Goal: Answer question/provide support: Share knowledge or assist other users

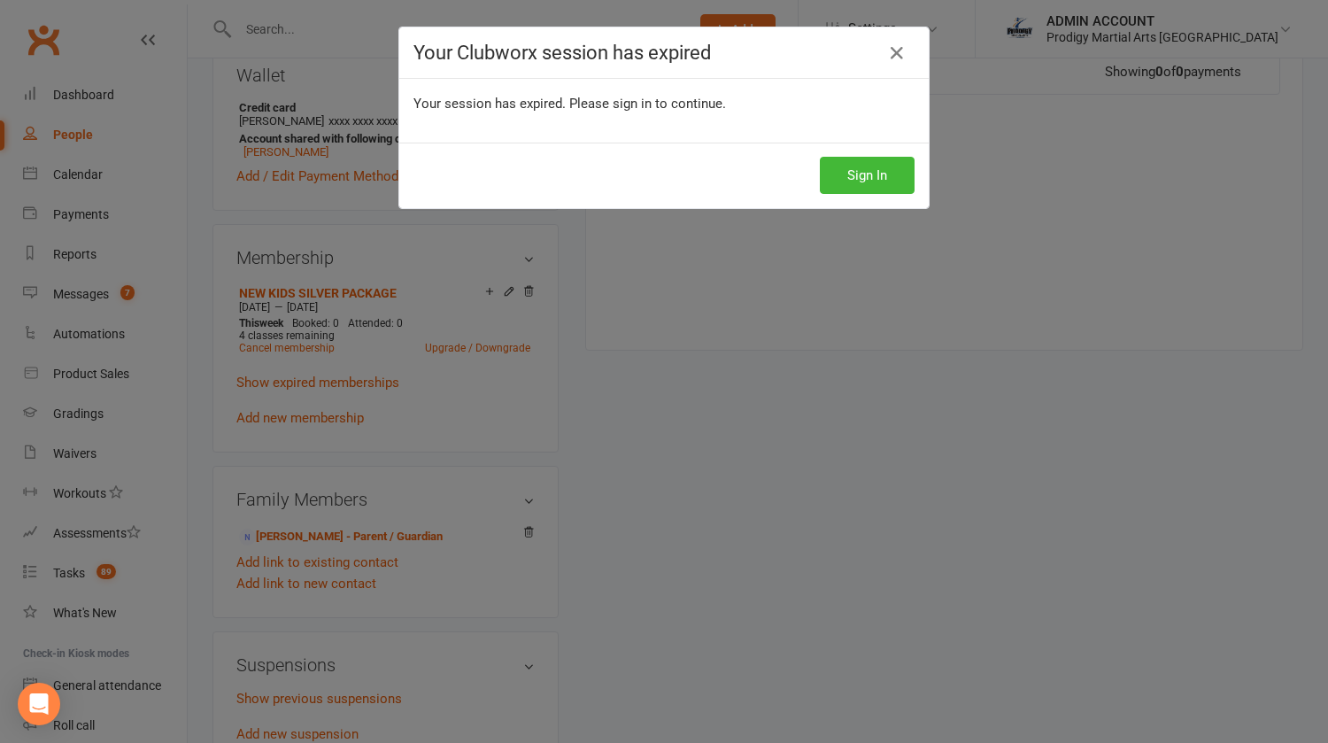
scroll to position [554, 0]
click at [856, 171] on button "Sign In" at bounding box center [867, 175] width 95 height 37
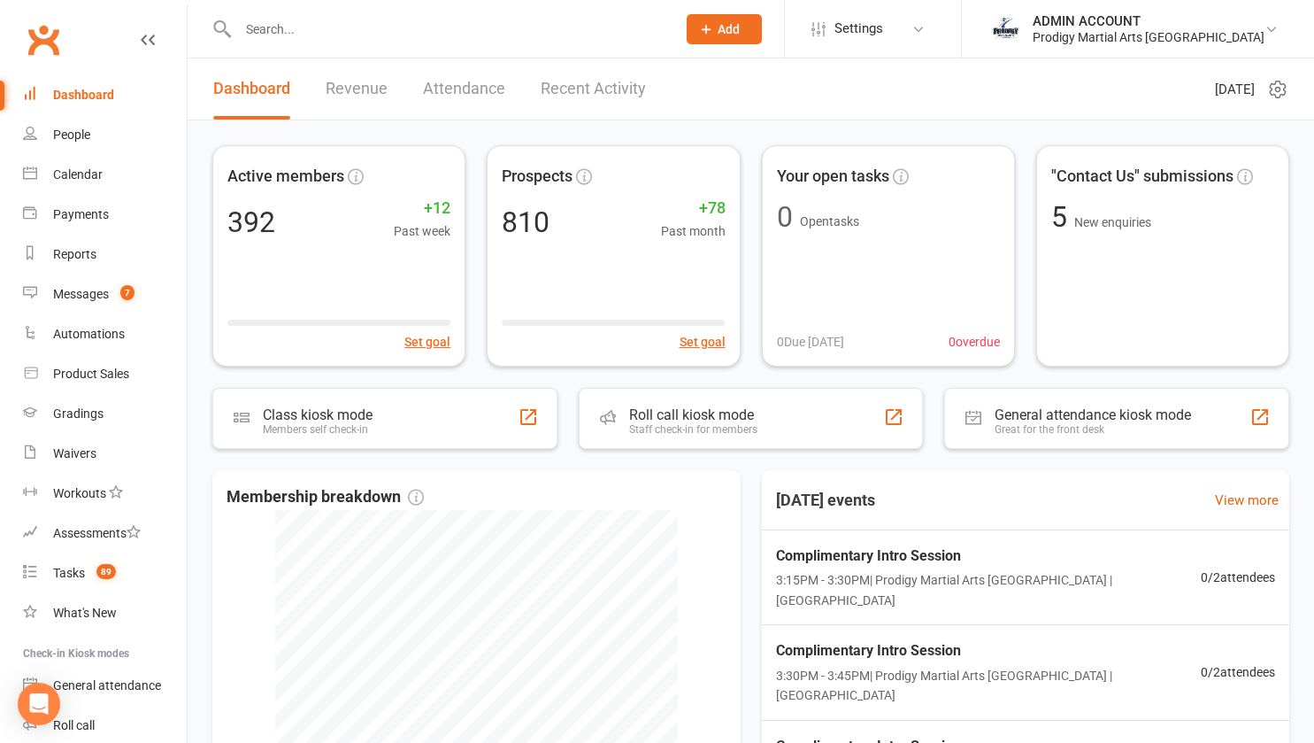
click at [286, 22] on input "text" at bounding box center [448, 29] width 431 height 25
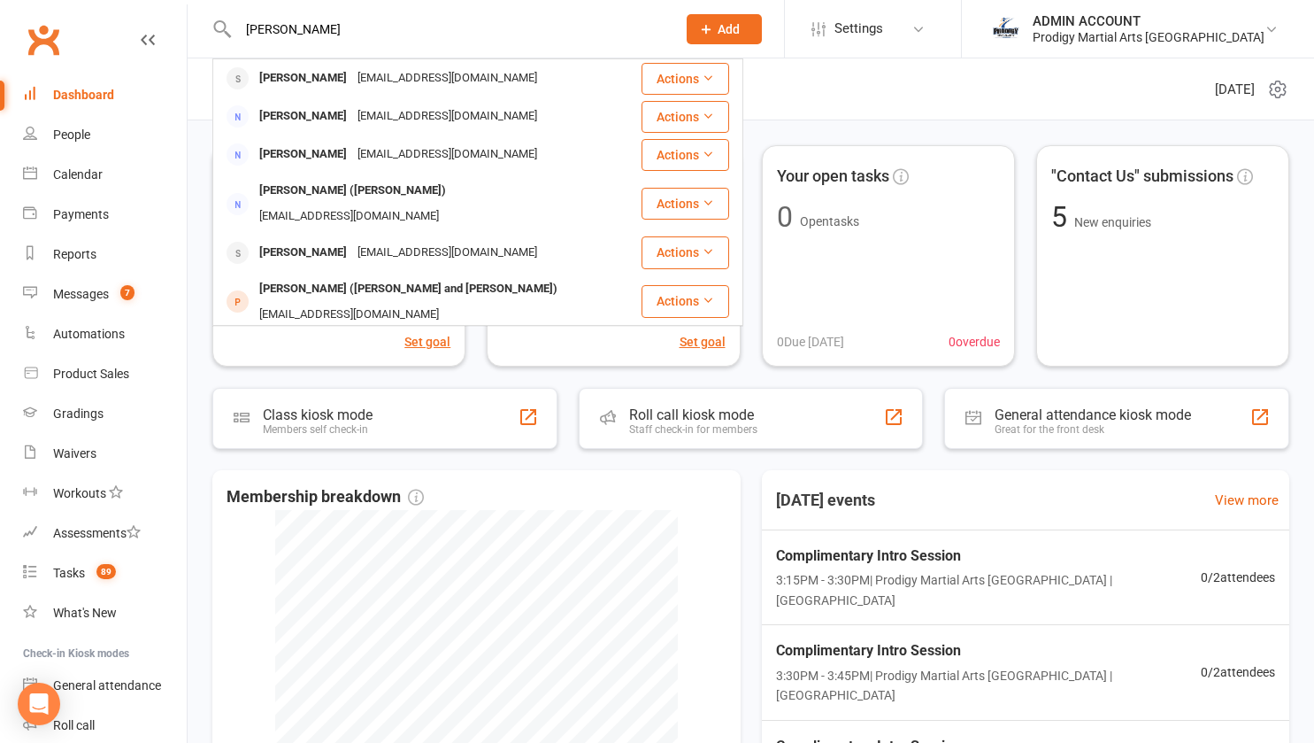
type input "nicole"
click at [363, 73] on div "zeeniandarz@yahoo.com" at bounding box center [447, 78] width 190 height 26
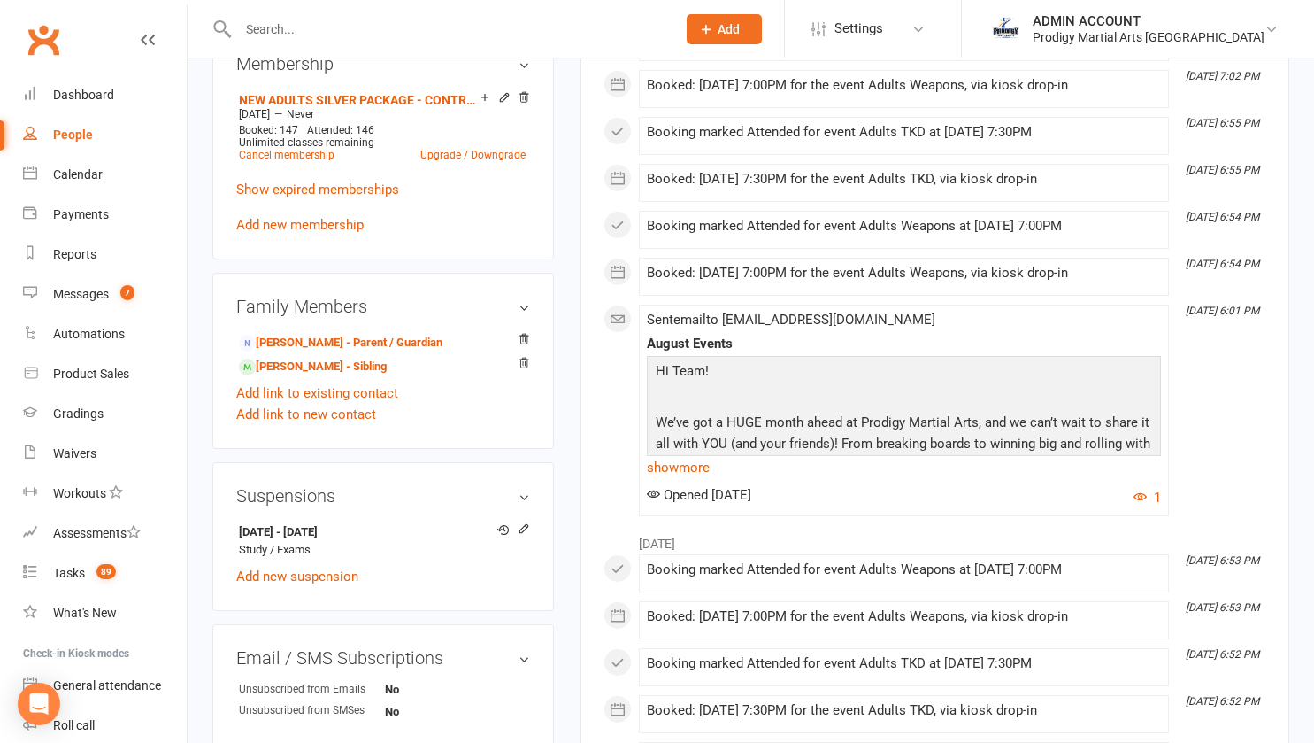
scroll to position [794, 0]
drag, startPoint x: 318, startPoint y: 536, endPoint x: 379, endPoint y: 536, distance: 61.1
click at [379, 536] on strong "11 Aug 2025 - 18 Sep 2025" at bounding box center [380, 531] width 282 height 19
copy strong "18 Sep 2025"
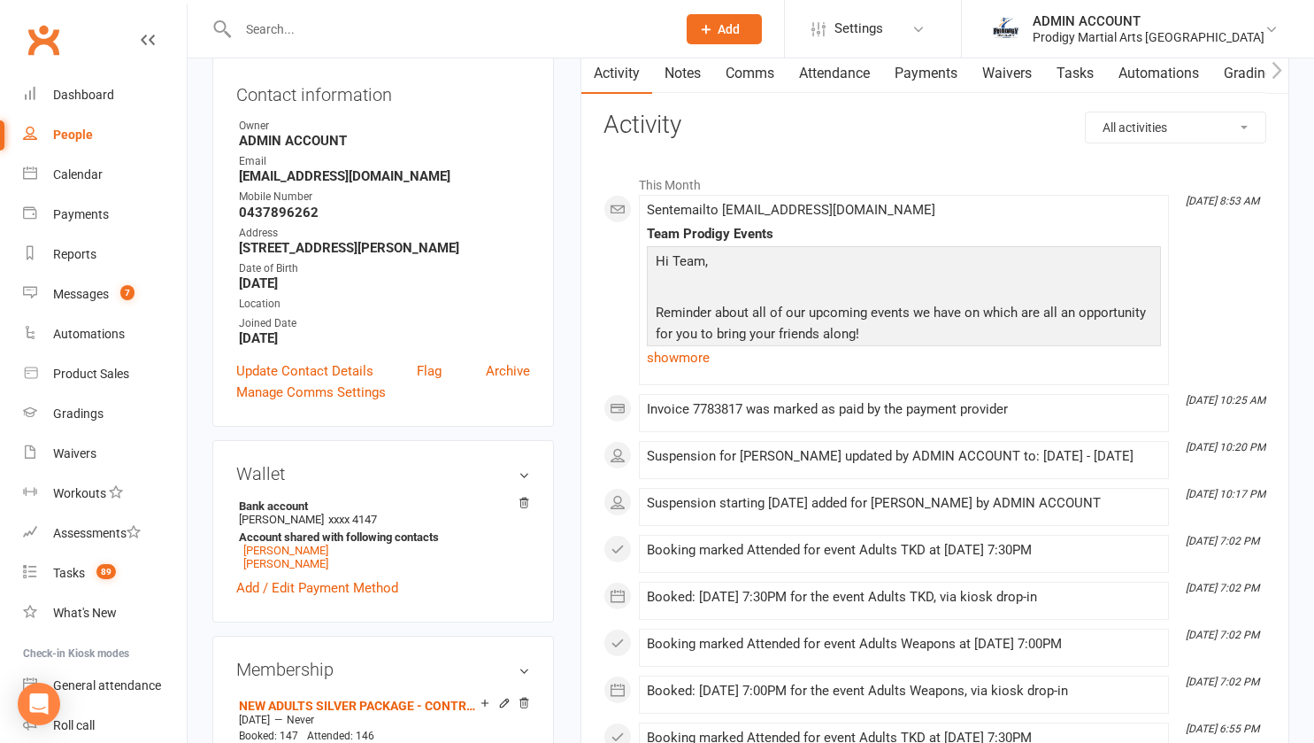
scroll to position [104, 0]
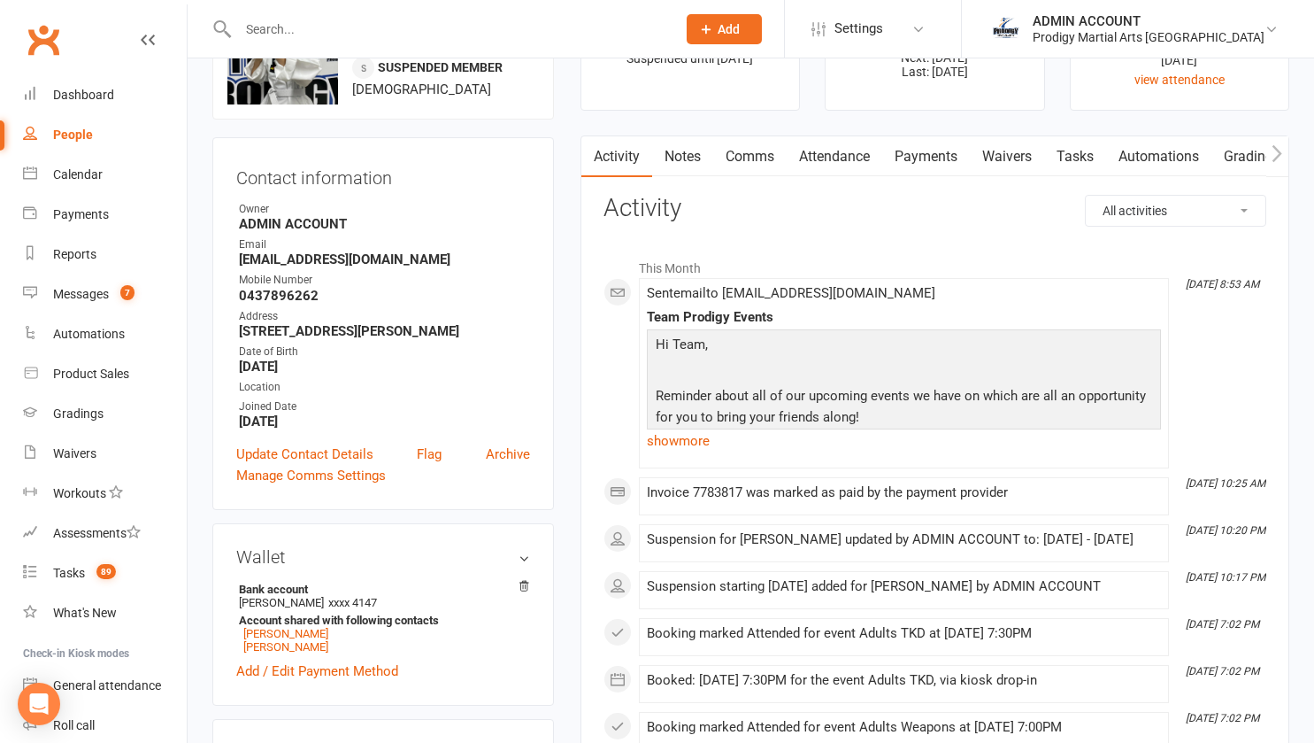
click at [311, 27] on input "text" at bounding box center [448, 29] width 431 height 25
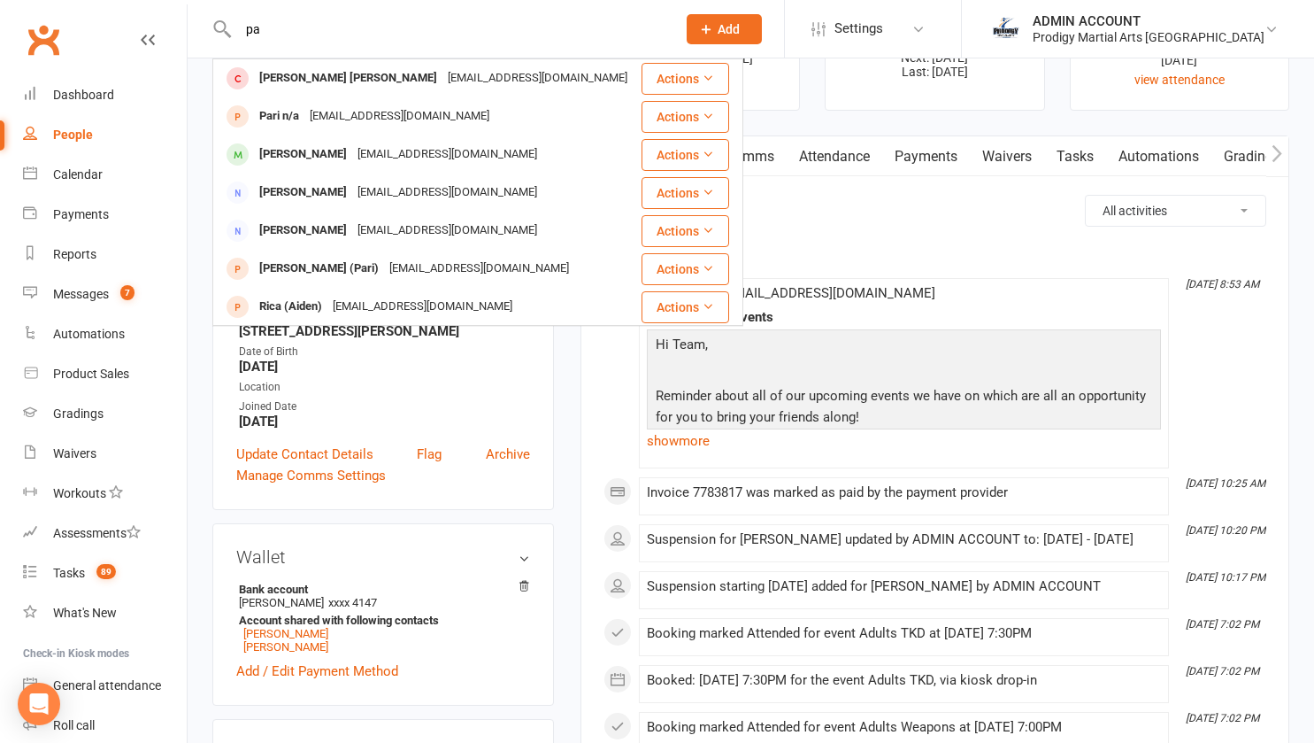
type input "p"
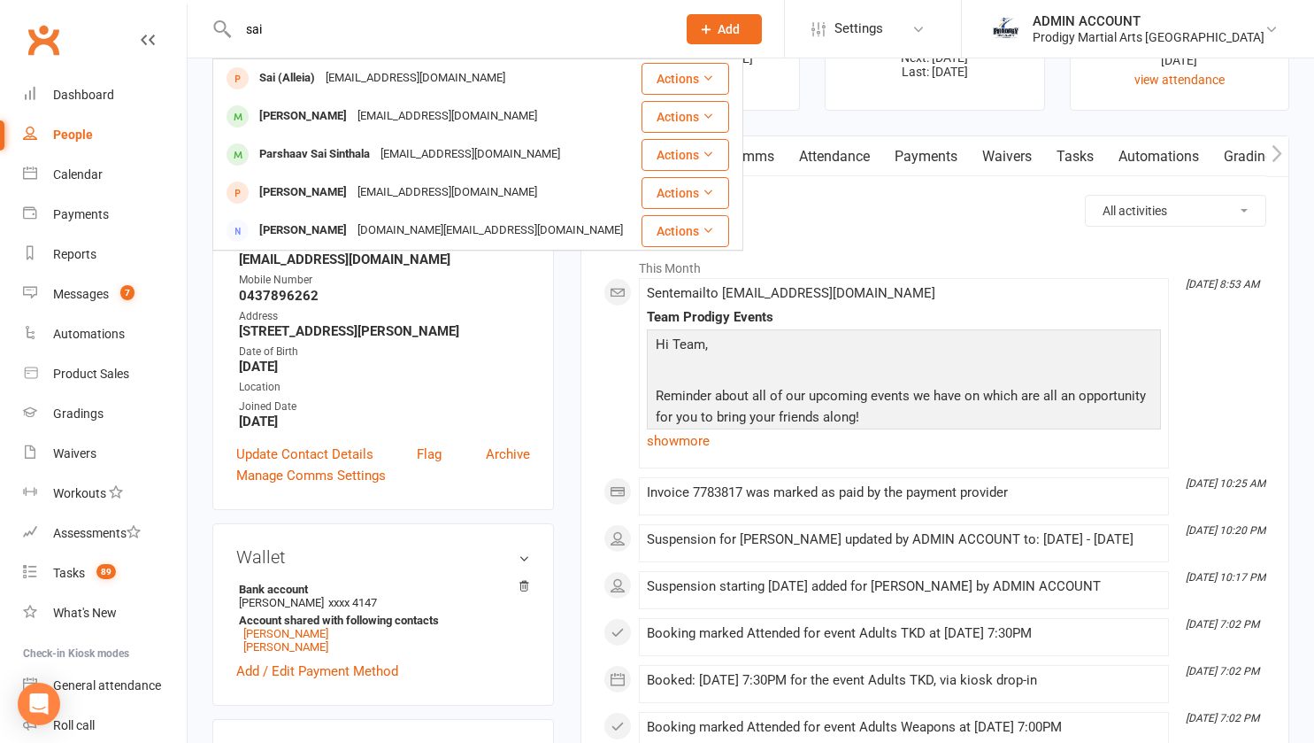
type input "sai"
click at [305, 150] on div "Parshaav Sai Sinthala" at bounding box center [314, 155] width 121 height 26
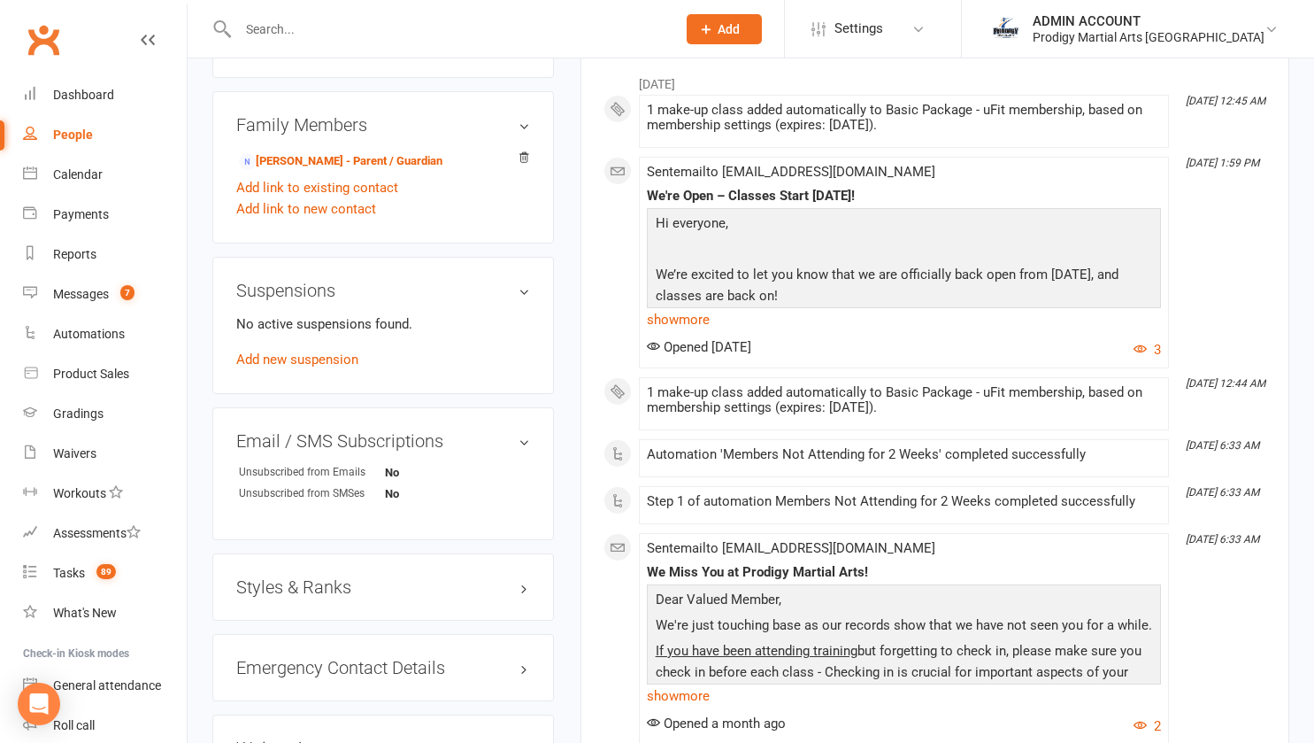
scroll to position [883, 0]
click at [524, 35] on input "text" at bounding box center [448, 29] width 431 height 25
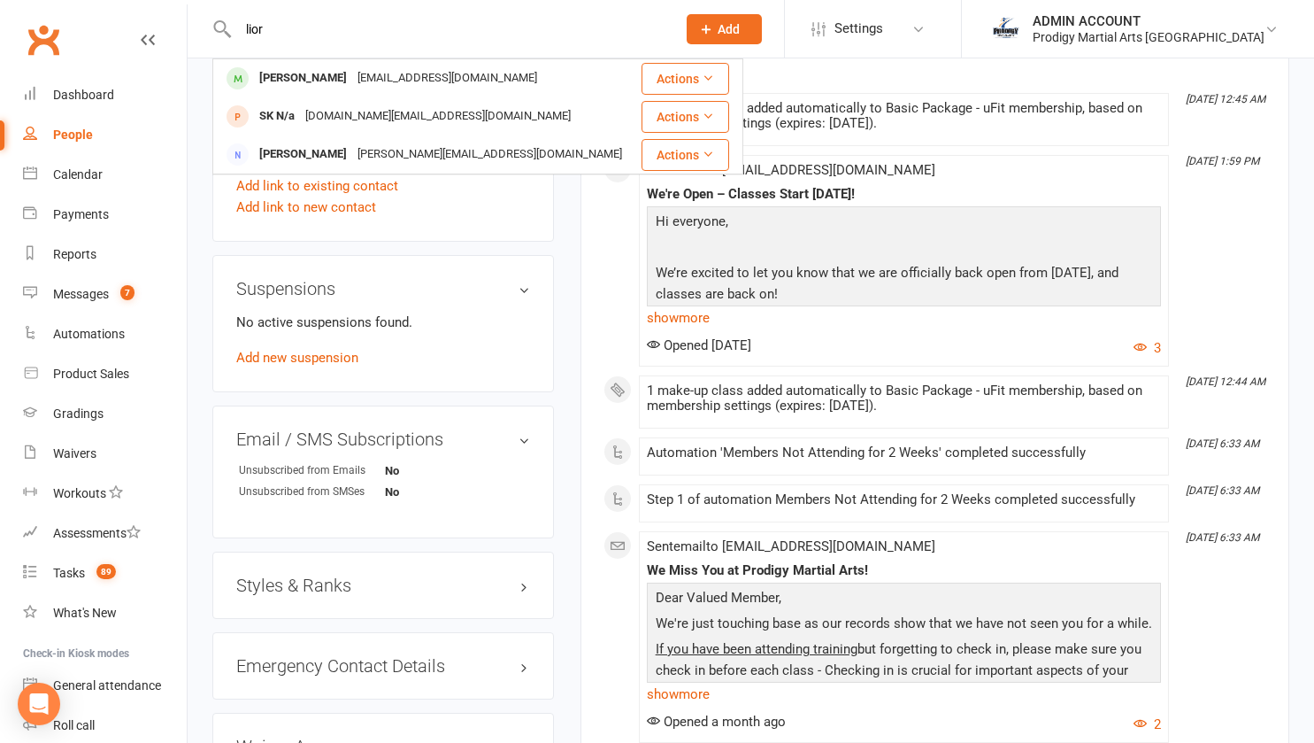
type input "lior"
click at [381, 83] on div "crinnel_jim@yahoo.com" at bounding box center [447, 78] width 190 height 26
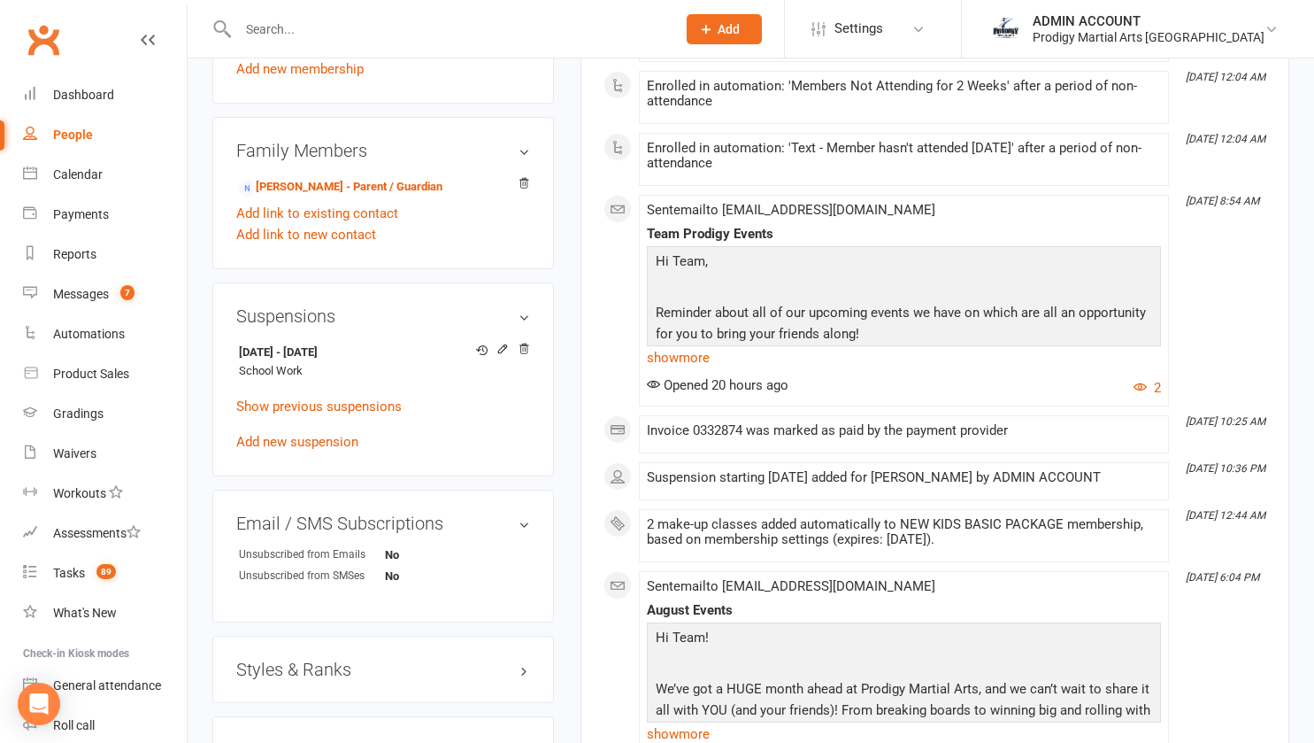
scroll to position [902, 0]
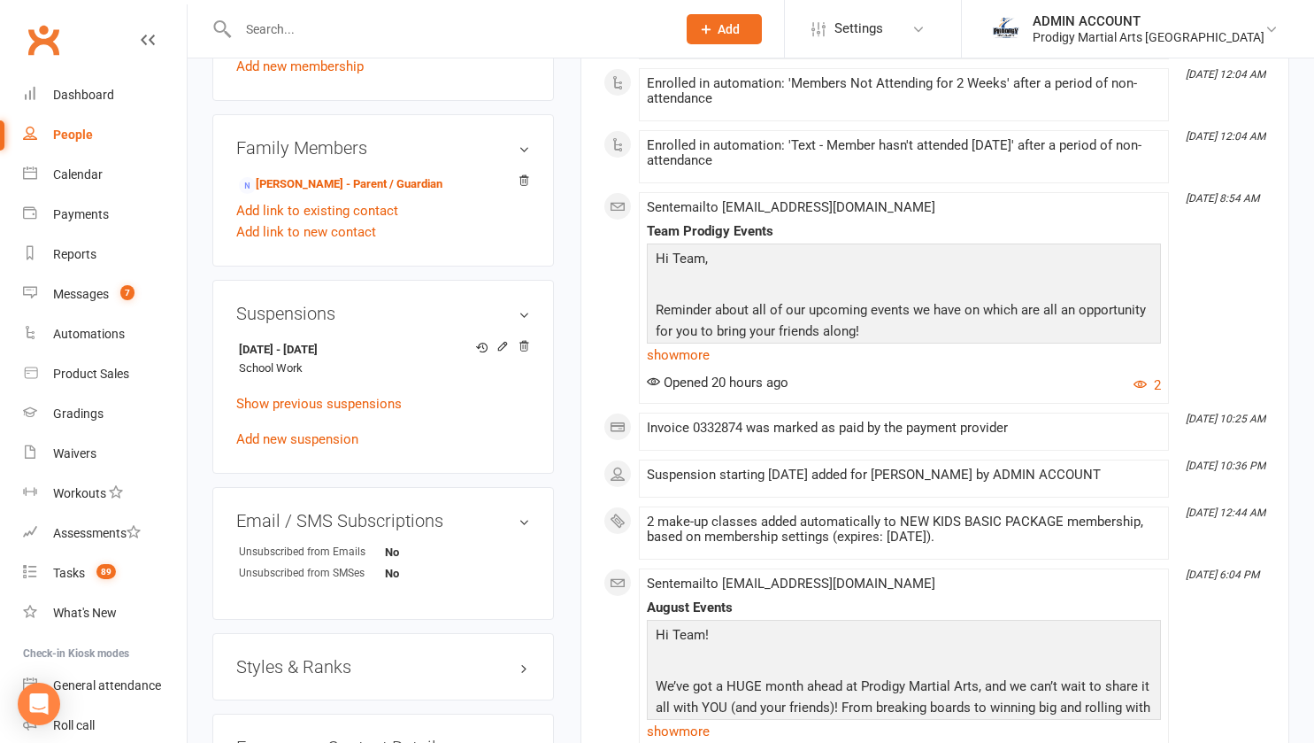
click at [285, 20] on input "text" at bounding box center [448, 29] width 431 height 25
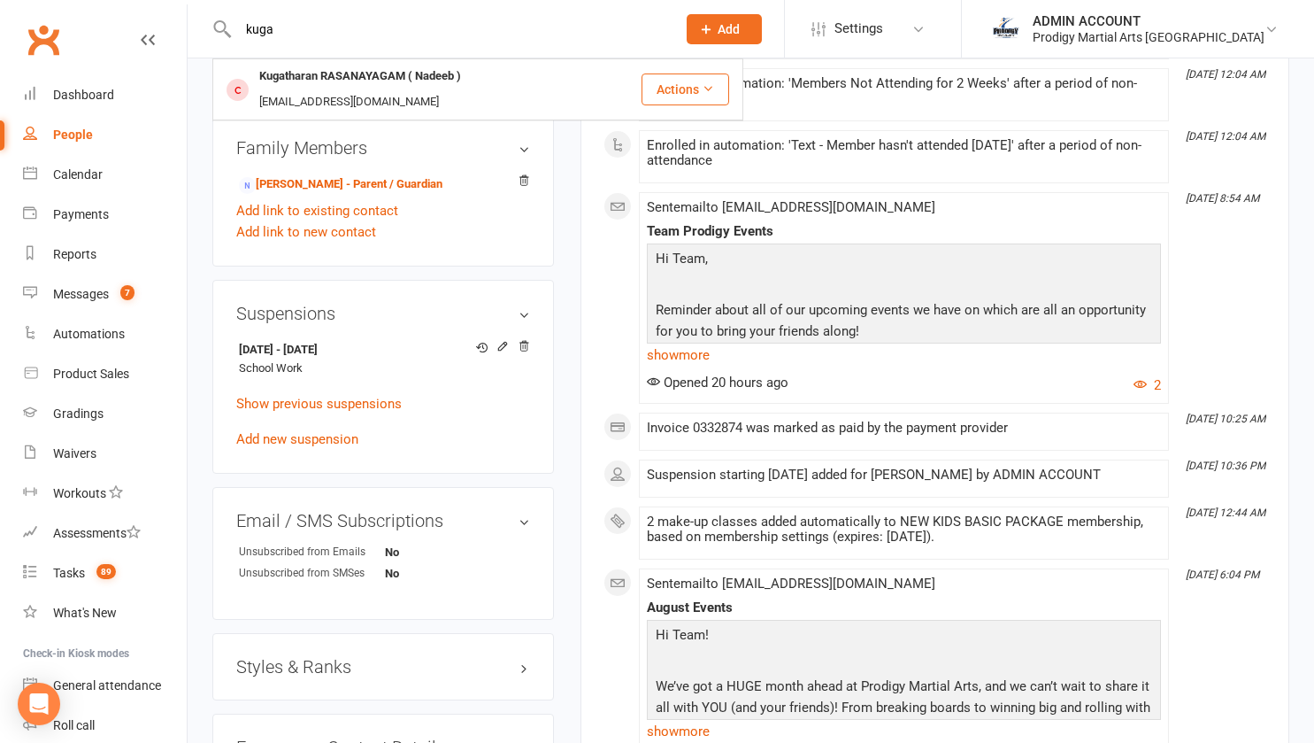
type input "kuga"
click at [278, 71] on div "Kugatharan RASANAYAGAM ( Nadeeb )" at bounding box center [360, 77] width 212 height 26
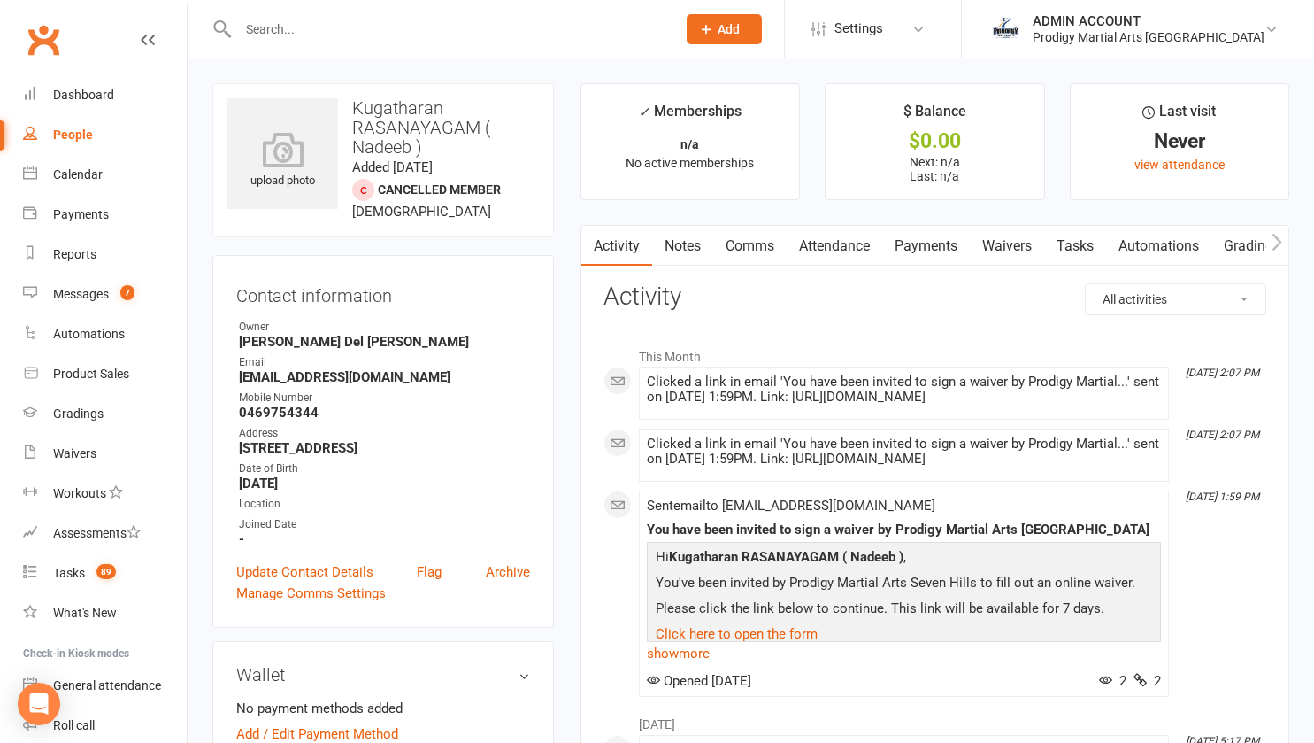
click at [1003, 236] on link "Waivers" at bounding box center [1007, 246] width 74 height 41
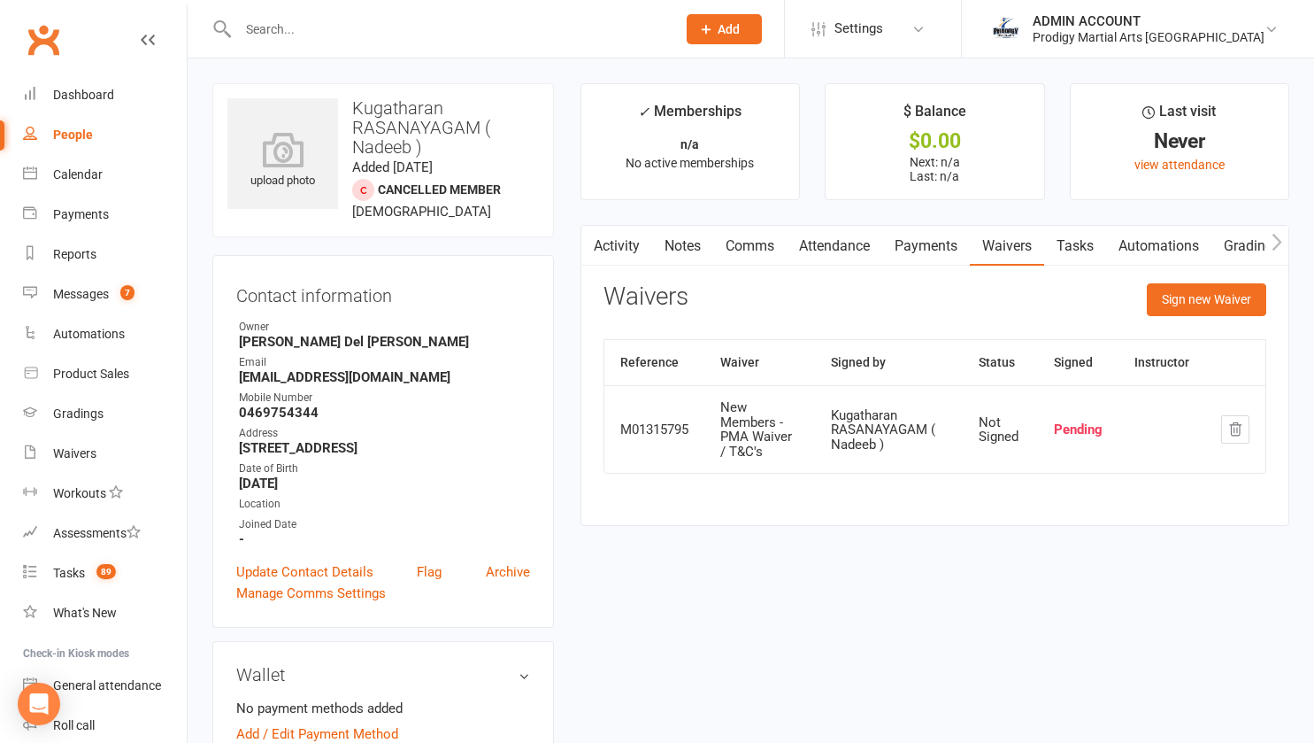
click at [380, 34] on input "text" at bounding box center [448, 29] width 431 height 25
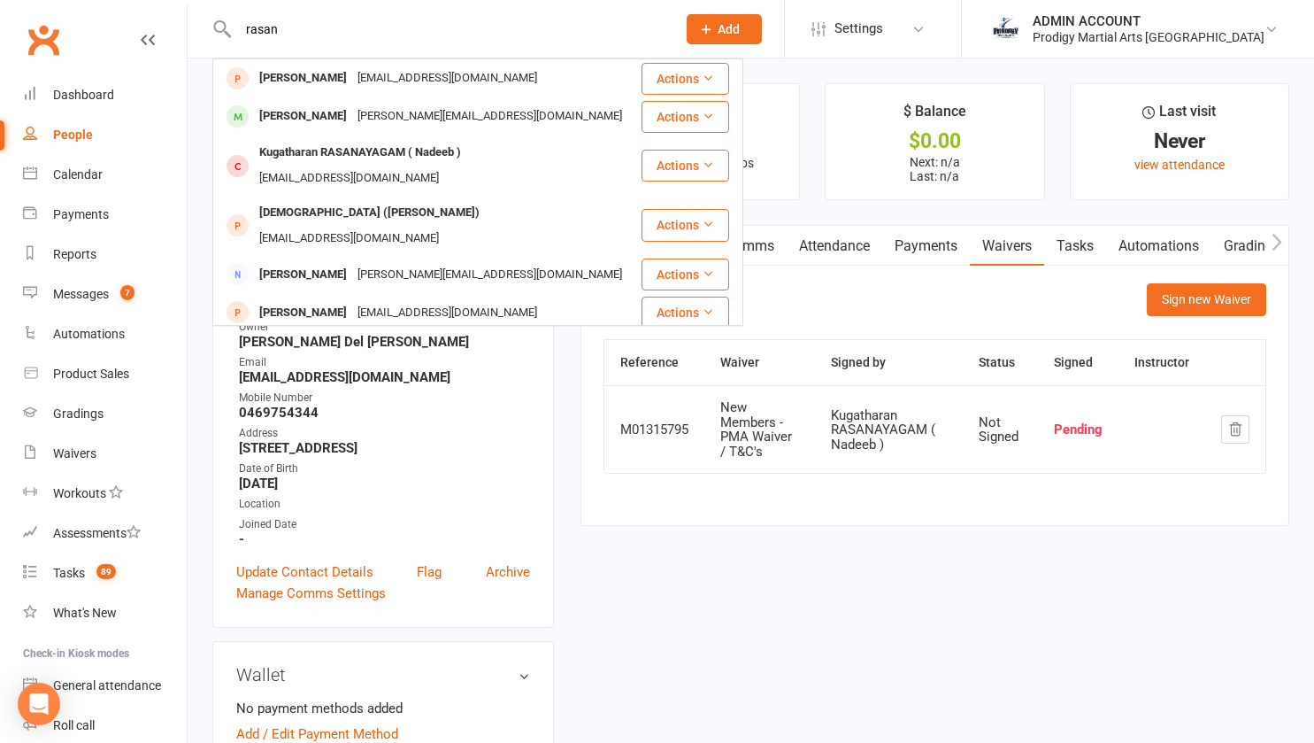
type input "rasan"
click at [390, 160] on div "Kugatharan RASANAYAGAM ( Nadeeb )" at bounding box center [360, 153] width 212 height 26
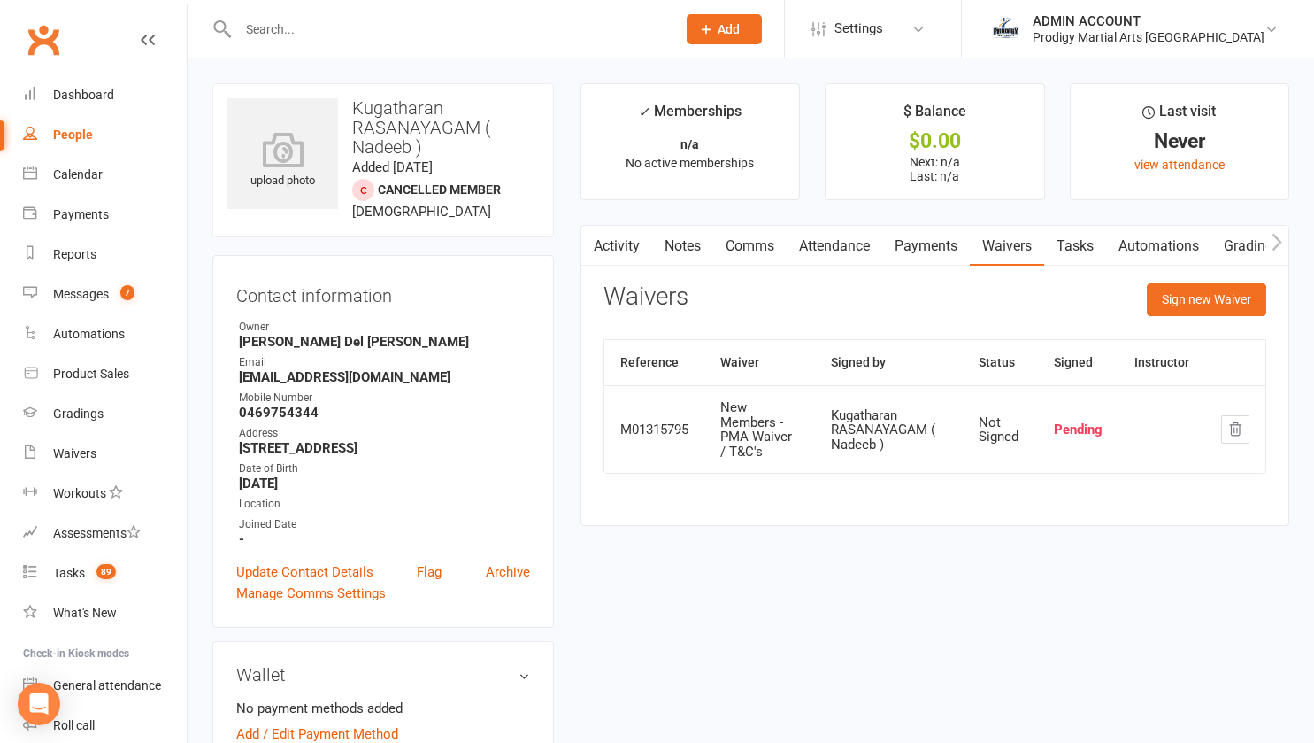
click at [330, 31] on input "text" at bounding box center [448, 29] width 431 height 25
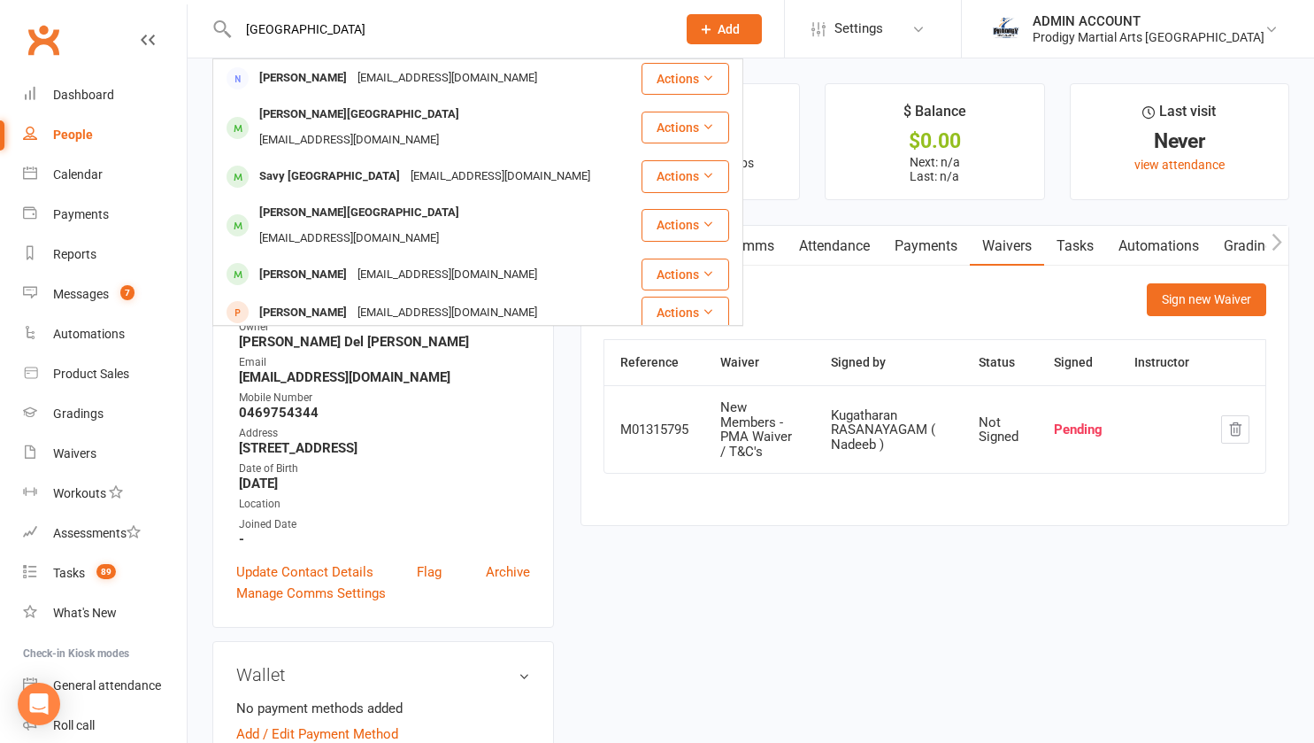
type input "TONGA"
click at [294, 88] on div "Ivy Tonga" at bounding box center [303, 78] width 98 height 26
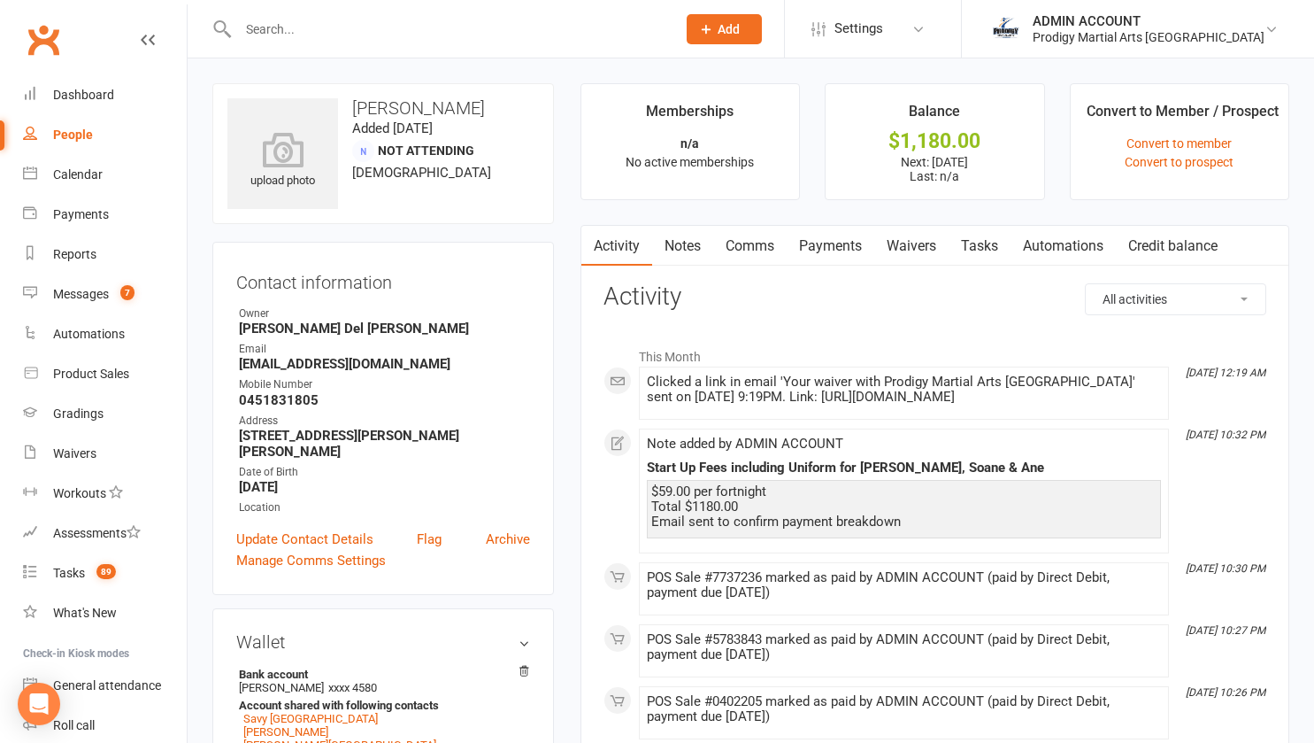
click at [844, 236] on link "Payments" at bounding box center [831, 246] width 88 height 41
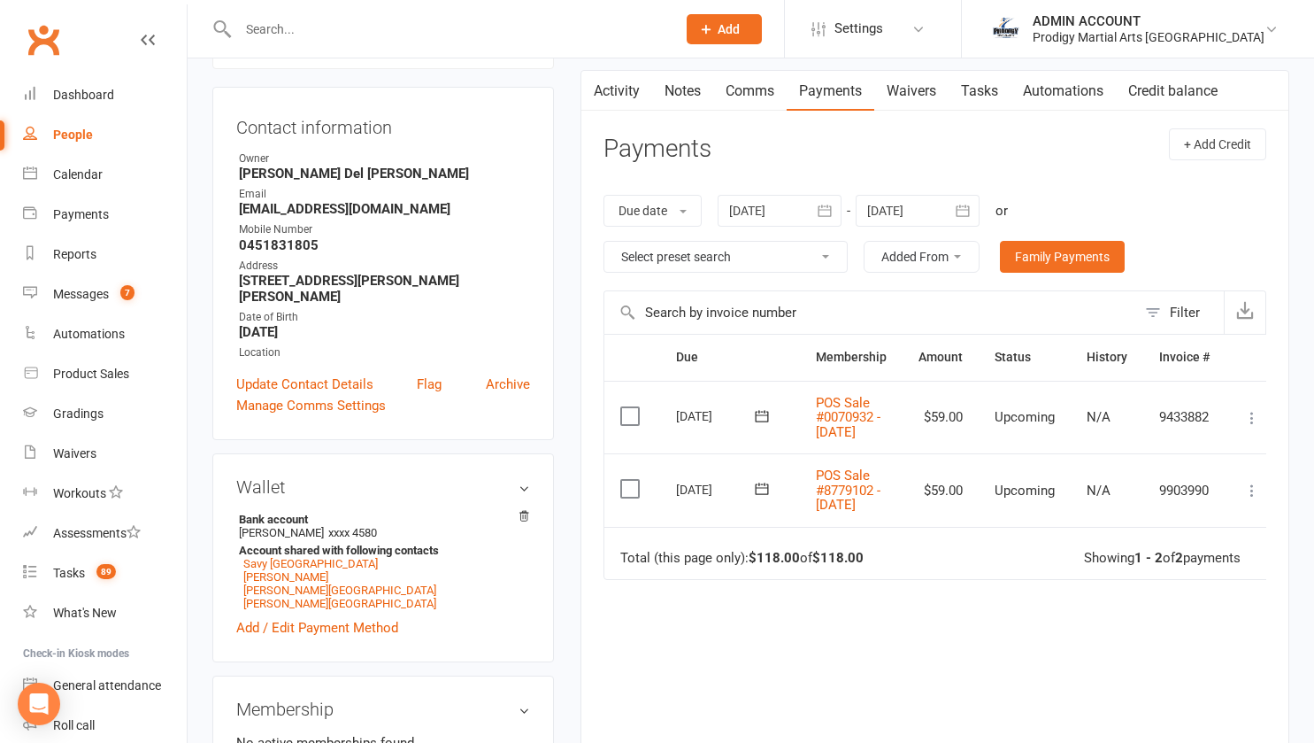
scroll to position [154, 0]
click at [1255, 500] on icon at bounding box center [1253, 491] width 18 height 18
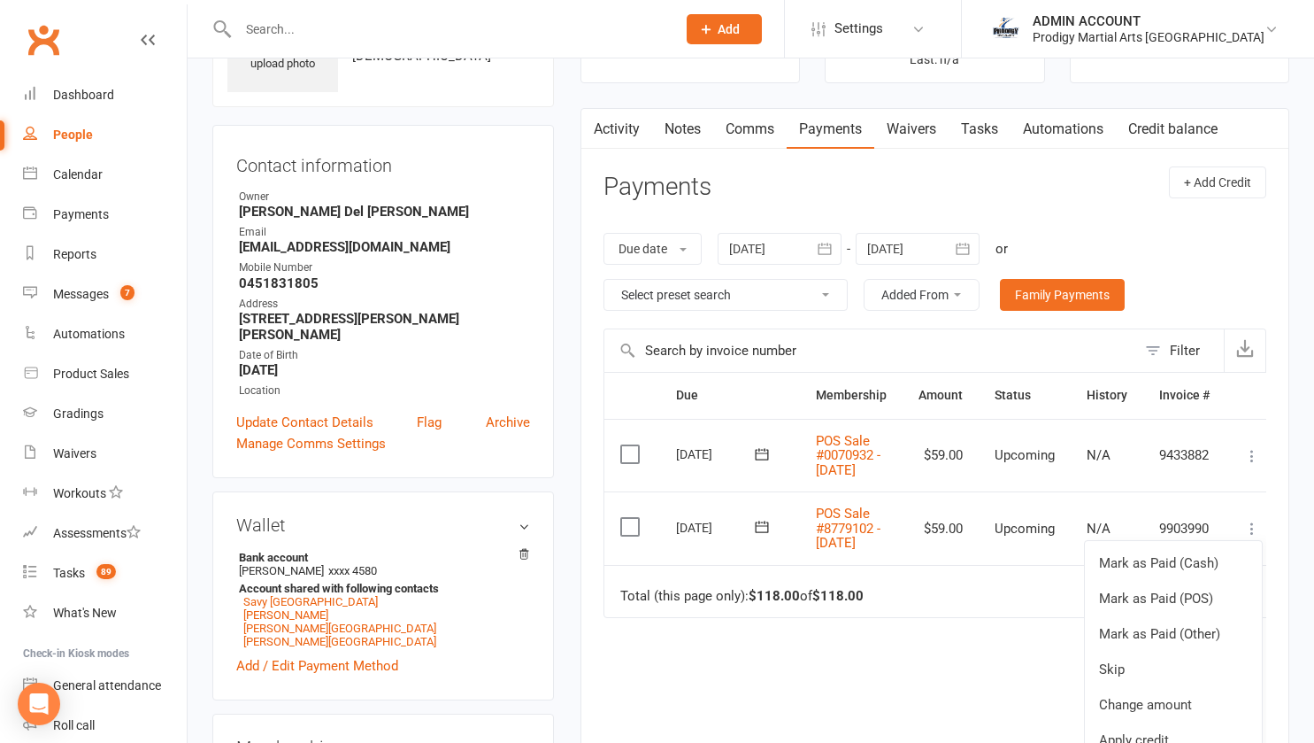
scroll to position [116, 0]
click at [83, 358] on link "Product Sales" at bounding box center [105, 374] width 164 height 40
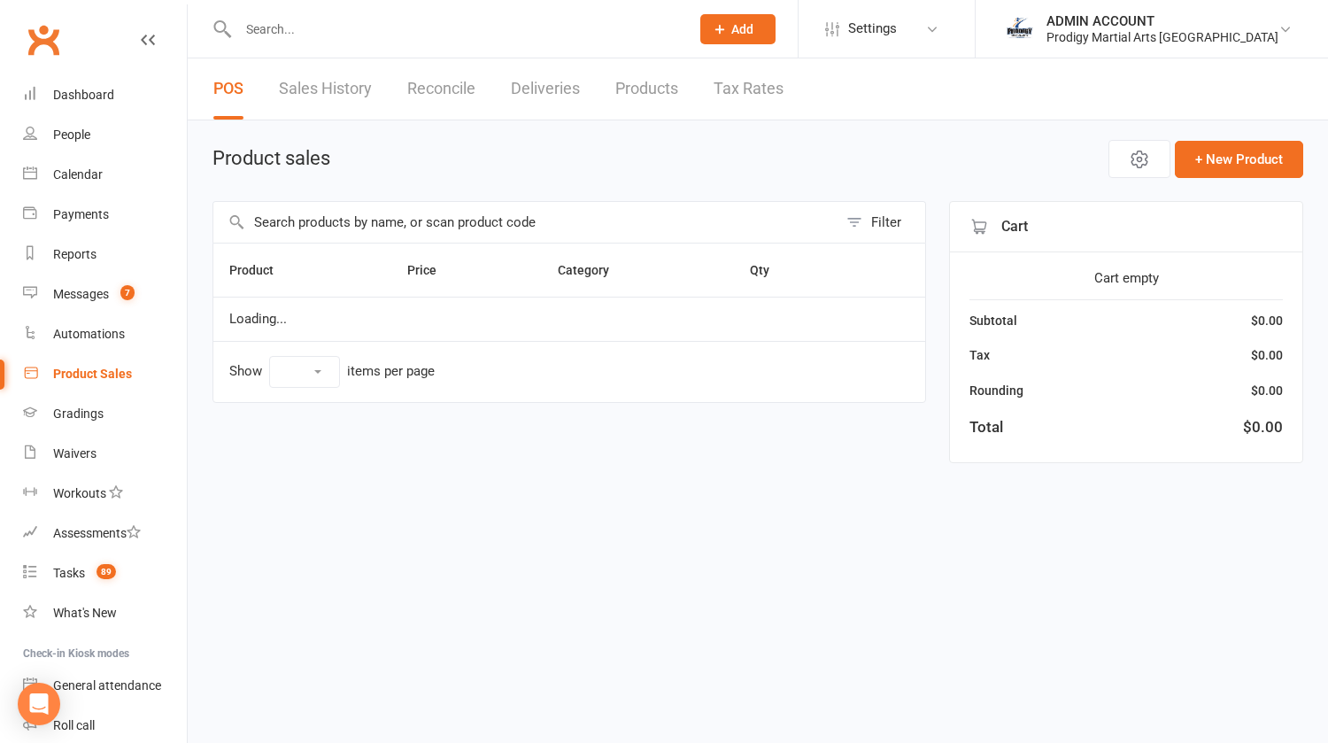
select select "10"
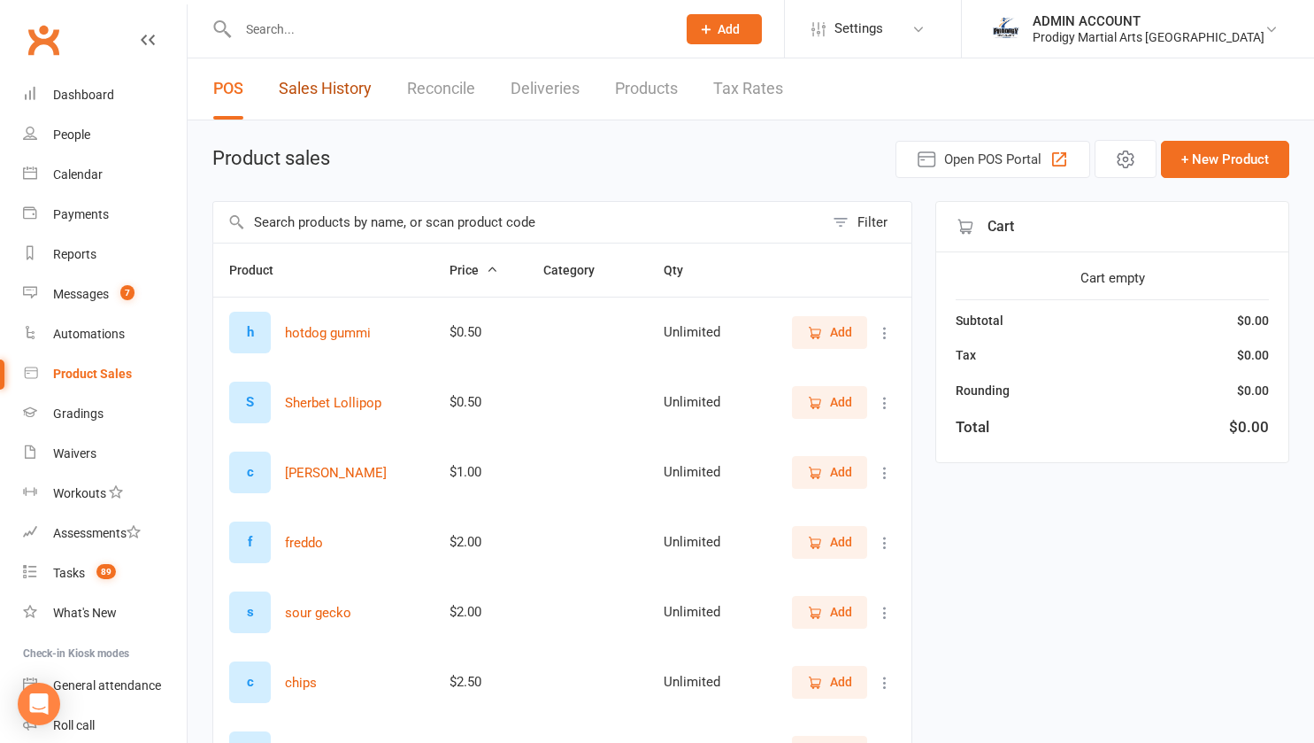
click at [339, 100] on link "Sales History" at bounding box center [325, 88] width 93 height 61
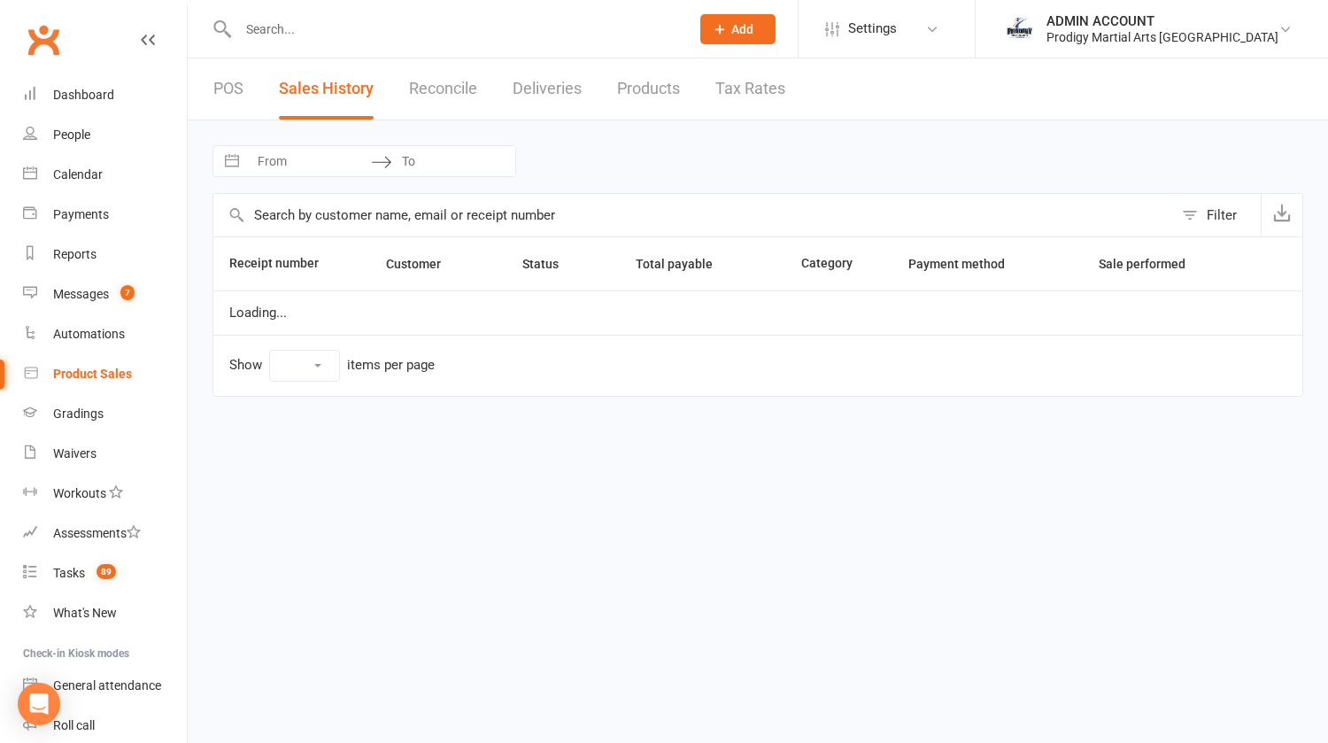
select select "25"
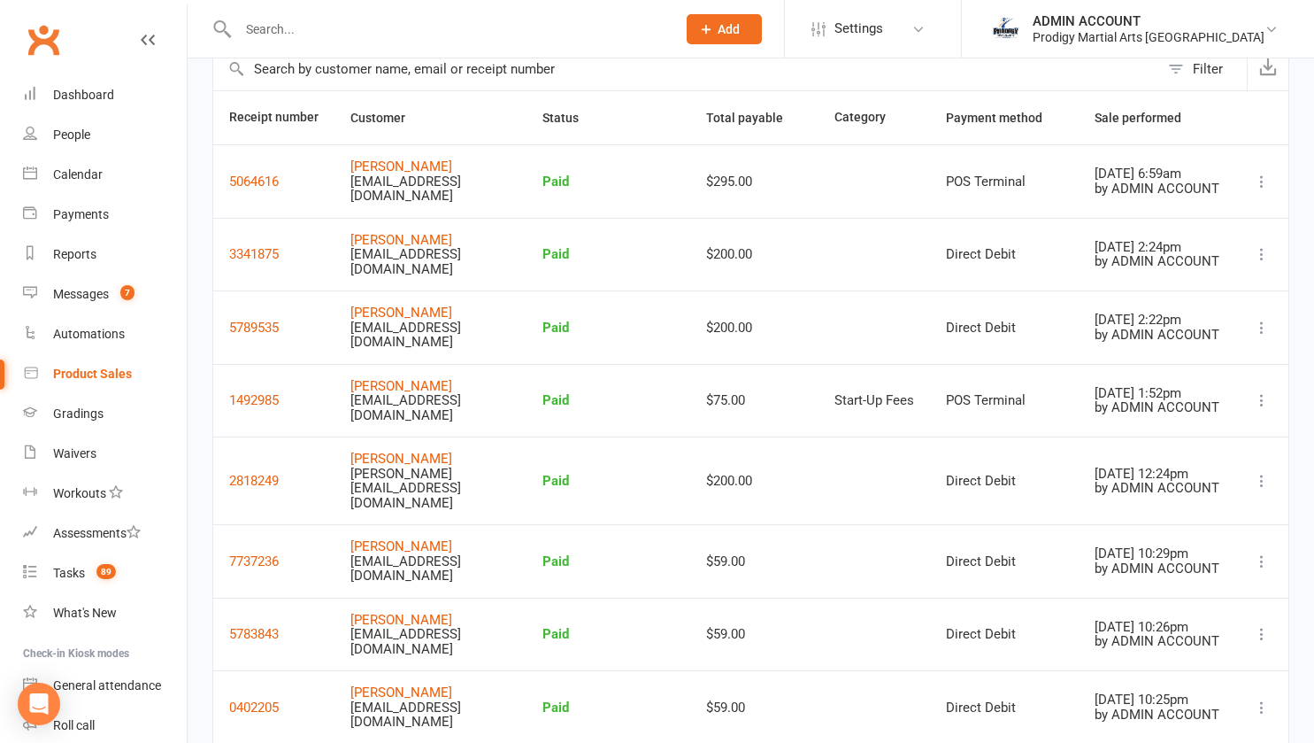
scroll to position [152, 0]
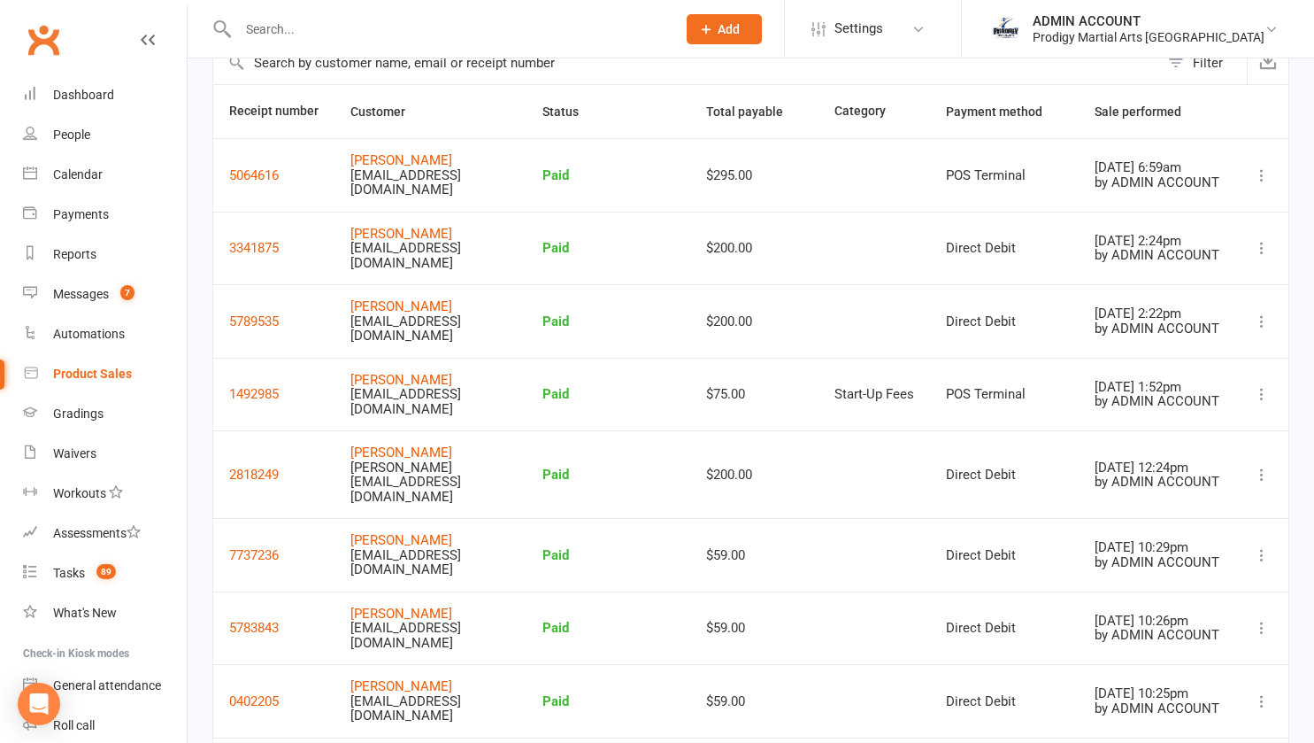
click at [1260, 546] on icon at bounding box center [1262, 555] width 18 height 18
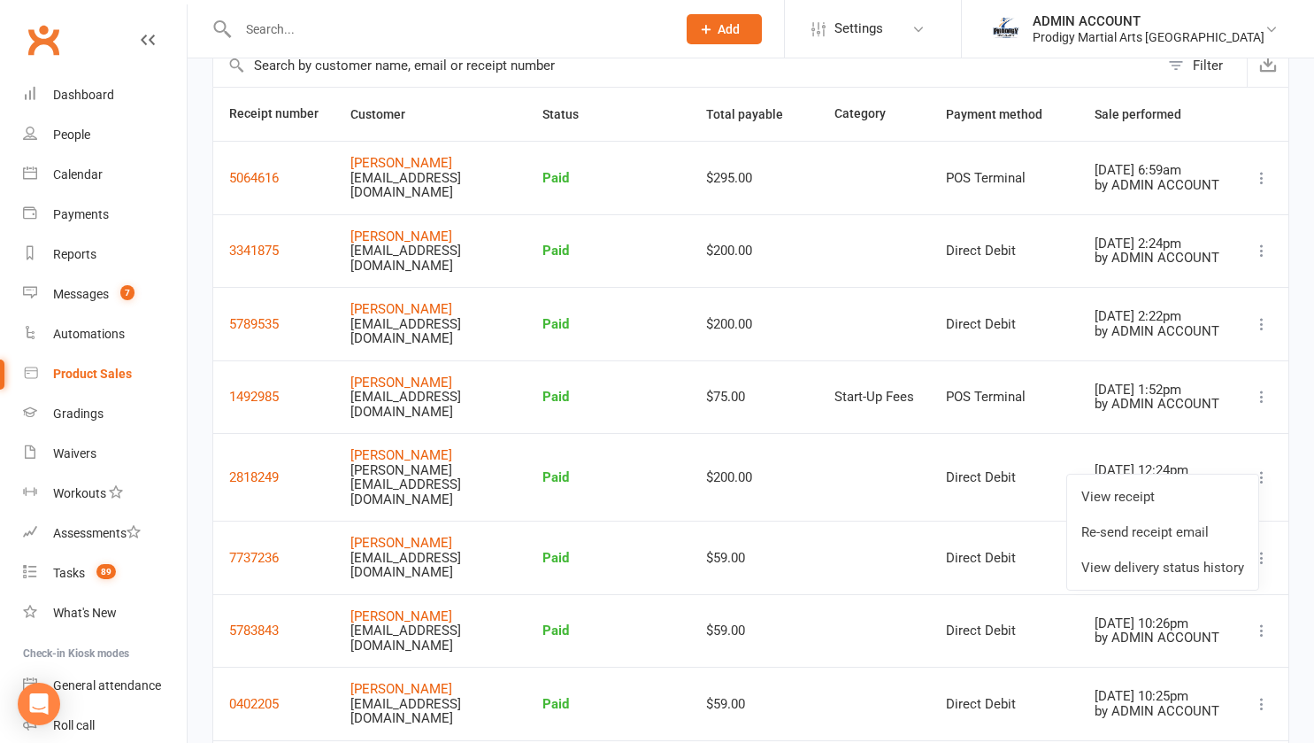
click at [250, 547] on button "7737236" at bounding box center [254, 557] width 50 height 21
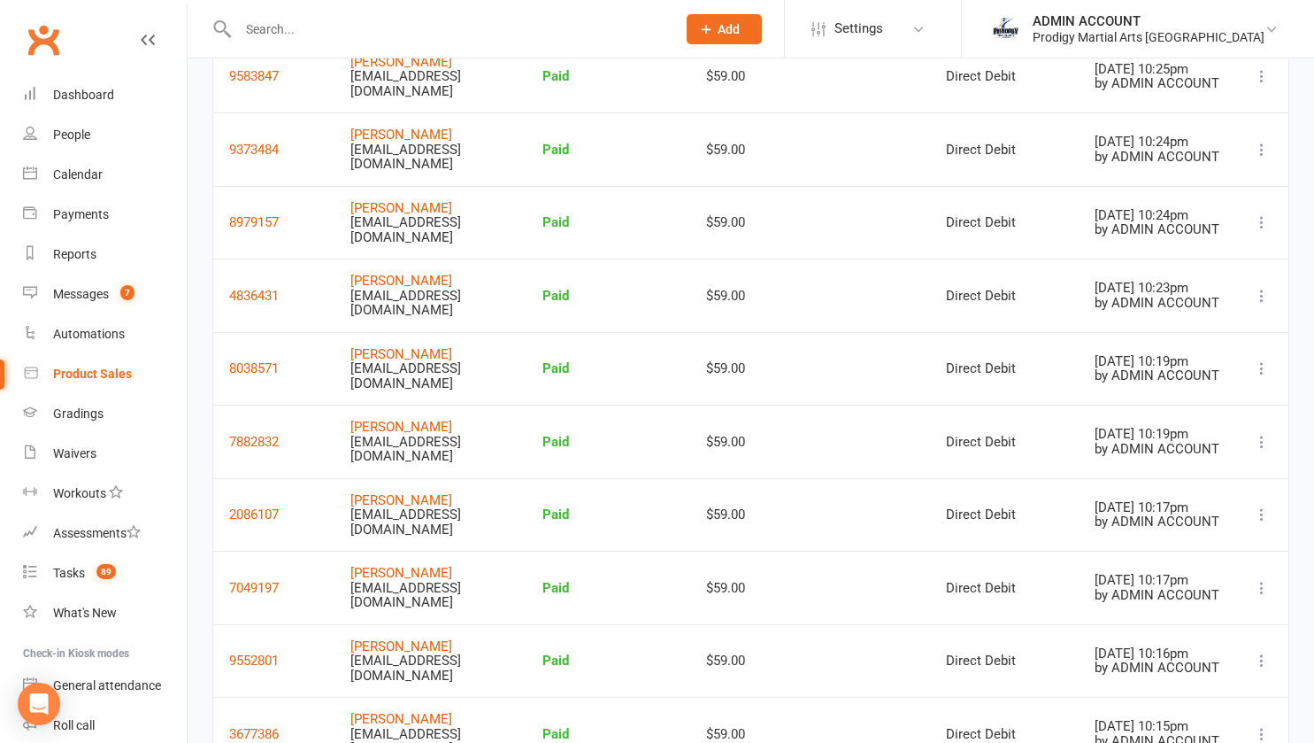
scroll to position [851, 0]
click at [45, 700] on icon "Open Intercom Messenger" at bounding box center [39, 703] width 19 height 21
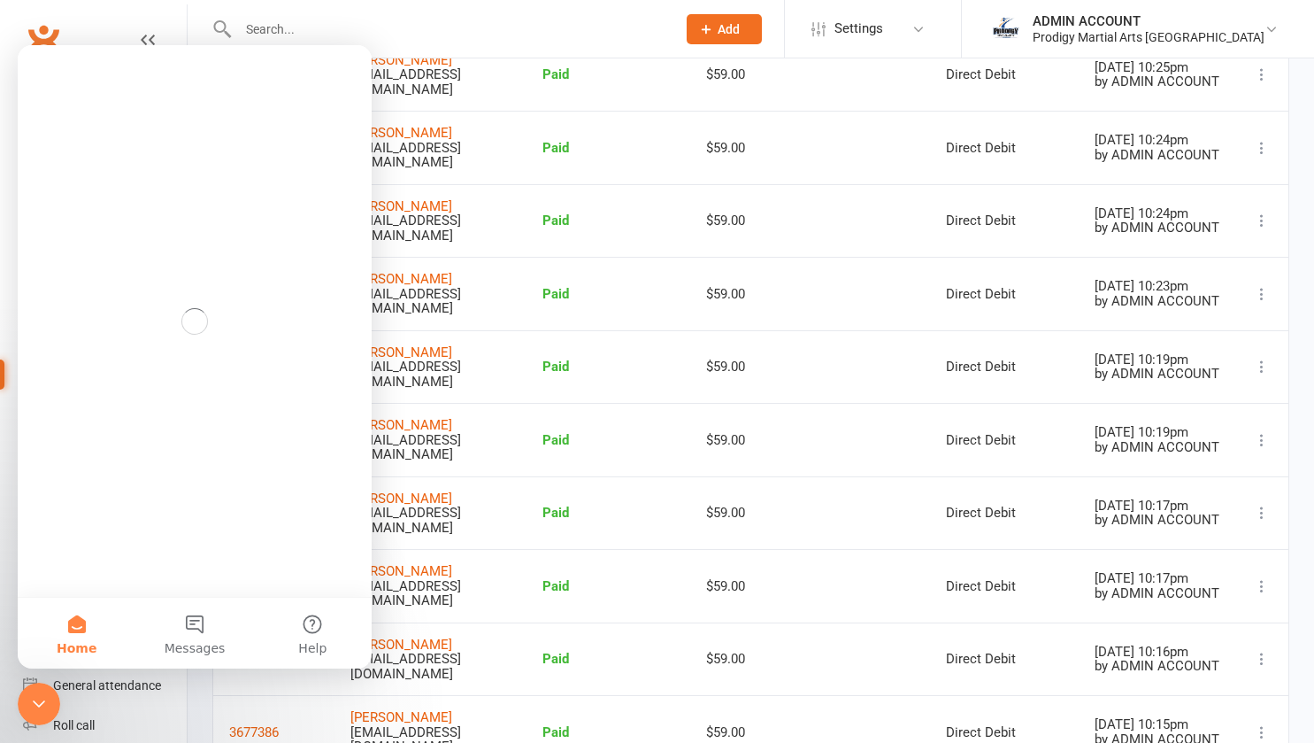
scroll to position [0, 0]
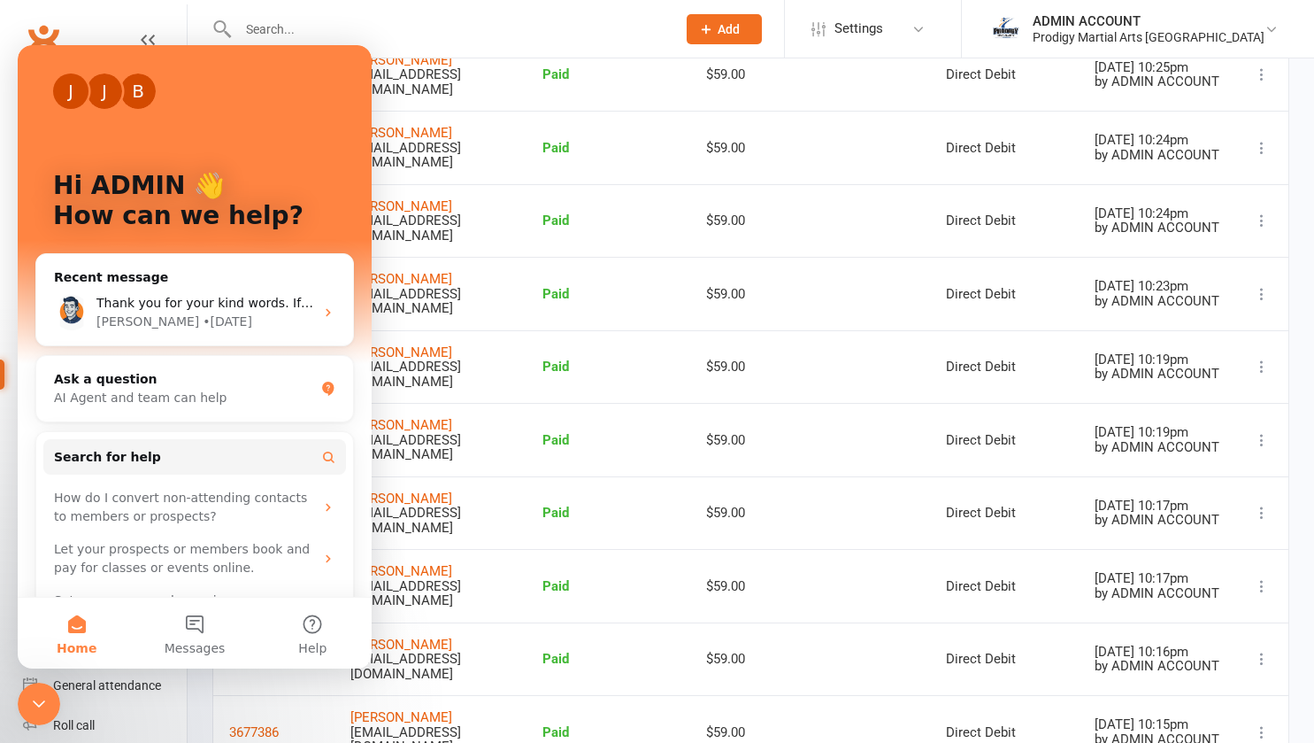
click at [193, 389] on div "AI Agent and team can help" at bounding box center [184, 398] width 260 height 19
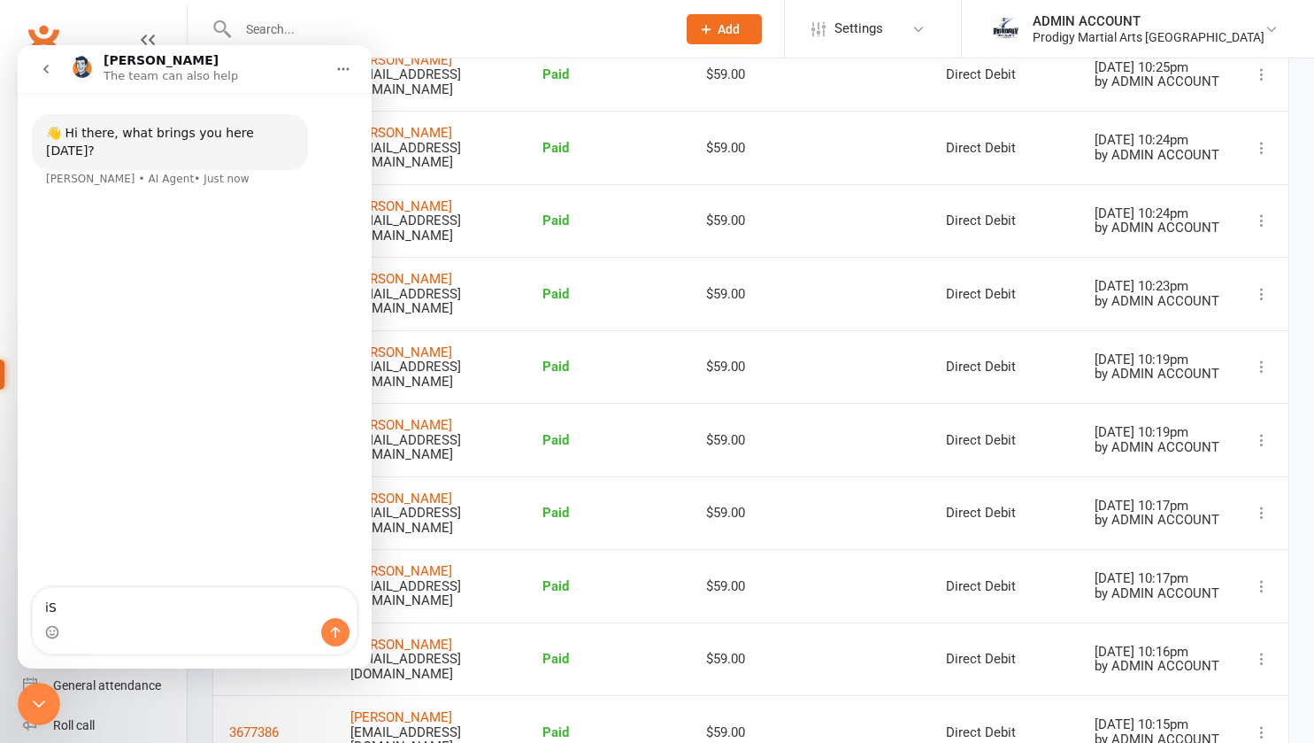
type textarea "i"
type textarea "Is there a way to delete scheduled payments that have been added through produc…"
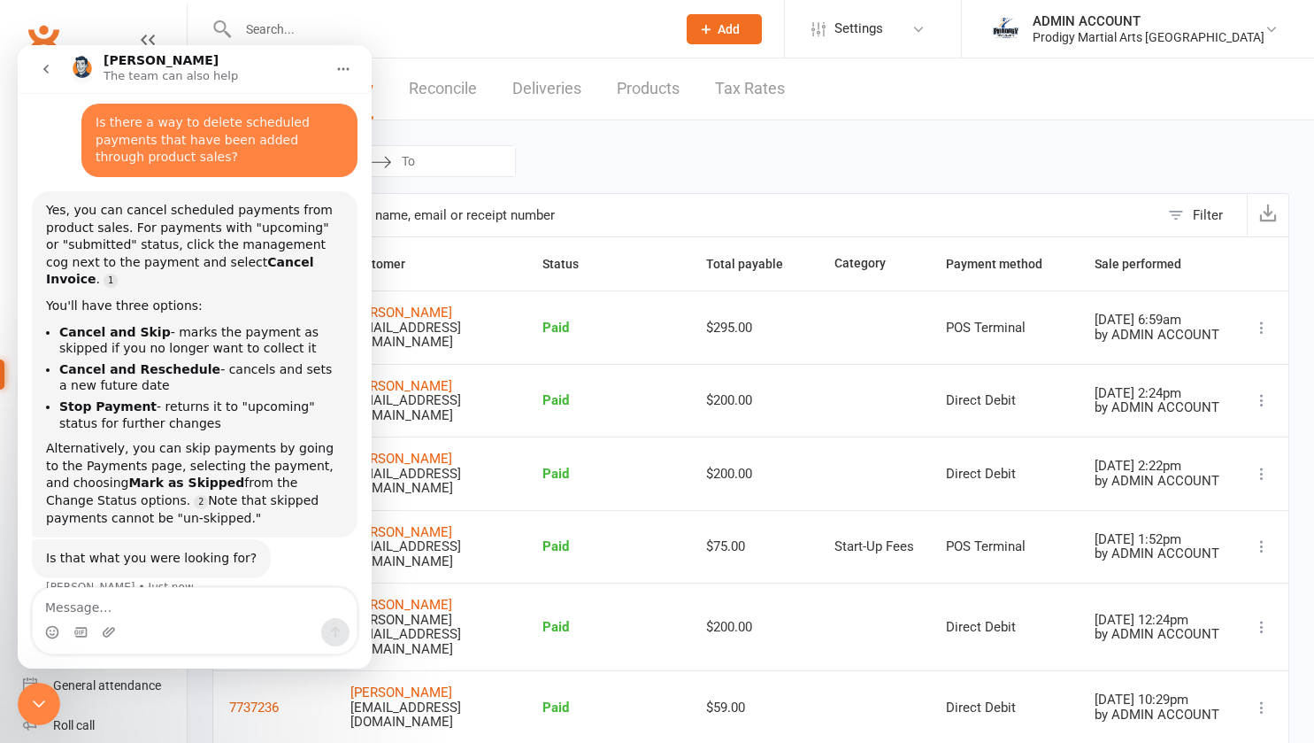
click at [607, 166] on div "Navigate forward to interact with the calendar and select a date. Press the que…" at bounding box center [750, 161] width 1077 height 32
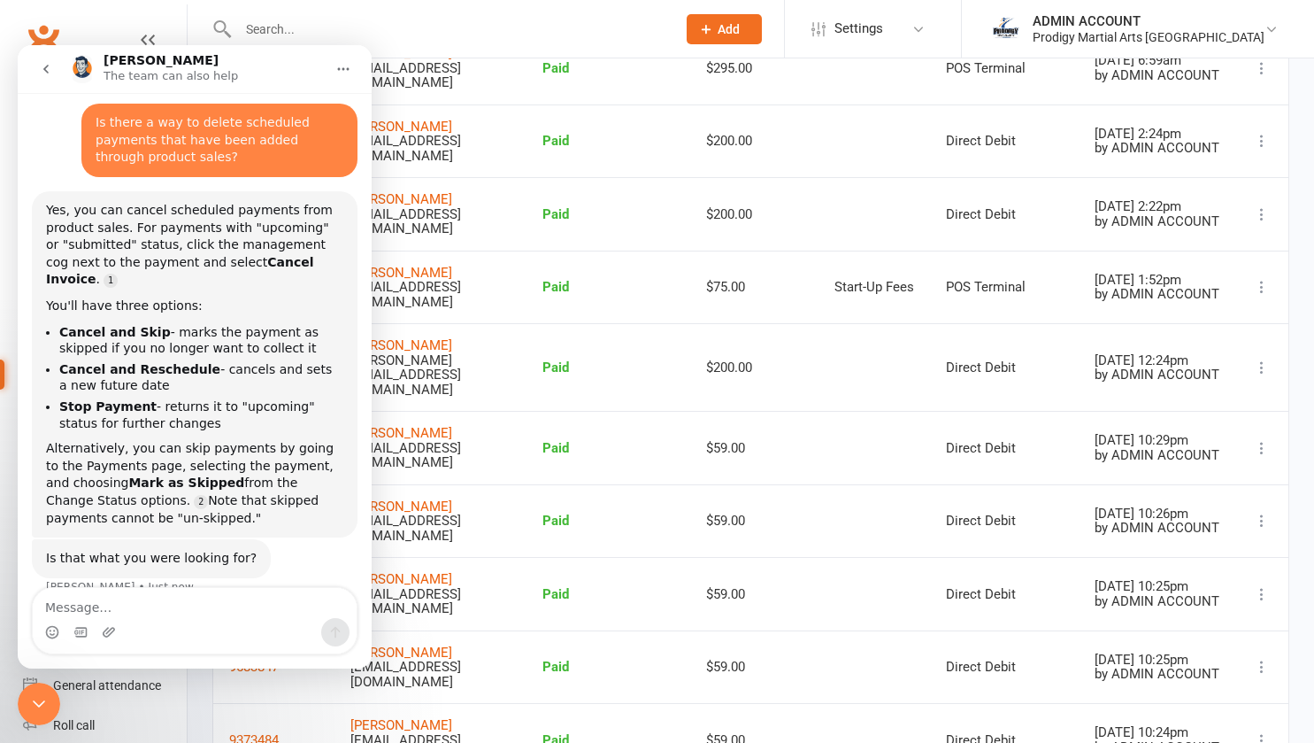
scroll to position [280, 0]
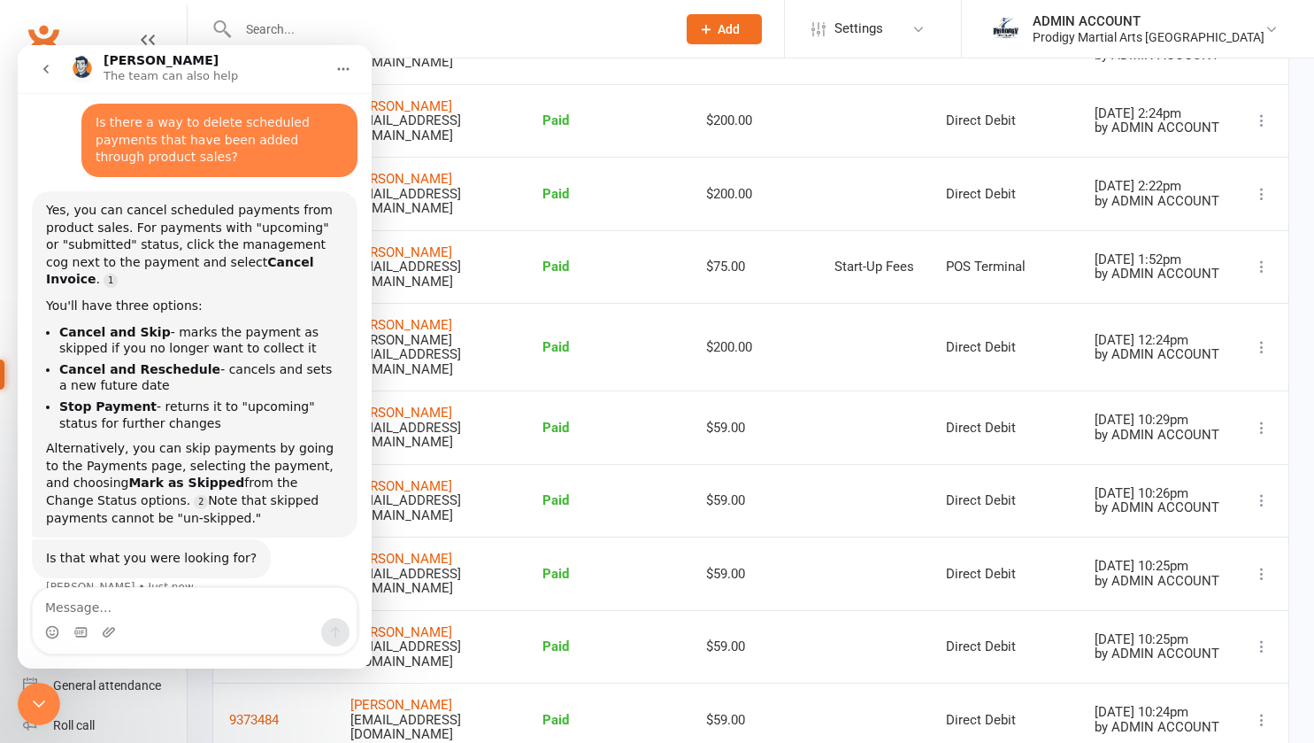
click at [1257, 417] on button at bounding box center [1262, 427] width 21 height 21
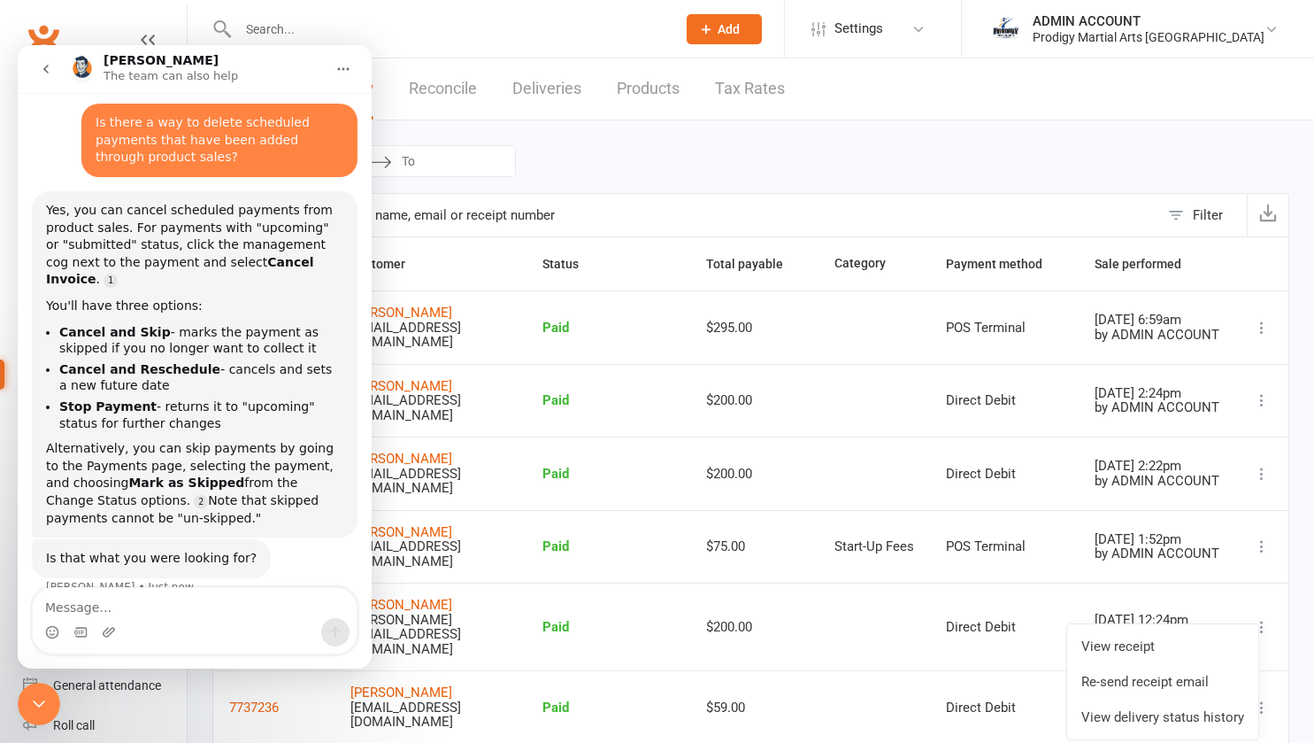
click at [43, 64] on icon "go back" at bounding box center [46, 69] width 14 height 14
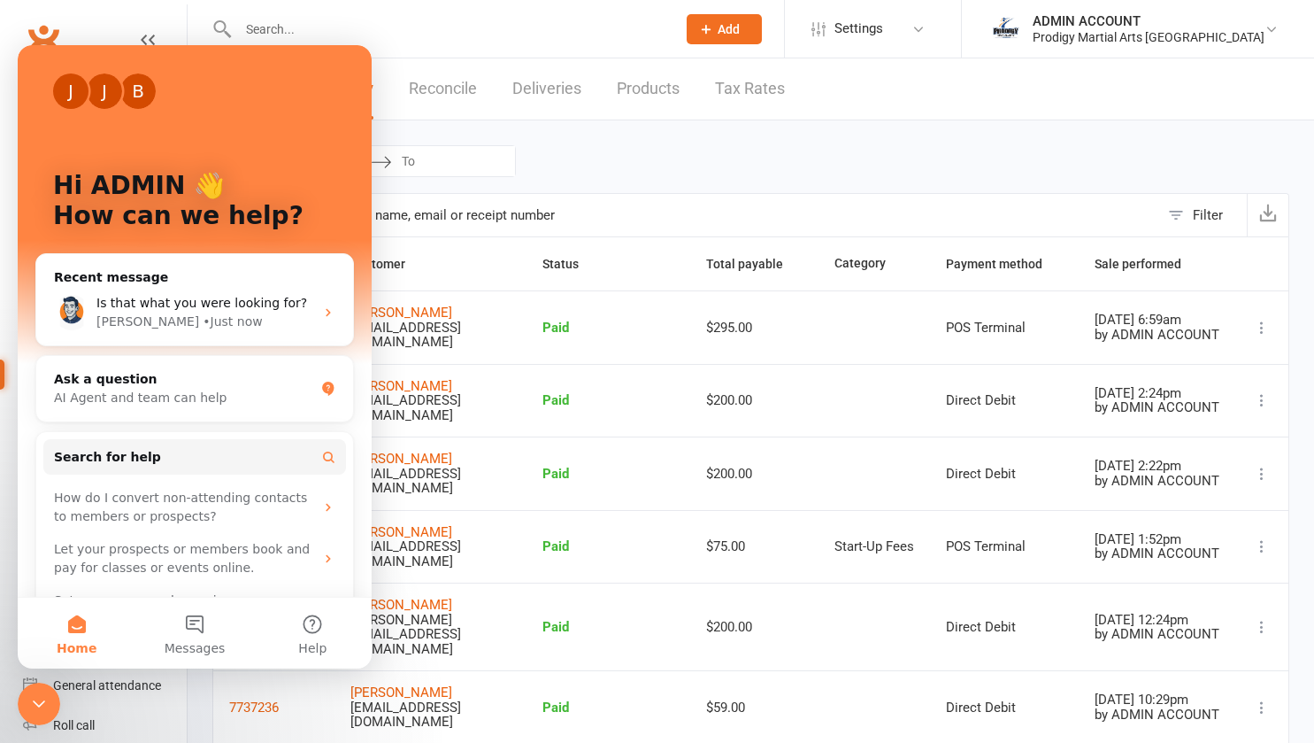
click at [169, 293] on div "Is that what you were looking for? Toby • Just now" at bounding box center [194, 312] width 317 height 65
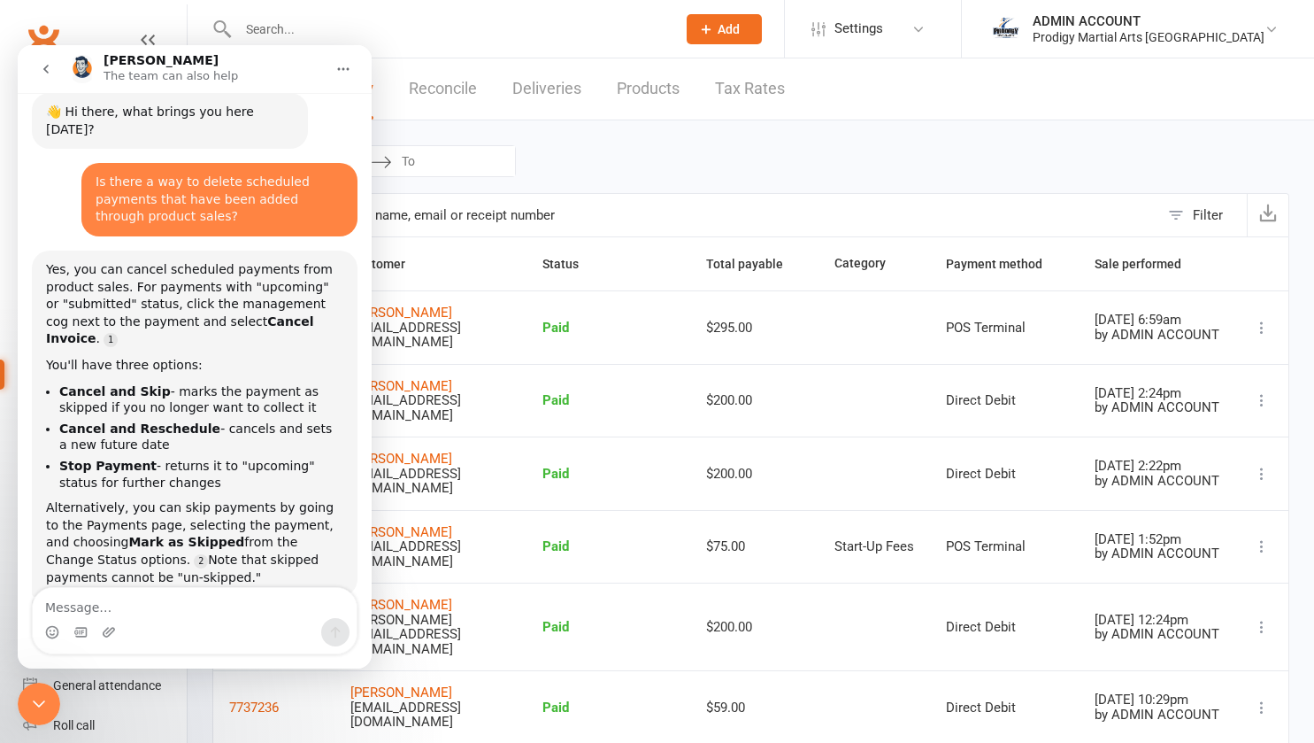
scroll to position [73, 0]
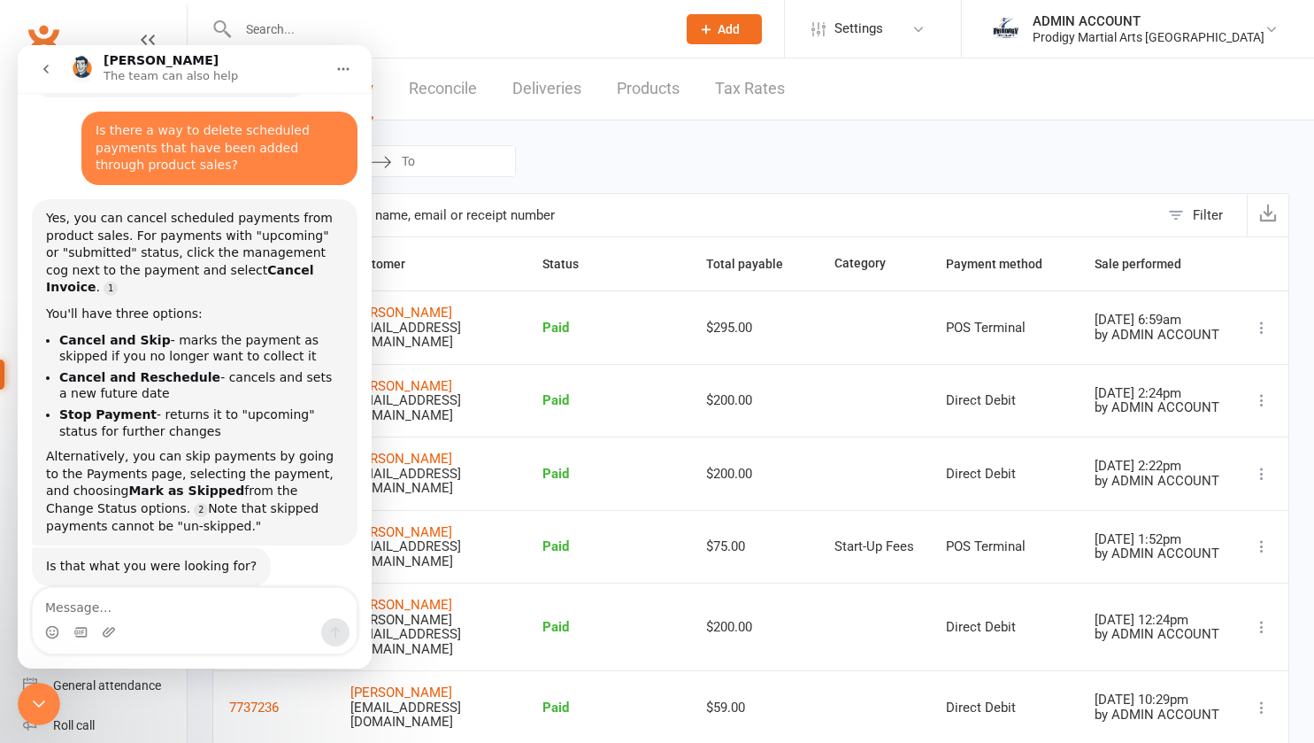
click at [582, 166] on div "Navigate forward to interact with the calendar and select a date. Press the que…" at bounding box center [750, 161] width 1077 height 32
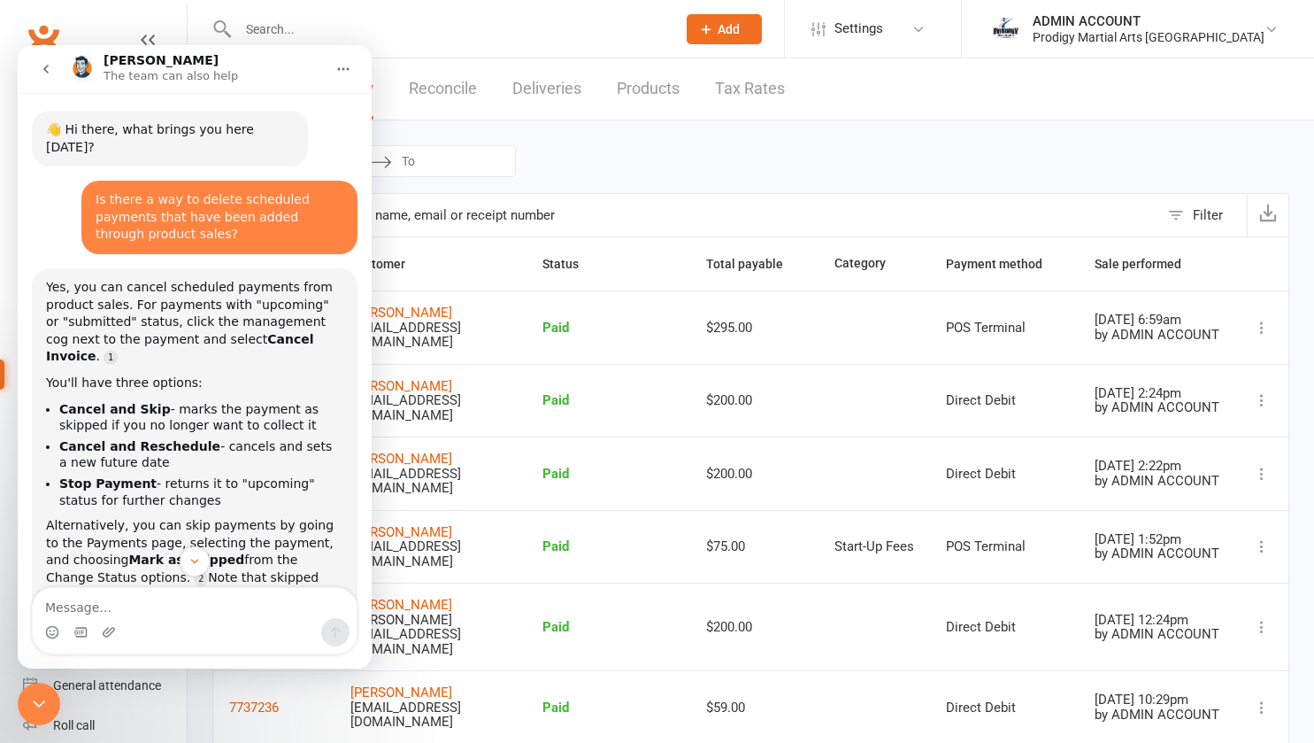
scroll to position [5, 0]
click at [573, 198] on input "text" at bounding box center [686, 215] width 946 height 42
click at [37, 694] on icon "Close Intercom Messenger" at bounding box center [38, 703] width 21 height 21
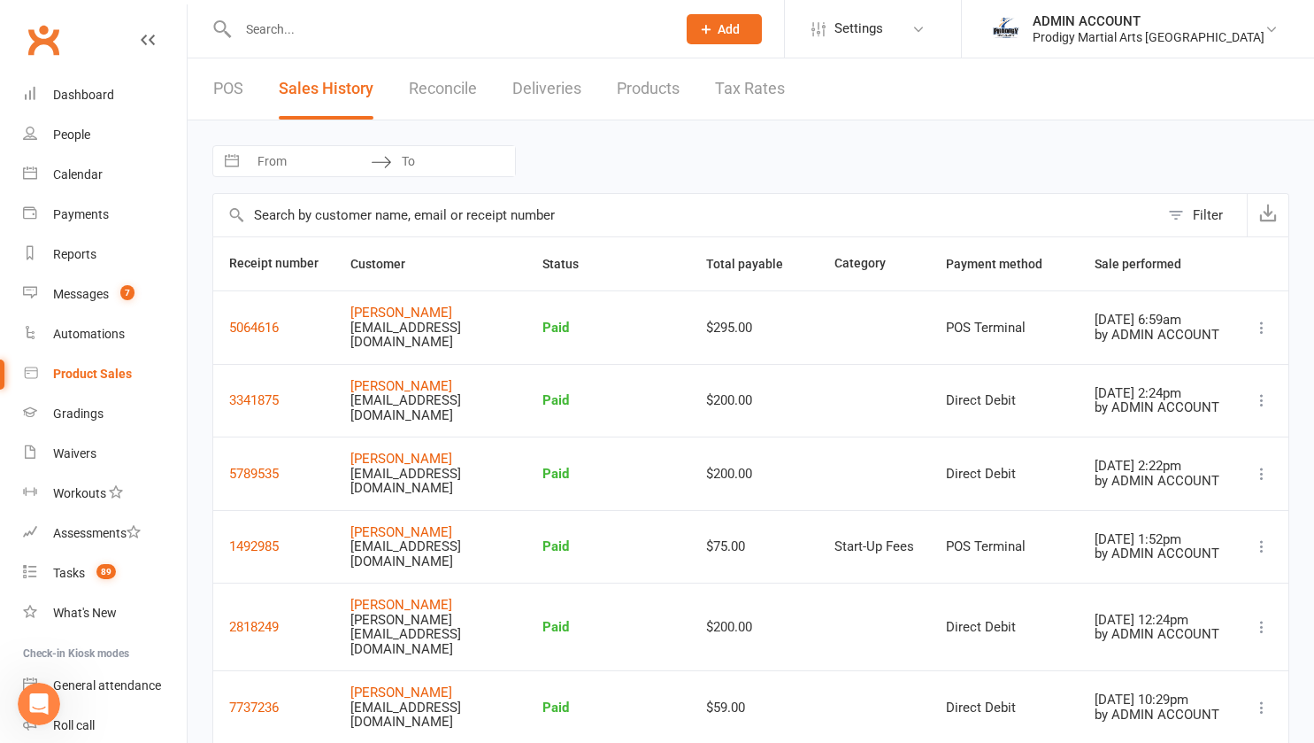
scroll to position [73, 0]
click at [73, 210] on div "Payments" at bounding box center [81, 214] width 56 height 14
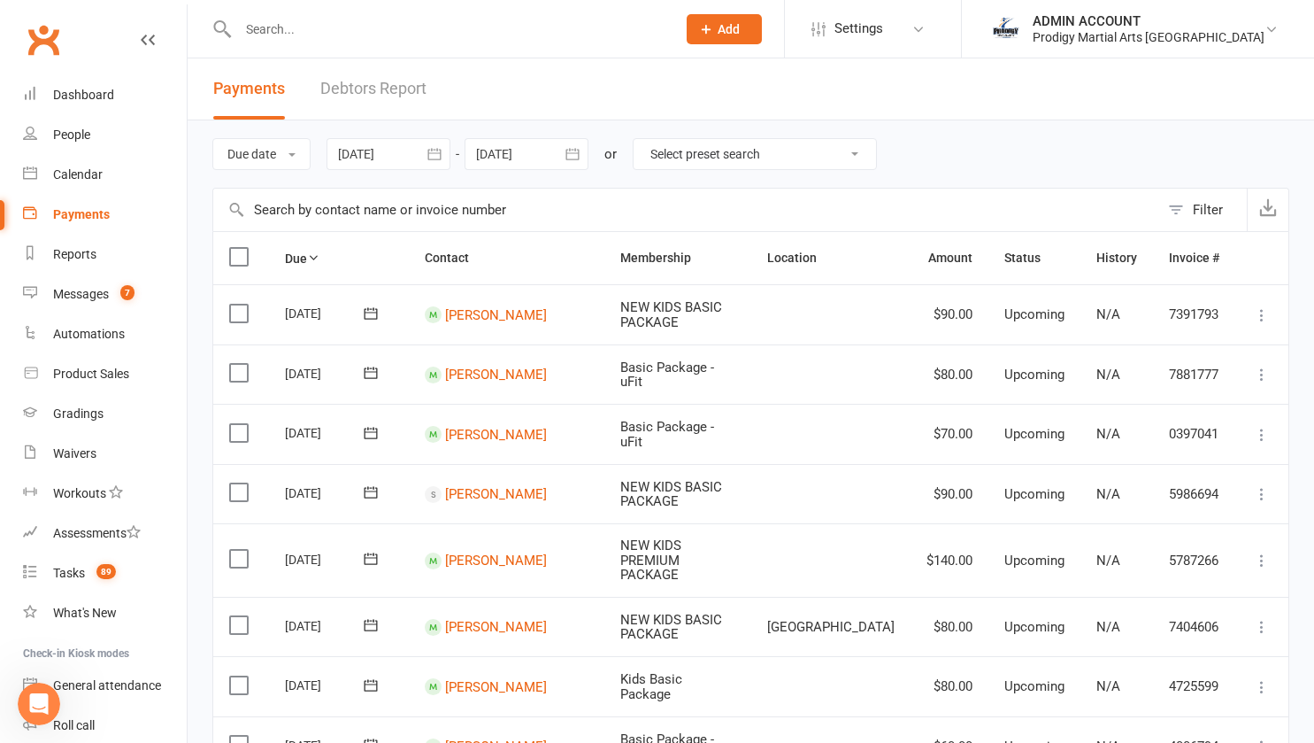
click at [549, 154] on div at bounding box center [527, 154] width 124 height 32
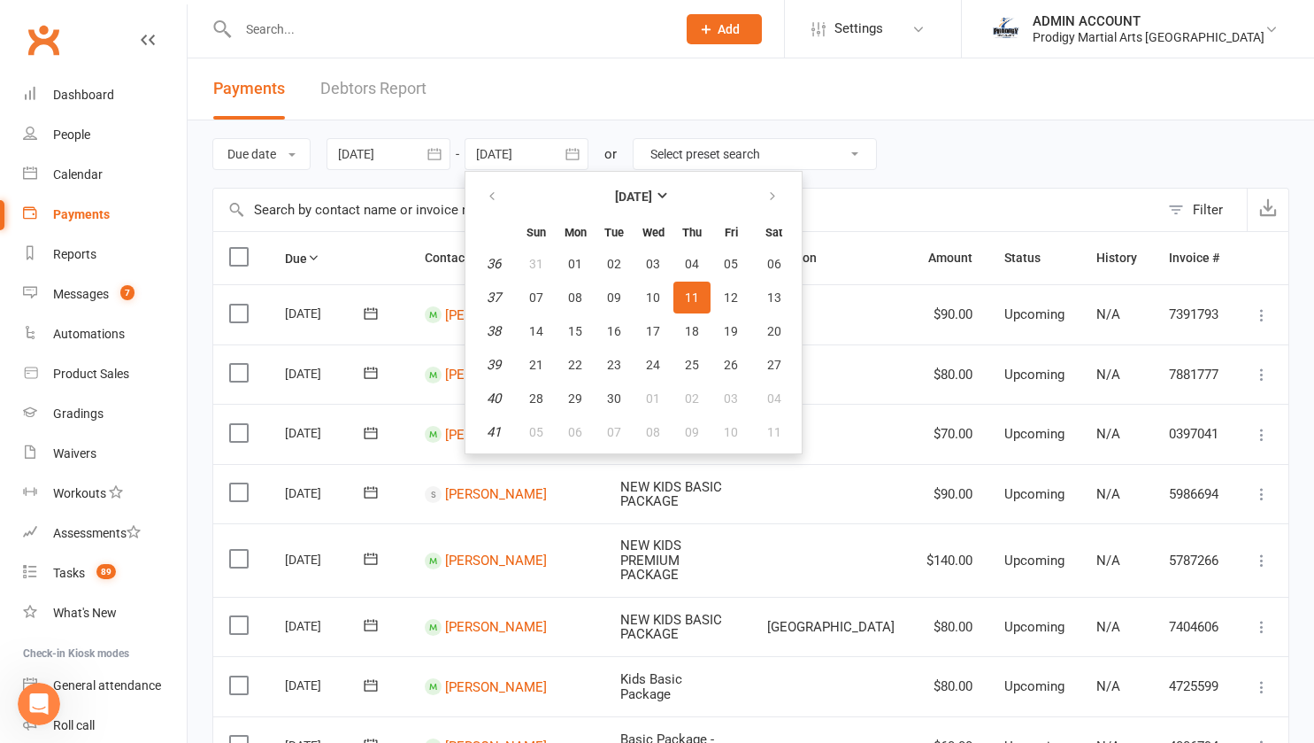
click at [534, 150] on div at bounding box center [527, 154] width 124 height 32
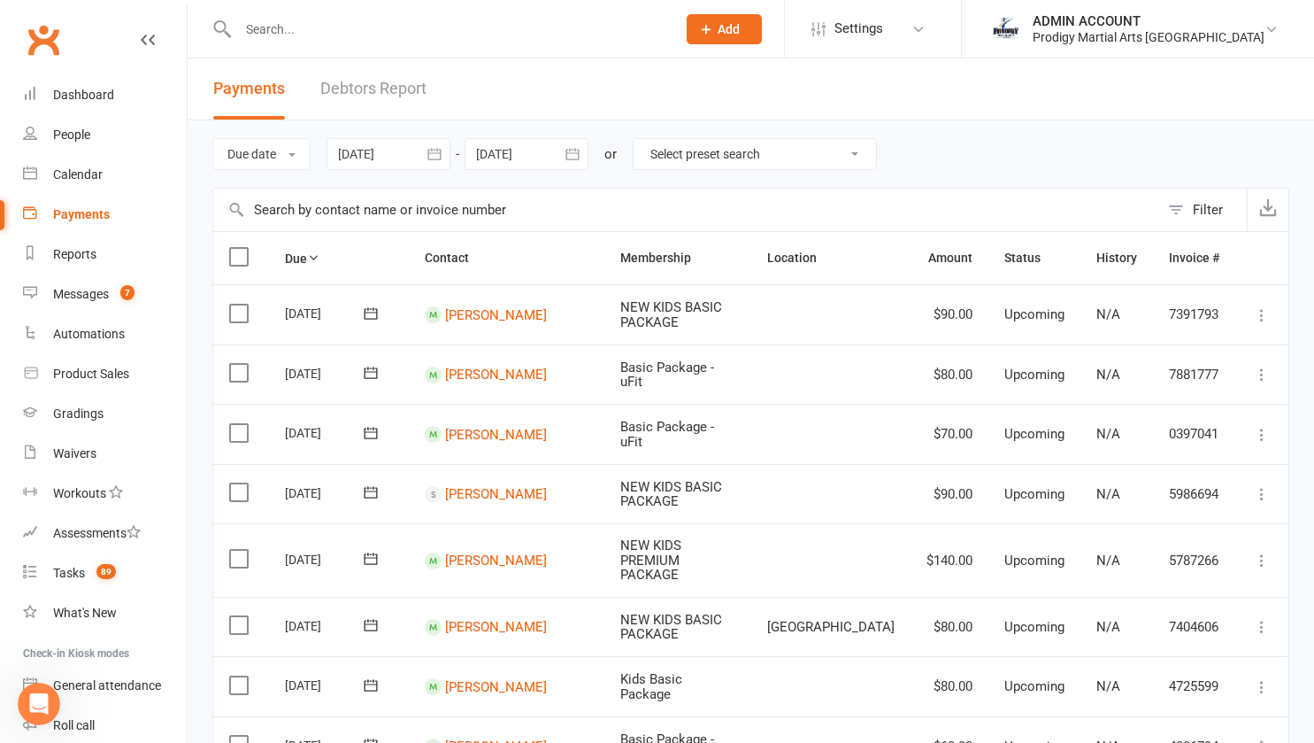
click at [678, 162] on select "Select preset search All failures All skipped payments All pending payments Suc…" at bounding box center [755, 154] width 243 height 30
click at [663, 127] on div "Due date Due date Date paid Date failed Date settled 14 Jul 2025 July 2025 Sun …" at bounding box center [750, 153] width 1077 height 67
click at [304, 151] on button "Due date" at bounding box center [261, 154] width 98 height 32
click at [1204, 202] on div "Filter" at bounding box center [1208, 209] width 30 height 21
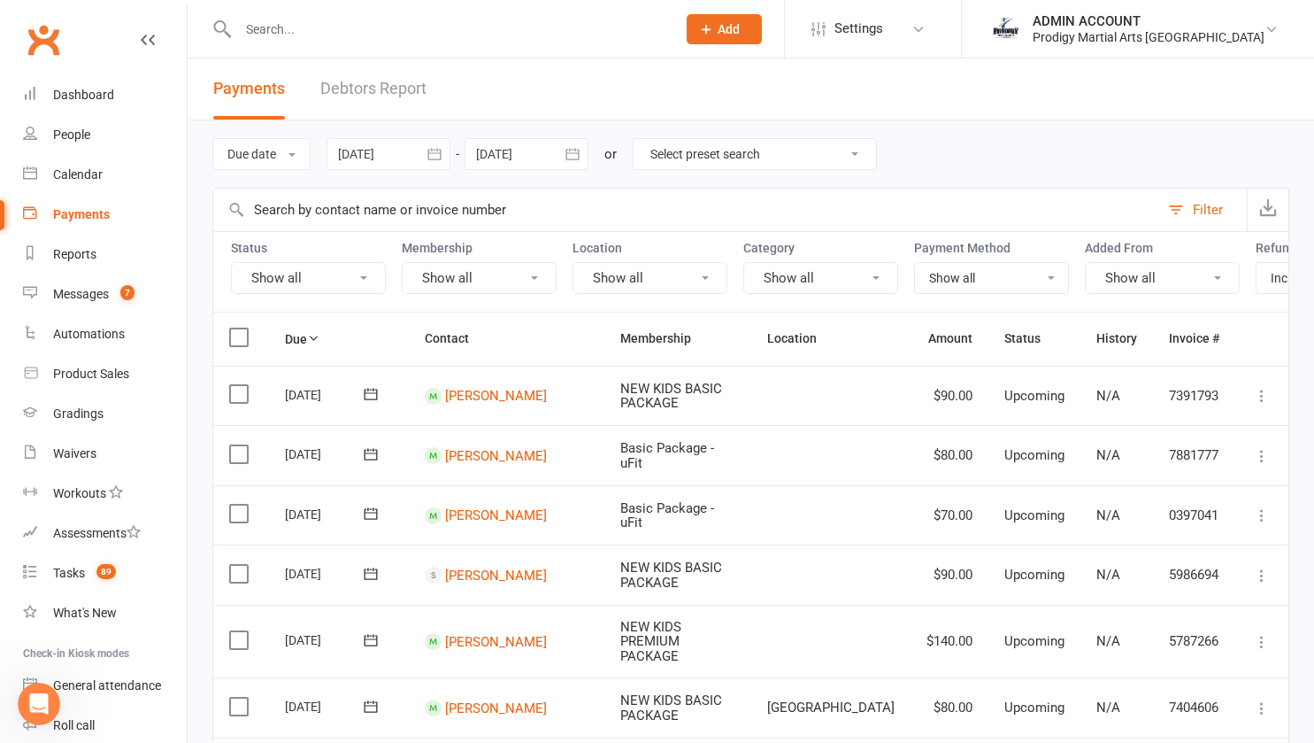
click at [438, 275] on button "Show all" at bounding box center [479, 278] width 155 height 32
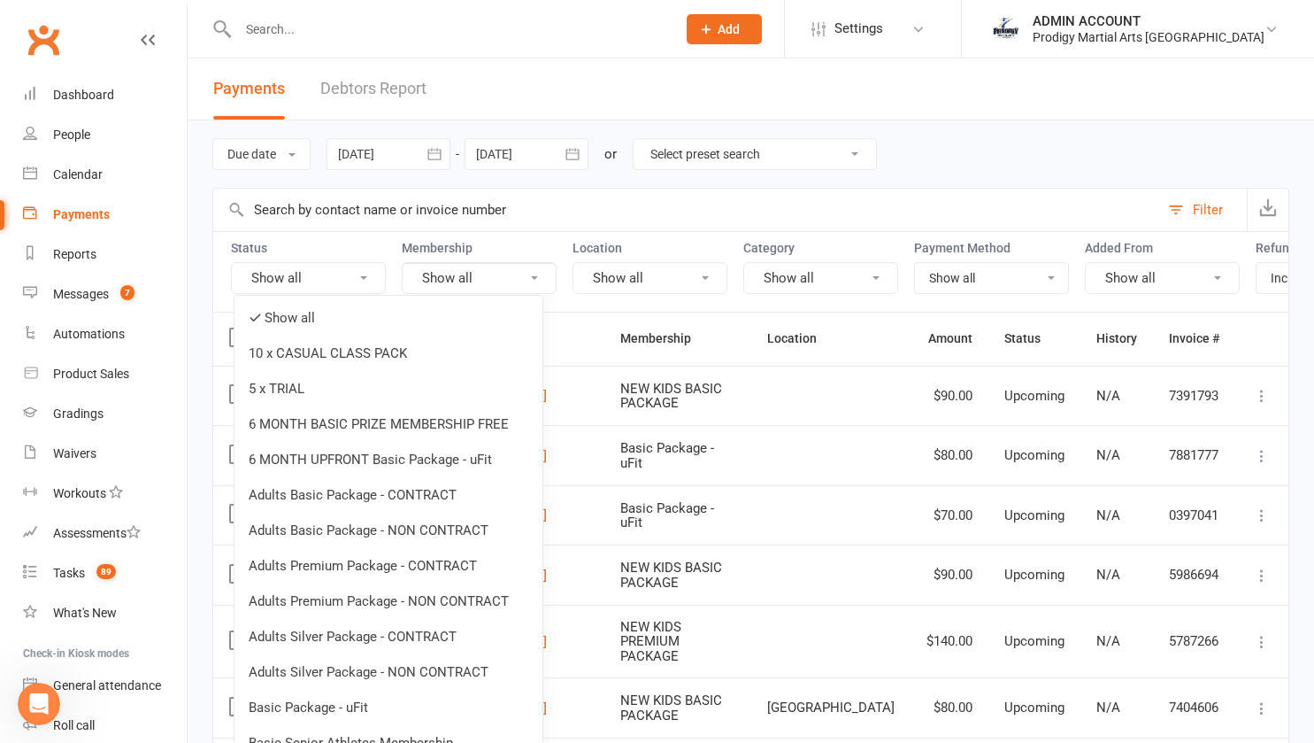
click at [438, 275] on button "Show all" at bounding box center [479, 278] width 155 height 32
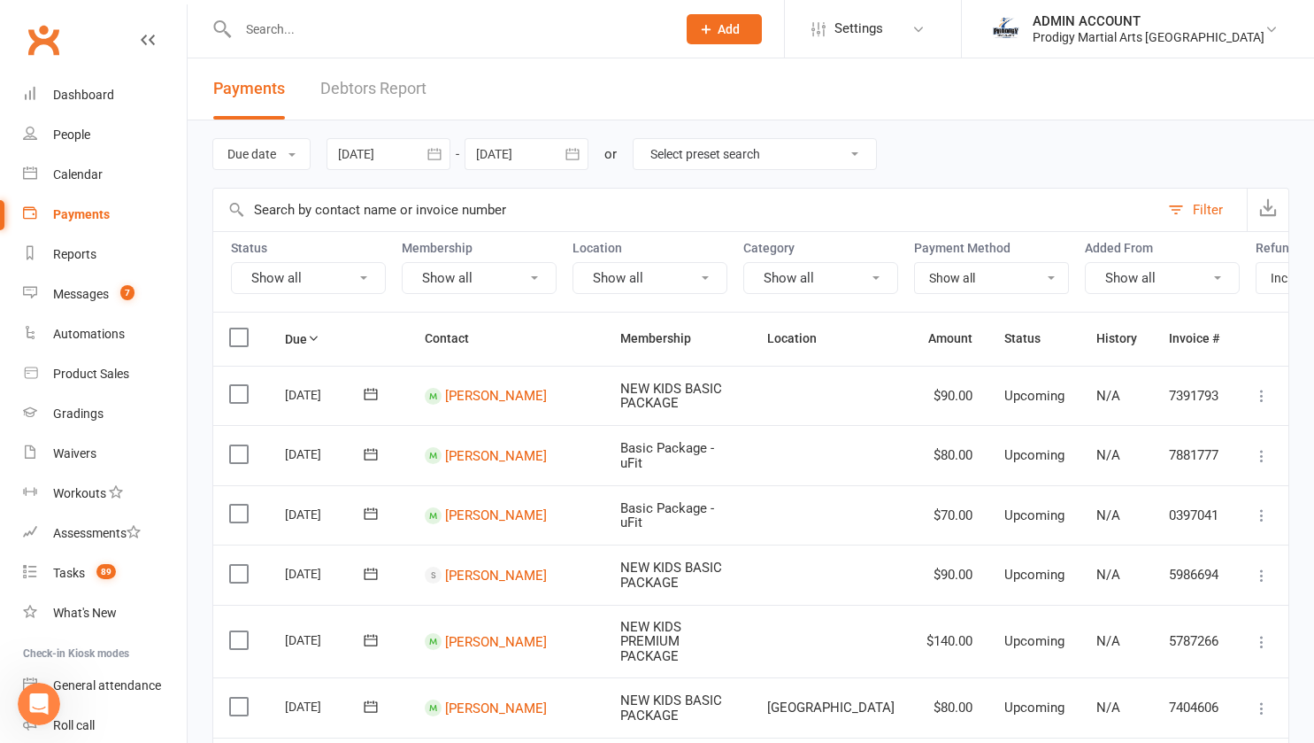
click at [350, 277] on button "Show all" at bounding box center [308, 278] width 155 height 32
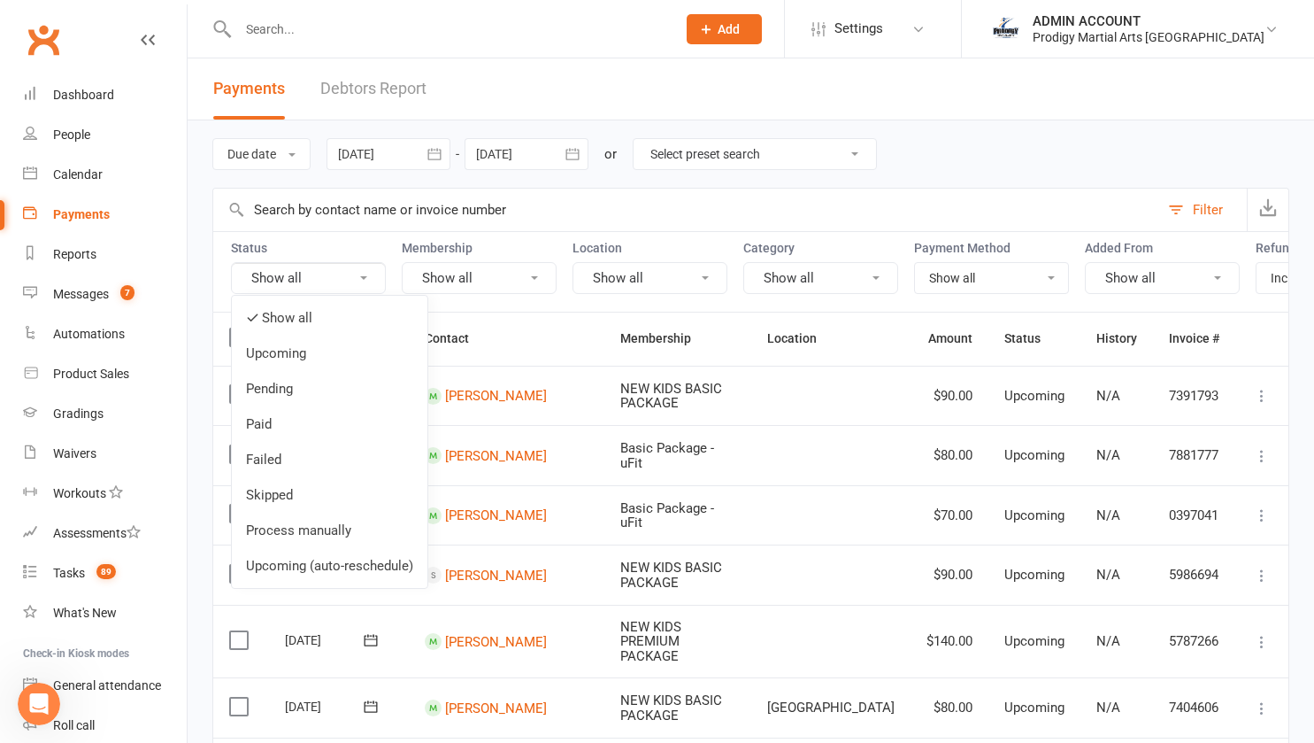
click at [272, 350] on link "Upcoming" at bounding box center [330, 352] width 196 height 35
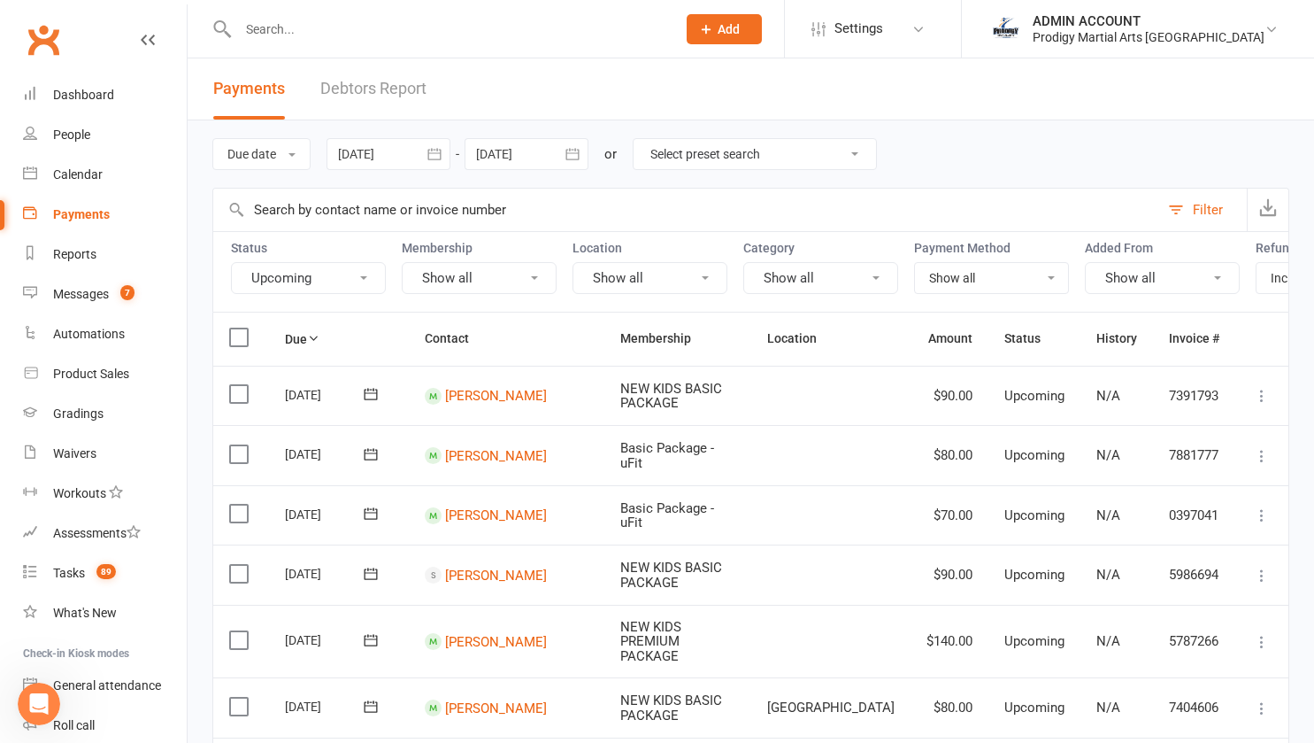
click at [837, 279] on button "Show all" at bounding box center [820, 278] width 155 height 32
click at [801, 278] on button "Show all" at bounding box center [820, 278] width 155 height 32
click at [969, 273] on select "Show all No payment method Bank Account Credit Card" at bounding box center [991, 278] width 153 height 30
click at [977, 280] on select "Show all No payment method Bank Account Credit Card" at bounding box center [991, 278] width 153 height 30
click at [1133, 271] on button "Show all" at bounding box center [1162, 278] width 155 height 32
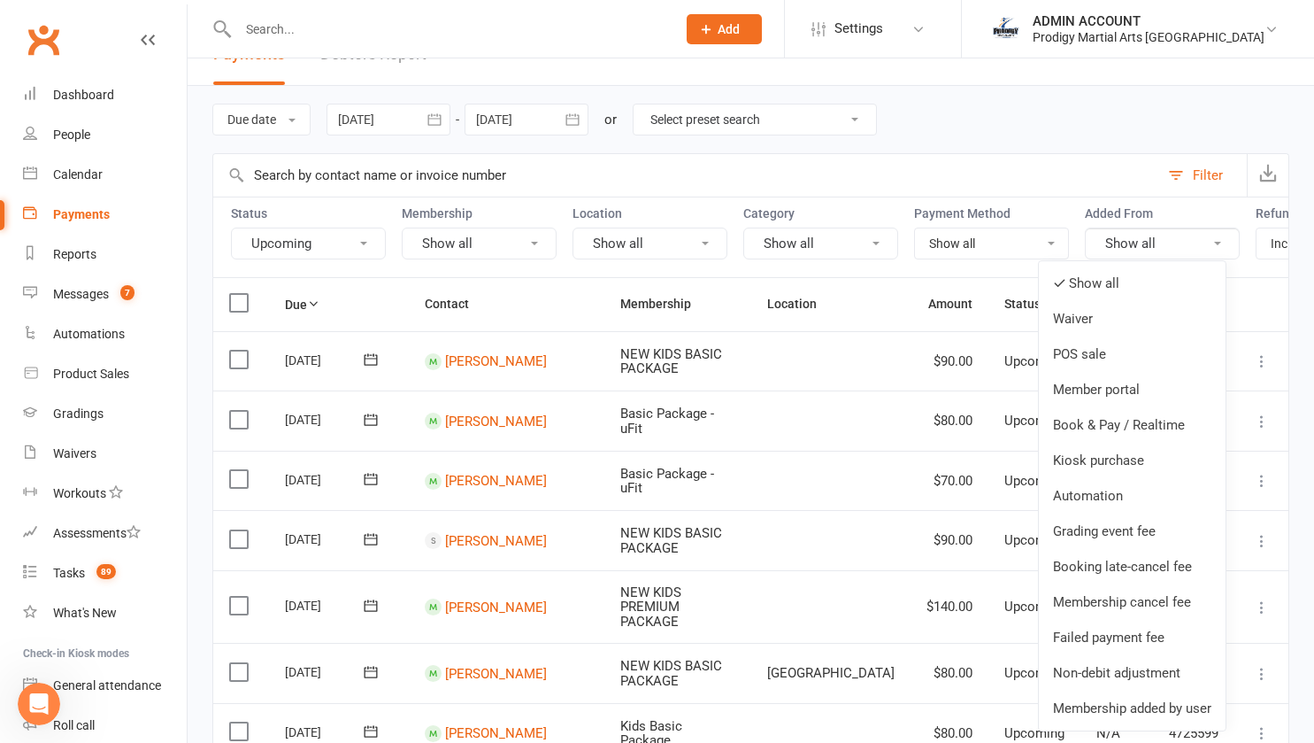
scroll to position [32, 0]
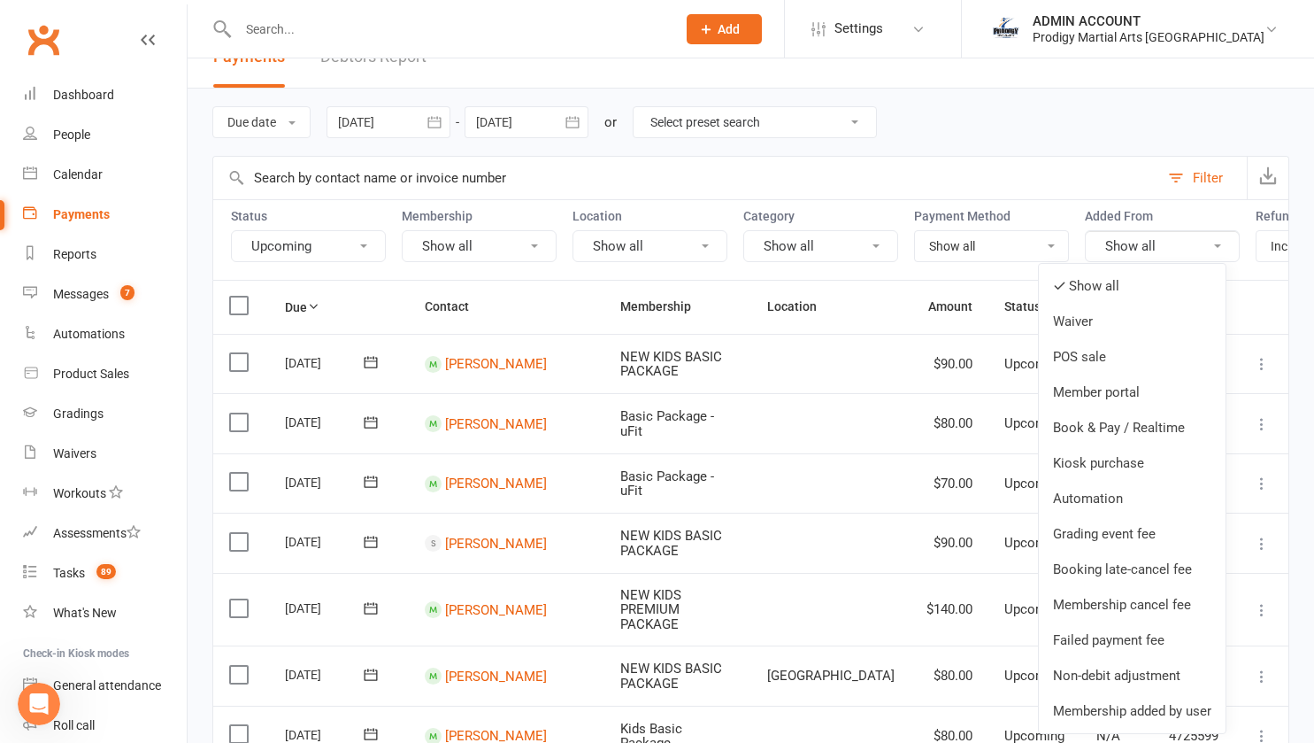
click at [1101, 465] on link "Kiosk purchase" at bounding box center [1132, 462] width 187 height 35
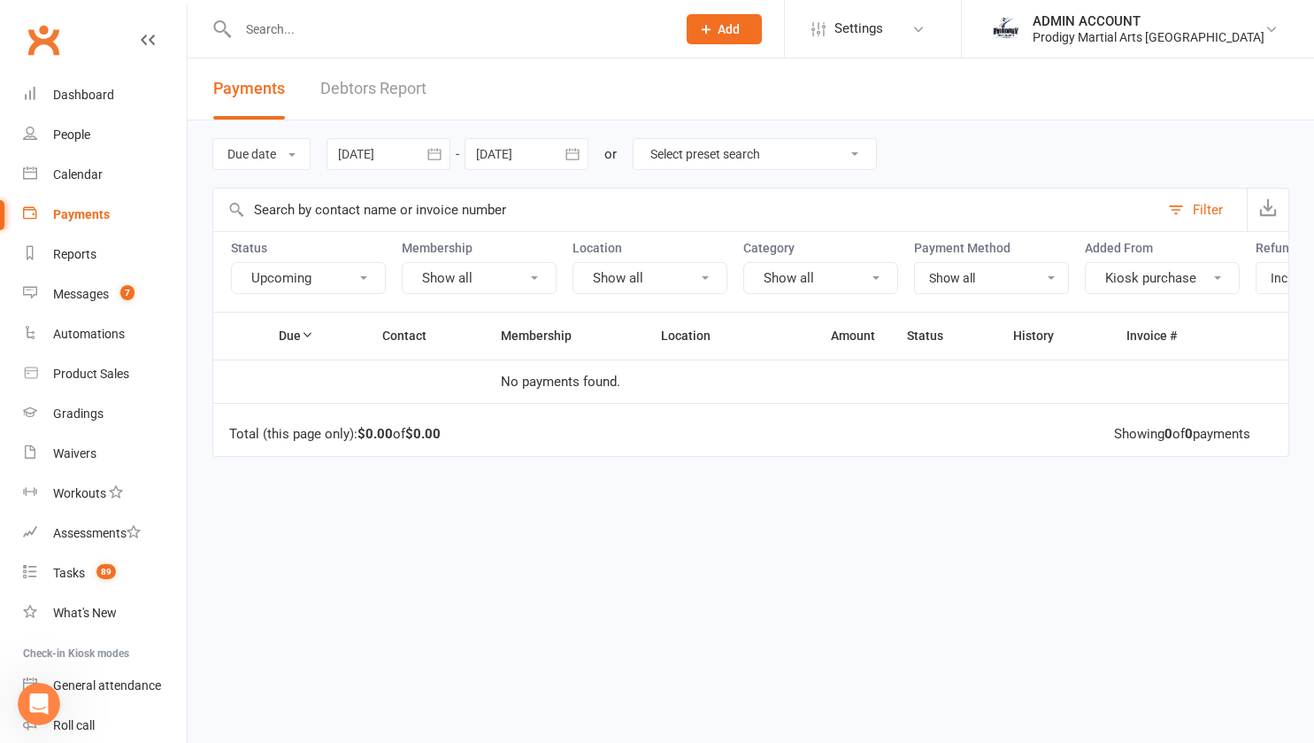
scroll to position [0, 0]
click at [1125, 267] on button "Kiosk purchase" at bounding box center [1162, 278] width 155 height 32
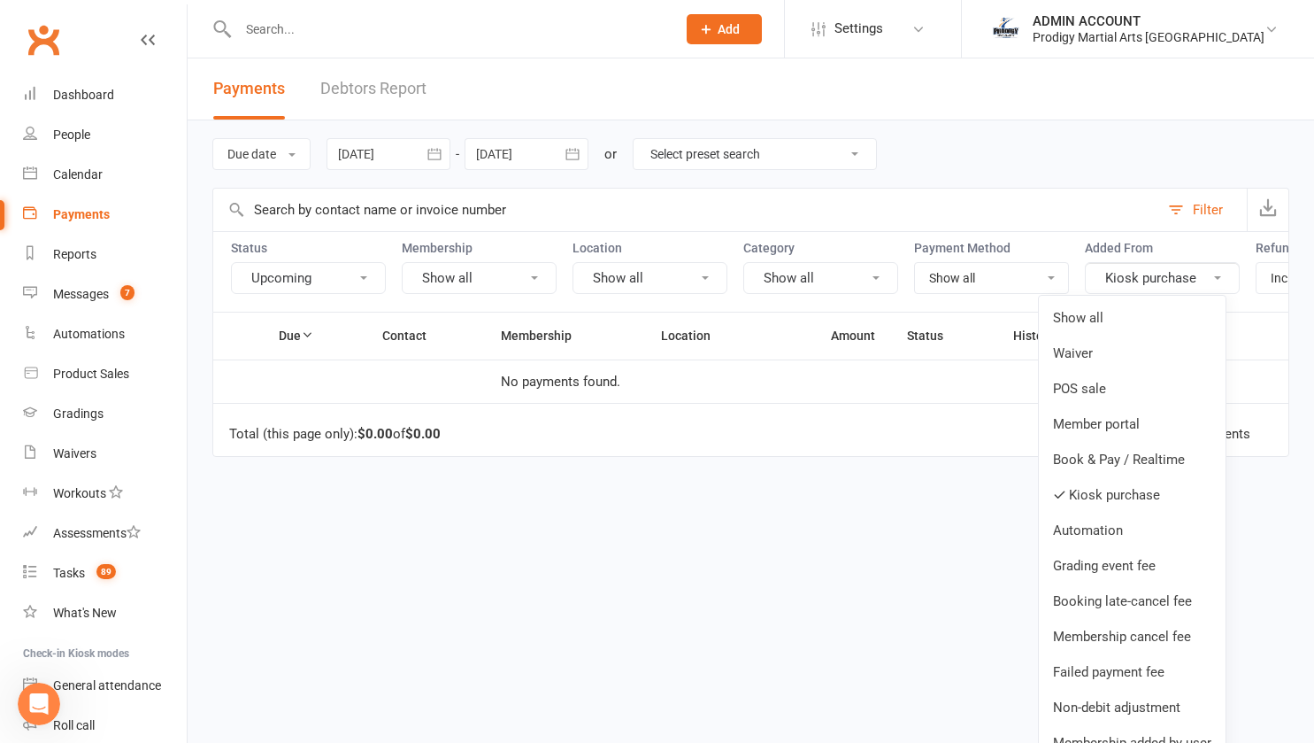
click at [1081, 387] on link "POS sale" at bounding box center [1132, 388] width 187 height 35
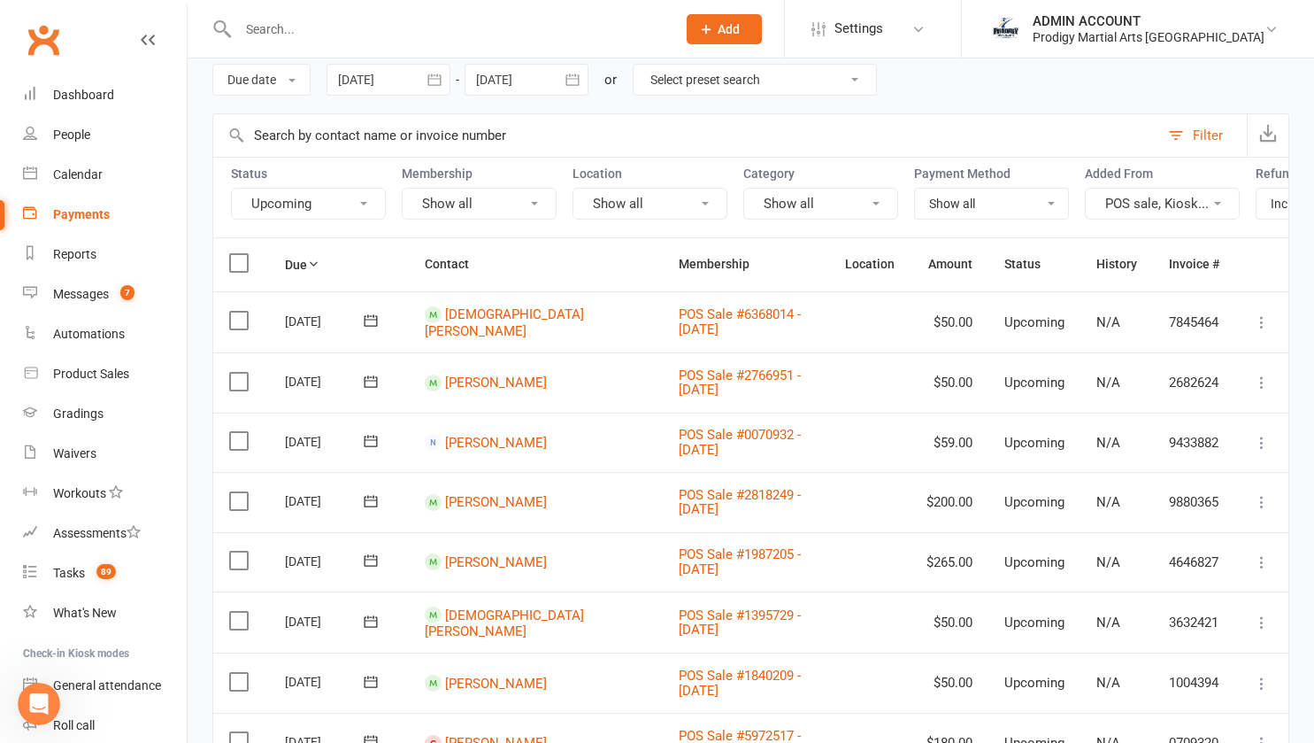
scroll to position [43, 0]
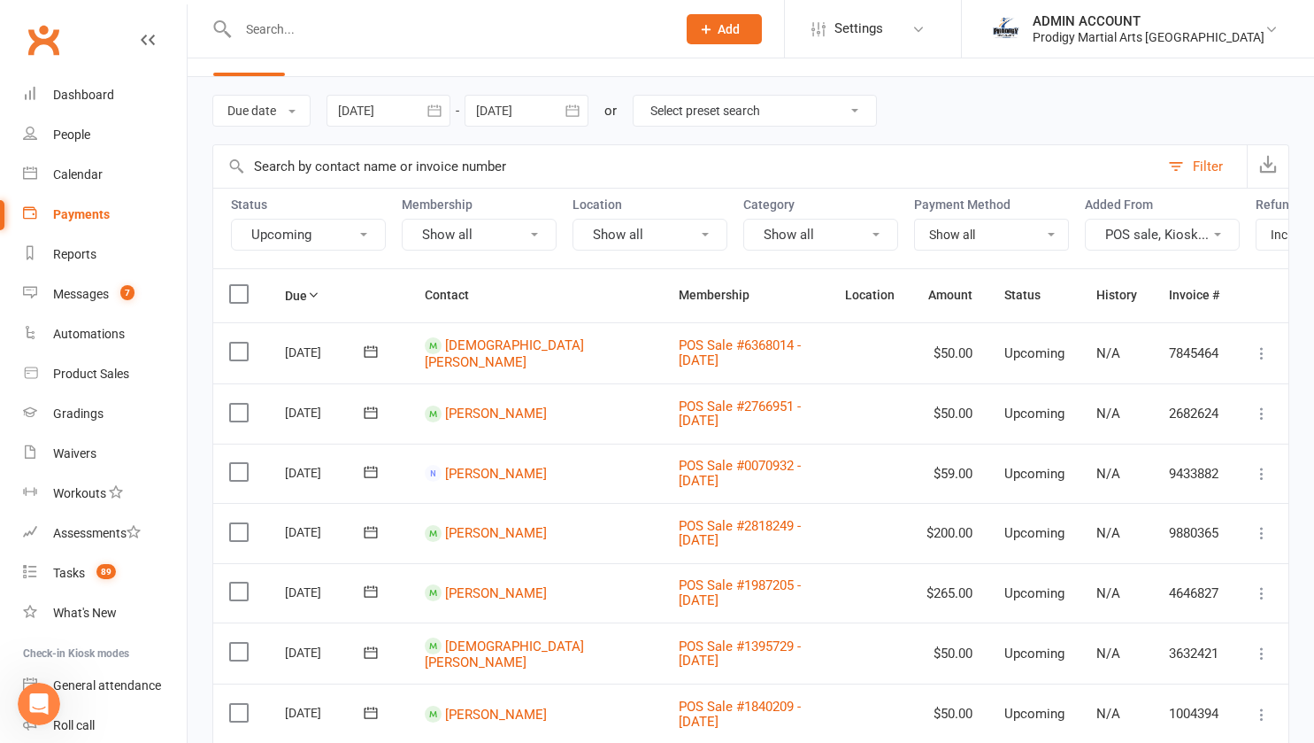
click at [437, 311] on th "Contact" at bounding box center [536, 295] width 254 height 52
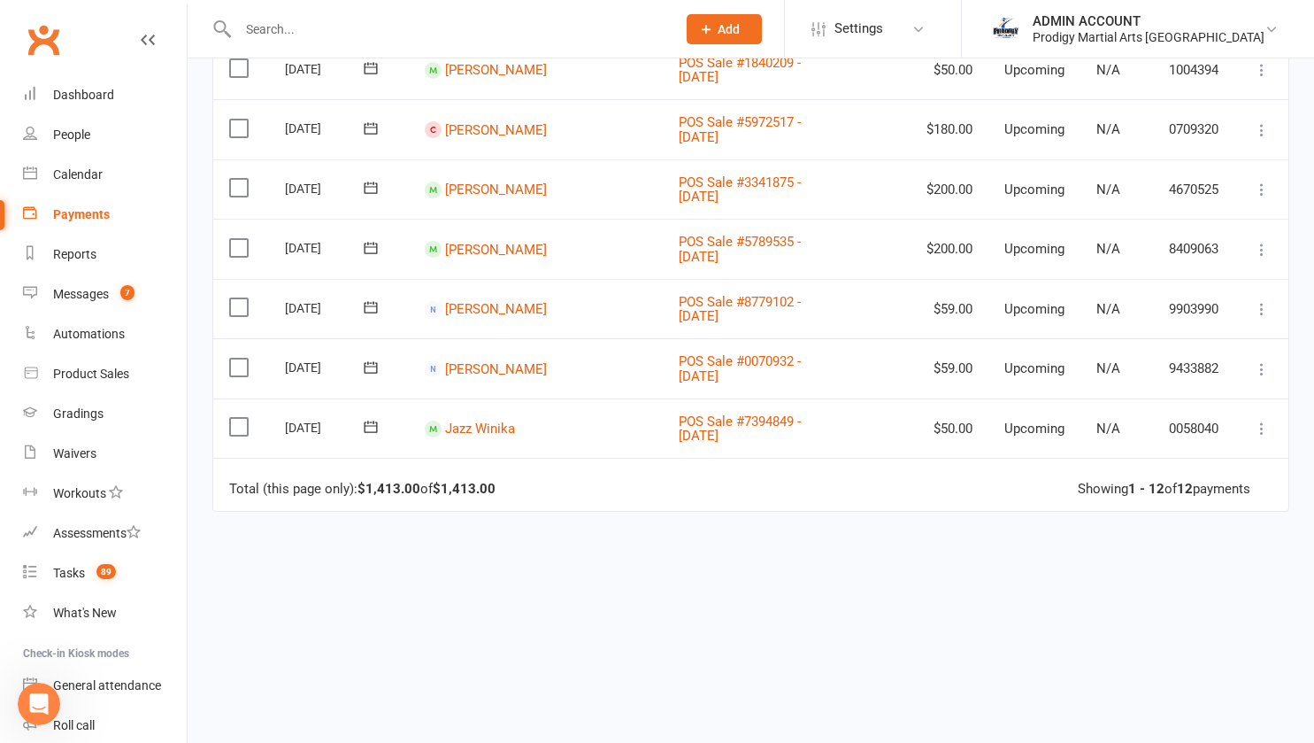
scroll to position [628, 0]
click at [239, 308] on label at bounding box center [241, 306] width 24 height 18
click at [239, 297] on input "checkbox" at bounding box center [235, 297] width 12 height 0
click at [235, 375] on label at bounding box center [241, 367] width 24 height 18
click at [235, 358] on input "checkbox" at bounding box center [235, 358] width 12 height 0
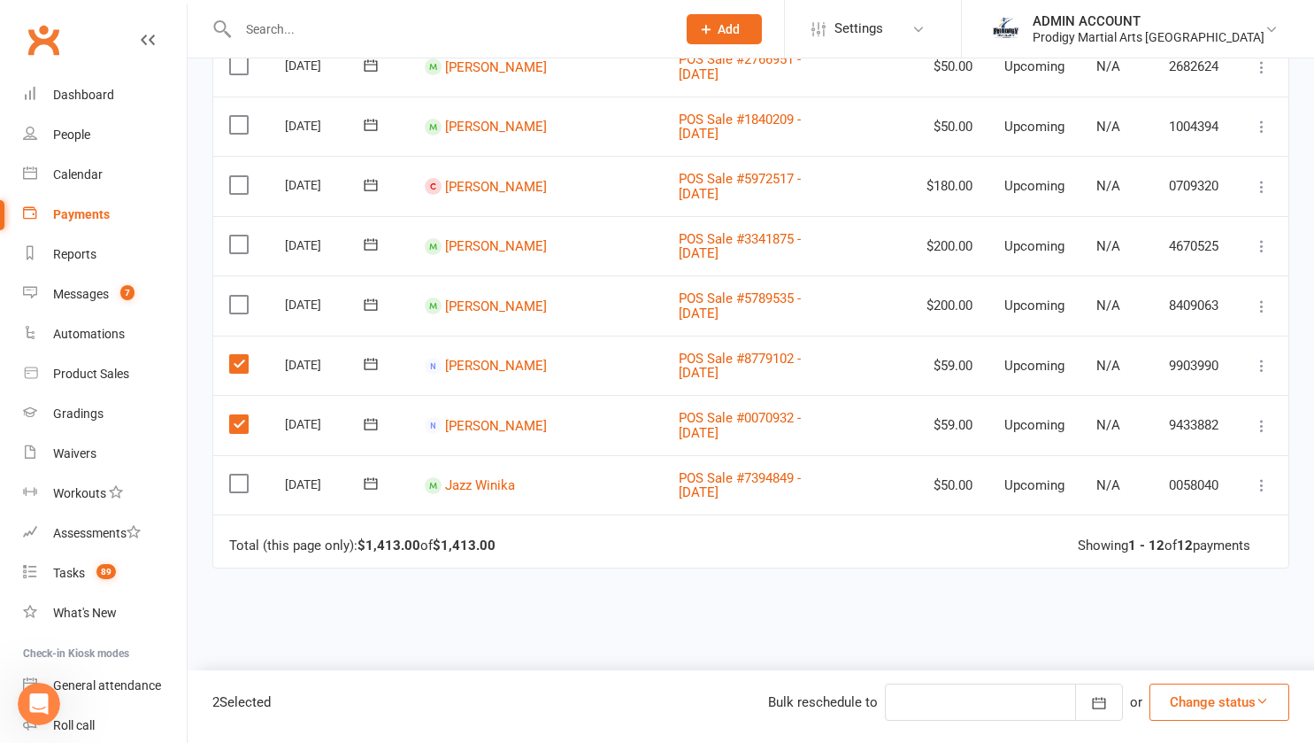
scroll to position [573, 0]
click at [1246, 700] on button "Change status" at bounding box center [1220, 701] width 140 height 37
click at [958, 645] on div "Due Contact Membership Location Amount Status History Invoice # Select this 22 …" at bounding box center [750, 266] width 1077 height 1055
click at [1254, 373] on icon at bounding box center [1262, 364] width 18 height 18
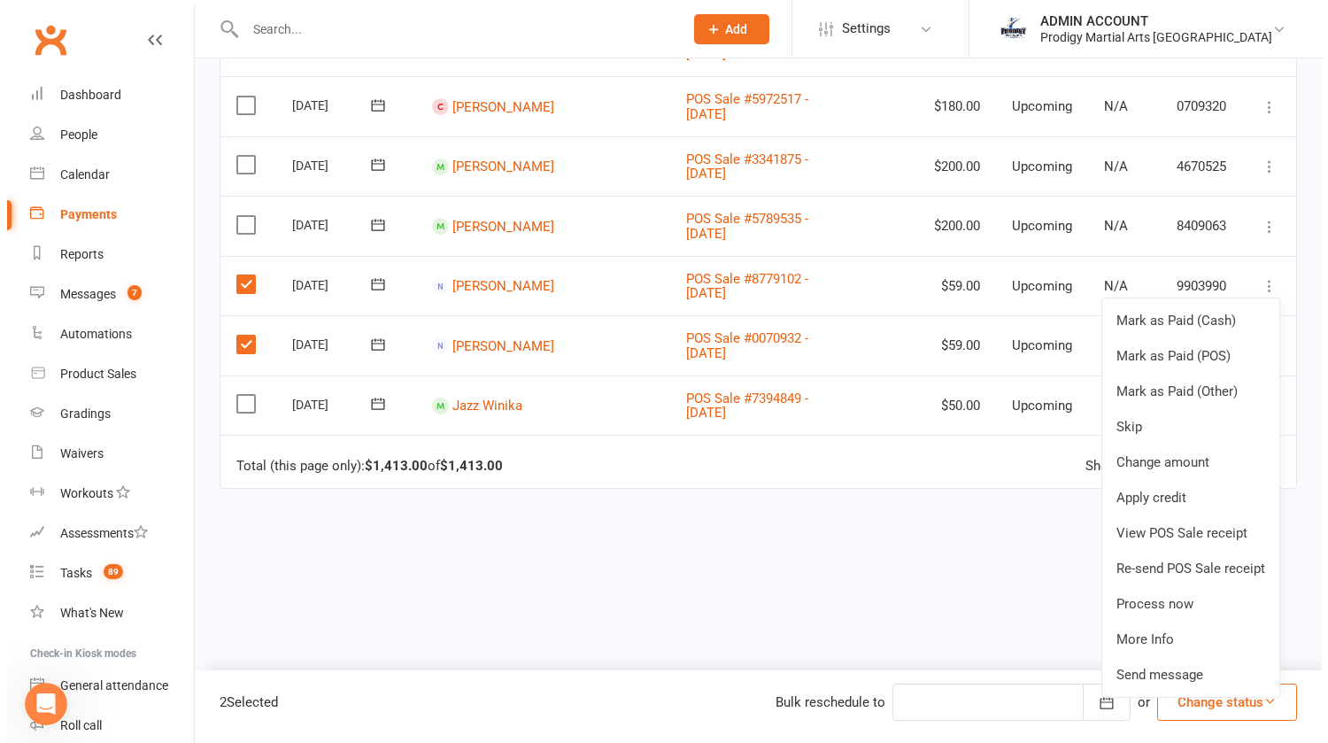
scroll to position [654, 0]
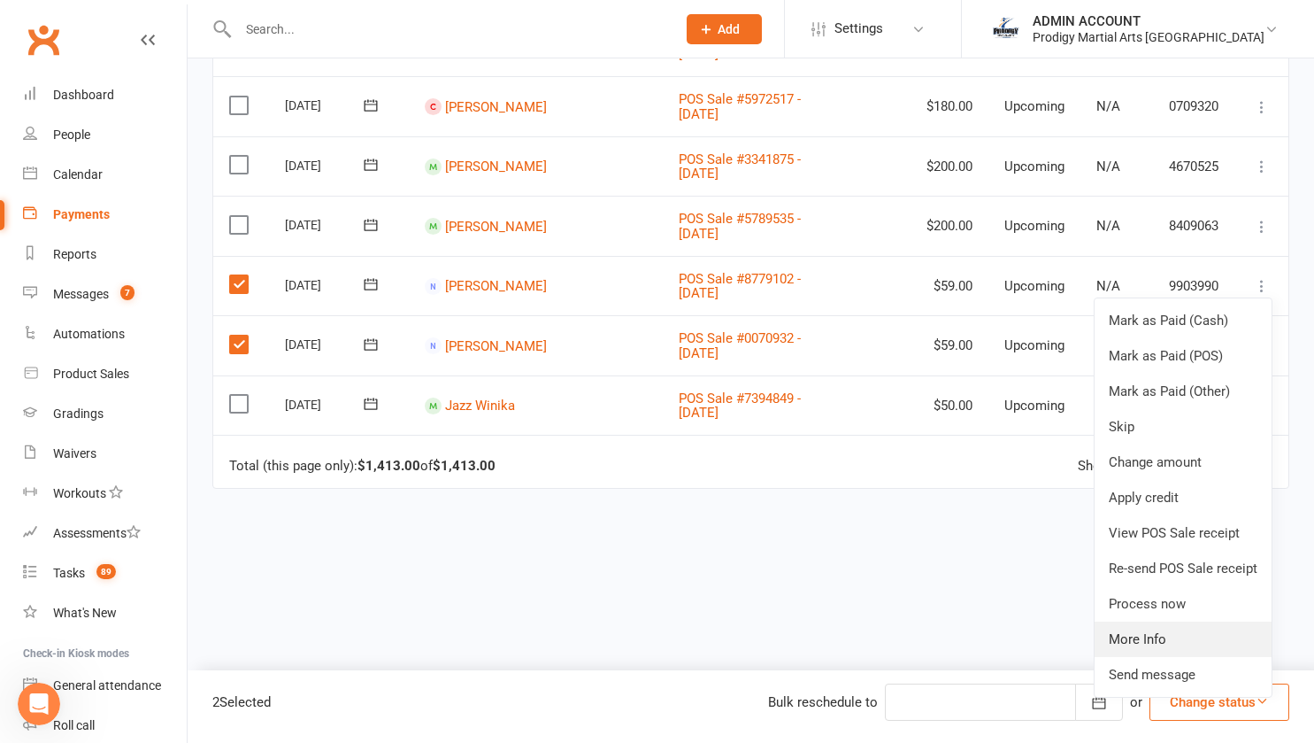
click at [1139, 641] on link "More Info" at bounding box center [1183, 638] width 177 height 35
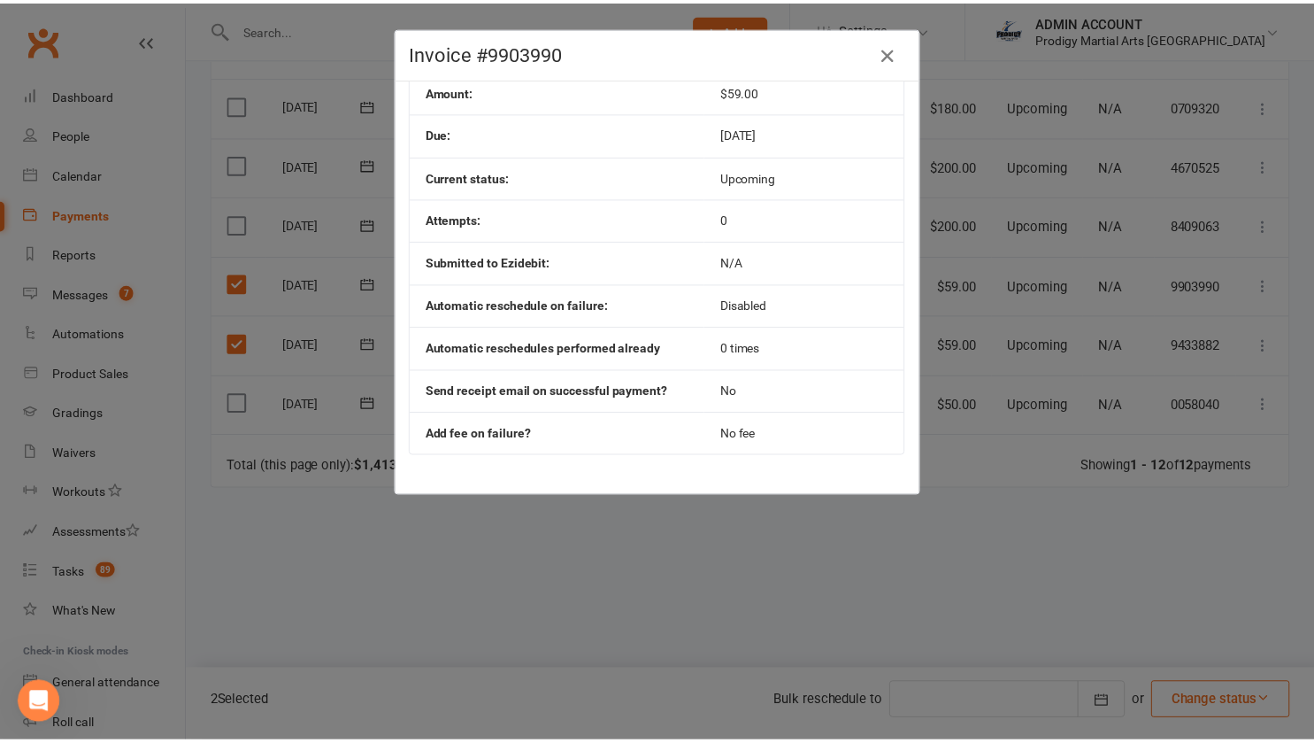
scroll to position [0, 0]
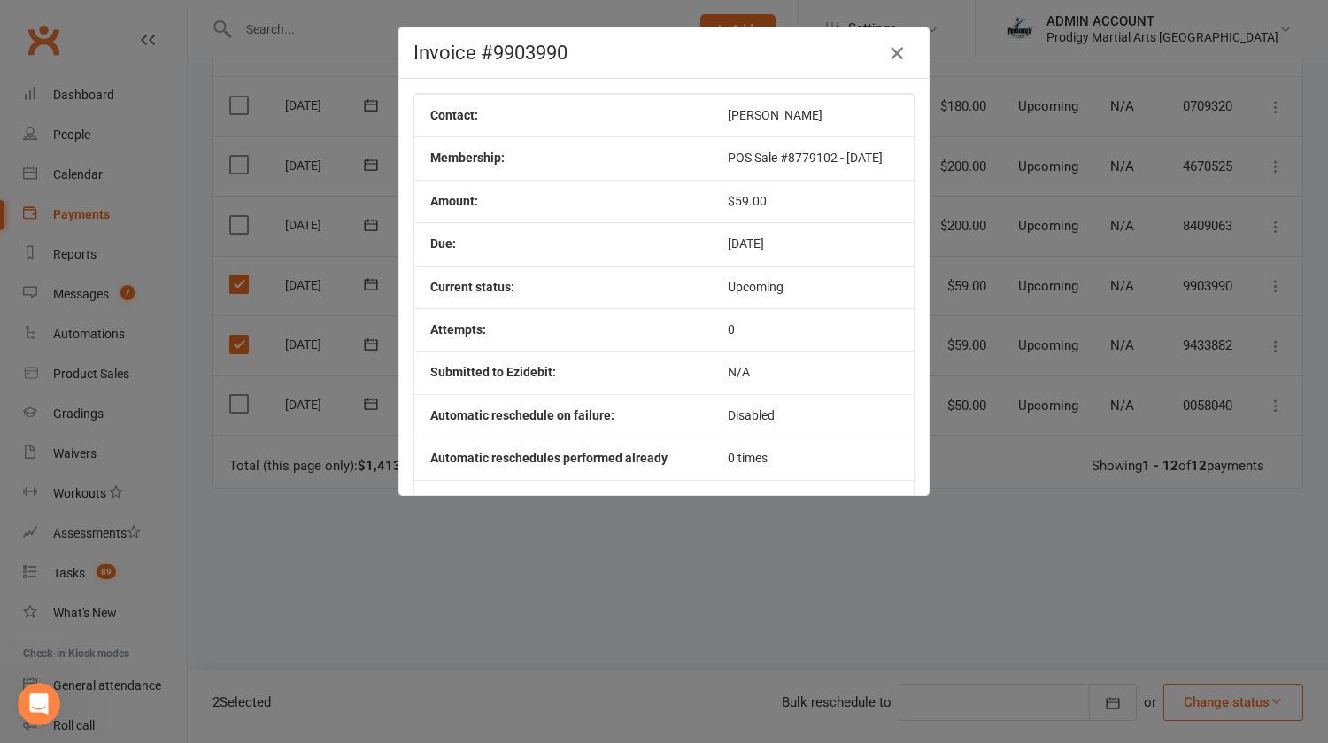
click at [893, 46] on icon "button" at bounding box center [896, 52] width 21 height 21
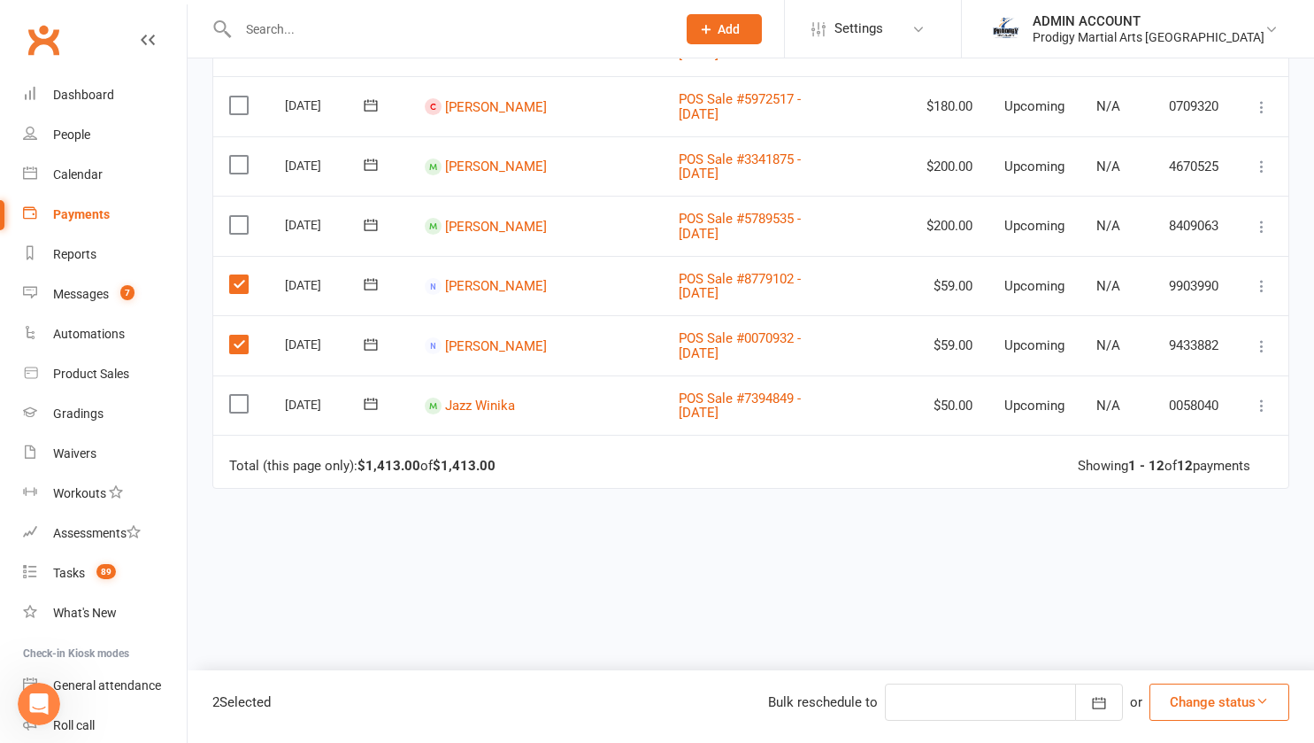
click at [375, 569] on div "Due Contact Membership Location Amount Status History Invoice # Select this 22 …" at bounding box center [750, 188] width 1077 height 1055
click at [244, 344] on label at bounding box center [241, 344] width 24 height 18
click at [241, 335] on input "checkbox" at bounding box center [235, 335] width 12 height 0
click at [241, 270] on td "Select this" at bounding box center [241, 286] width 56 height 60
click at [241, 297] on td "Select this" at bounding box center [241, 286] width 56 height 60
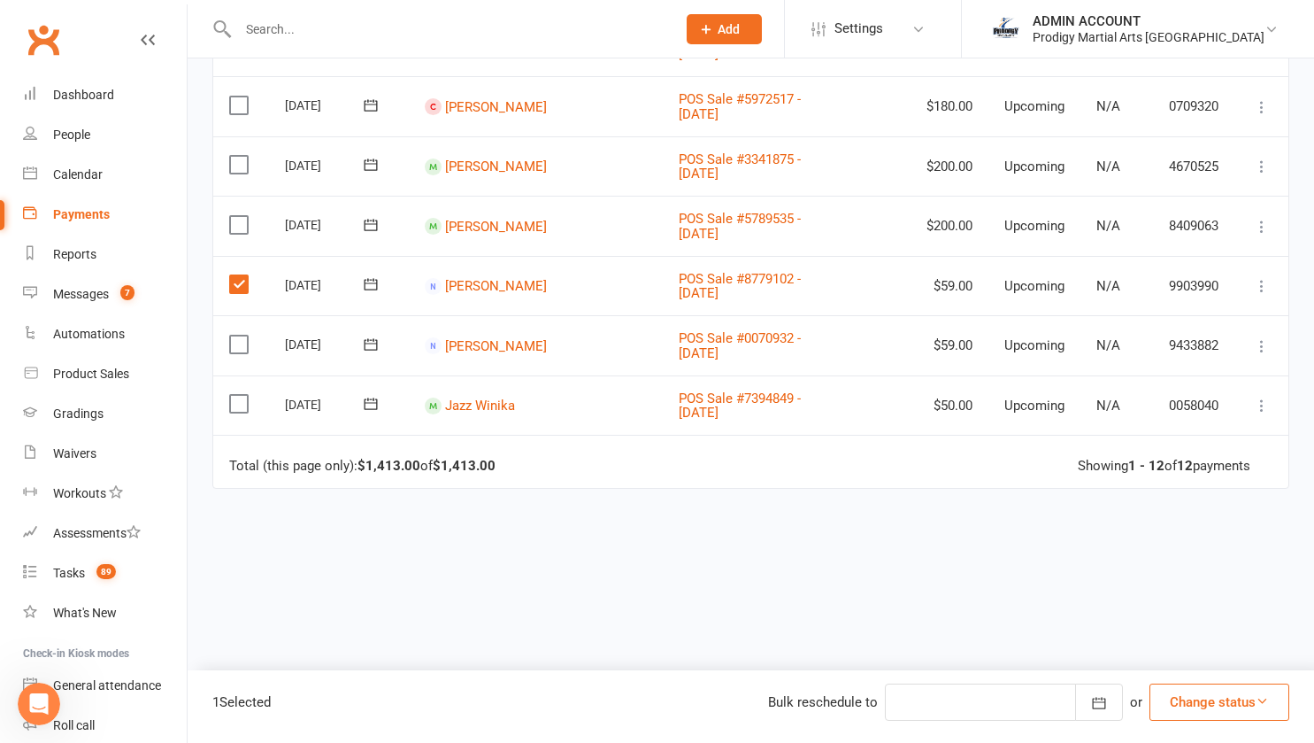
click at [229, 281] on label at bounding box center [241, 284] width 24 height 18
click at [229, 275] on input "checkbox" at bounding box center [235, 275] width 12 height 0
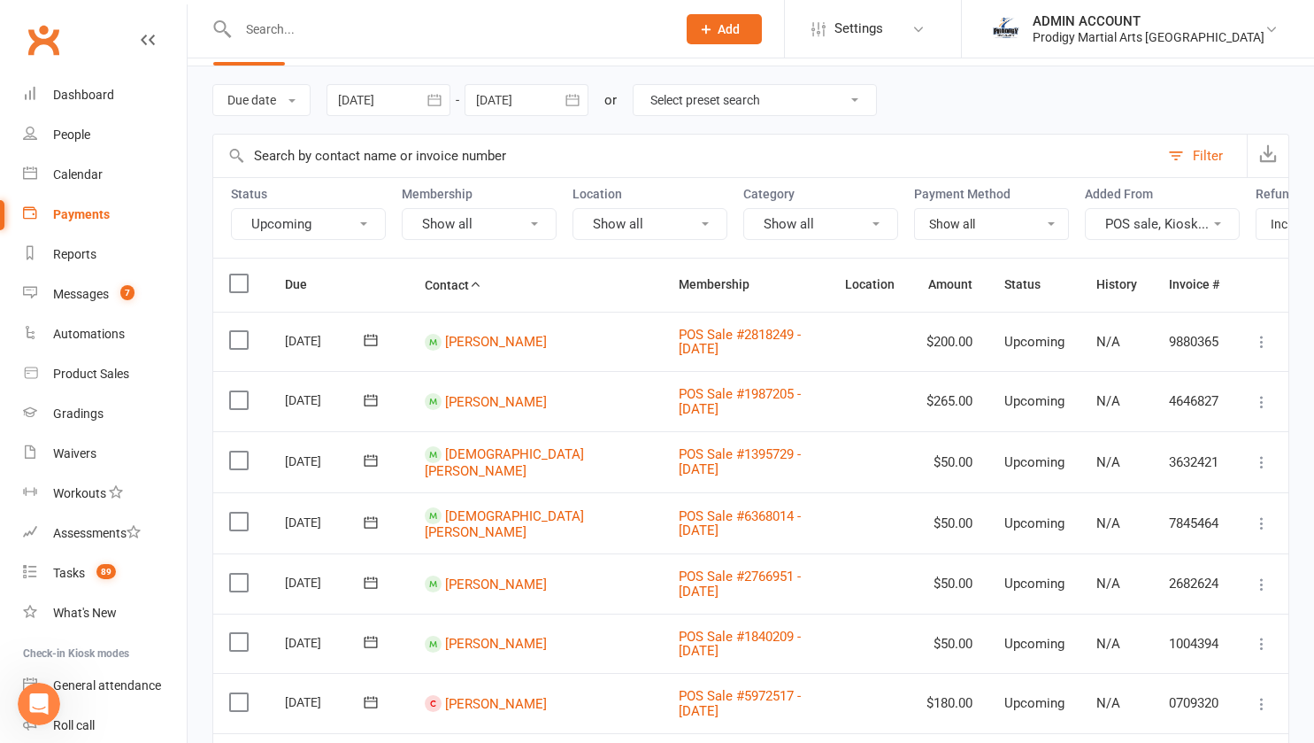
scroll to position [81, 0]
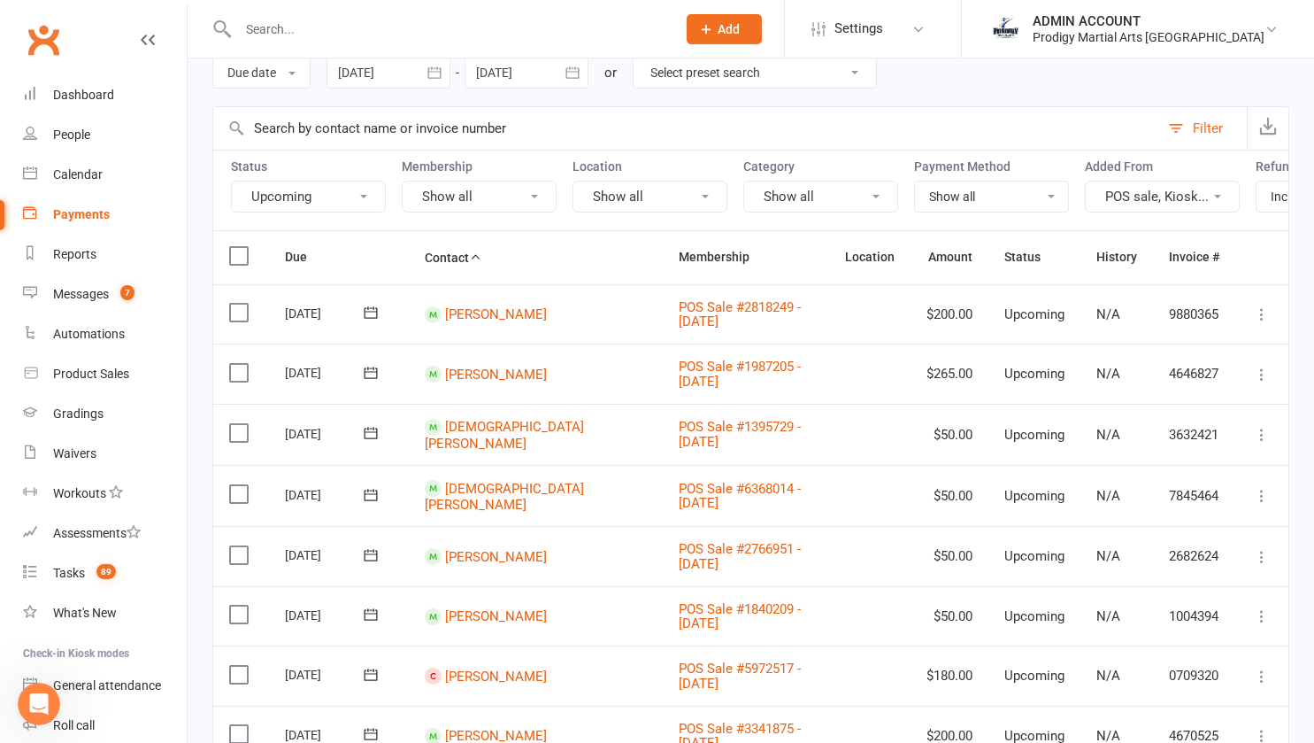
click at [1272, 325] on button at bounding box center [1262, 314] width 21 height 21
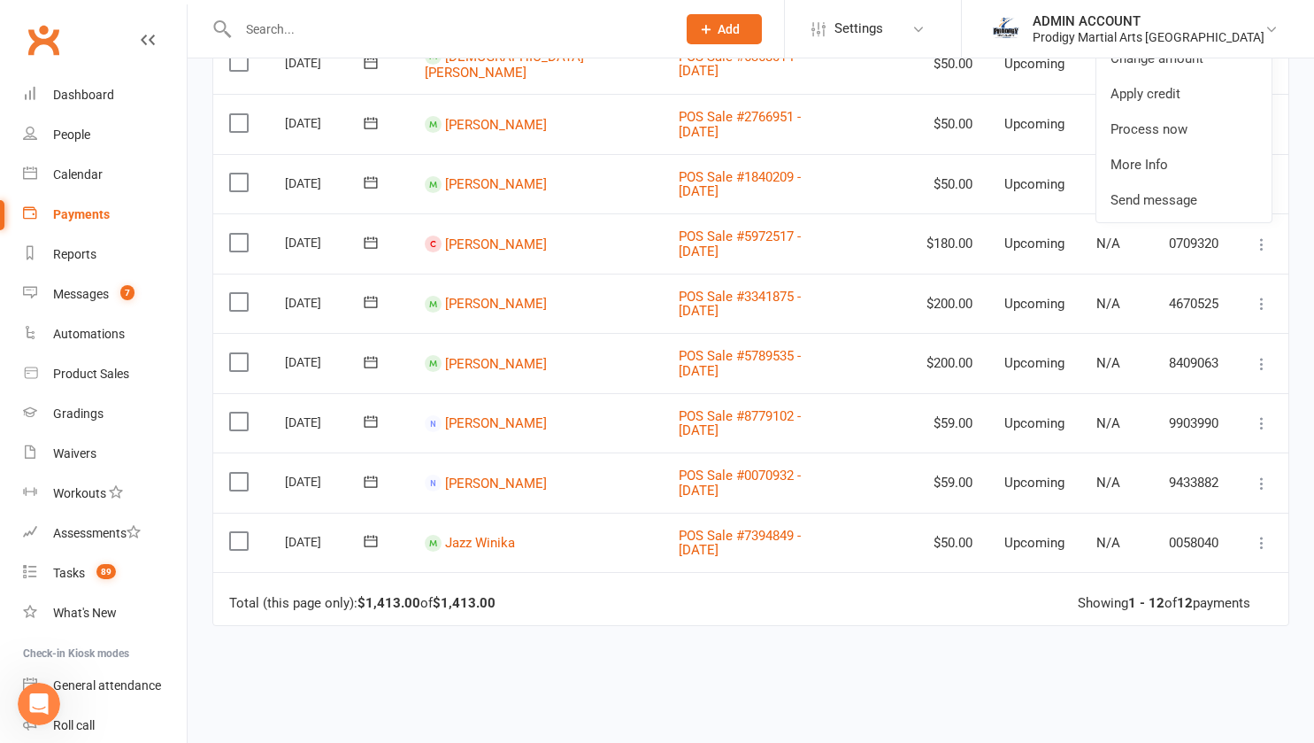
scroll to position [514, 0]
click at [990, 649] on div "Due Contact Membership Location Amount Status History Invoice # Select this 22 …" at bounding box center [750, 324] width 1077 height 1055
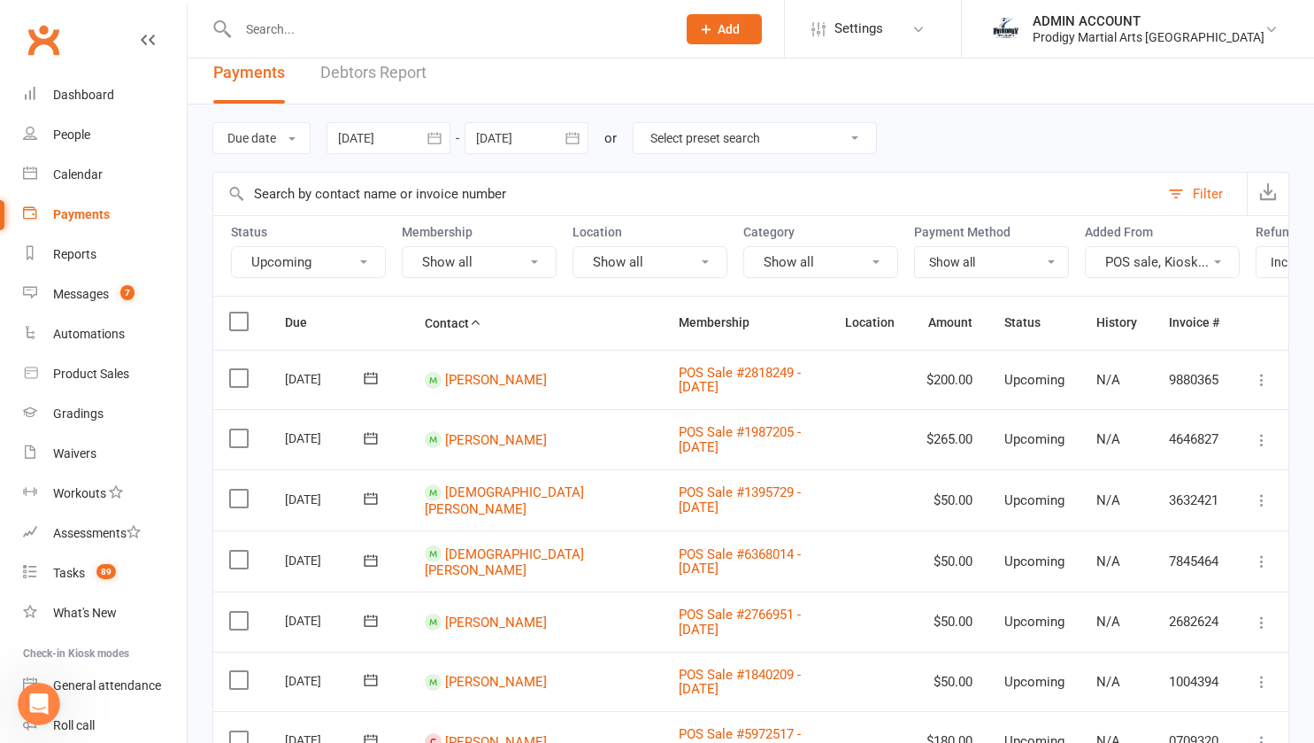
scroll to position [0, 0]
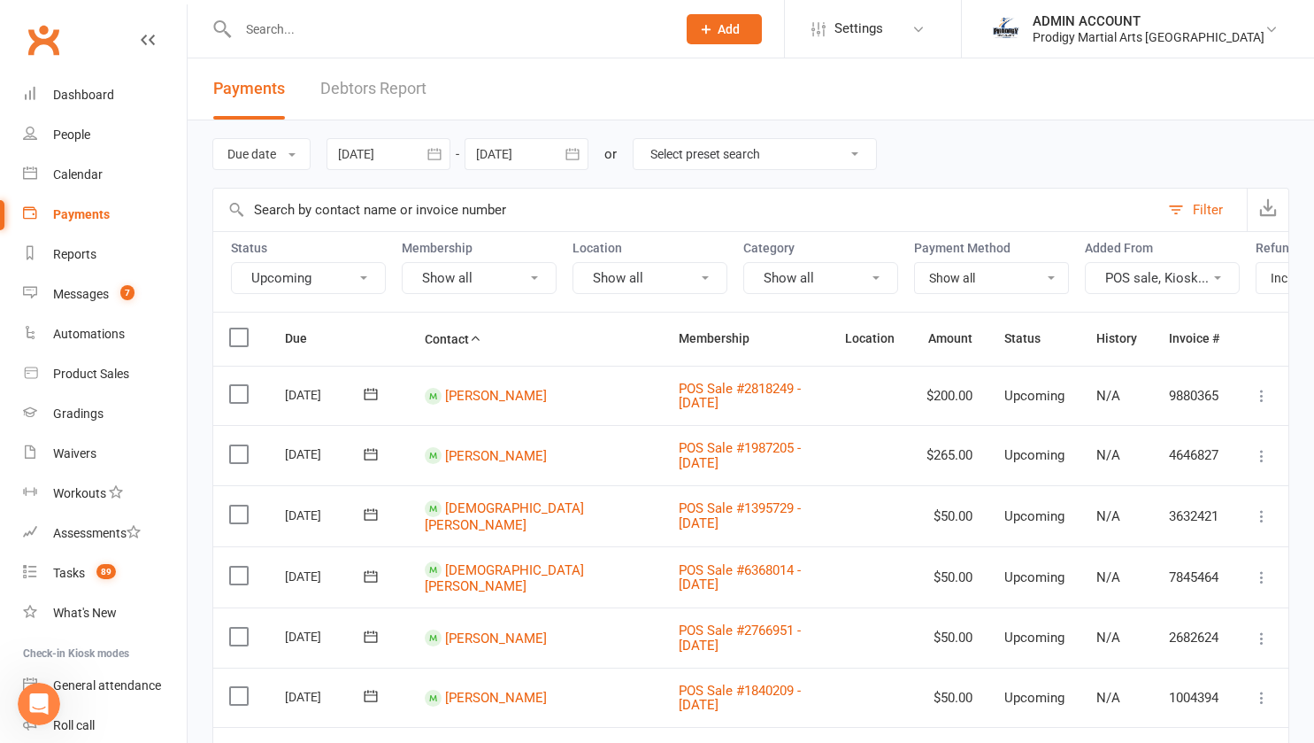
click at [39, 700] on icon "Open Intercom Messenger" at bounding box center [39, 704] width 12 height 14
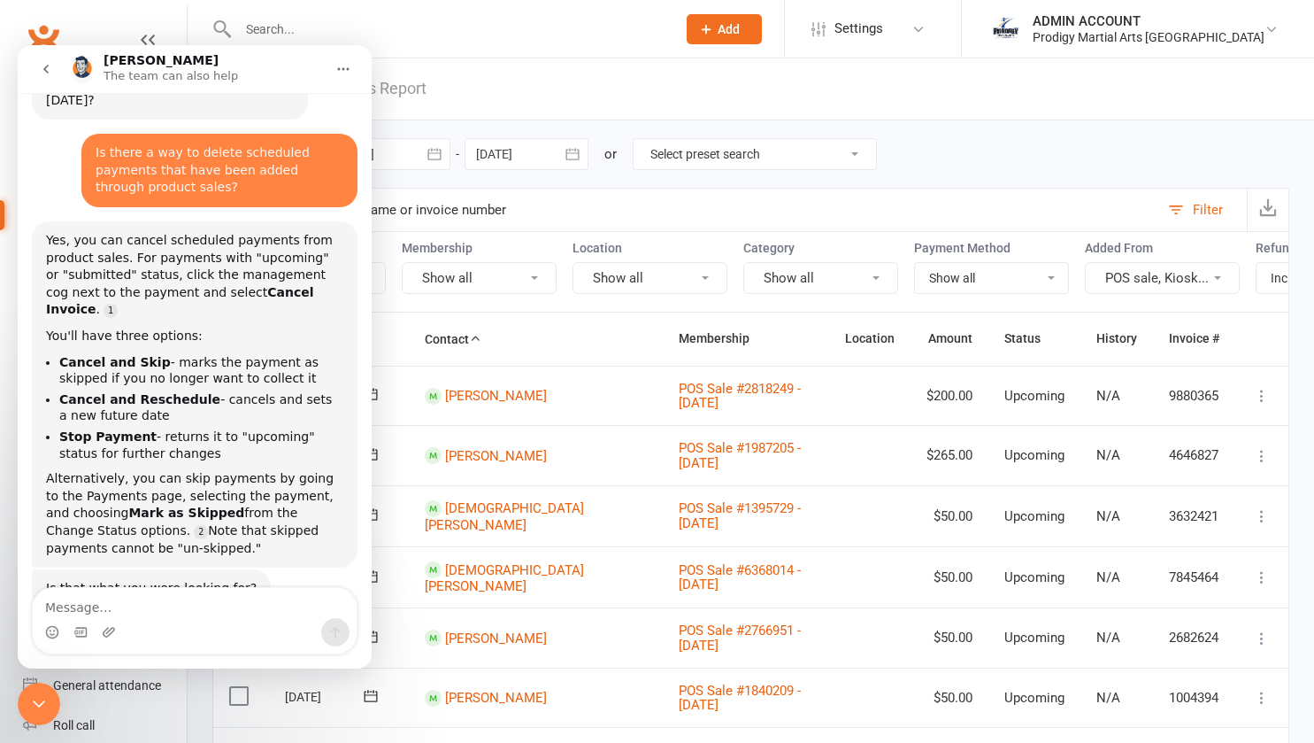
scroll to position [73, 0]
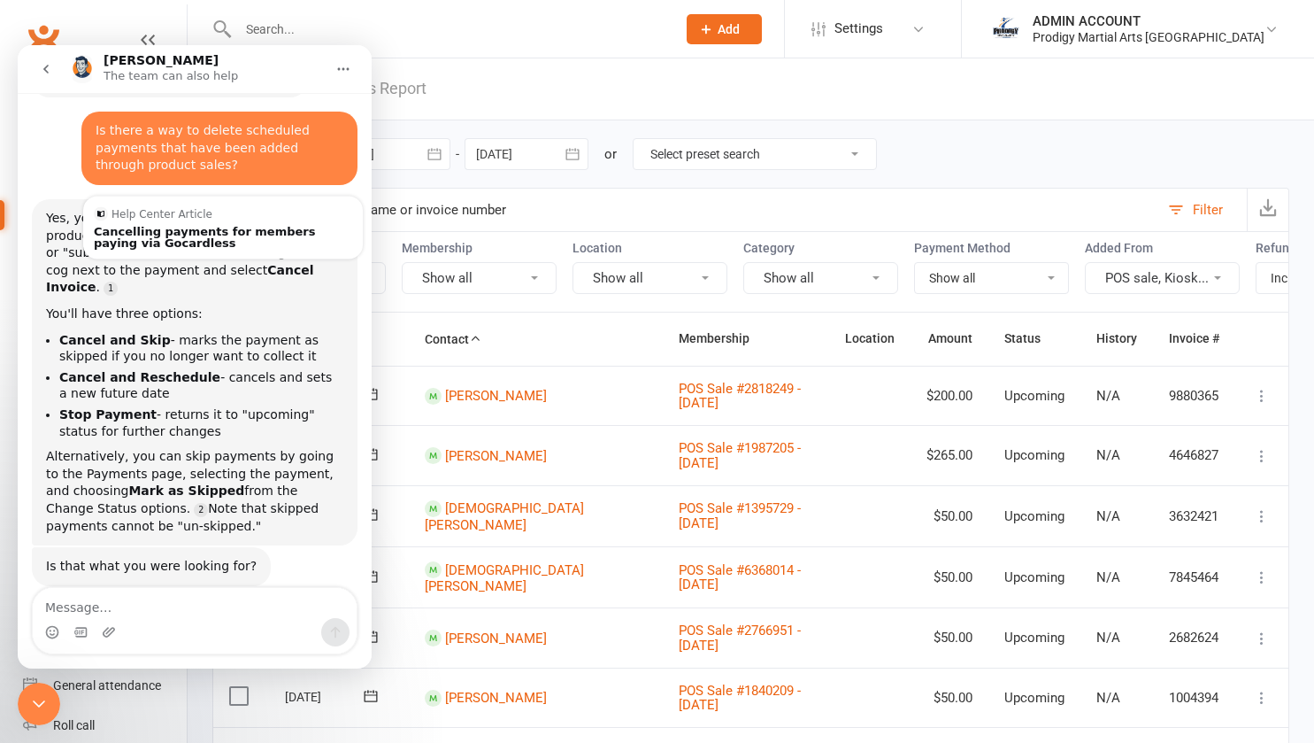
click at [118, 281] on link "Source reference 1436389:" at bounding box center [111, 288] width 14 height 14
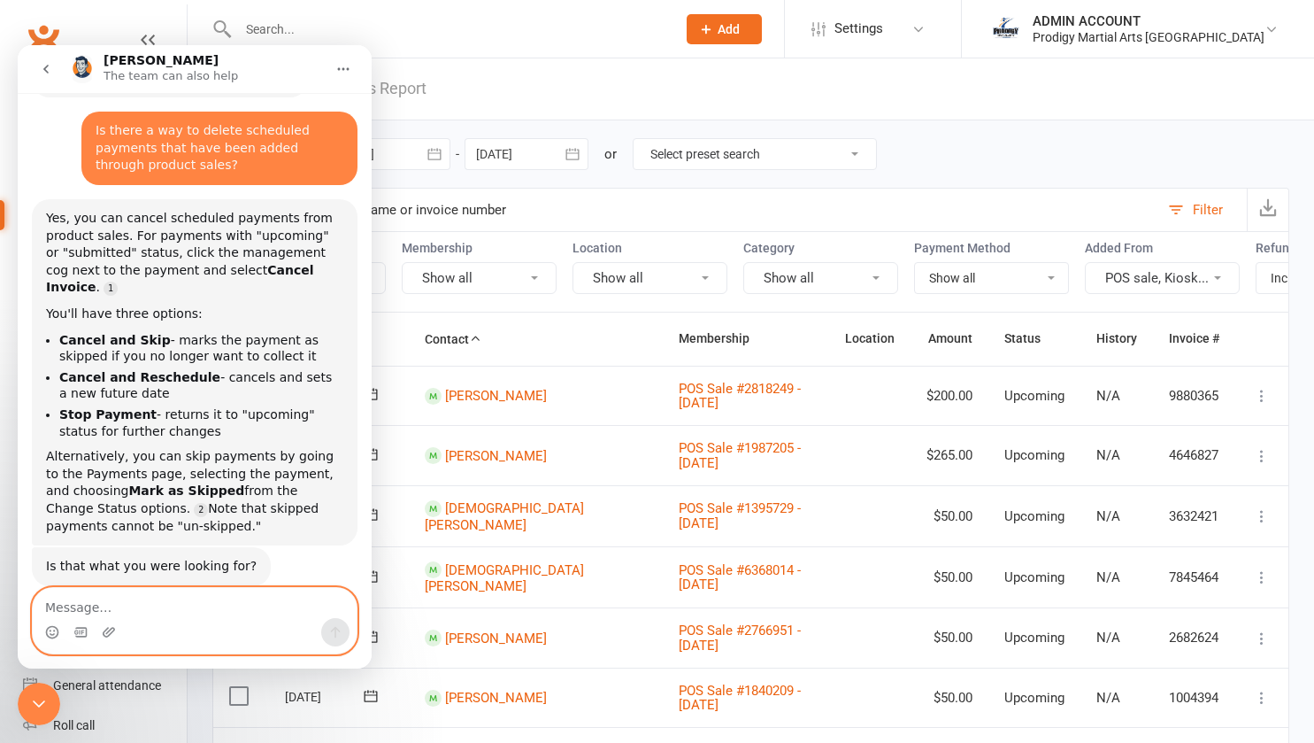
click at [103, 608] on textarea "Message…" at bounding box center [195, 603] width 324 height 30
type textarea "I am not seeing that in the options"
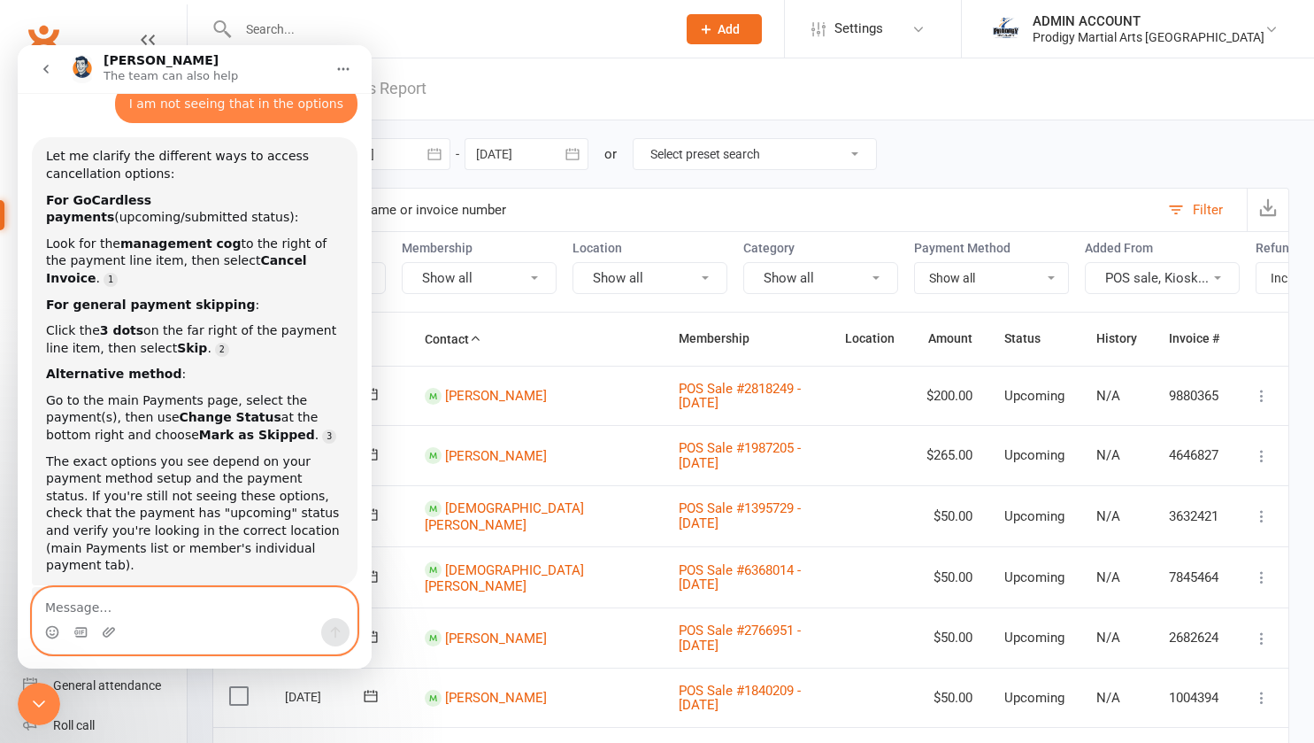
scroll to position [586, 0]
click at [89, 605] on textarea "Message…" at bounding box center [195, 603] width 324 height 30
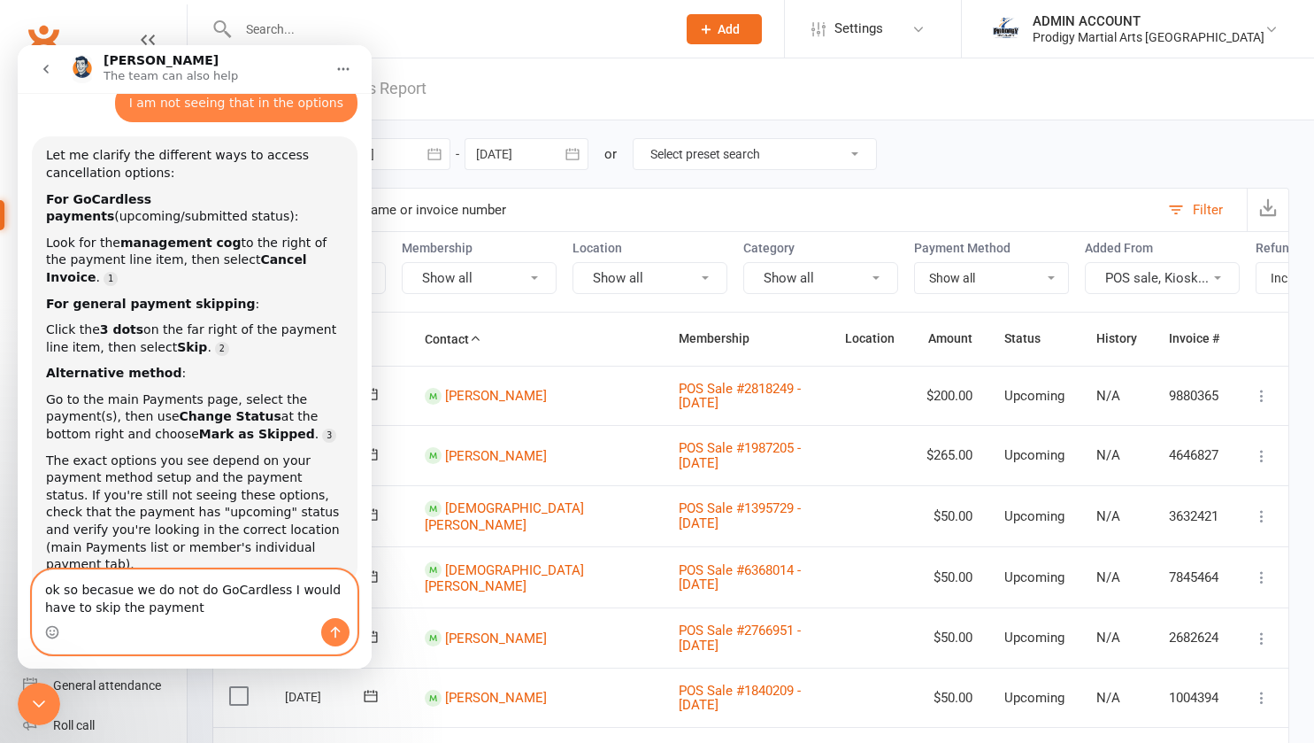
click at [100, 594] on textarea "ok so becasue we do not do GoCardless I would have to skip the payment" at bounding box center [195, 594] width 324 height 48
click at [178, 605] on textarea "ok so because we do not do GoCardless I would have to skip the payment" at bounding box center [195, 594] width 324 height 48
type textarea "ok so because we do not do GoCardless I would have to skip the payment and I ca…"
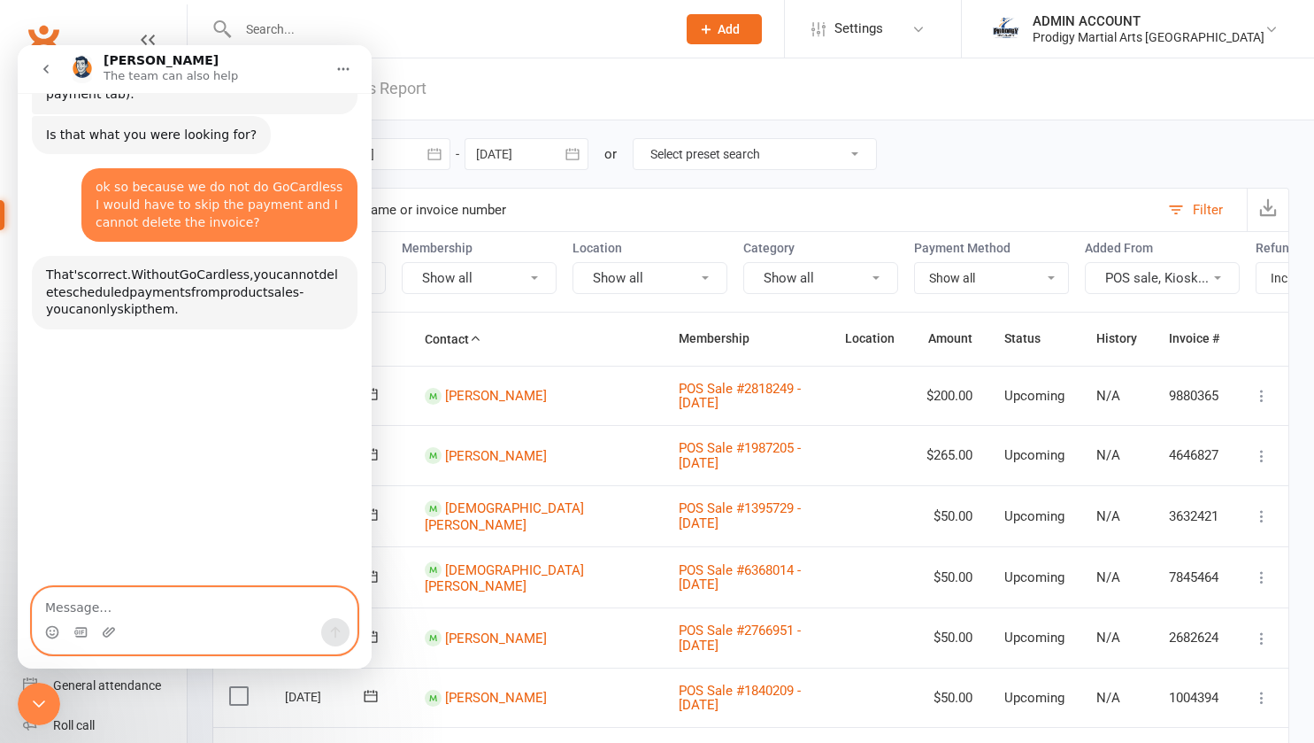
scroll to position [1069, 0]
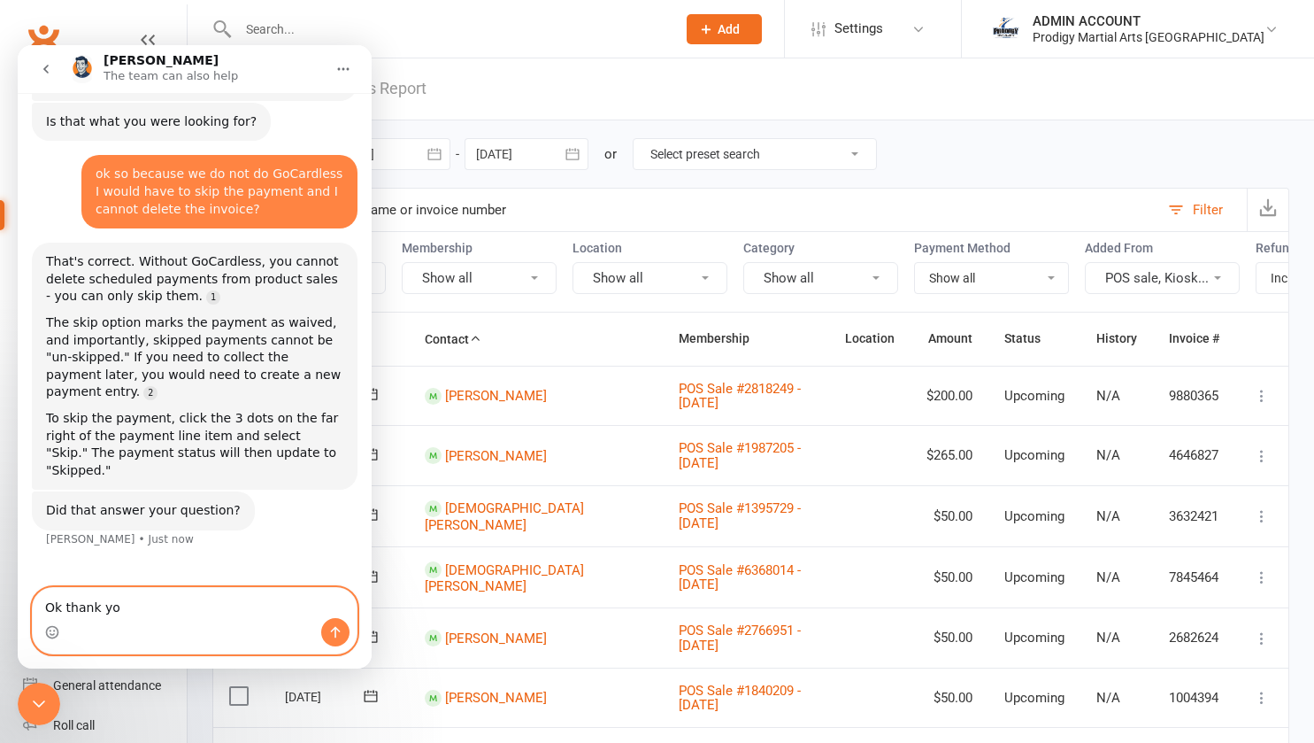
type textarea "Ok thank you"
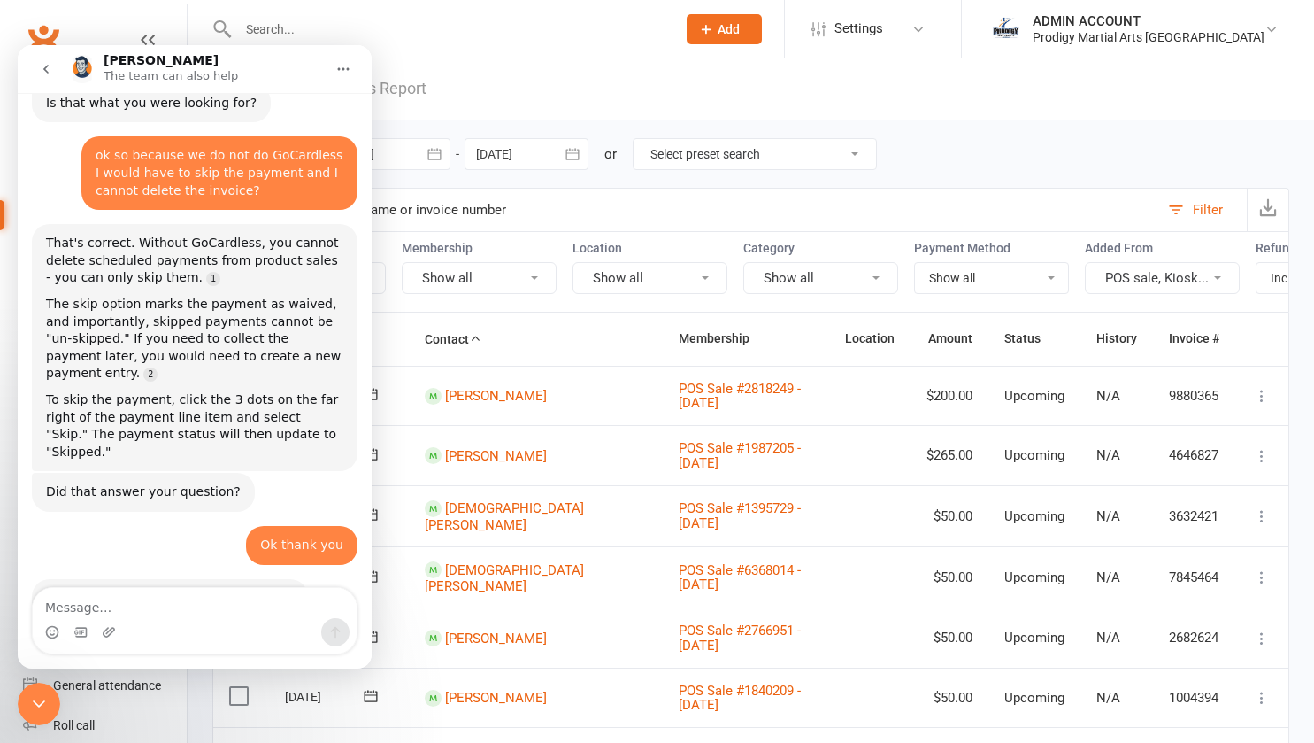
click at [43, 70] on icon "go back" at bounding box center [46, 69] width 14 height 14
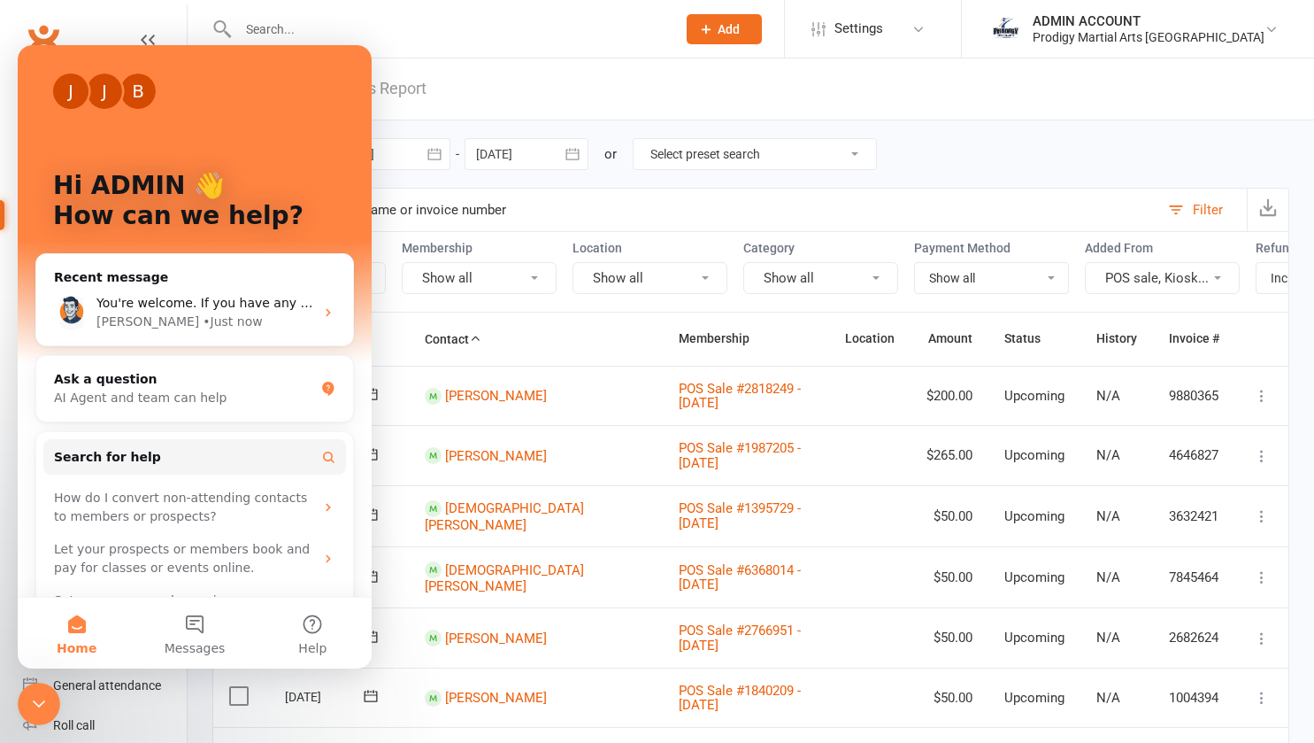
click at [32, 700] on icon "Close Intercom Messenger" at bounding box center [38, 703] width 21 height 21
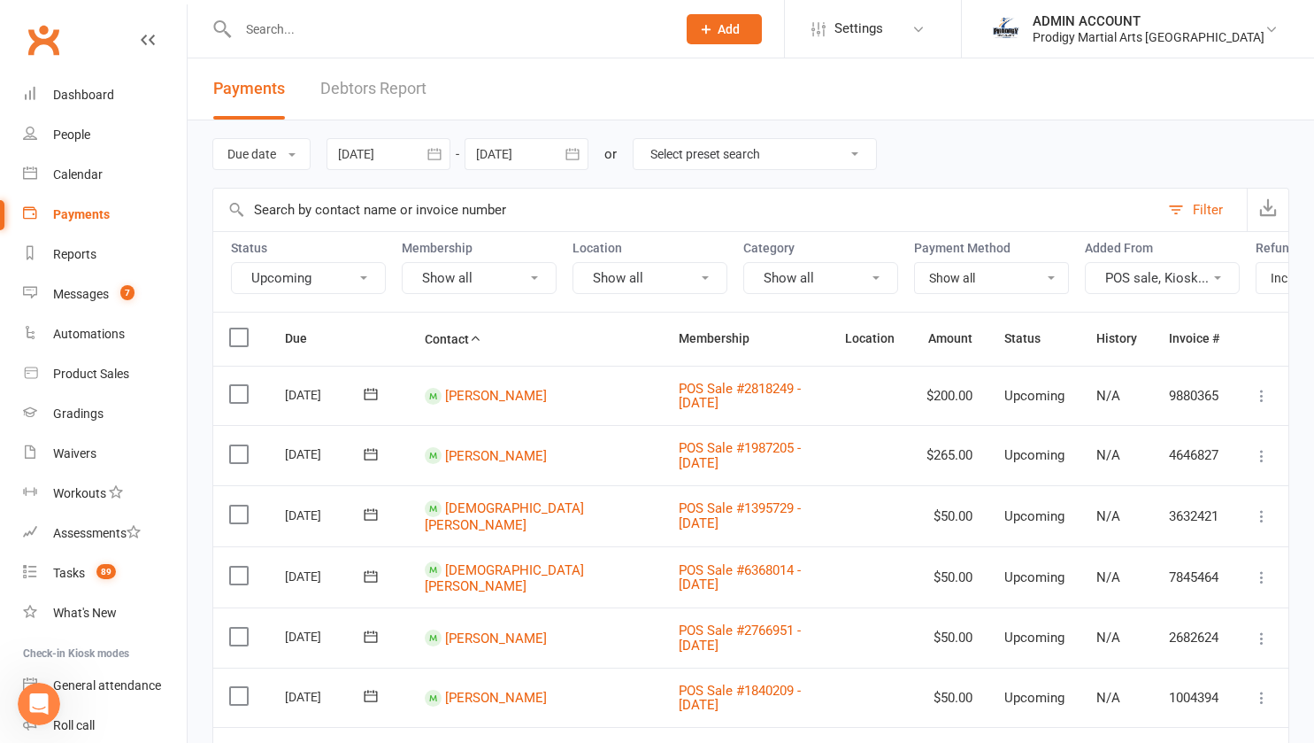
click at [374, 20] on input "text" at bounding box center [448, 29] width 431 height 25
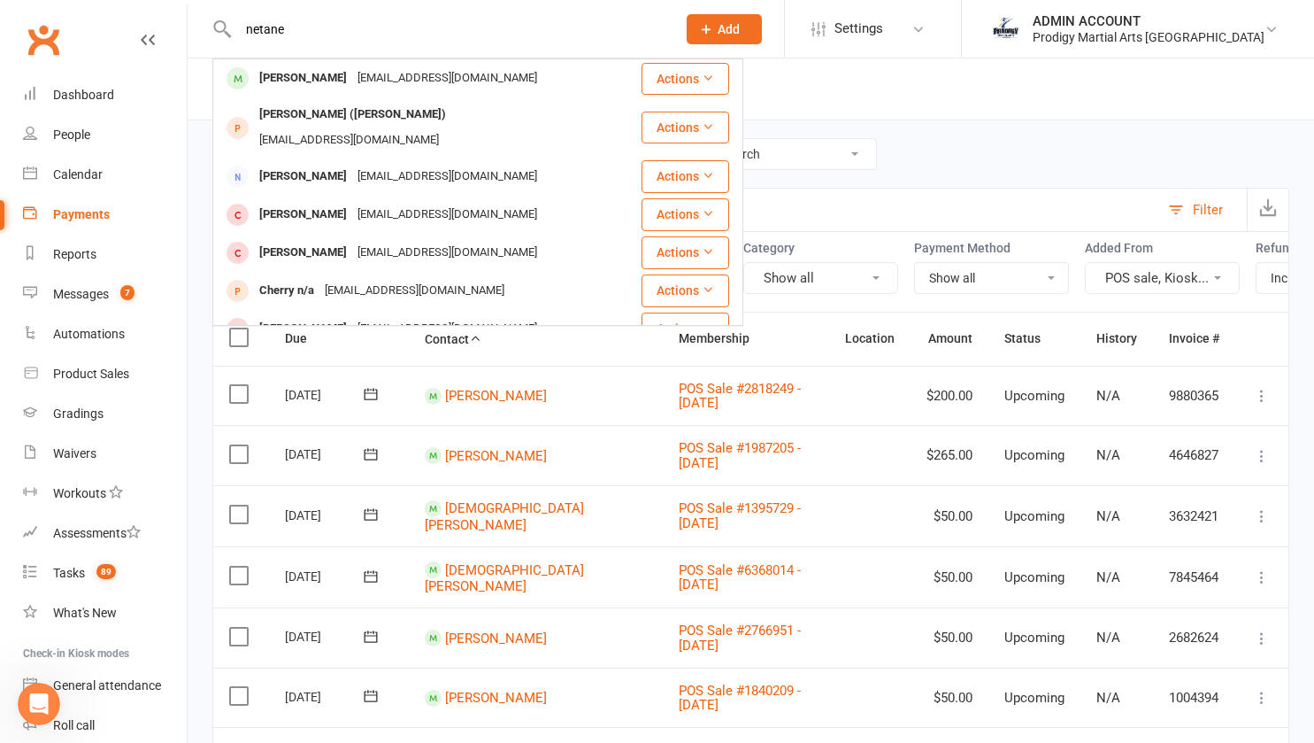
type input "netane"
click at [332, 75] on div "Netane Palaki" at bounding box center [303, 78] width 98 height 26
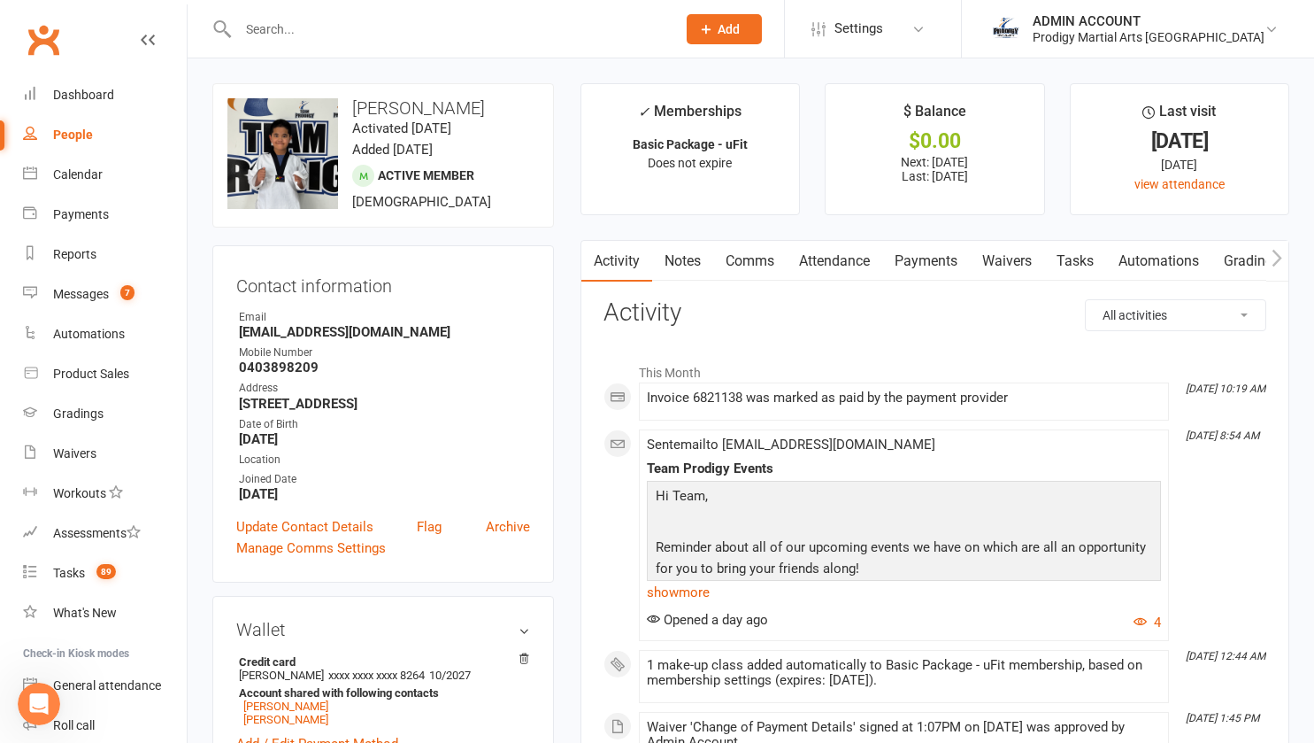
click at [926, 257] on link "Payments" at bounding box center [926, 261] width 88 height 41
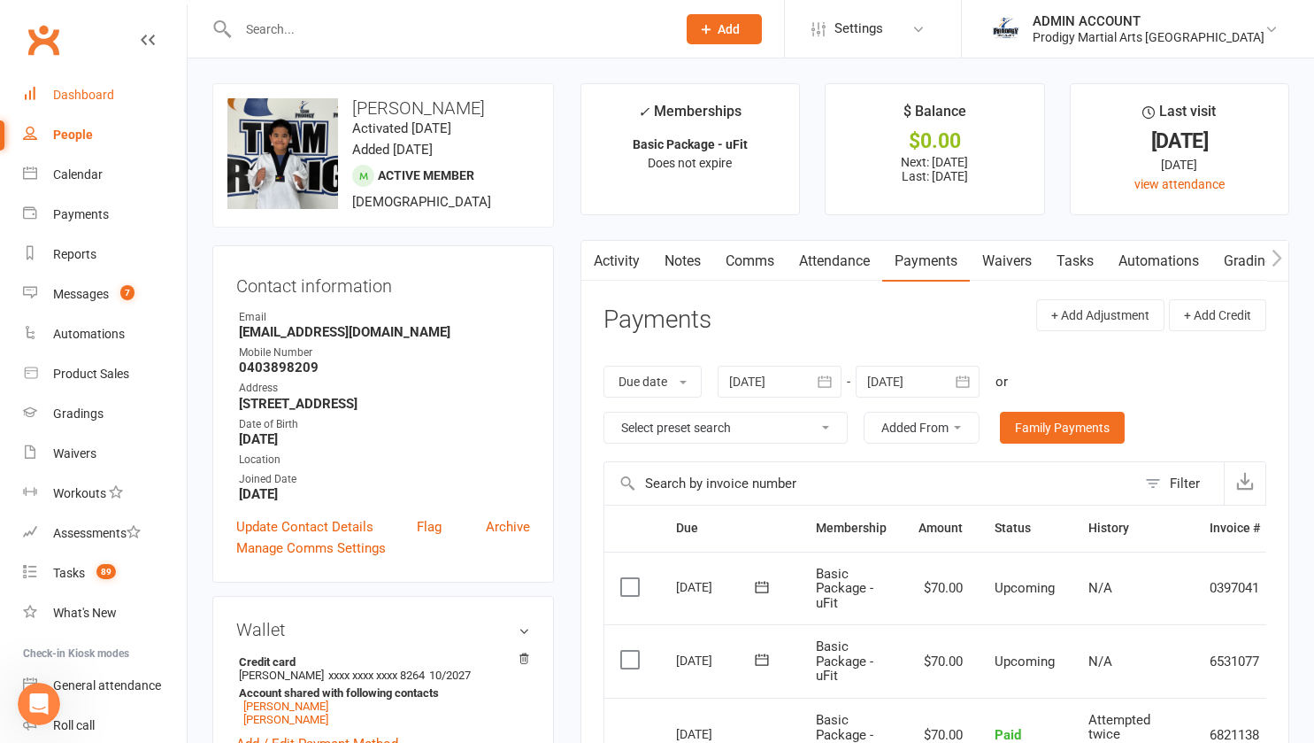
click at [79, 96] on div "Dashboard" at bounding box center [83, 95] width 61 height 14
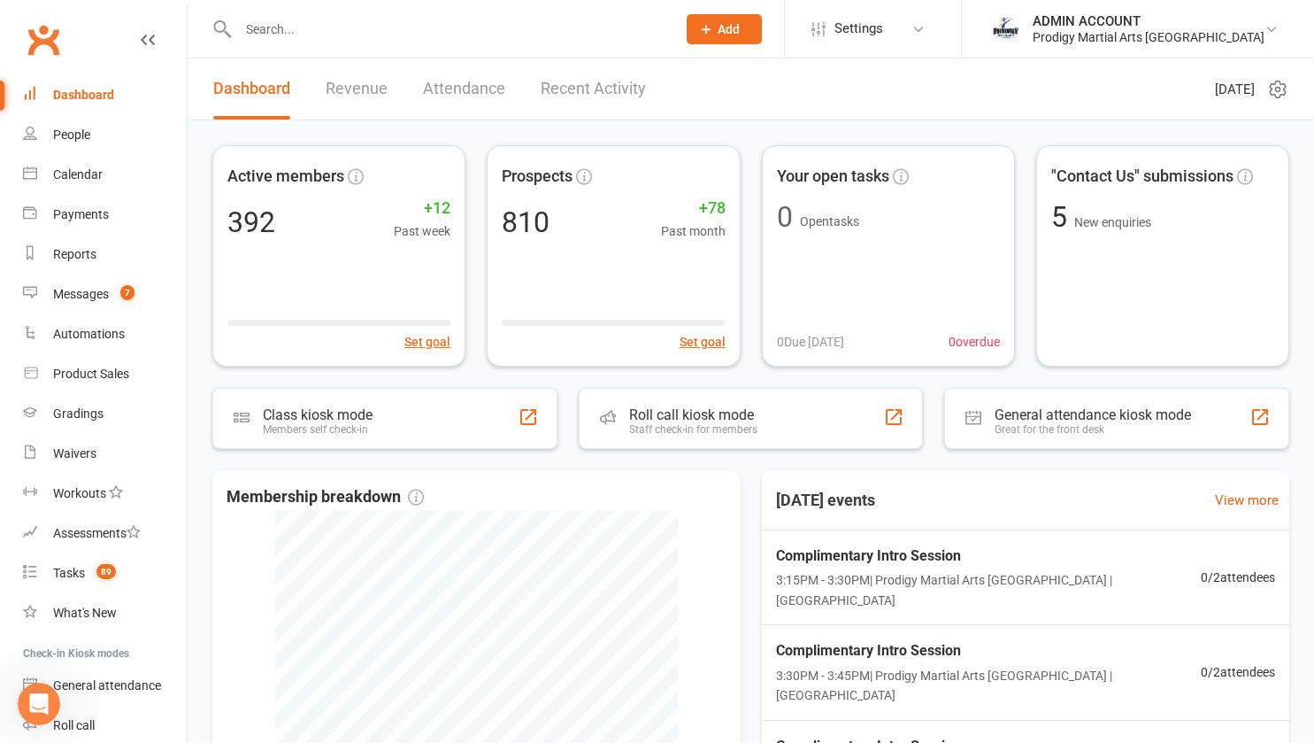
click at [1135, 15] on div "ADMIN ACCOUNT" at bounding box center [1149, 21] width 232 height 16
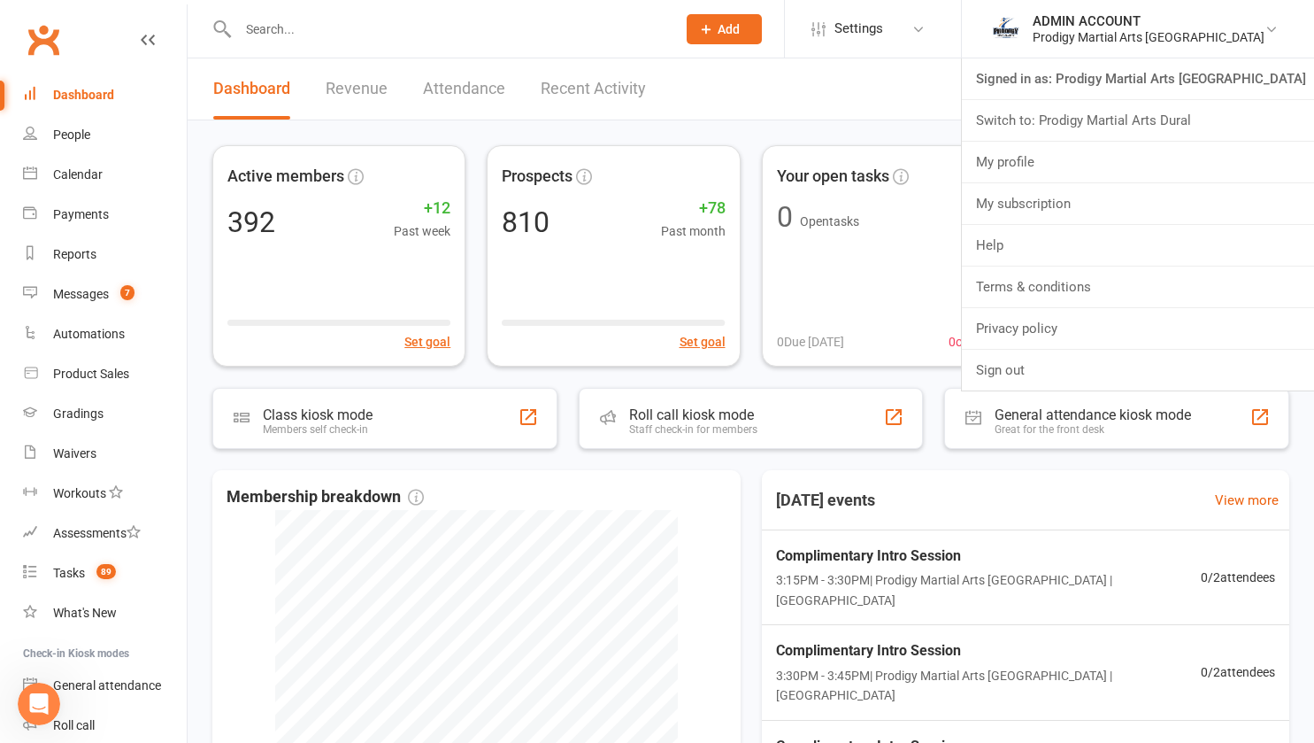
click at [1123, 113] on link "Switch to: Prodigy Martial Arts Dural" at bounding box center [1138, 120] width 352 height 41
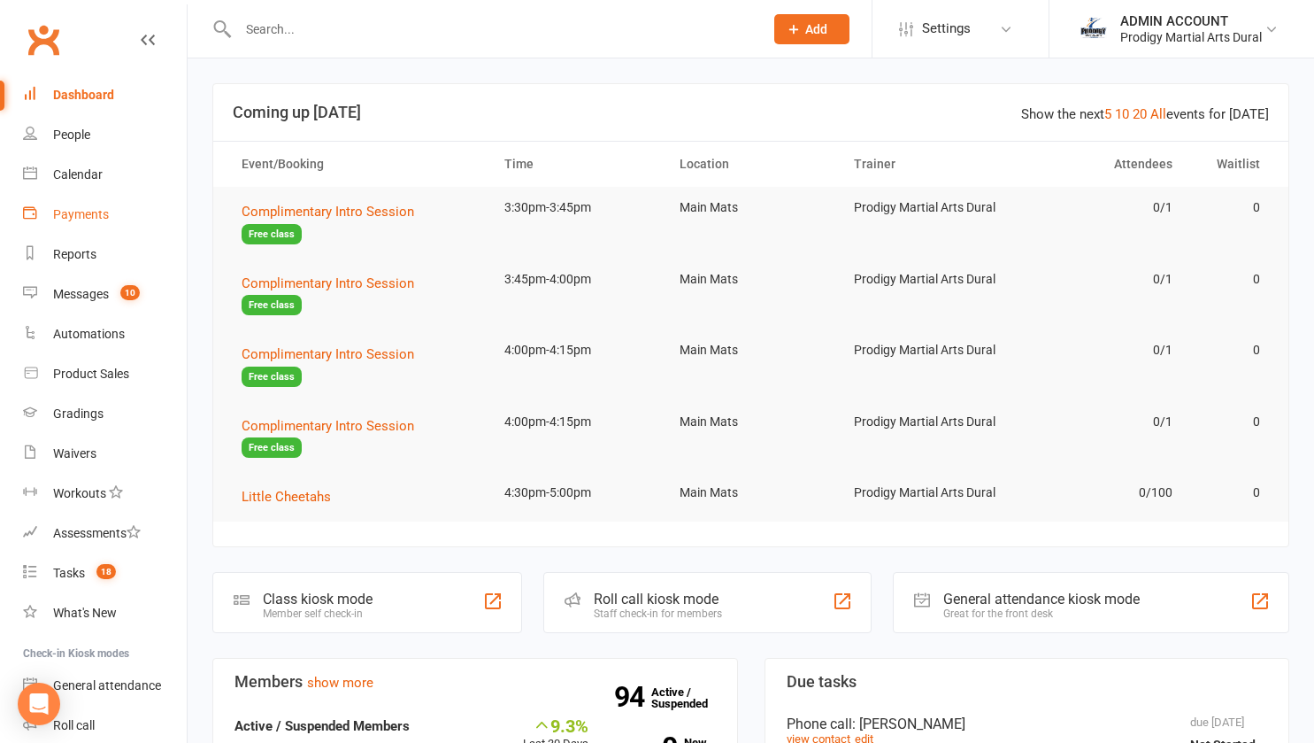
click at [84, 209] on div "Payments" at bounding box center [81, 214] width 56 height 14
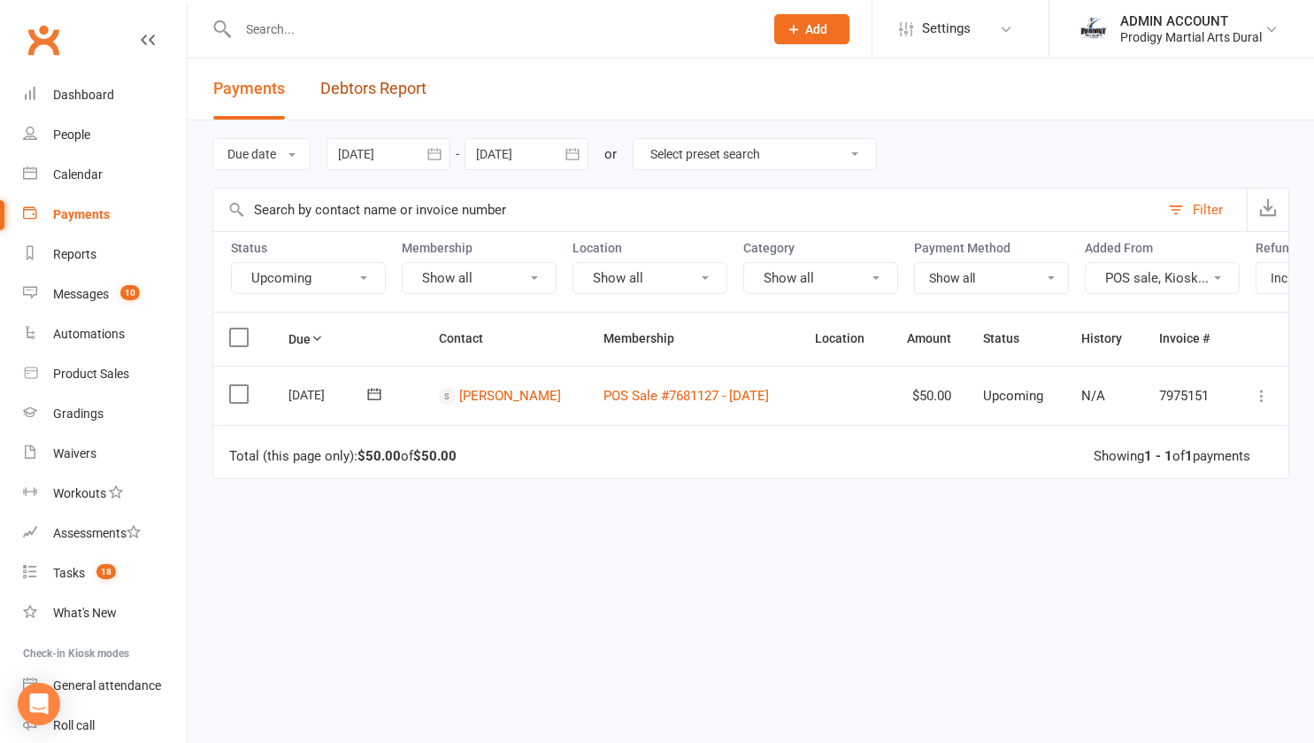
click at [368, 86] on link "Debtors Report" at bounding box center [373, 88] width 106 height 61
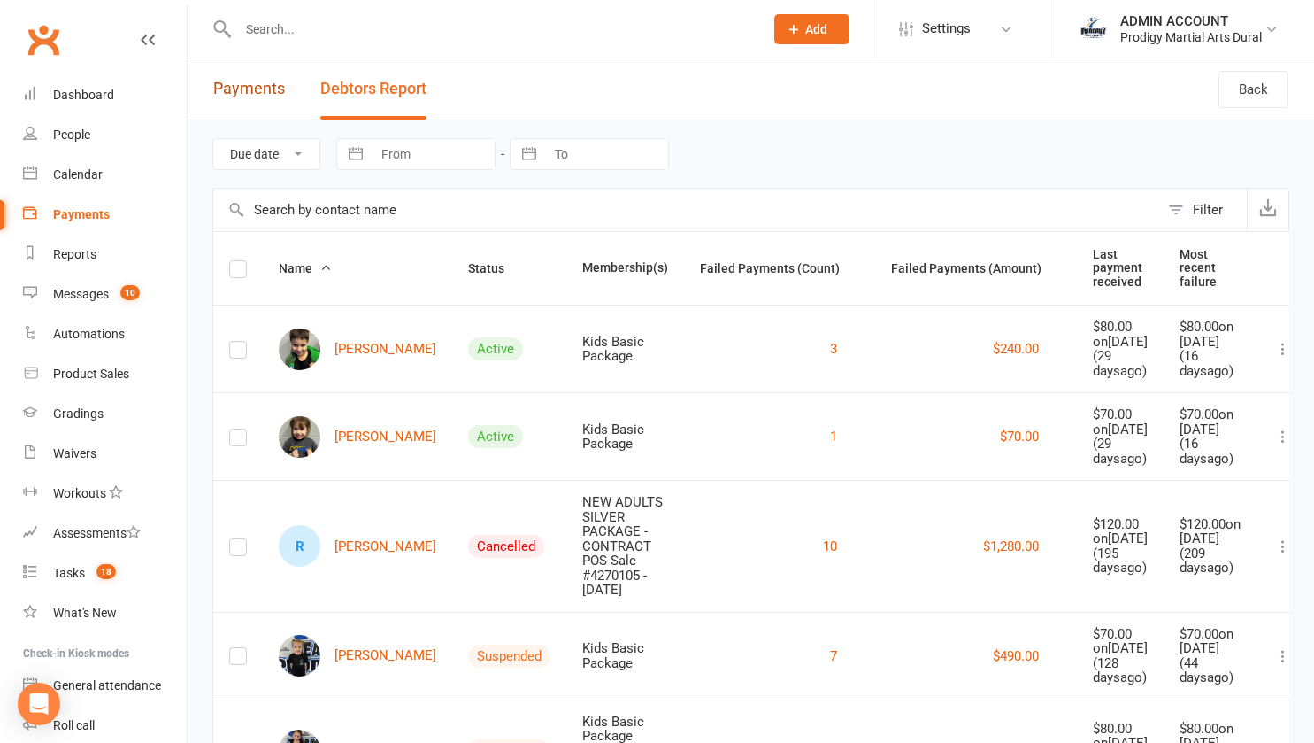
click at [241, 88] on link "Payments" at bounding box center [249, 88] width 72 height 61
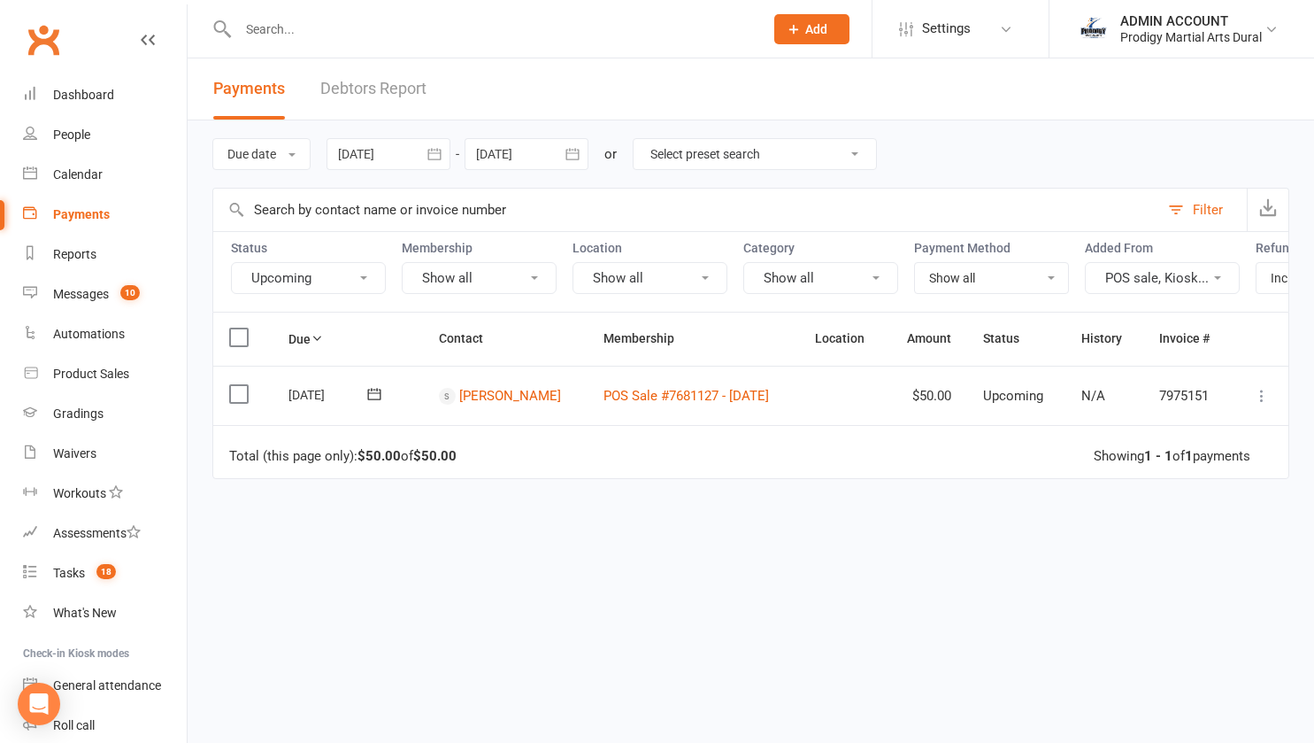
click at [1210, 197] on button "Filter" at bounding box center [1203, 210] width 88 height 42
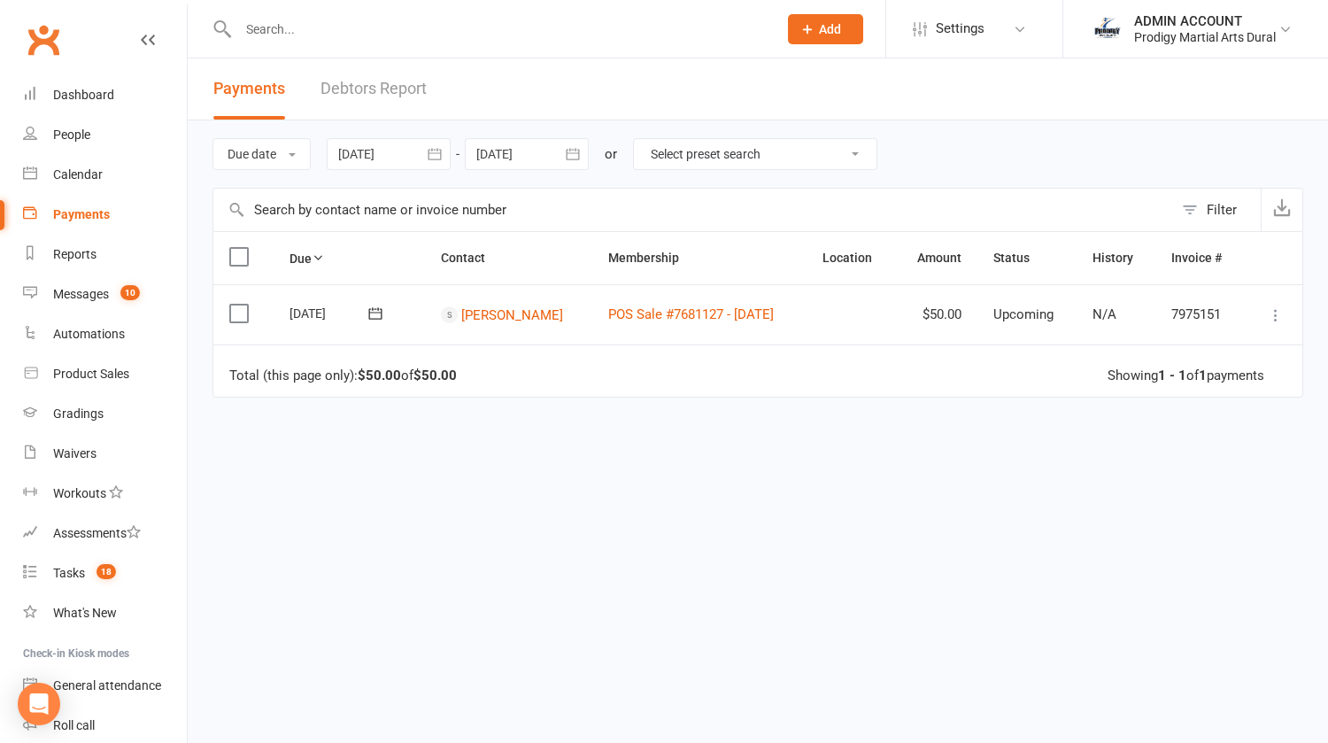
click at [1193, 205] on button "Filter" at bounding box center [1217, 210] width 88 height 42
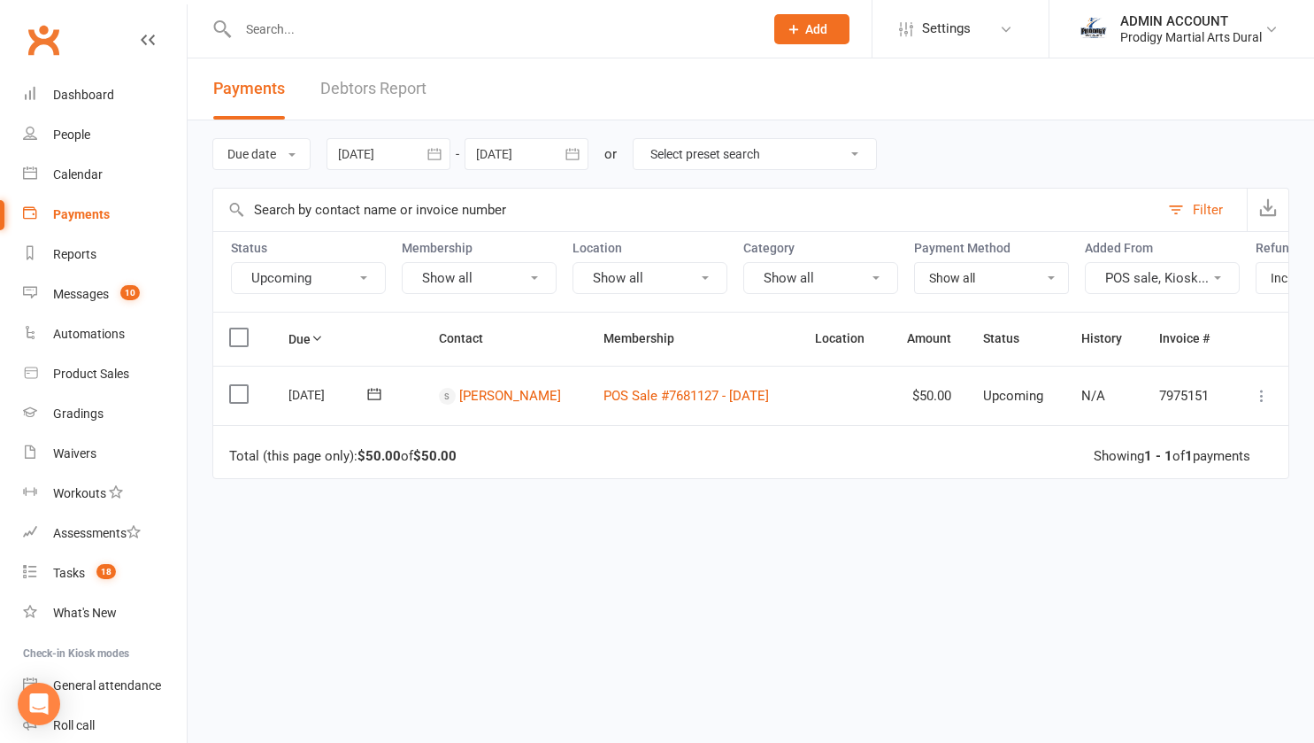
click at [1145, 266] on button "POS sale, Kiosk..." at bounding box center [1162, 278] width 155 height 32
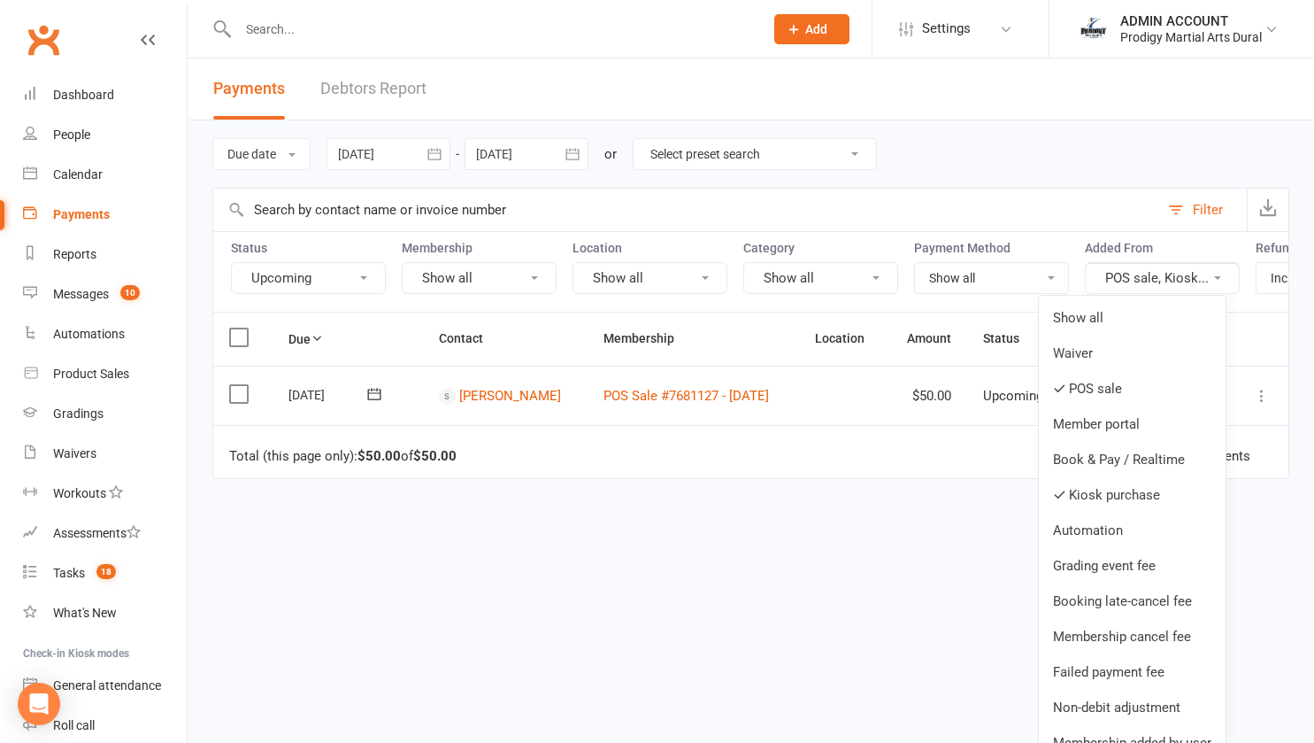
click at [1091, 314] on link "Show all" at bounding box center [1132, 317] width 187 height 35
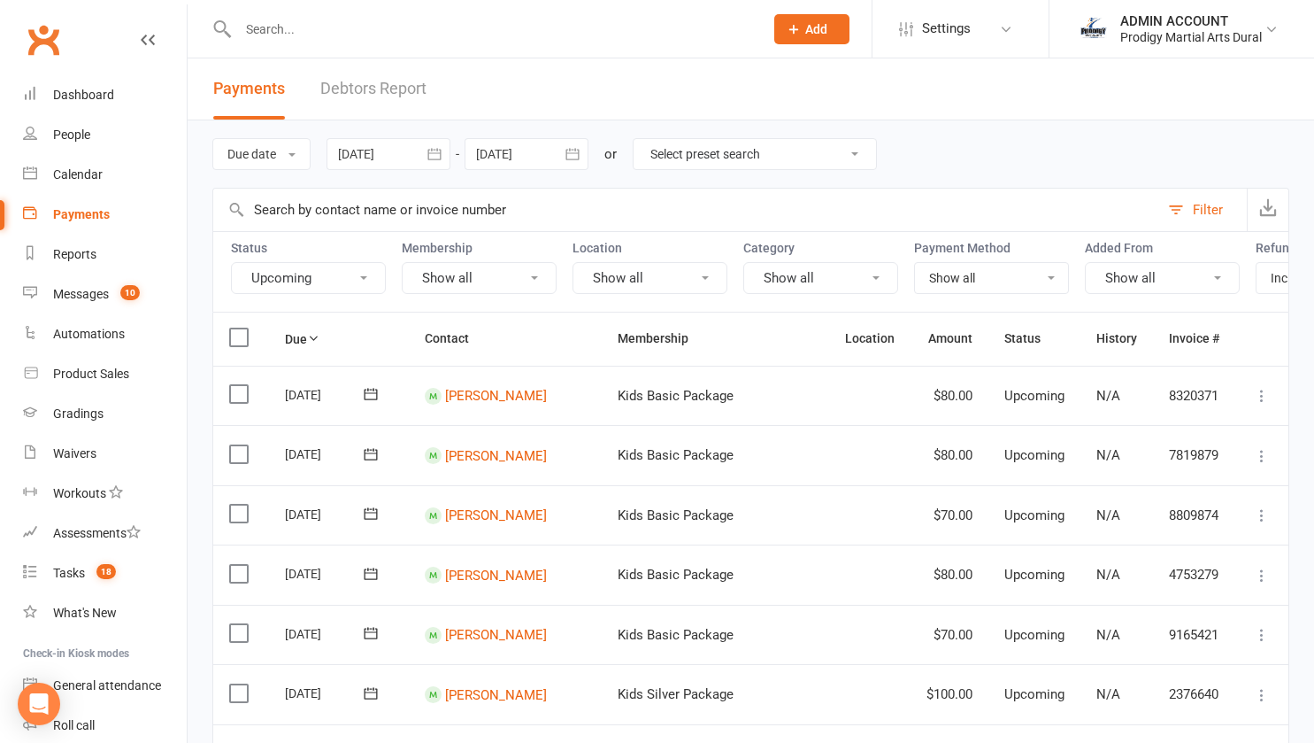
click at [292, 266] on button "Upcoming" at bounding box center [308, 278] width 155 height 32
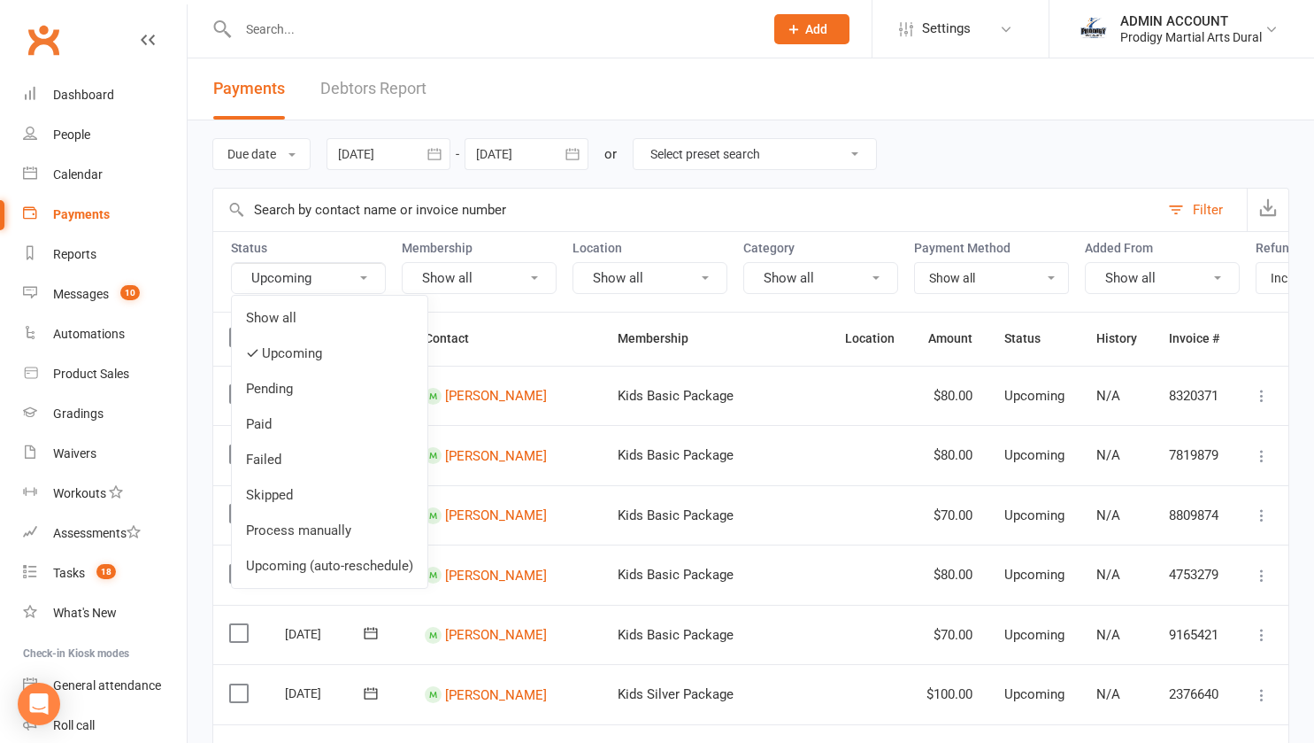
click at [271, 309] on link "Show all" at bounding box center [330, 317] width 196 height 35
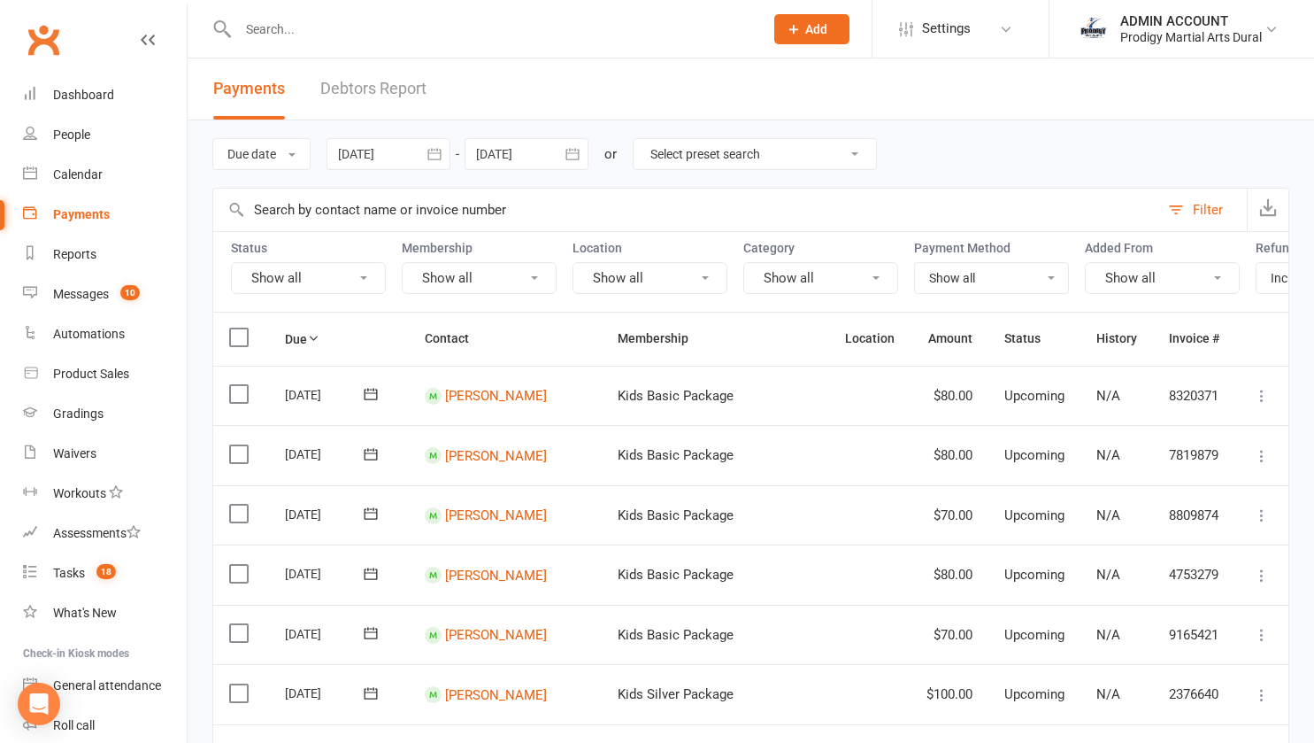
click at [1188, 203] on button "Filter" at bounding box center [1203, 210] width 88 height 42
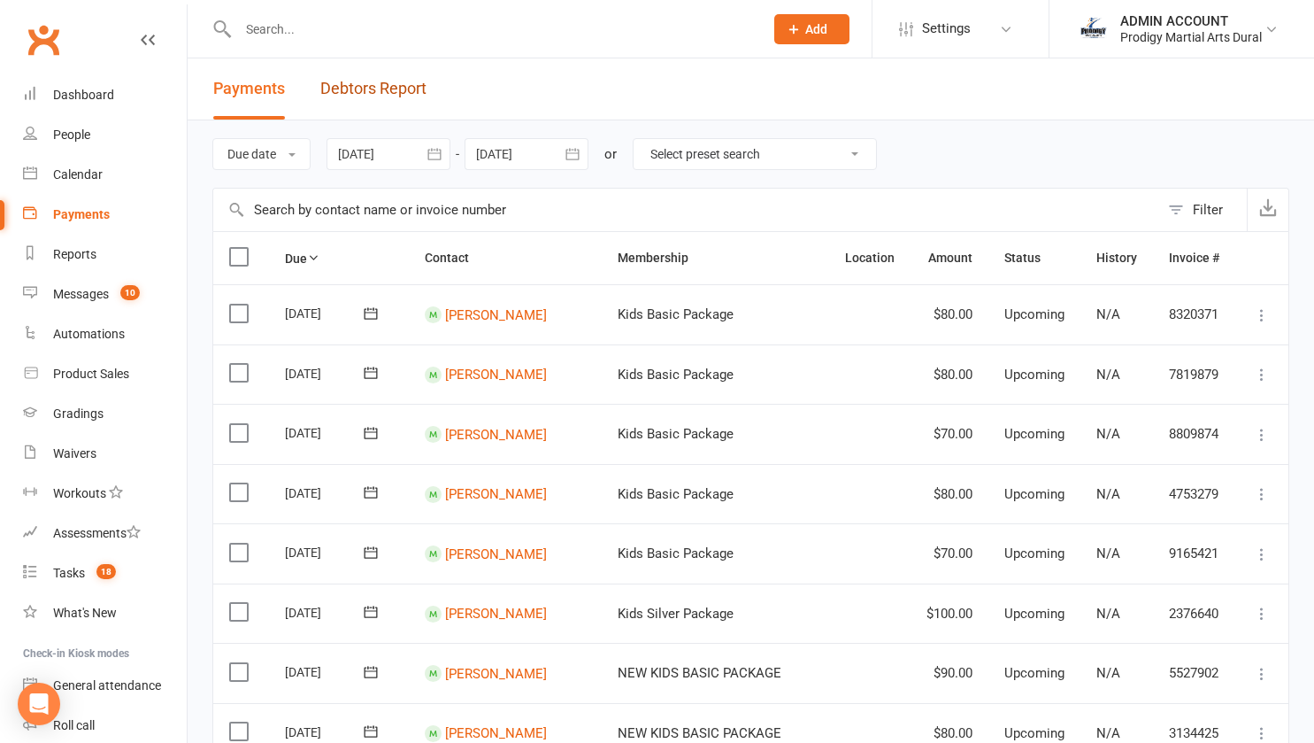
click at [343, 81] on link "Debtors Report" at bounding box center [373, 88] width 106 height 61
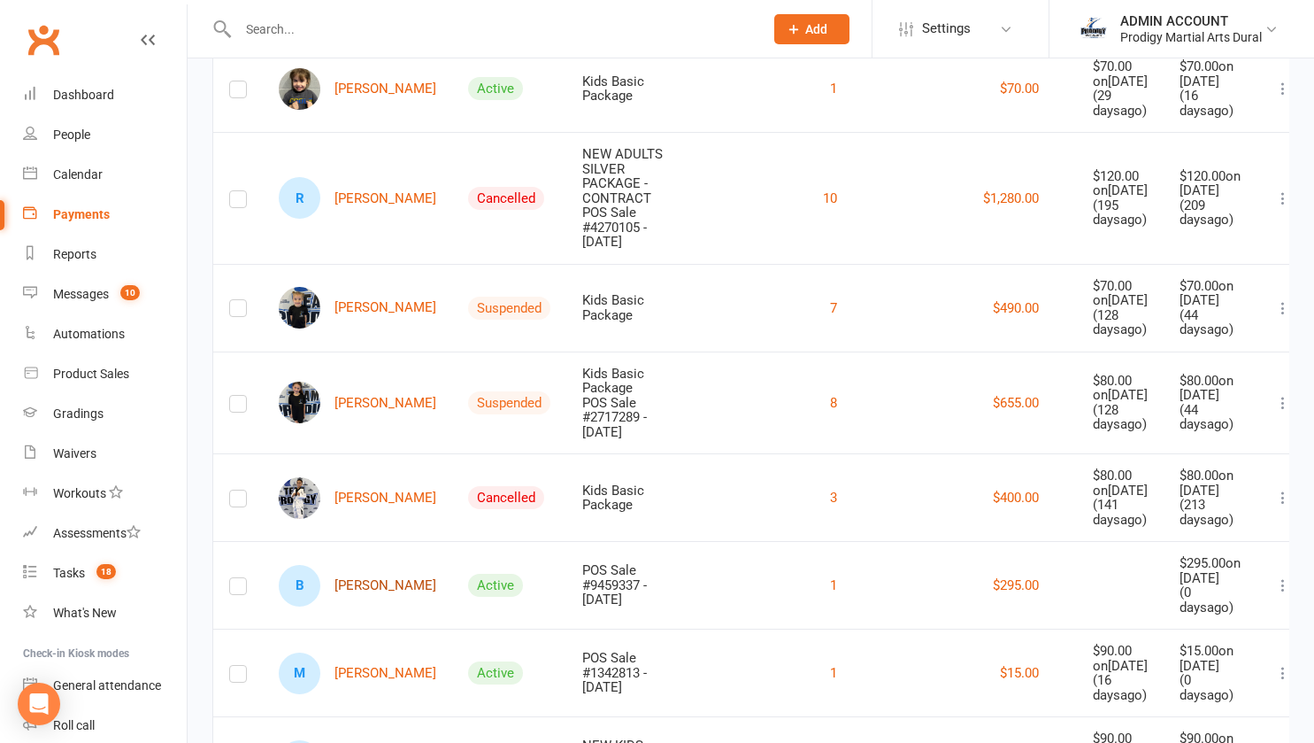
scroll to position [340, 0]
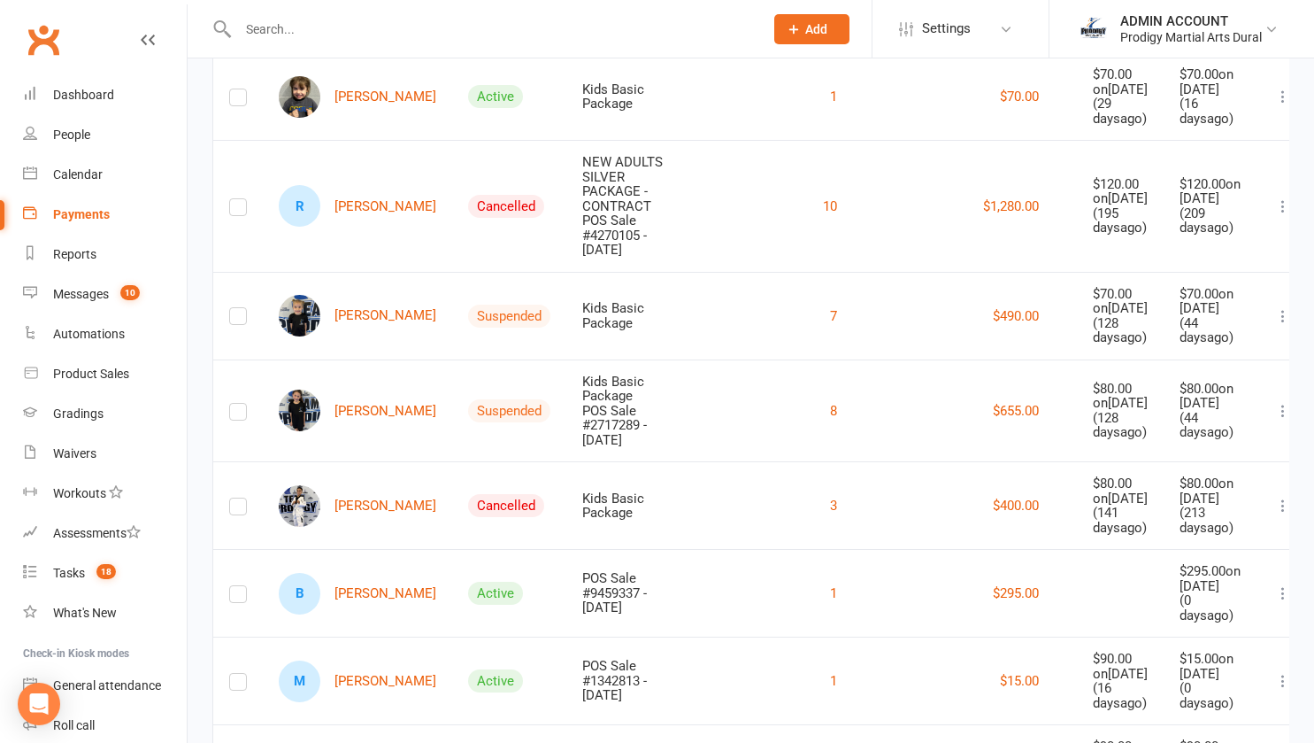
click at [1151, 28] on div "ADMIN ACCOUNT" at bounding box center [1192, 21] width 142 height 16
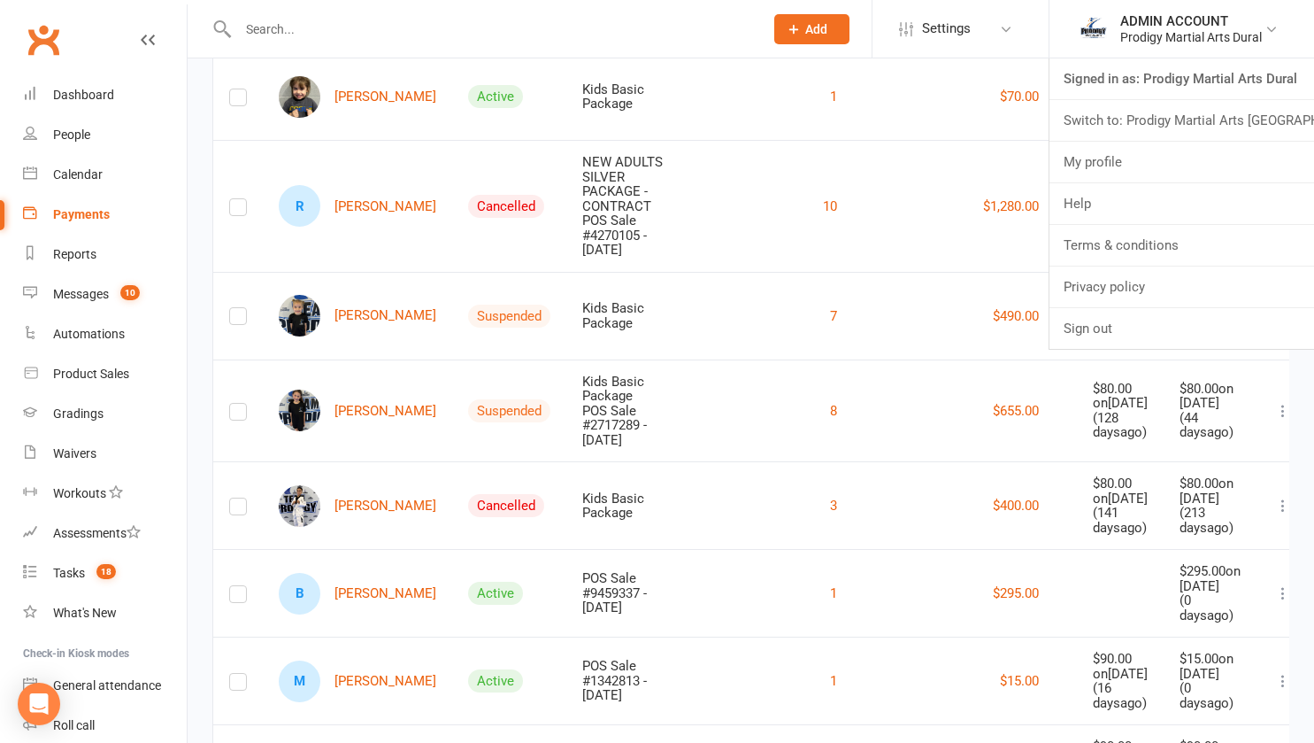
click at [1157, 118] on link "Switch to: Prodigy Martial Arts [GEOGRAPHIC_DATA]" at bounding box center [1182, 120] width 265 height 41
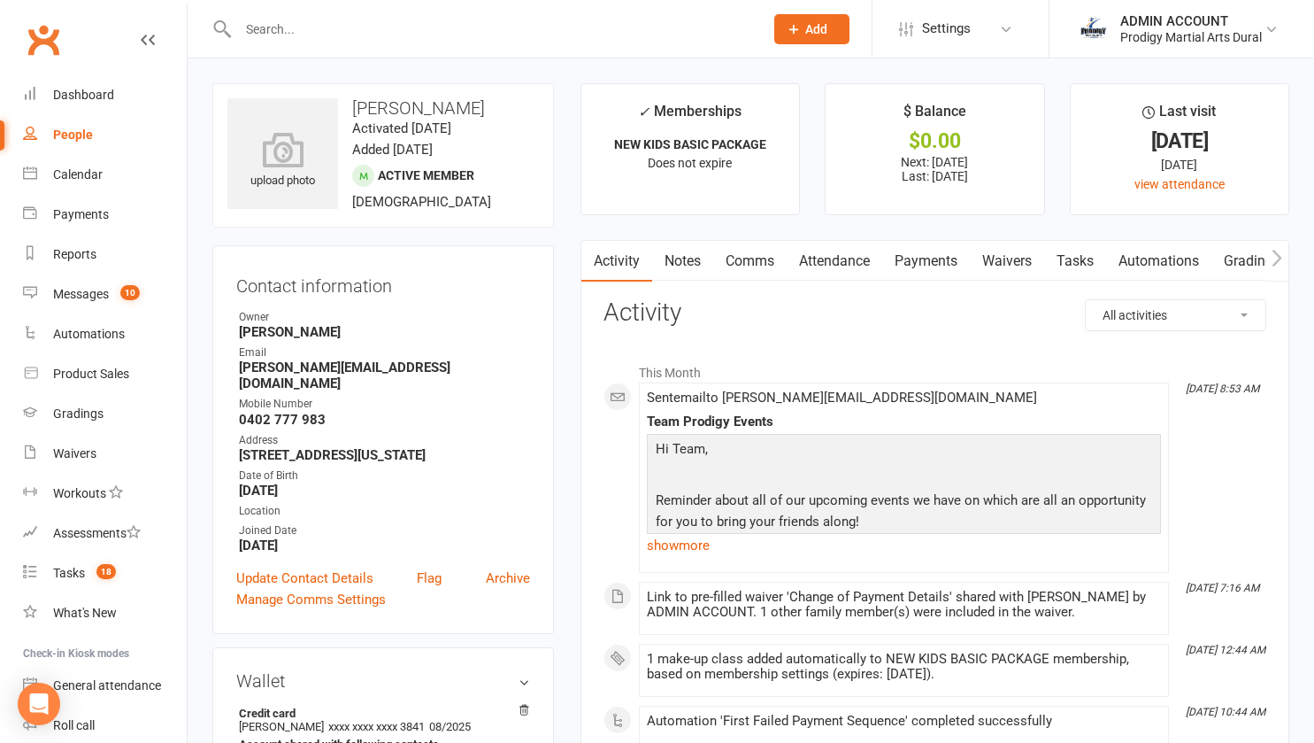
click at [930, 266] on link "Payments" at bounding box center [926, 261] width 88 height 41
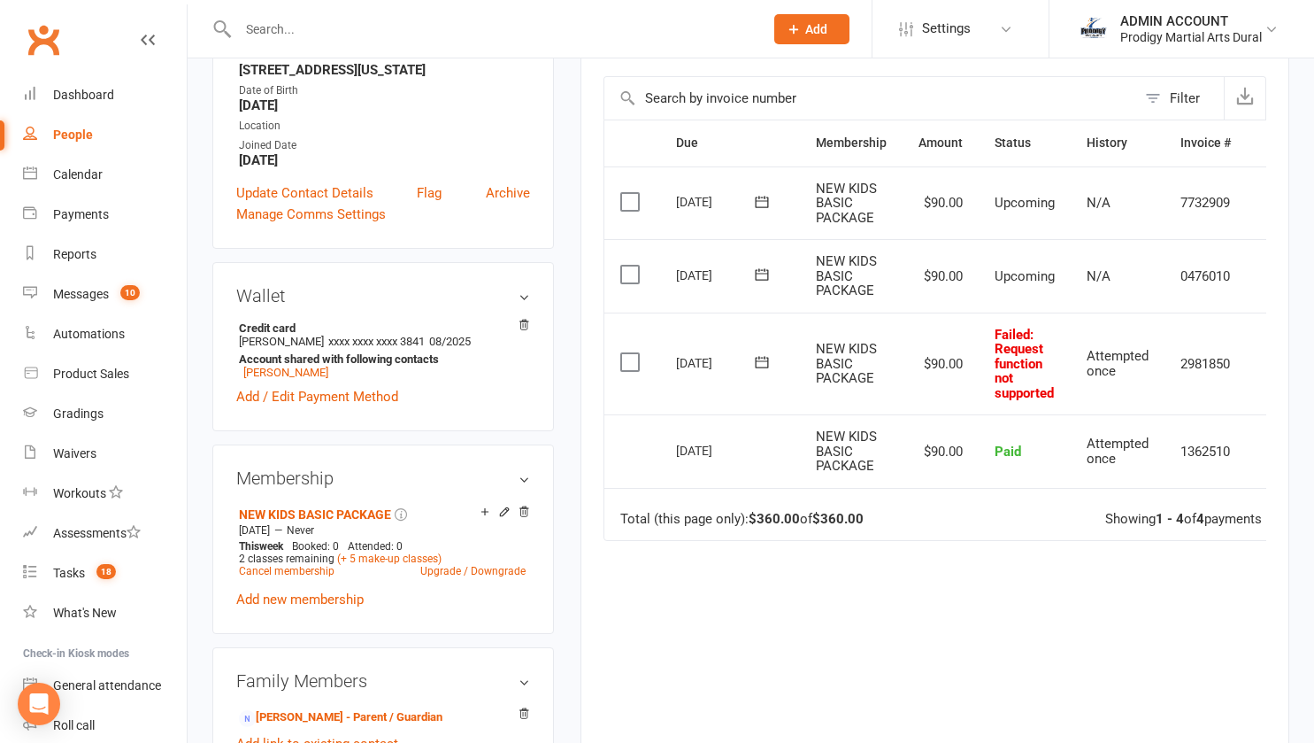
scroll to position [388, 0]
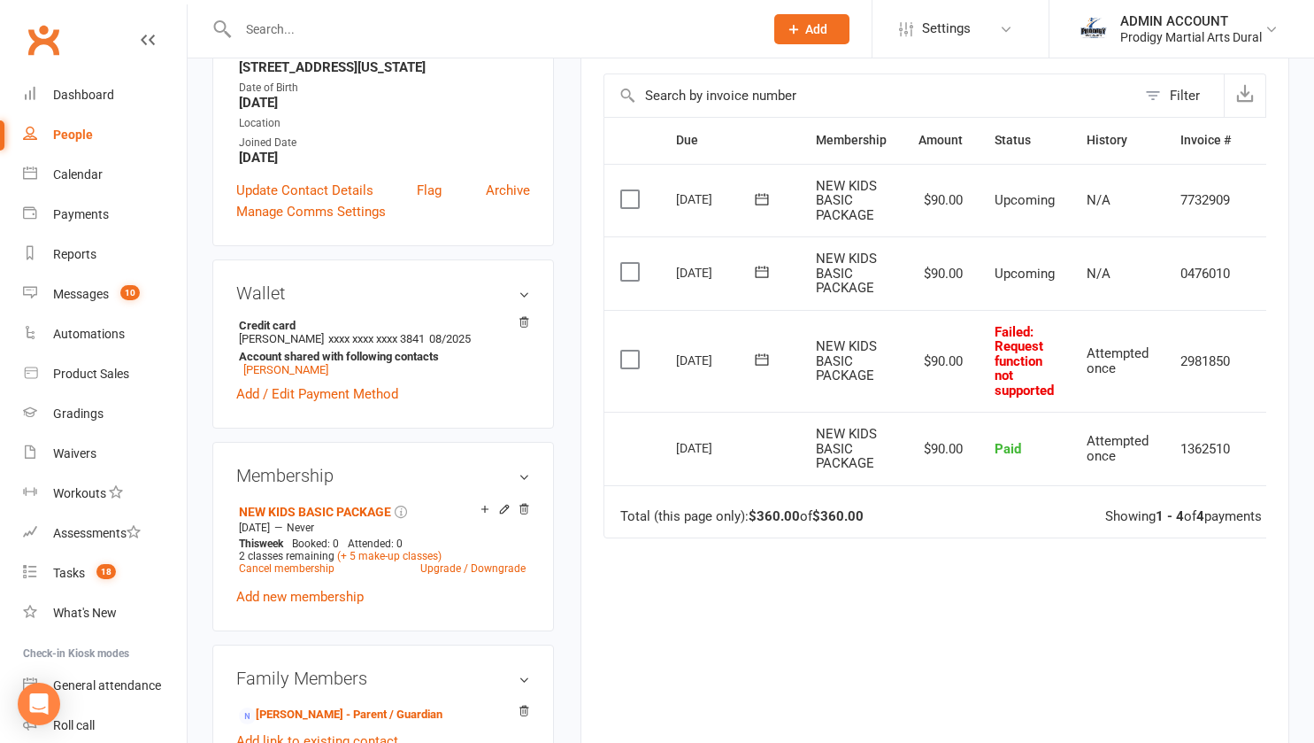
click at [505, 503] on icon at bounding box center [504, 509] width 12 height 12
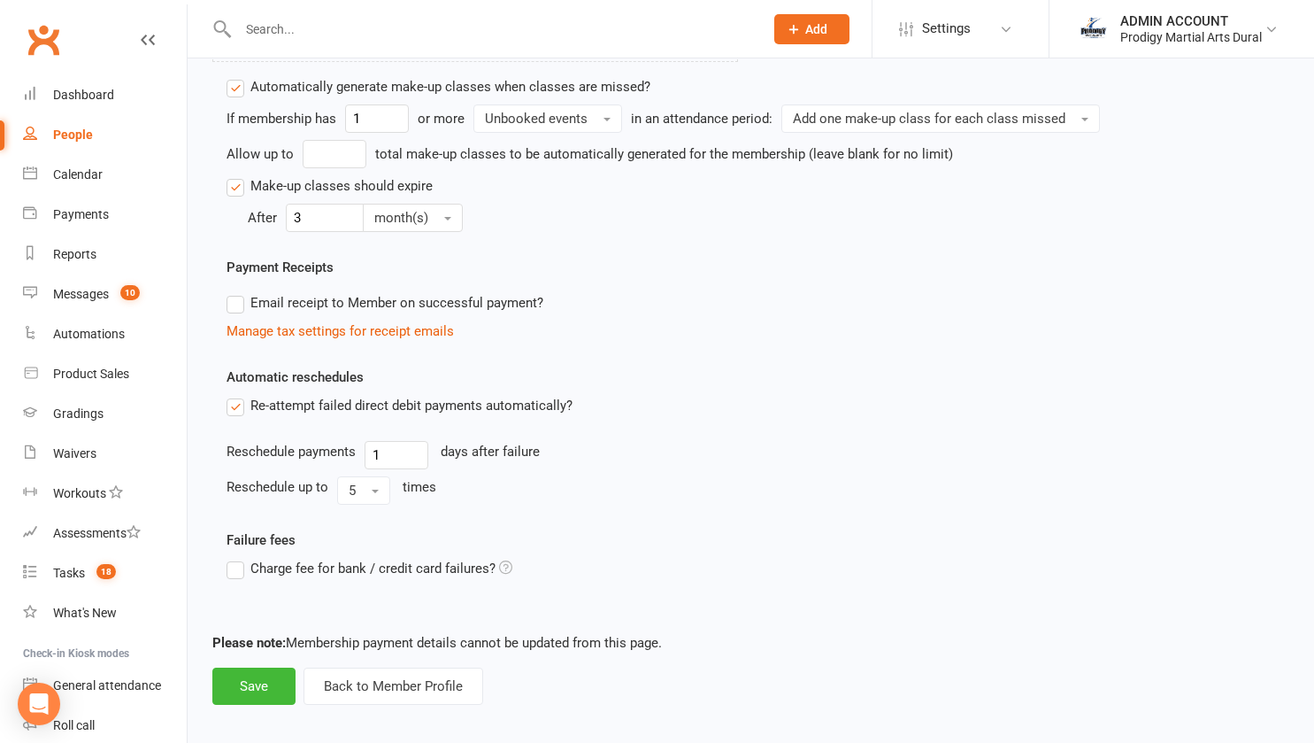
scroll to position [999, 0]
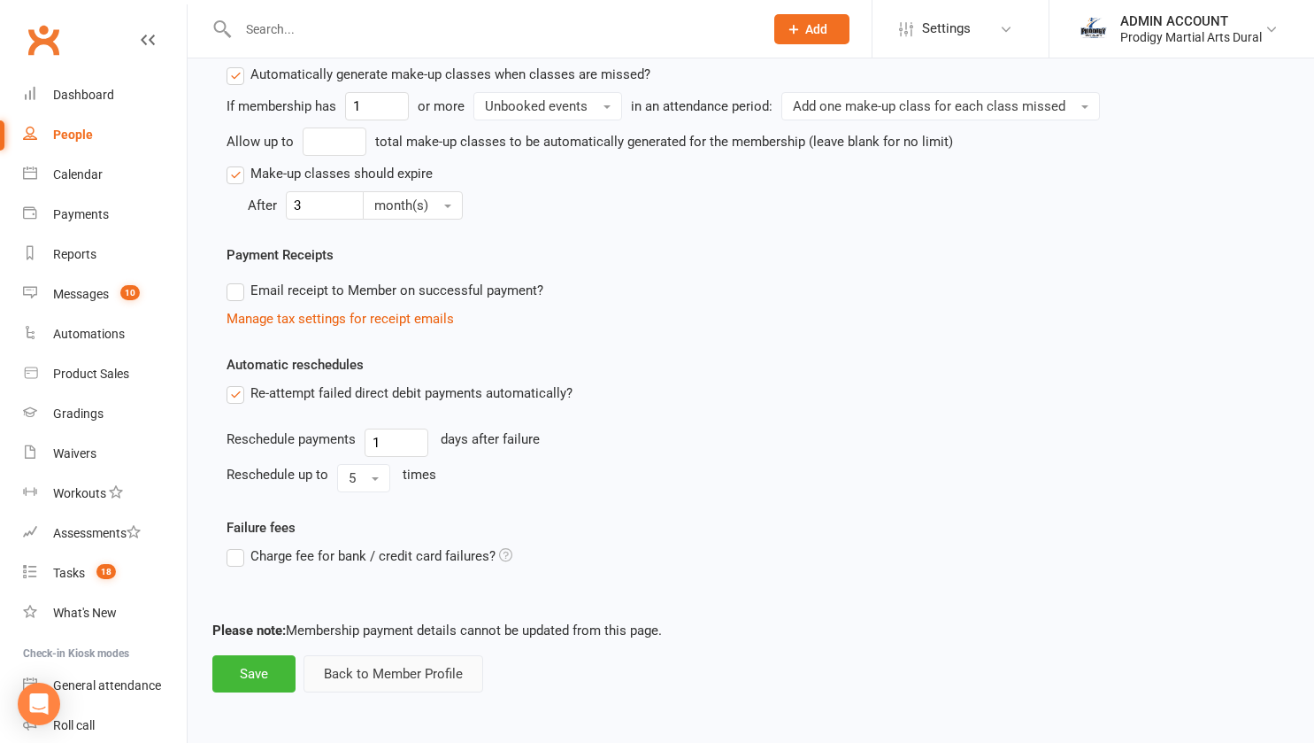
click at [347, 672] on button "Back to Member Profile" at bounding box center [394, 673] width 180 height 37
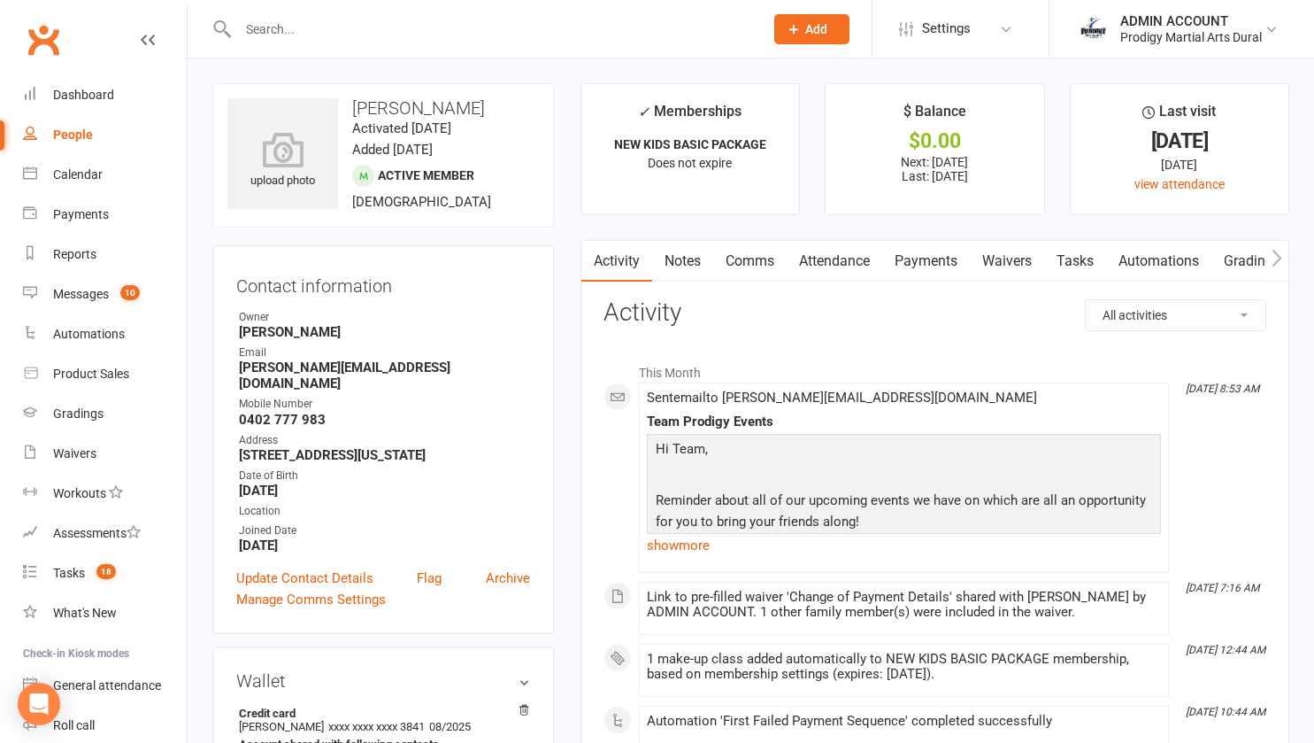
click at [931, 258] on link "Payments" at bounding box center [926, 261] width 88 height 41
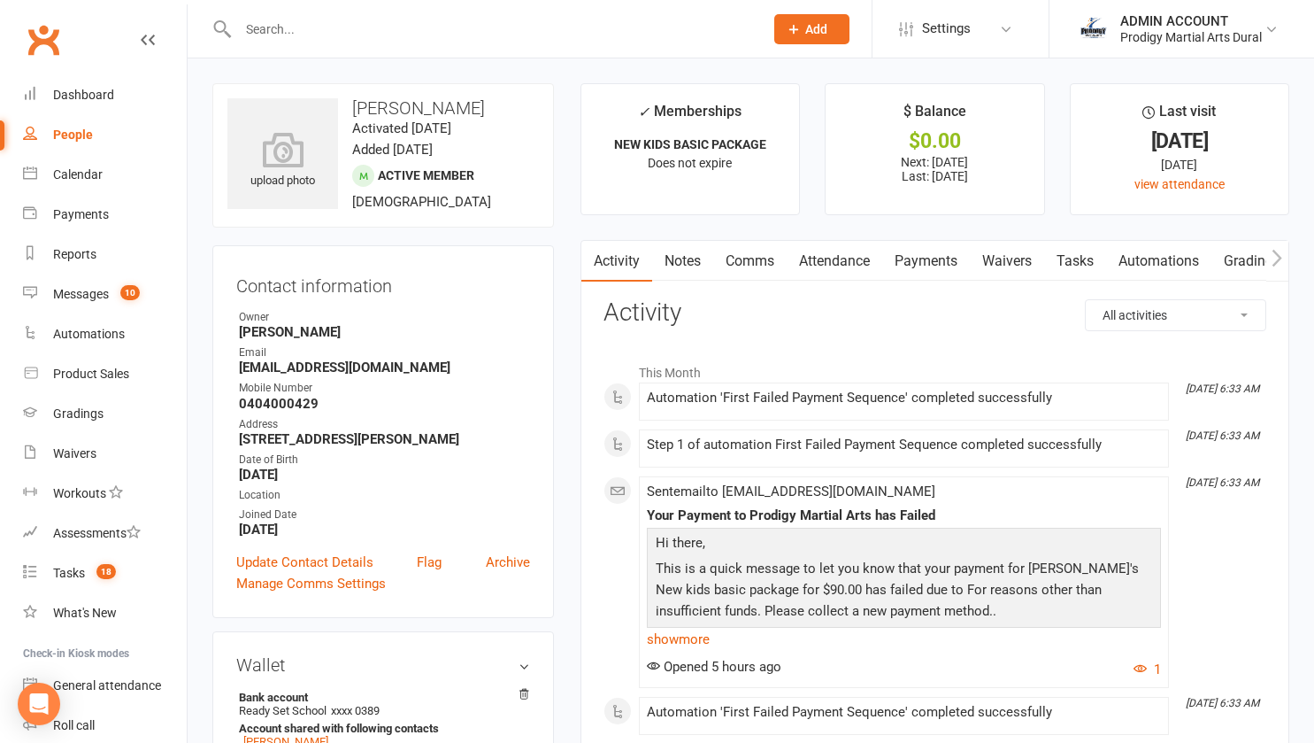
click at [947, 264] on link "Payments" at bounding box center [926, 261] width 88 height 41
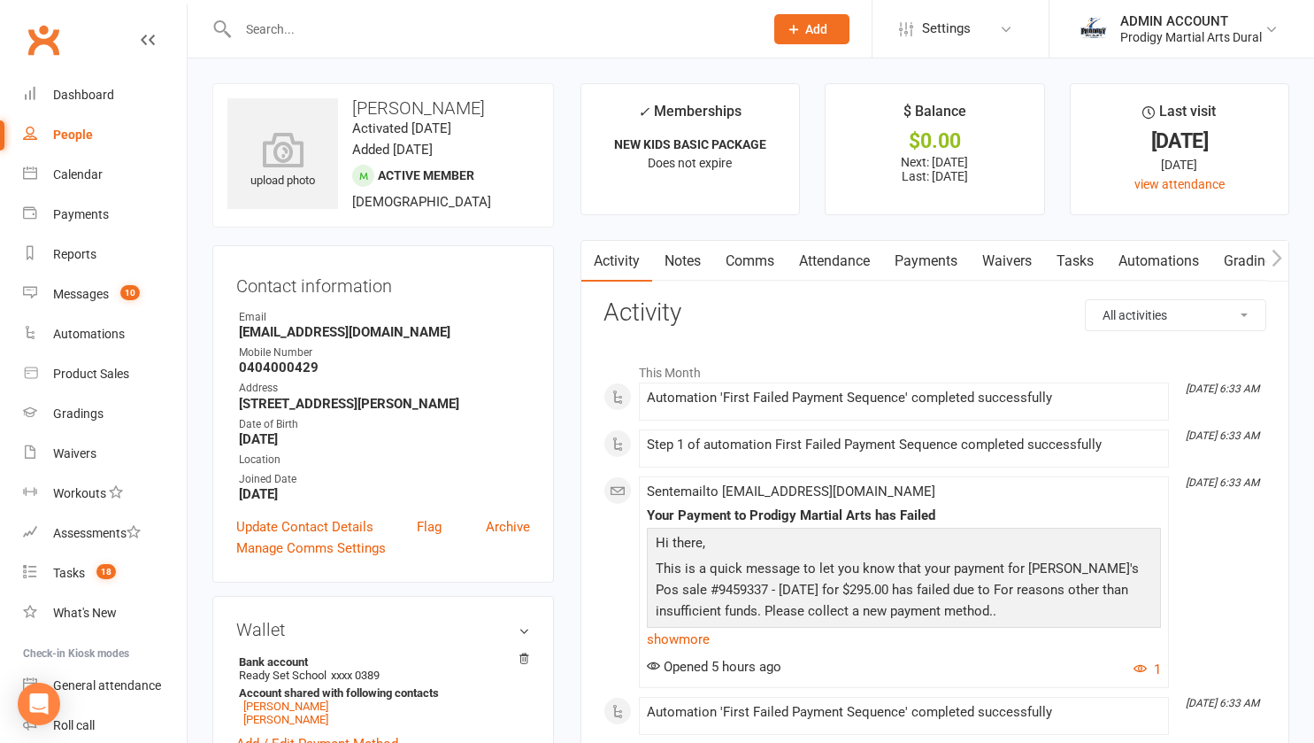
click at [928, 262] on link "Payments" at bounding box center [926, 261] width 88 height 41
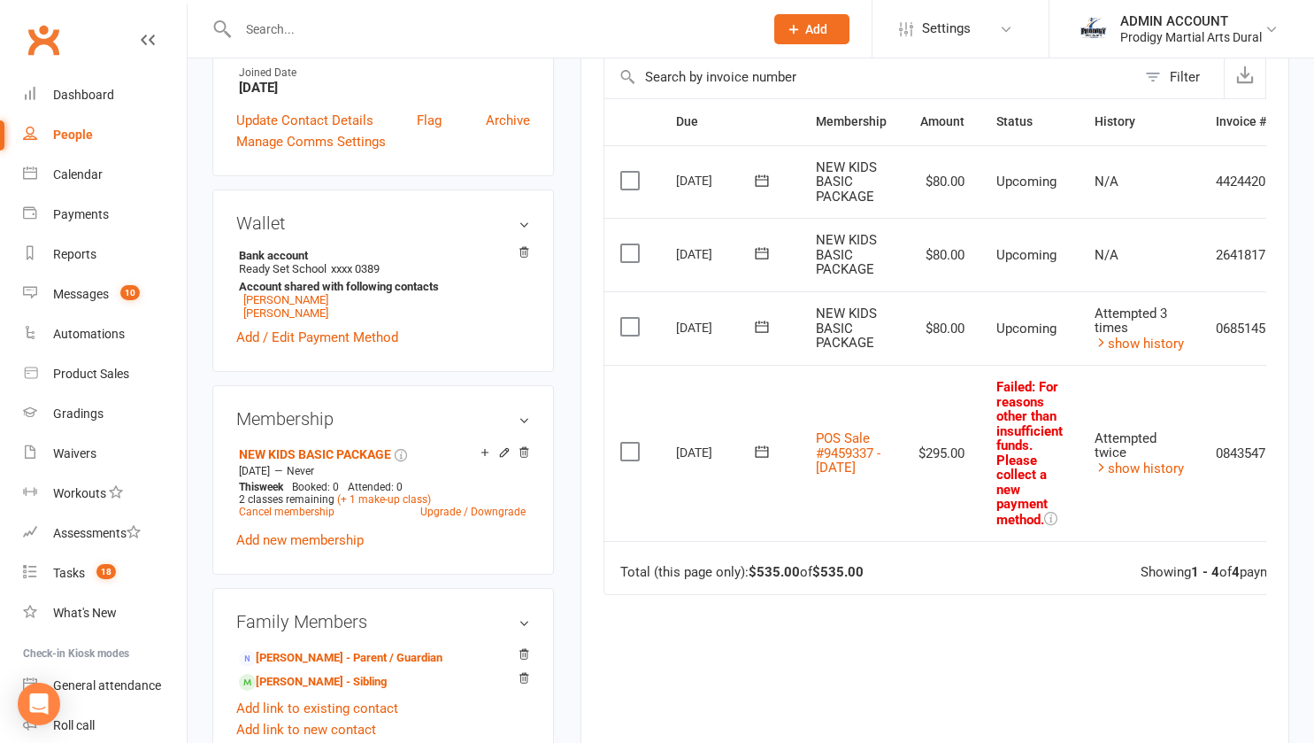
scroll to position [407, 0]
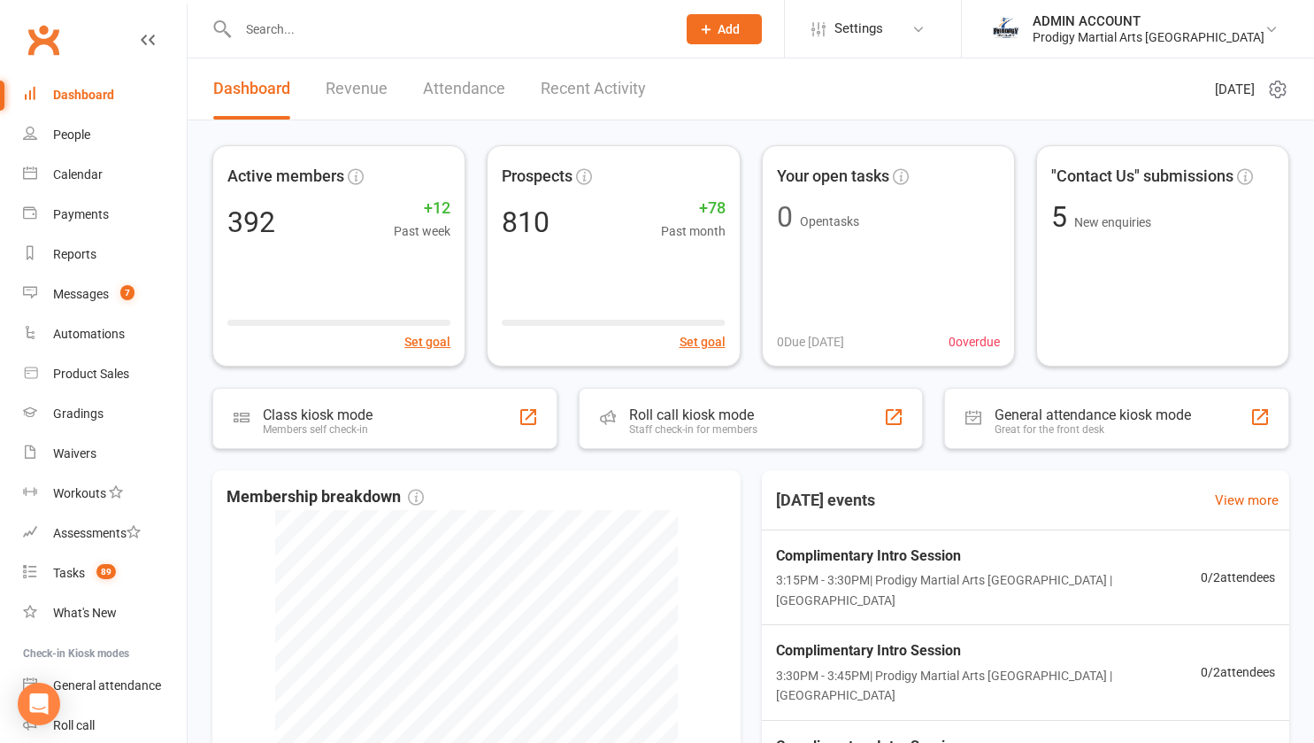
click at [472, 13] on div at bounding box center [437, 29] width 451 height 58
click at [402, 35] on input "text" at bounding box center [448, 29] width 431 height 25
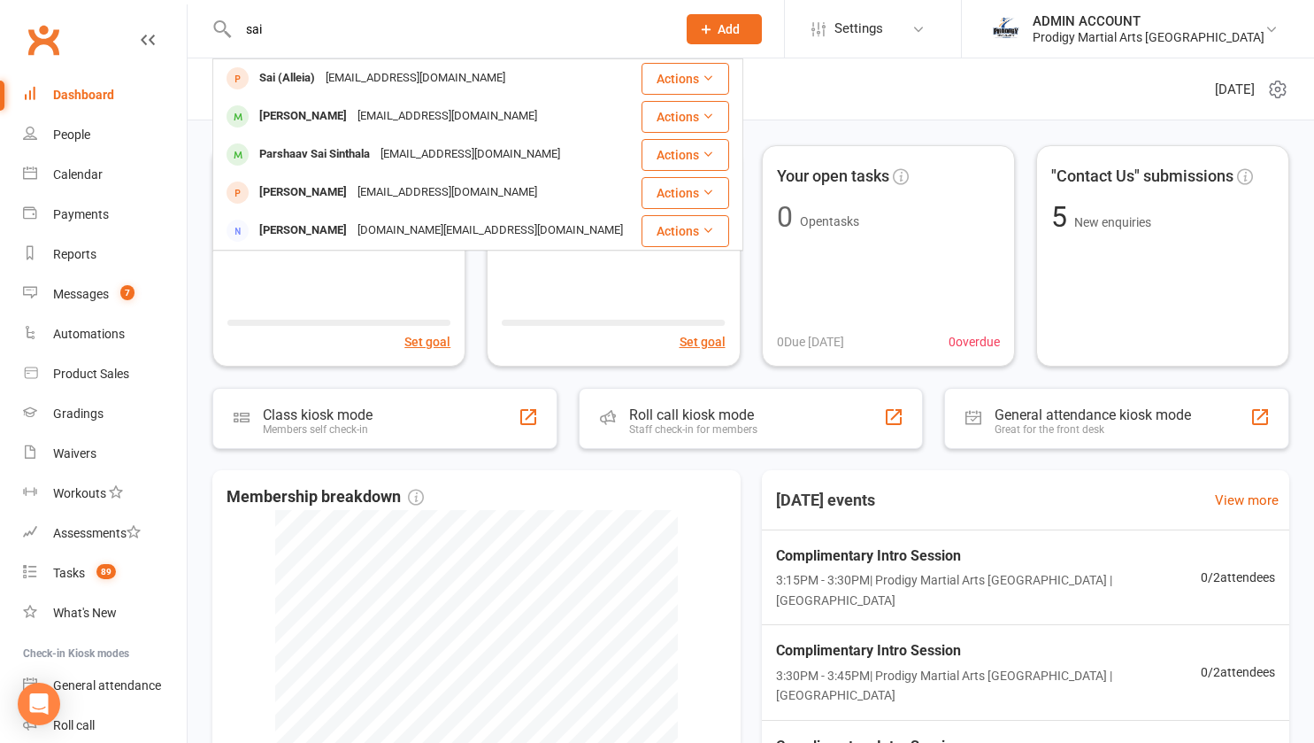
type input "sai"
click at [290, 154] on div "Parshaav Sai Sinthala" at bounding box center [314, 155] width 121 height 26
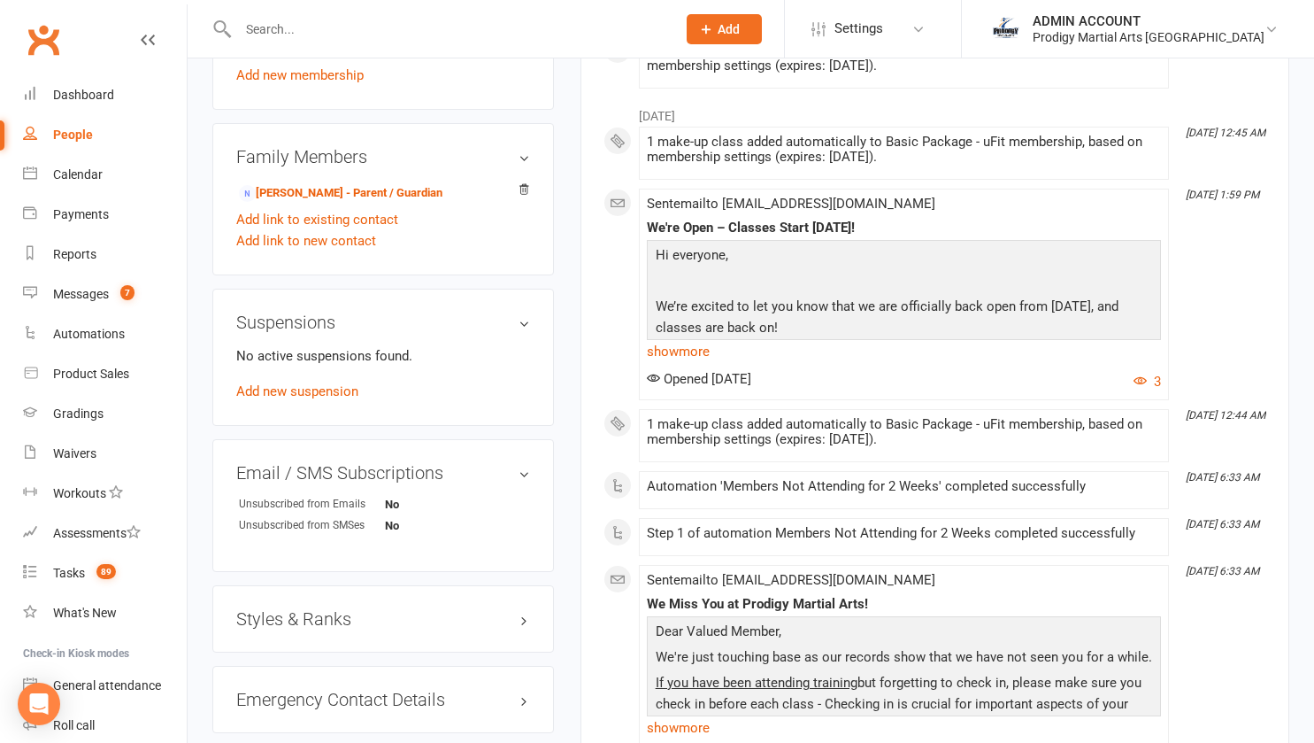
scroll to position [851, 0]
click at [297, 398] on link "Add new suspension" at bounding box center [297, 390] width 122 height 16
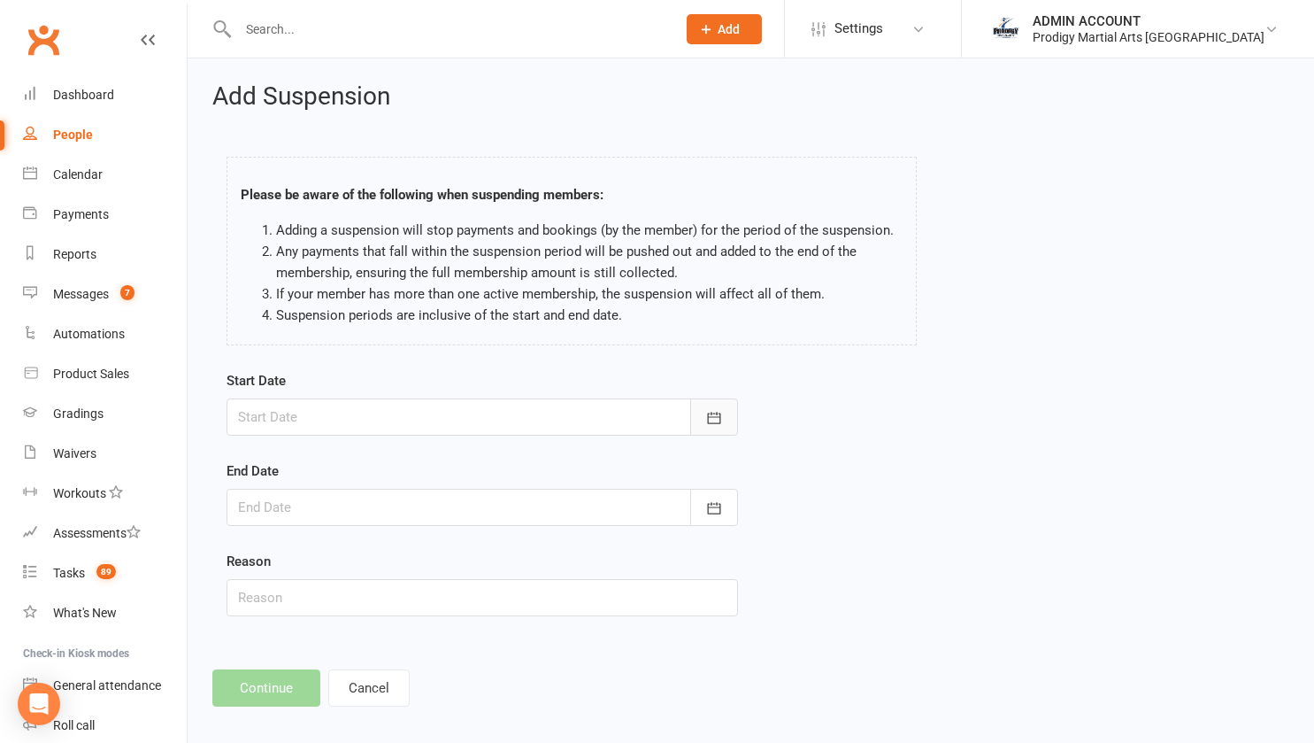
click at [712, 412] on icon "button" at bounding box center [713, 418] width 13 height 12
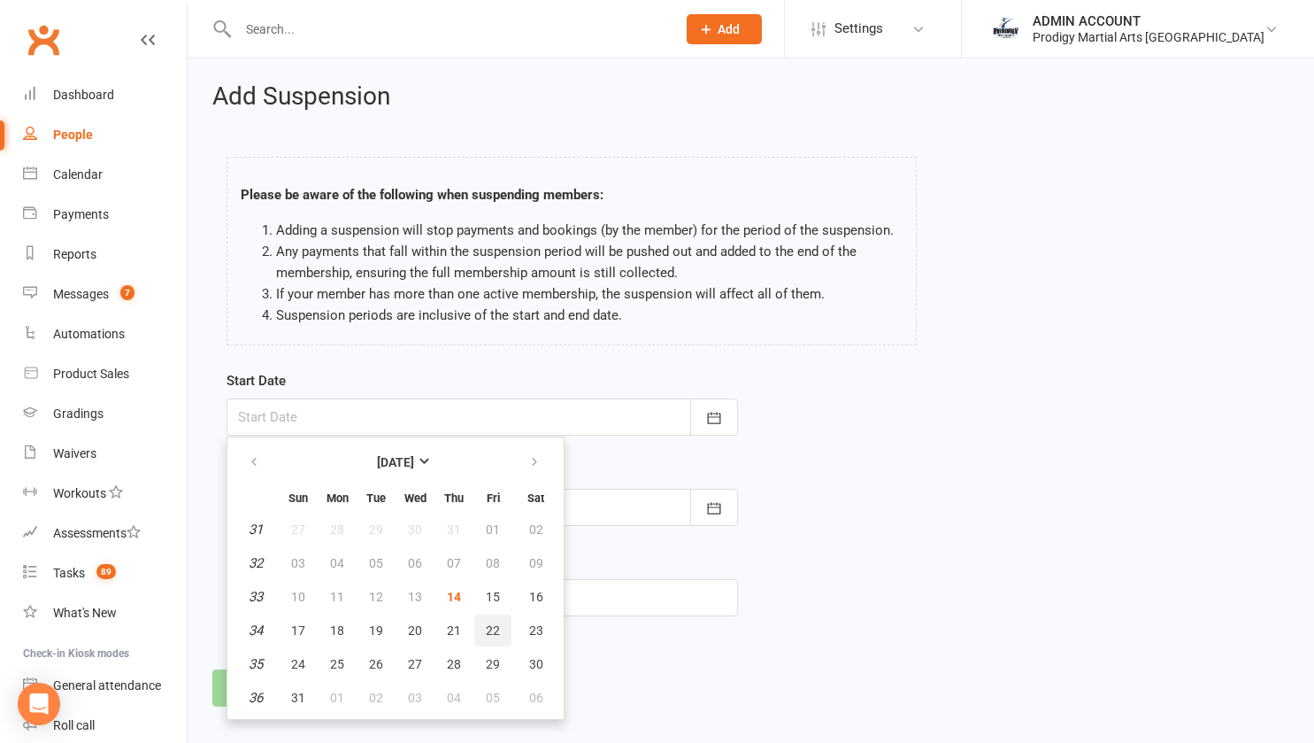
click at [489, 629] on span "22" at bounding box center [493, 630] width 14 height 14
type input "22 Aug 2025"
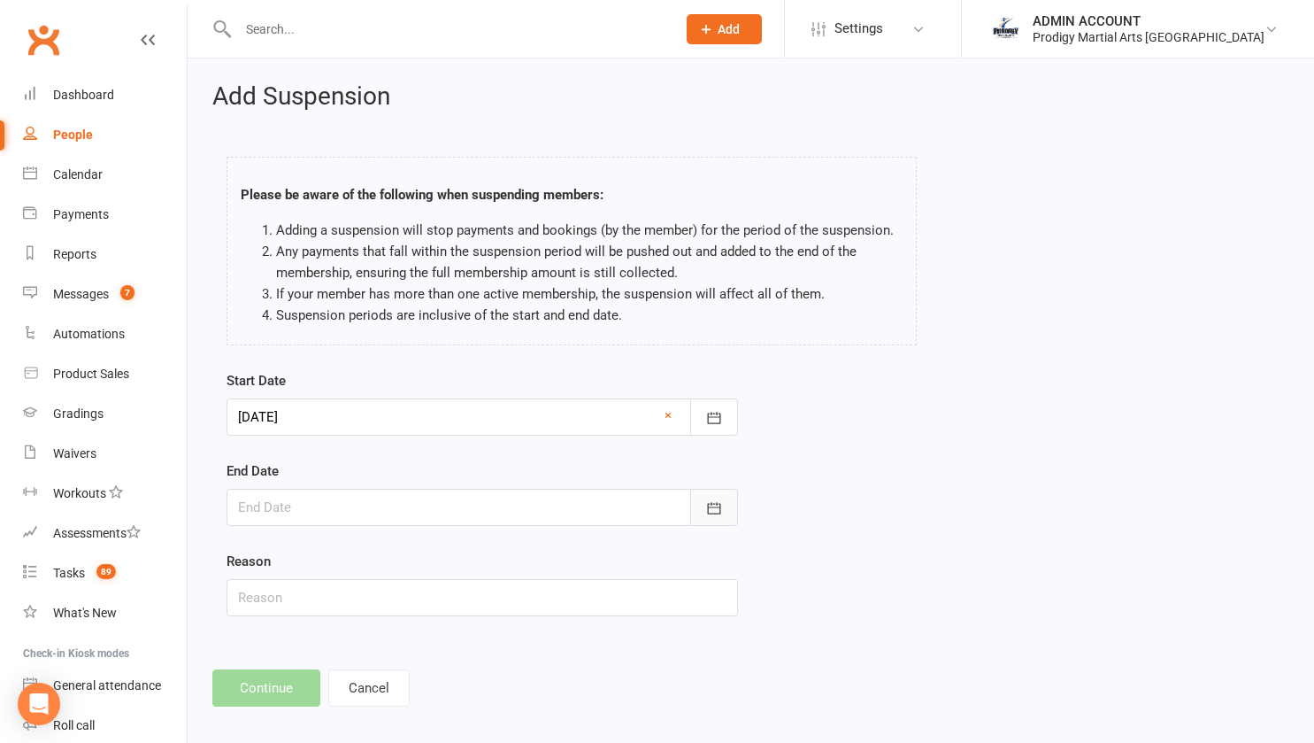
click at [703, 505] on button "button" at bounding box center [714, 507] width 48 height 37
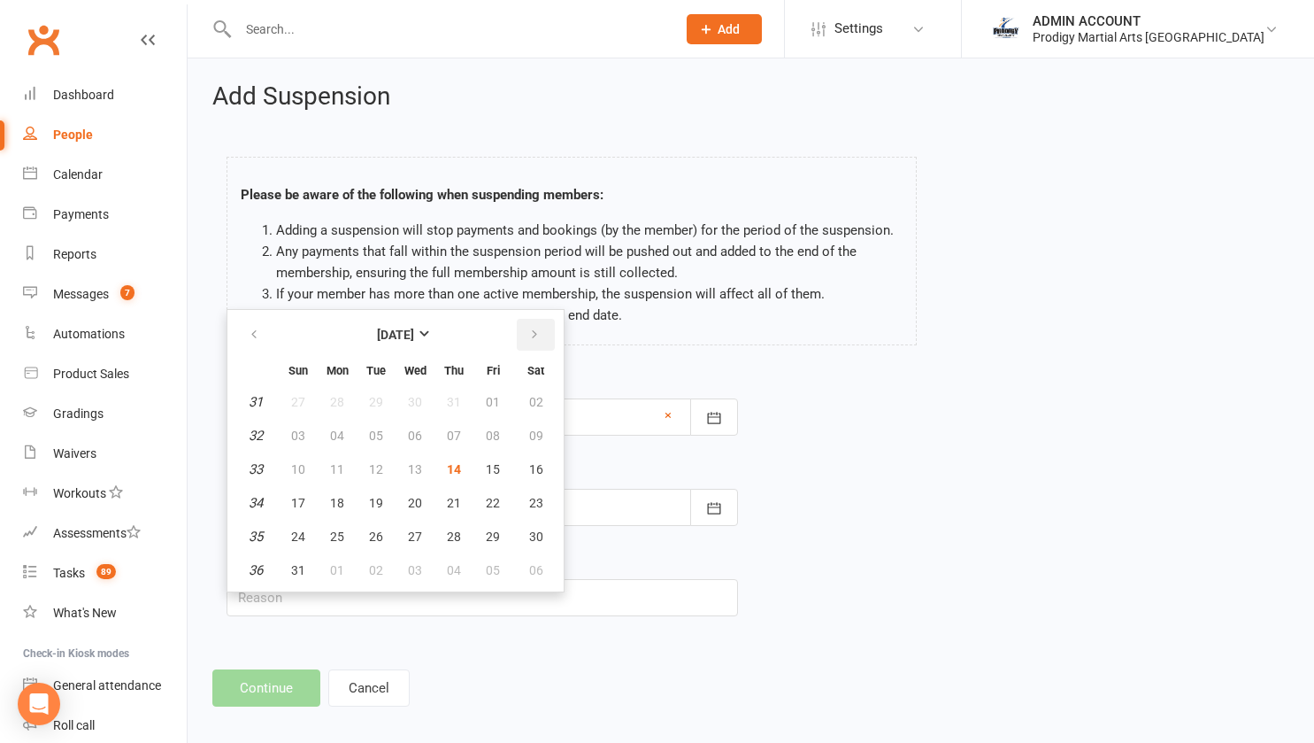
click at [531, 337] on icon "button" at bounding box center [534, 334] width 12 height 14
click at [530, 336] on icon "button" at bounding box center [534, 334] width 12 height 14
click at [465, 535] on button "30" at bounding box center [453, 536] width 37 height 32
type input "30 Oct 2025"
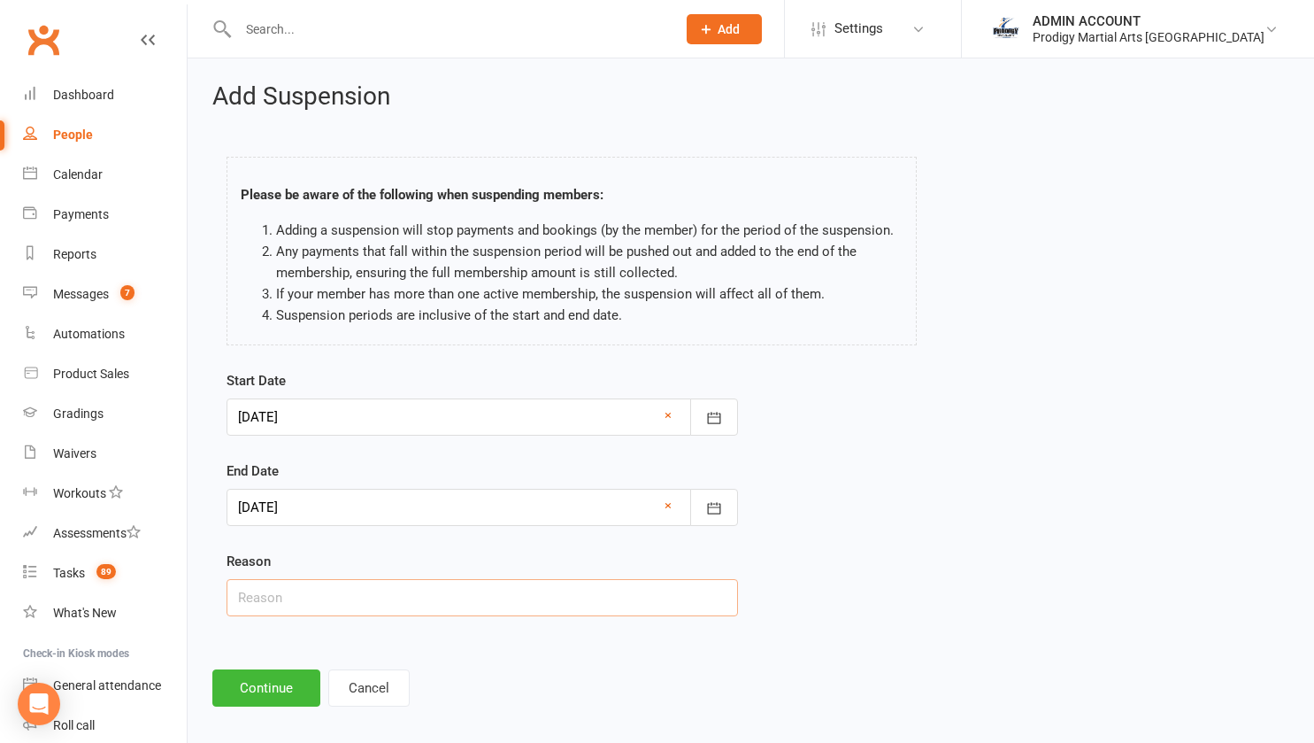
click at [292, 599] on input "text" at bounding box center [483, 597] width 512 height 37
type input "Medical"
click at [273, 688] on button "Continue" at bounding box center [266, 687] width 108 height 37
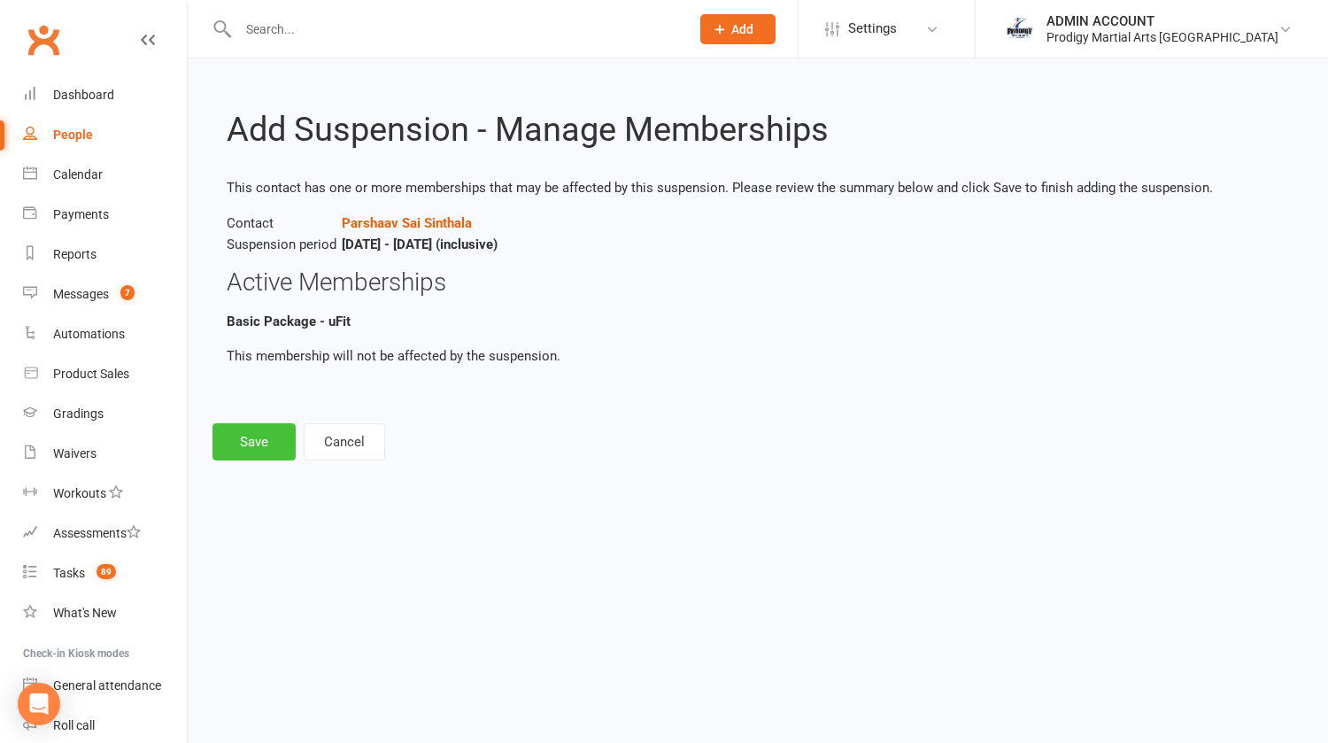
click at [252, 441] on button "Save" at bounding box center [253, 441] width 83 height 37
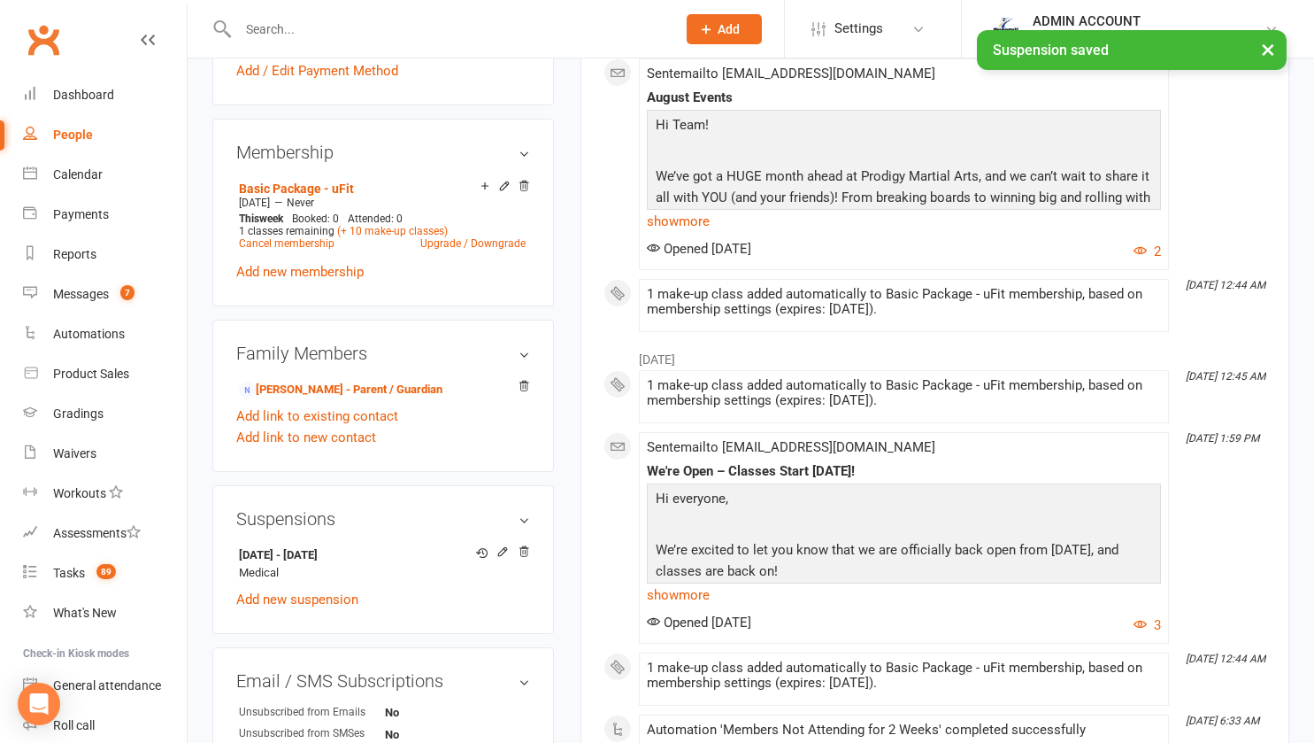
scroll to position [657, 0]
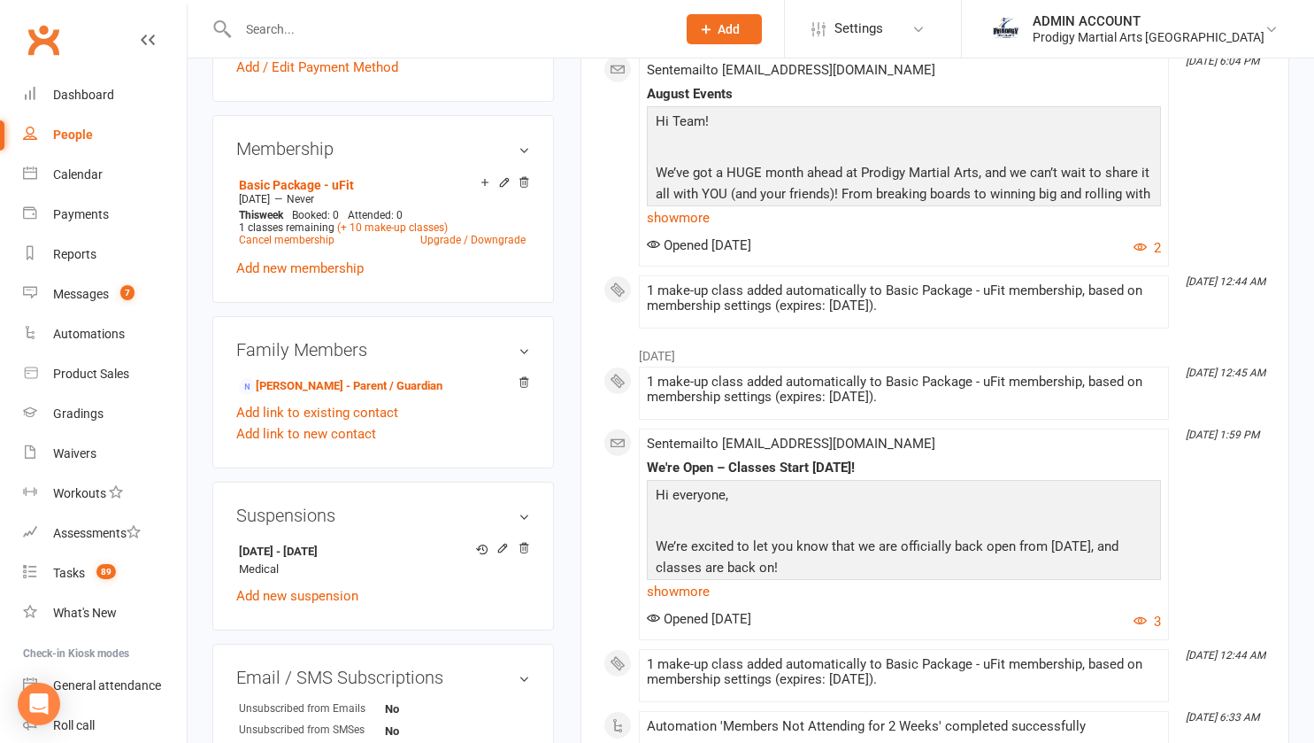
drag, startPoint x: 238, startPoint y: 553, endPoint x: 380, endPoint y: 553, distance: 141.6
click at [380, 553] on li "22 Aug 2025 - 30 Oct 2025 Medical" at bounding box center [383, 559] width 294 height 43
copy strong "22 Aug 2025 - 30 Oct 2025"
click at [79, 211] on div "Payments" at bounding box center [81, 214] width 56 height 14
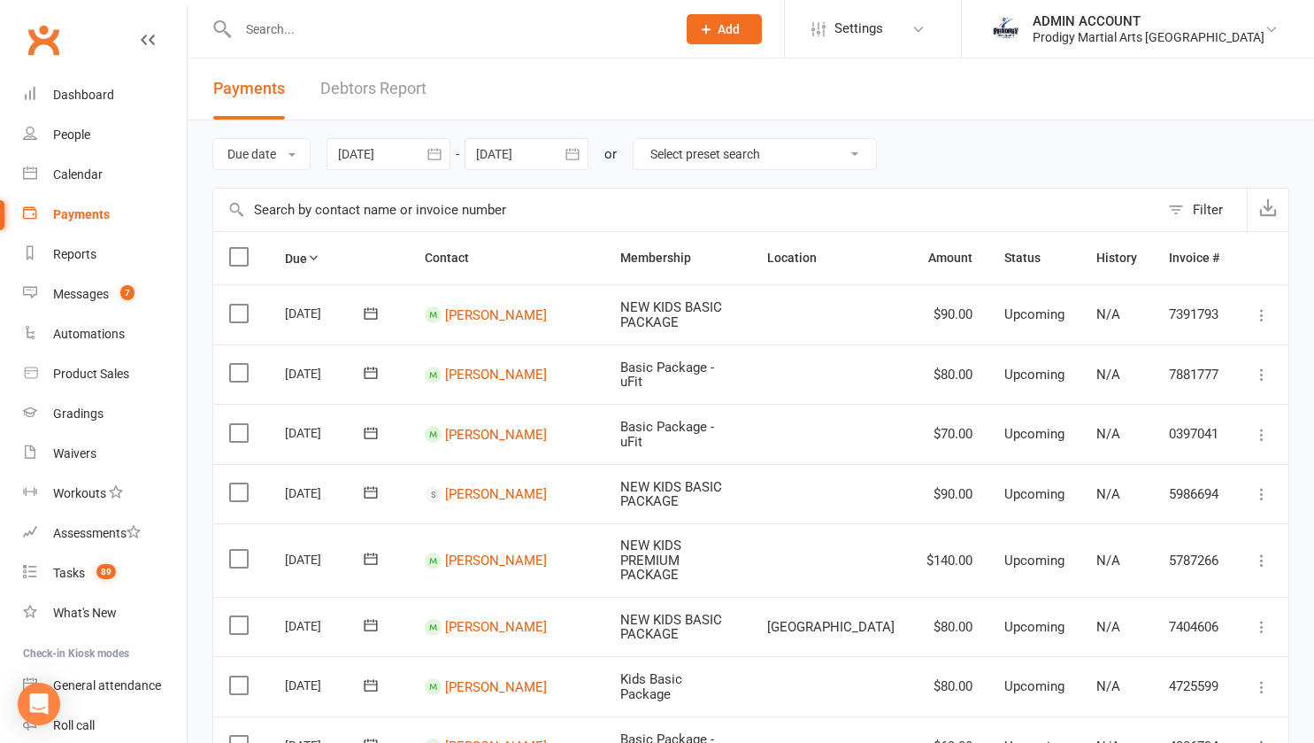
click at [523, 156] on div at bounding box center [527, 154] width 124 height 32
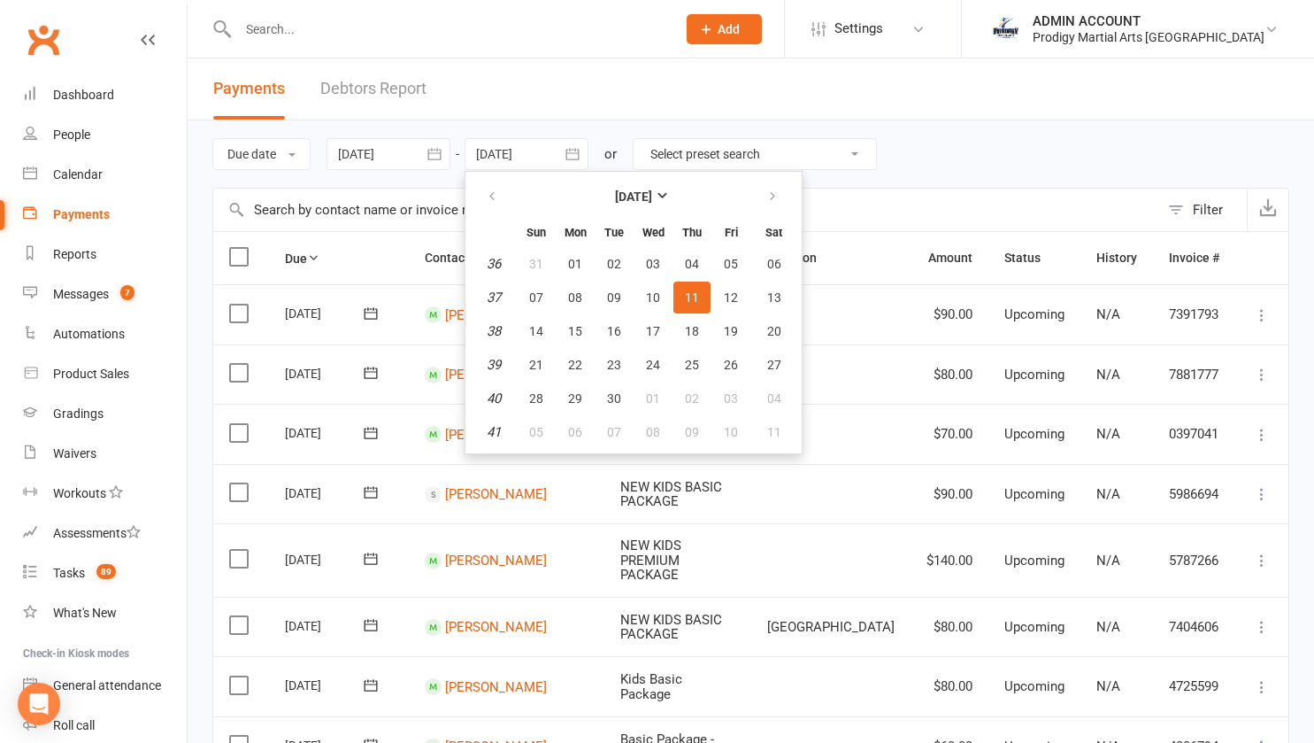
click at [419, 151] on div at bounding box center [389, 154] width 124 height 32
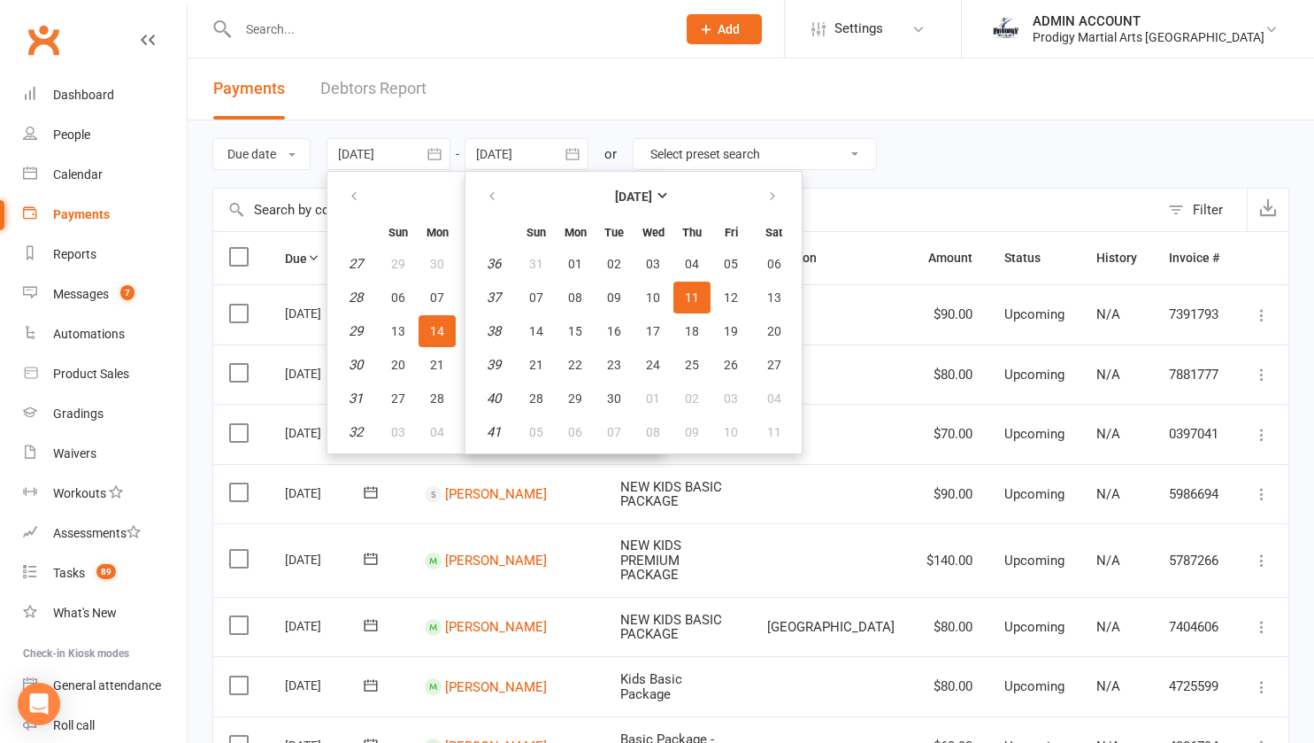
click at [421, 163] on div at bounding box center [389, 154] width 124 height 32
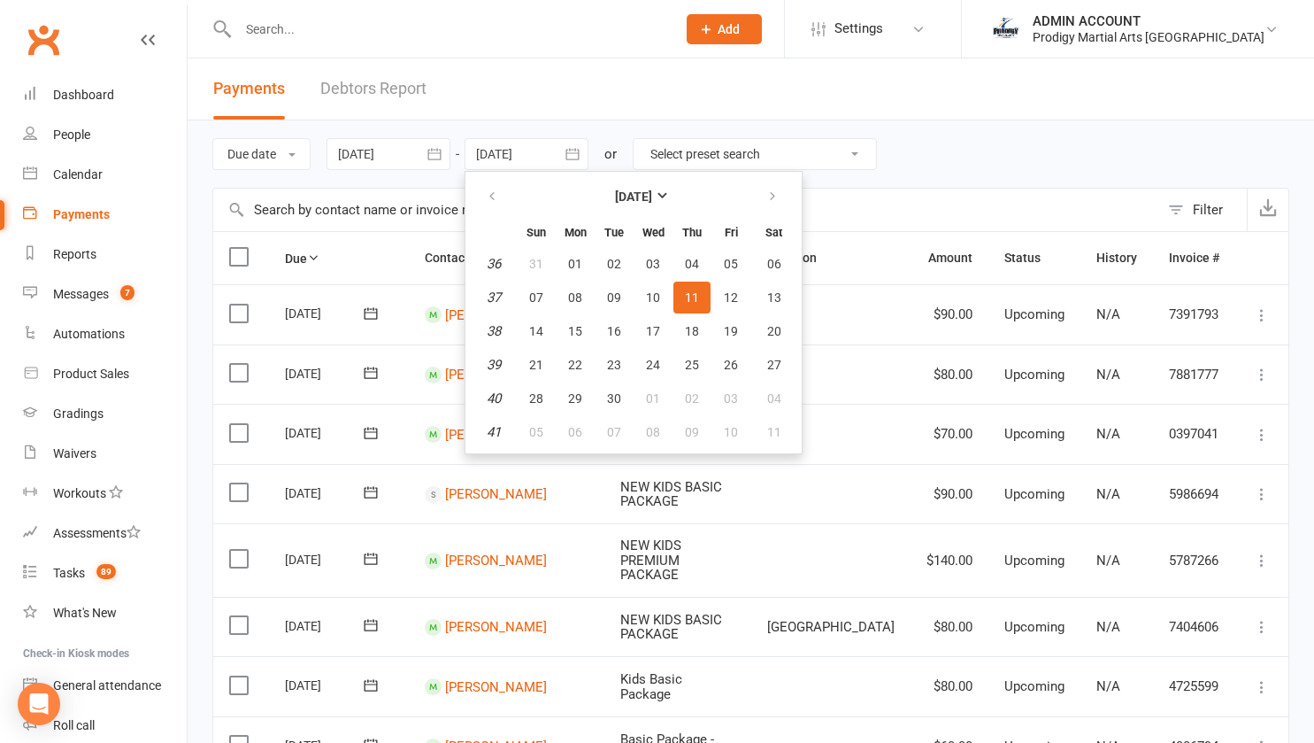
click at [509, 152] on div at bounding box center [527, 154] width 124 height 32
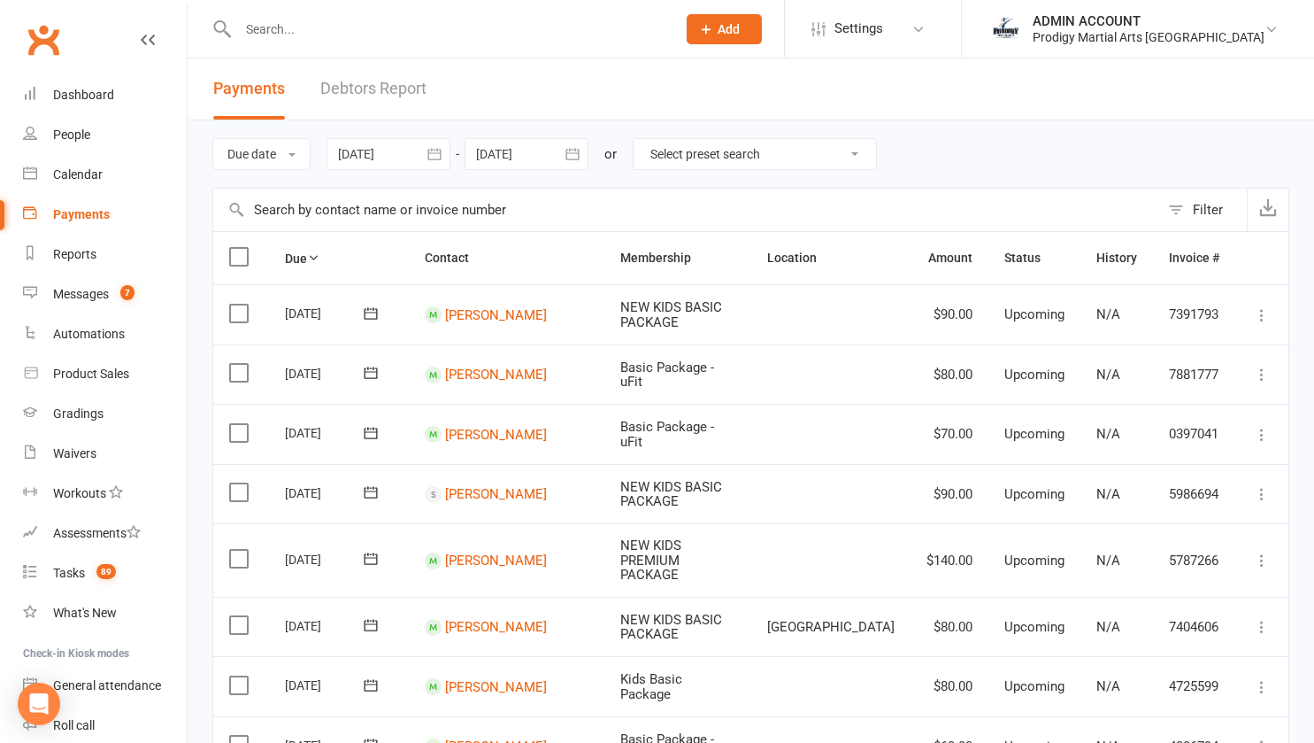
click at [451, 151] on button "button" at bounding box center [435, 154] width 32 height 32
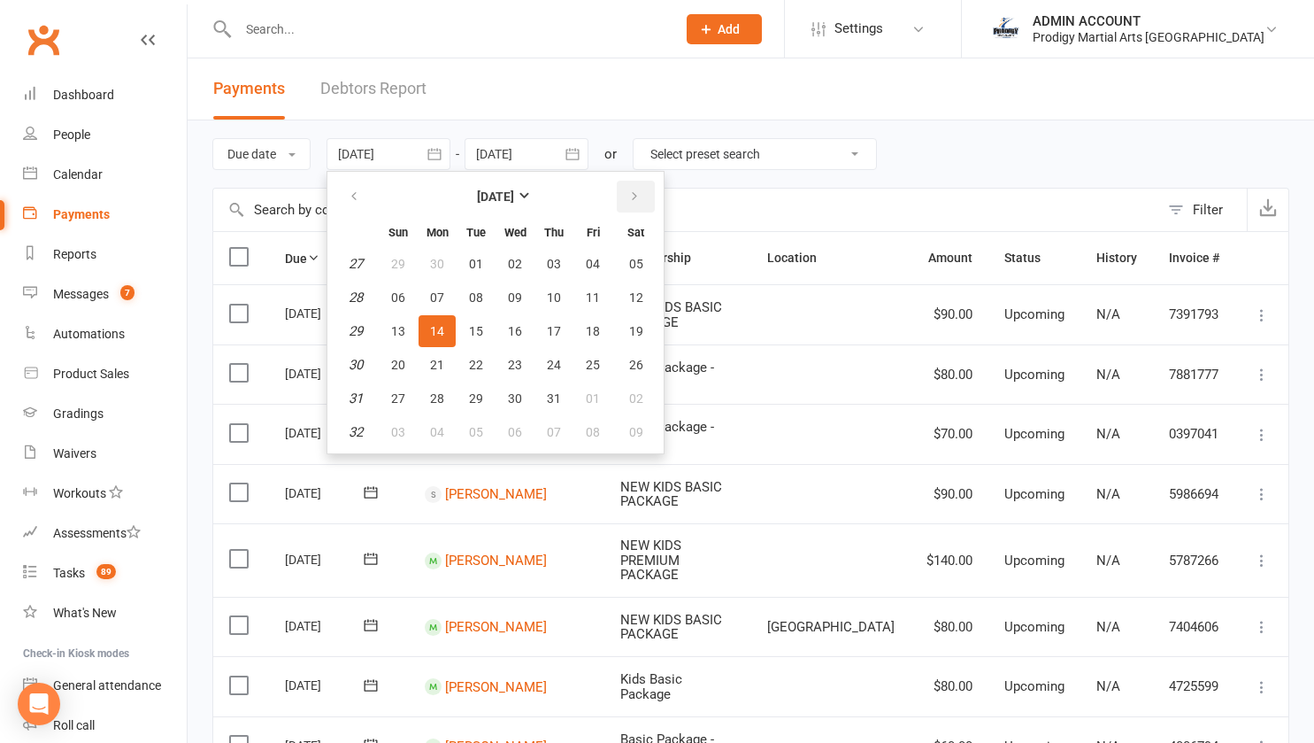
click at [643, 199] on button "button" at bounding box center [636, 197] width 38 height 32
click at [558, 361] on span "21" at bounding box center [554, 365] width 14 height 14
type input "21 Aug 2025"
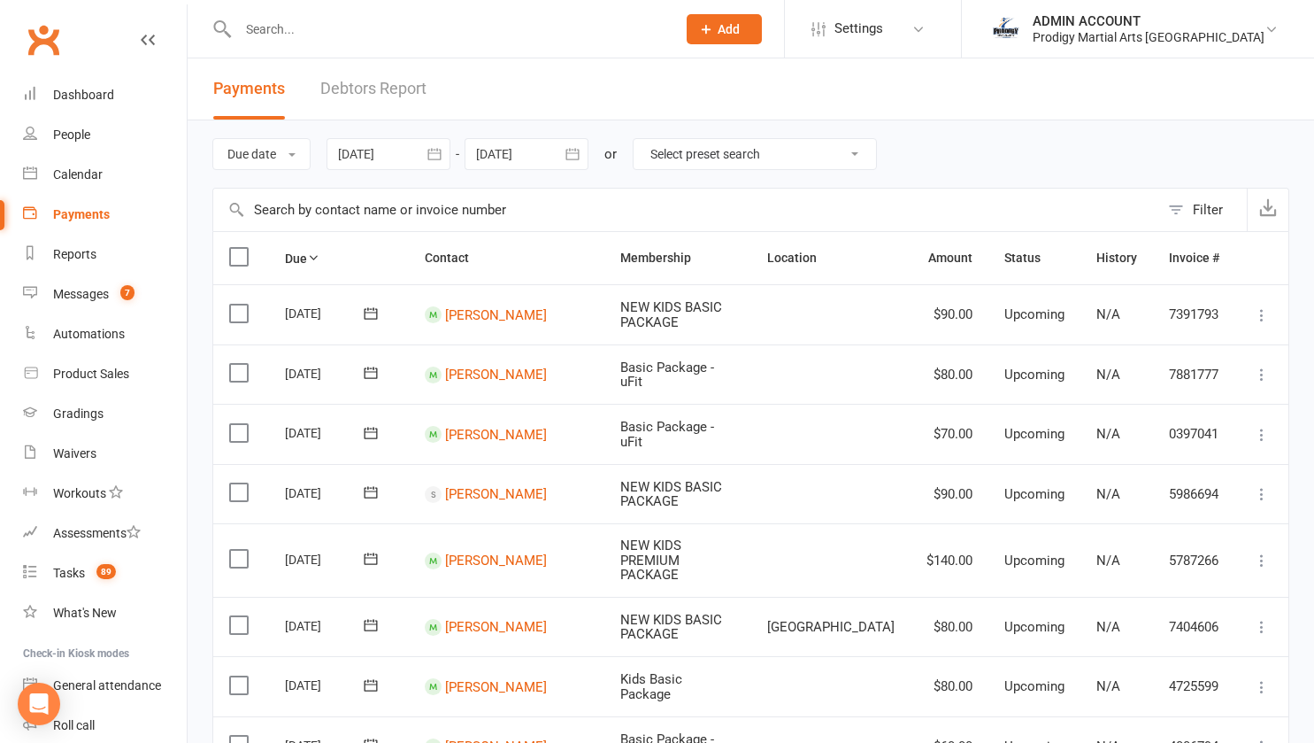
click at [574, 158] on icon "button" at bounding box center [573, 154] width 18 height 18
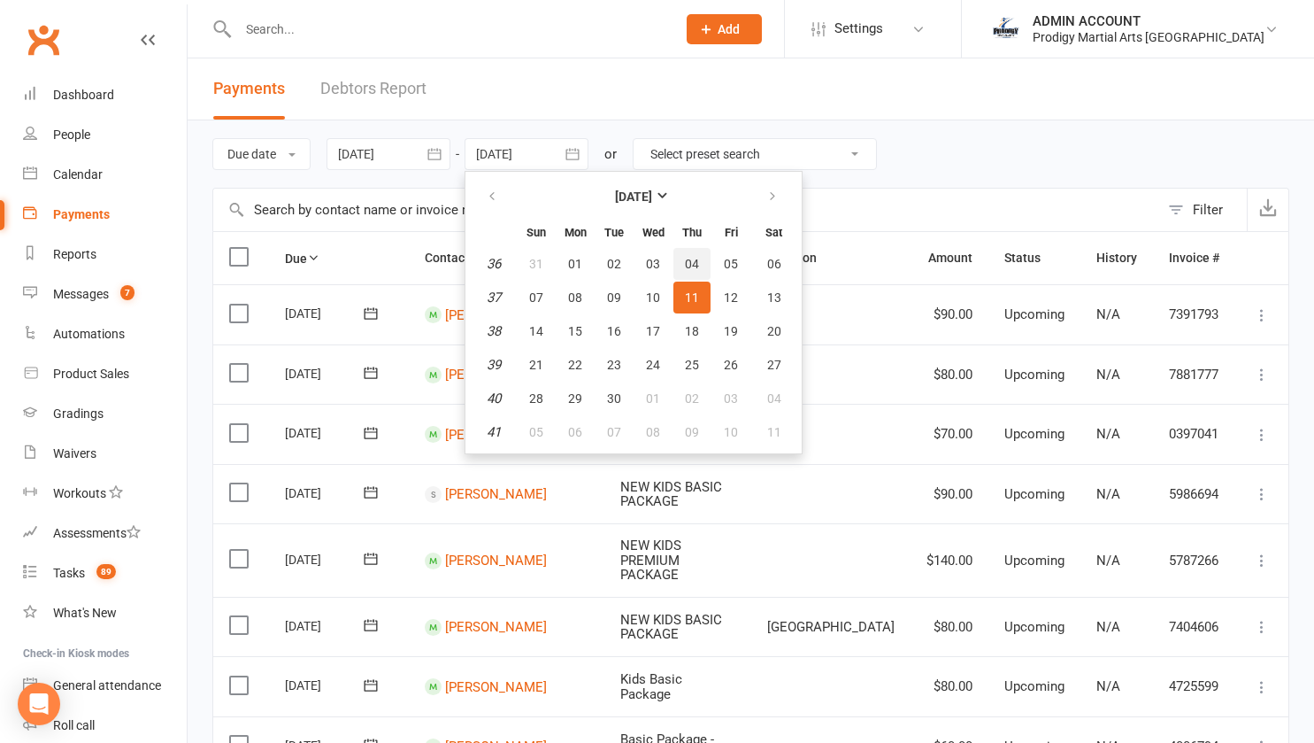
click at [695, 254] on button "04" at bounding box center [692, 264] width 37 height 32
type input "04 Sep 2025"
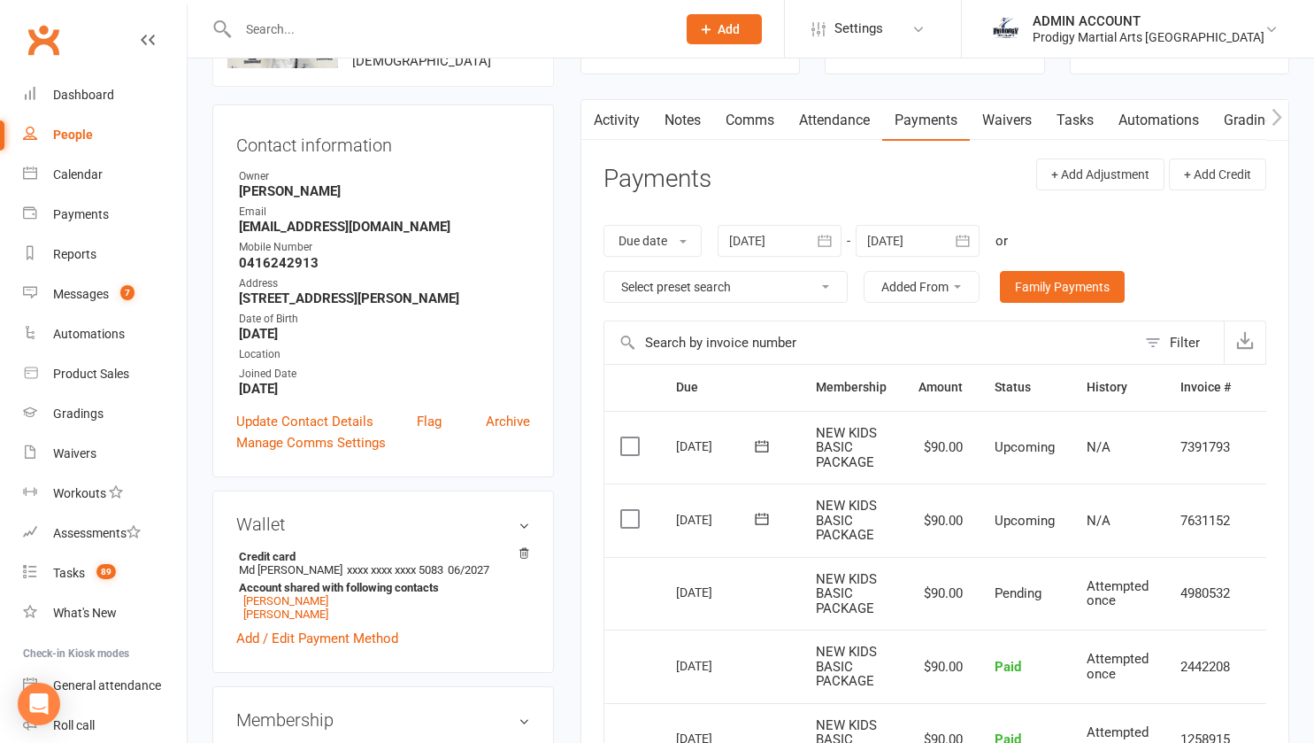
scroll to position [136, 0]
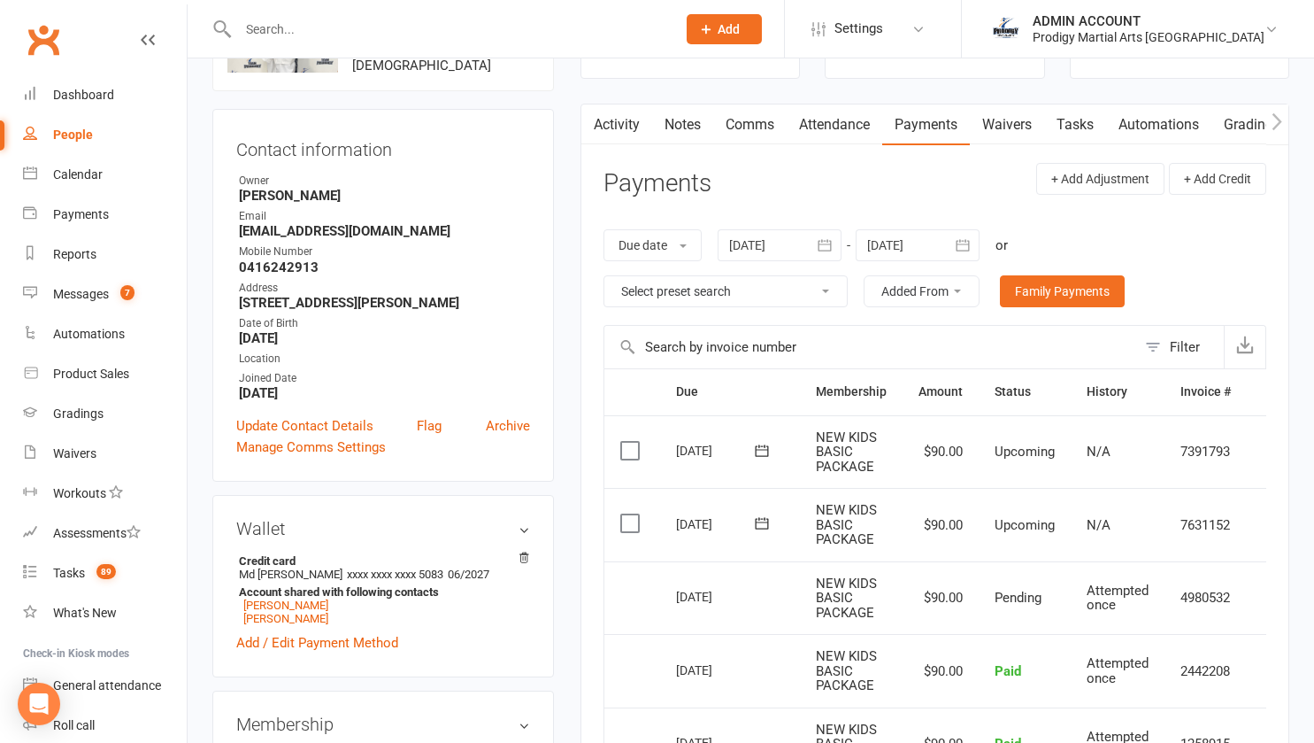
click at [690, 124] on link "Notes" at bounding box center [682, 124] width 61 height 41
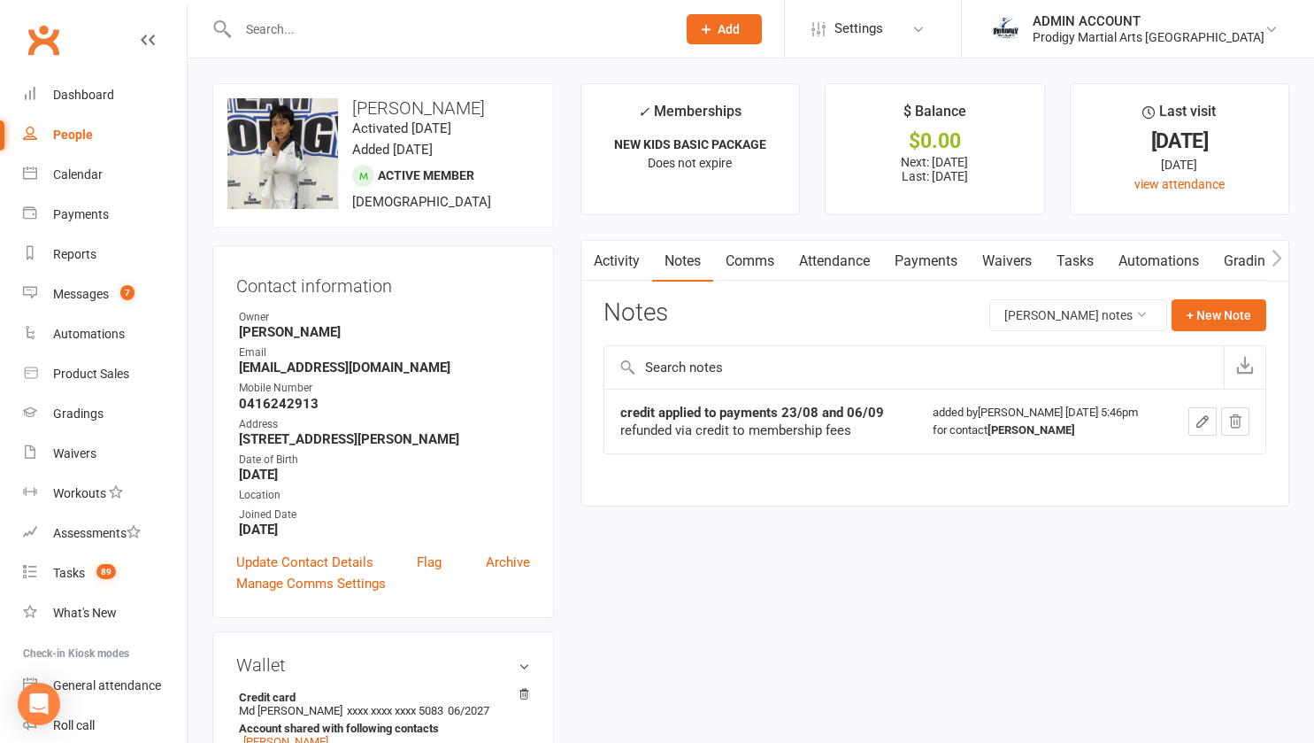
click at [909, 262] on link "Payments" at bounding box center [926, 261] width 88 height 41
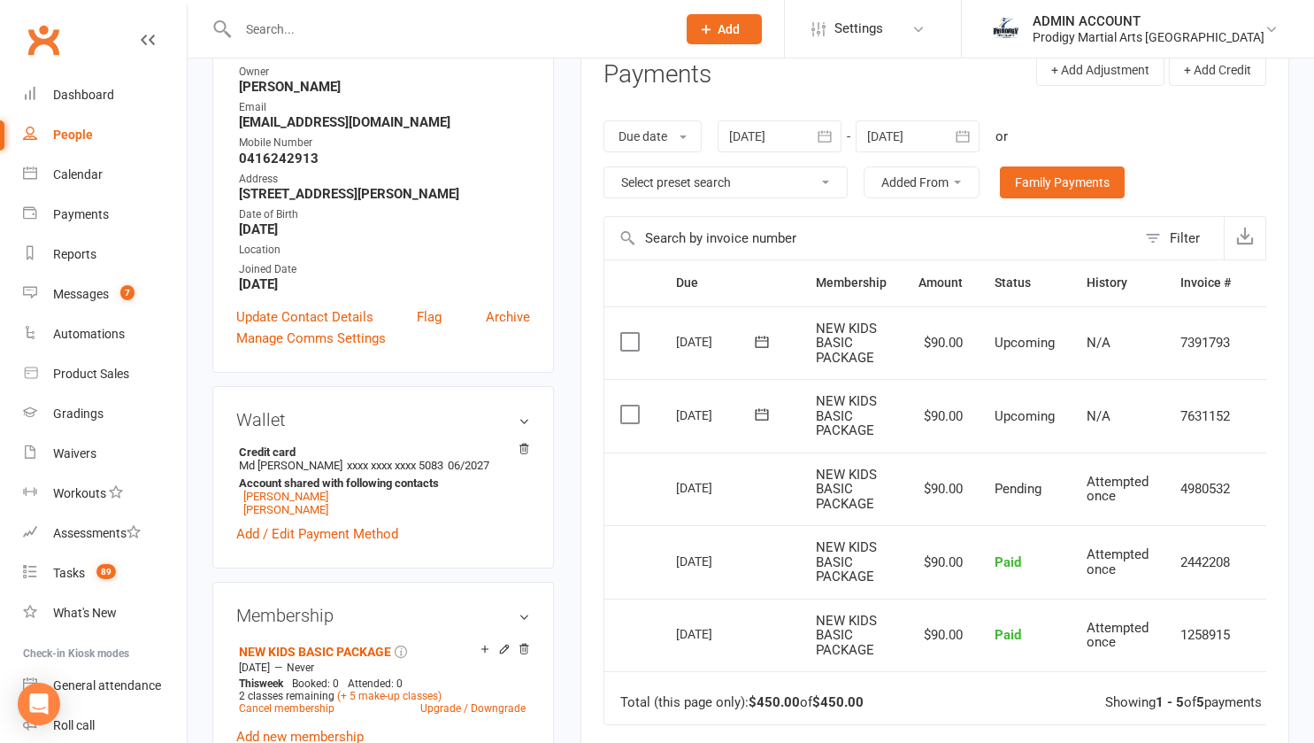
scroll to position [237, 0]
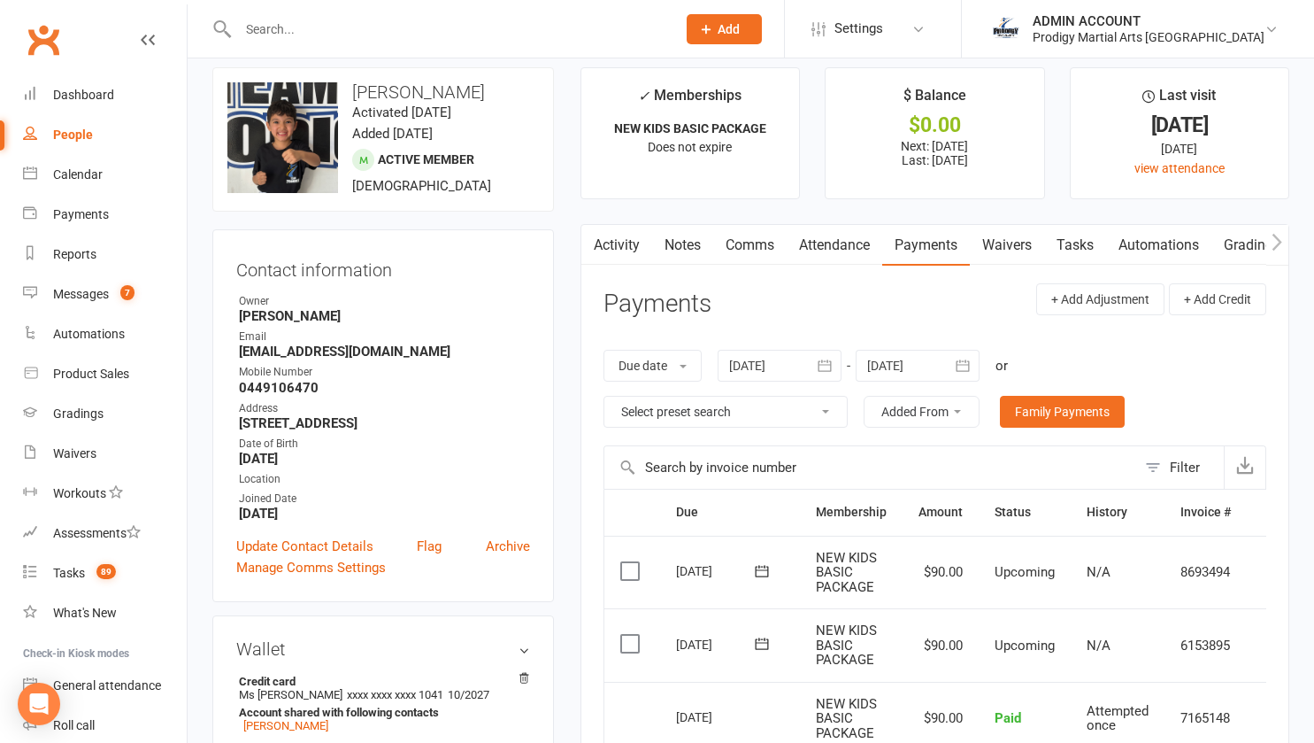
scroll to position [15, 0]
click at [684, 250] on link "Notes" at bounding box center [682, 246] width 61 height 41
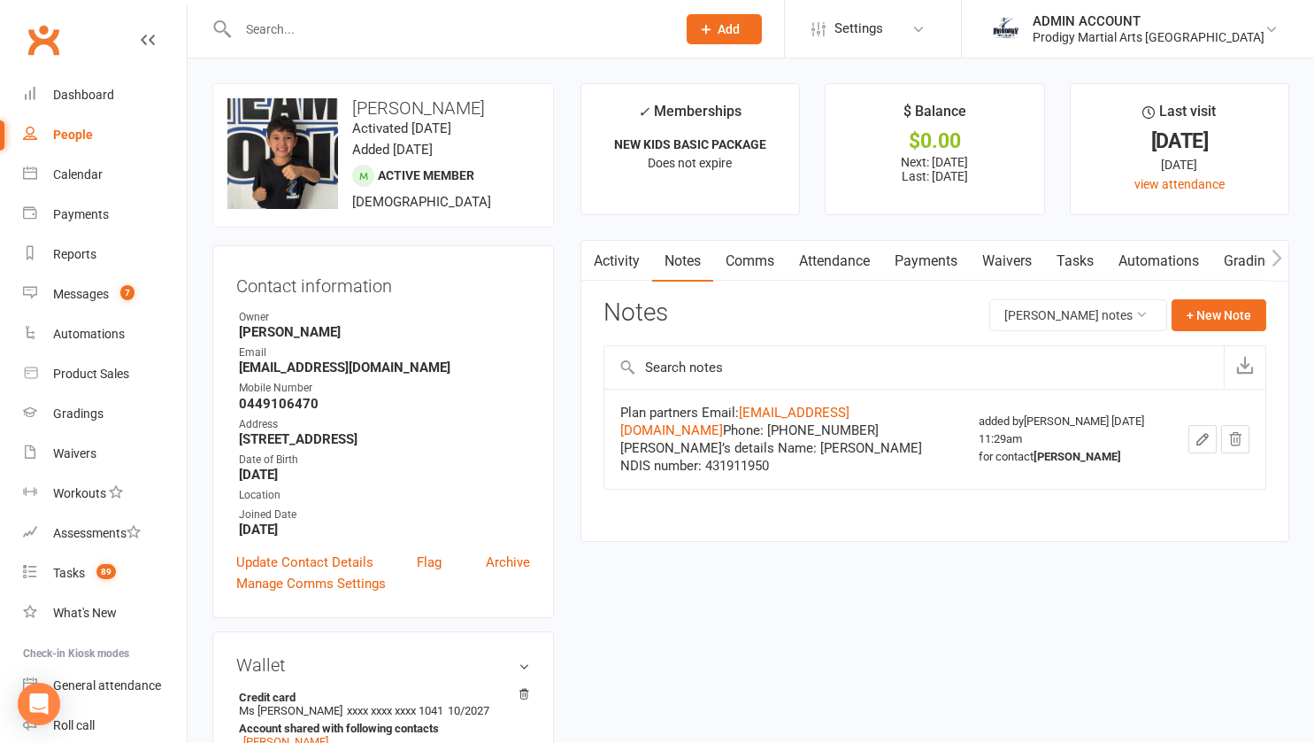
click at [901, 258] on link "Payments" at bounding box center [926, 261] width 88 height 41
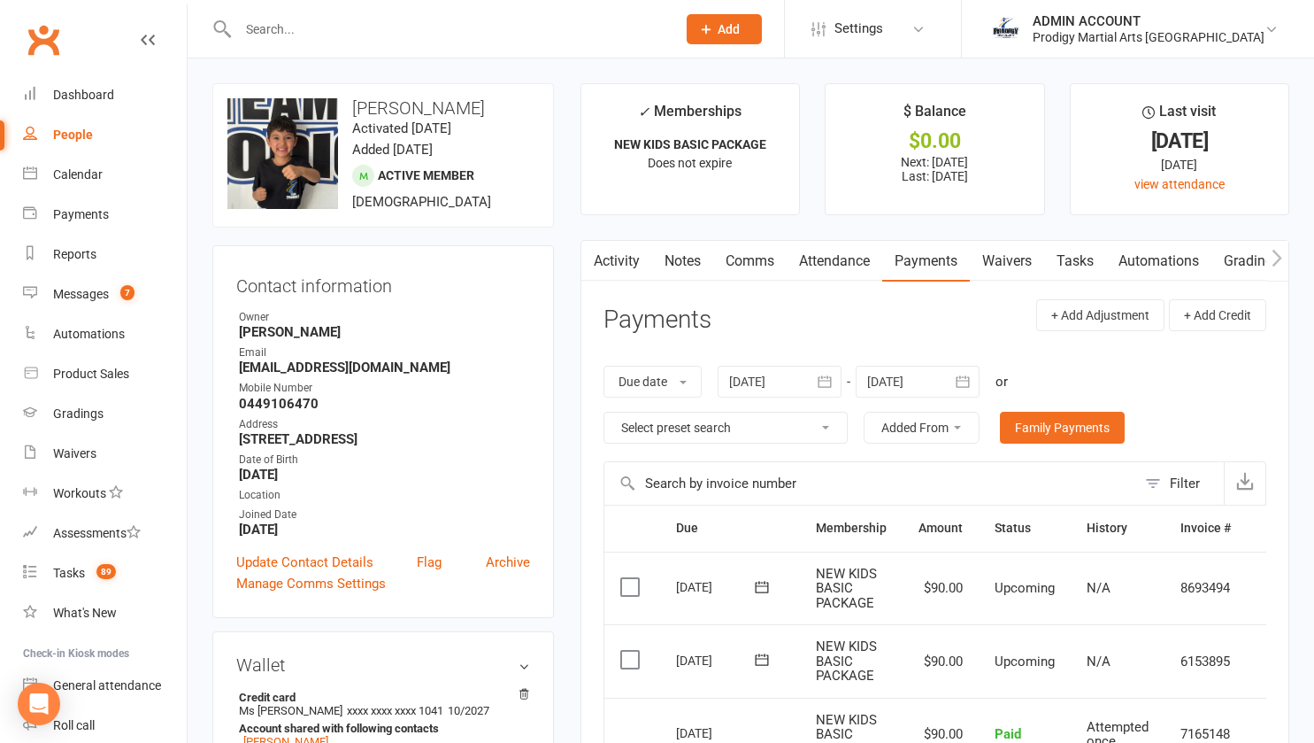
click at [677, 258] on link "Notes" at bounding box center [682, 261] width 61 height 41
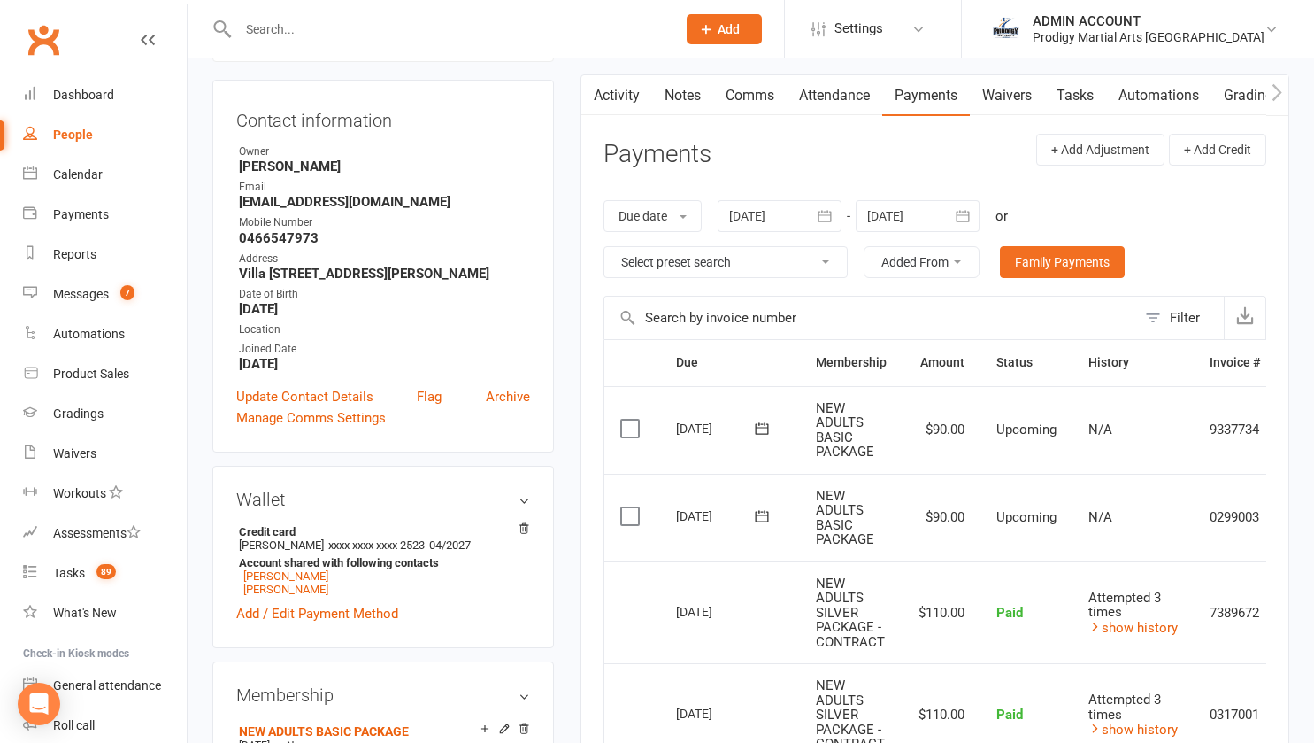
scroll to position [165, 0]
click at [684, 103] on link "Notes" at bounding box center [682, 96] width 61 height 41
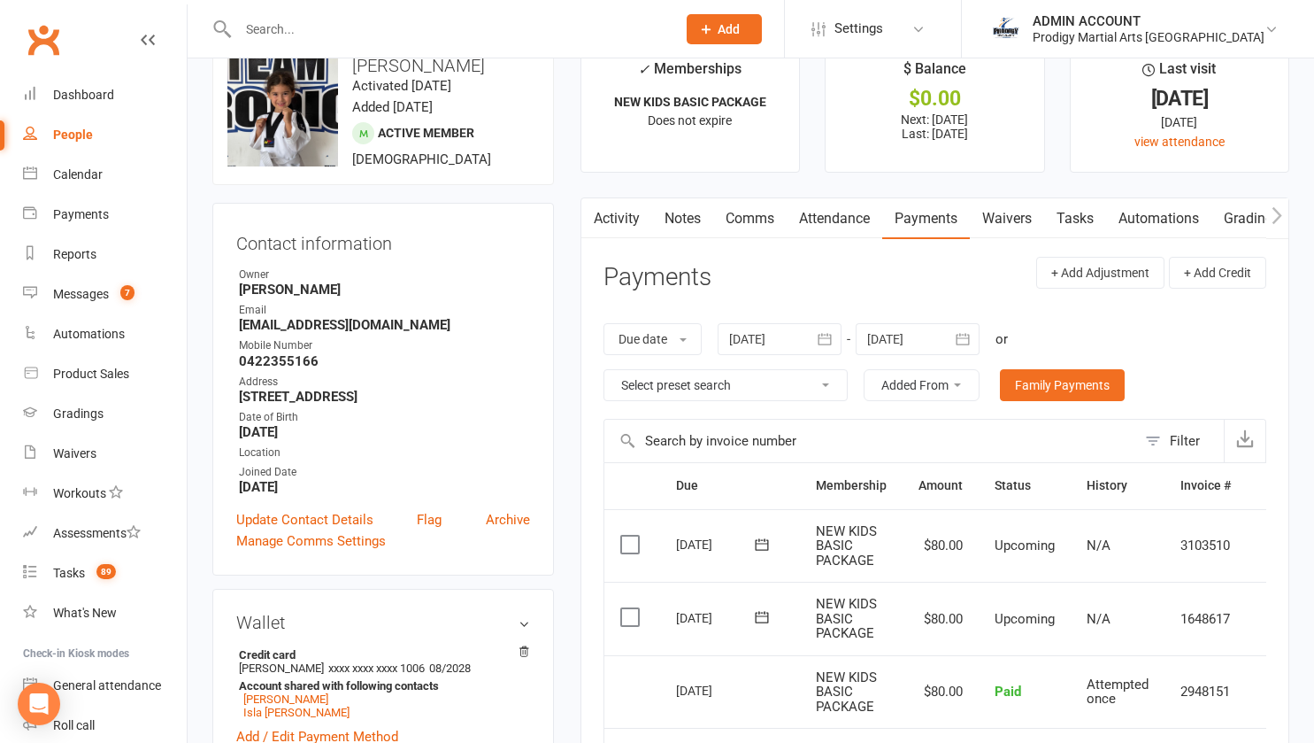
scroll to position [44, 0]
click at [695, 209] on link "Notes" at bounding box center [682, 216] width 61 height 41
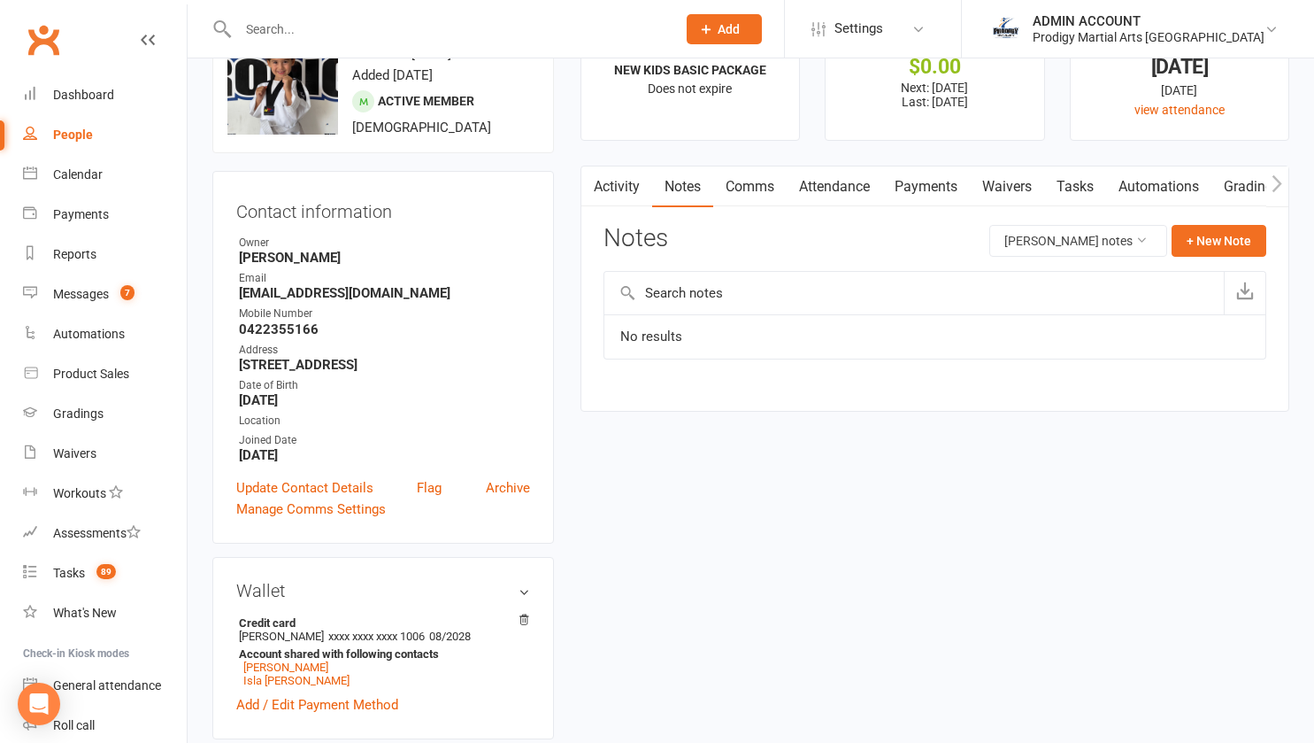
scroll to position [81, 0]
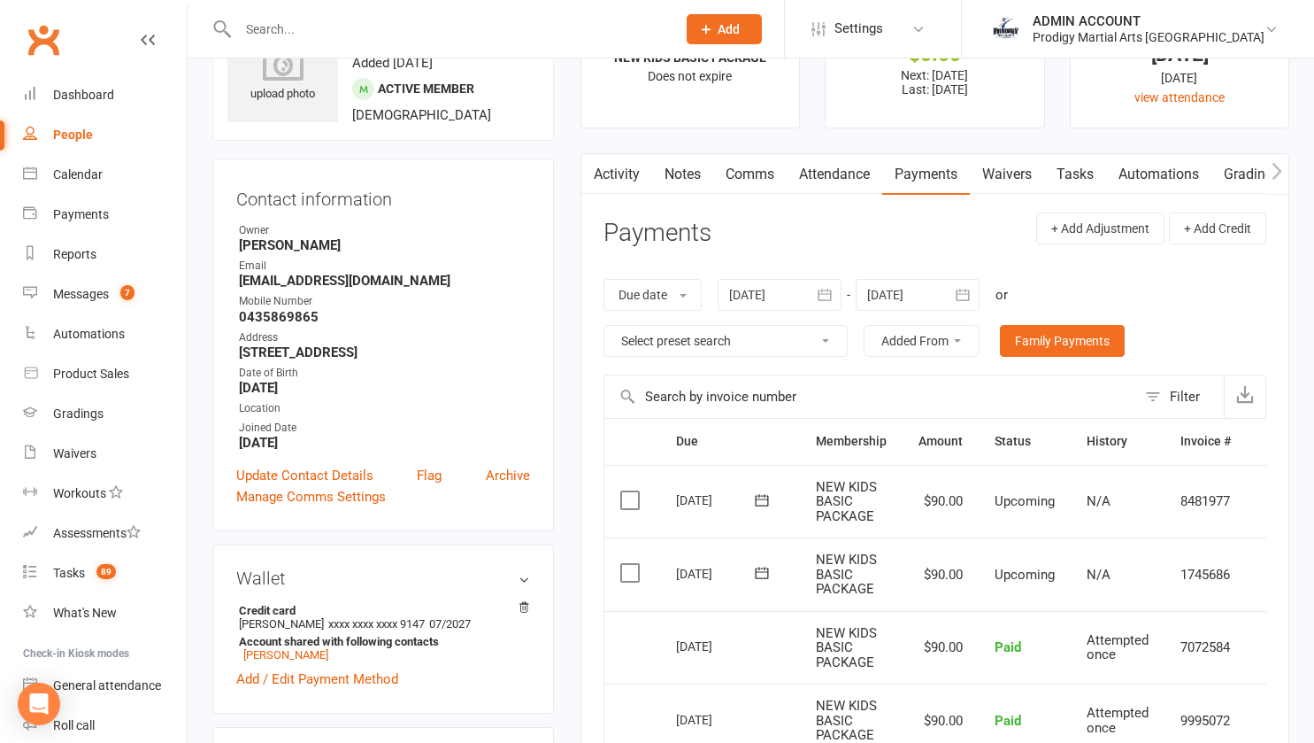
scroll to position [88, 0]
click at [673, 169] on link "Notes" at bounding box center [682, 173] width 61 height 41
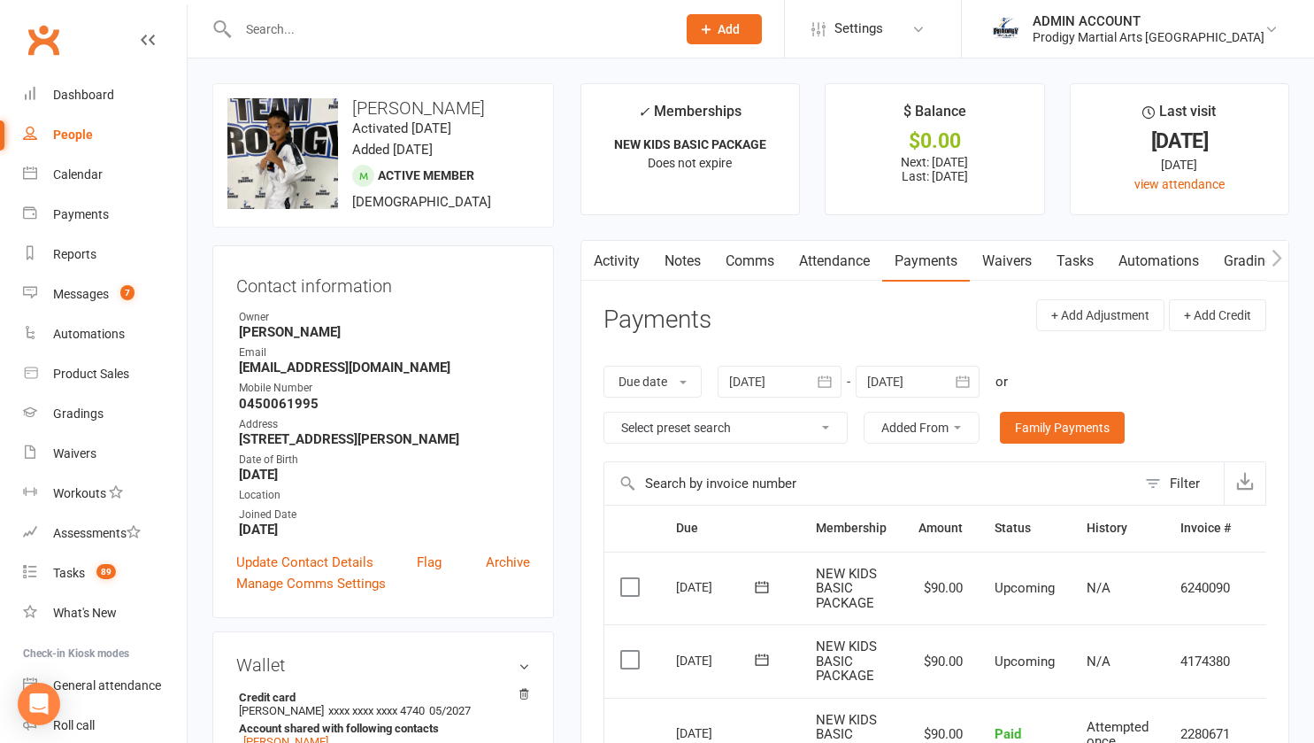
click at [674, 268] on link "Notes" at bounding box center [682, 261] width 61 height 41
click at [0, 0] on div "Loading" at bounding box center [0, 0] width 0 height 0
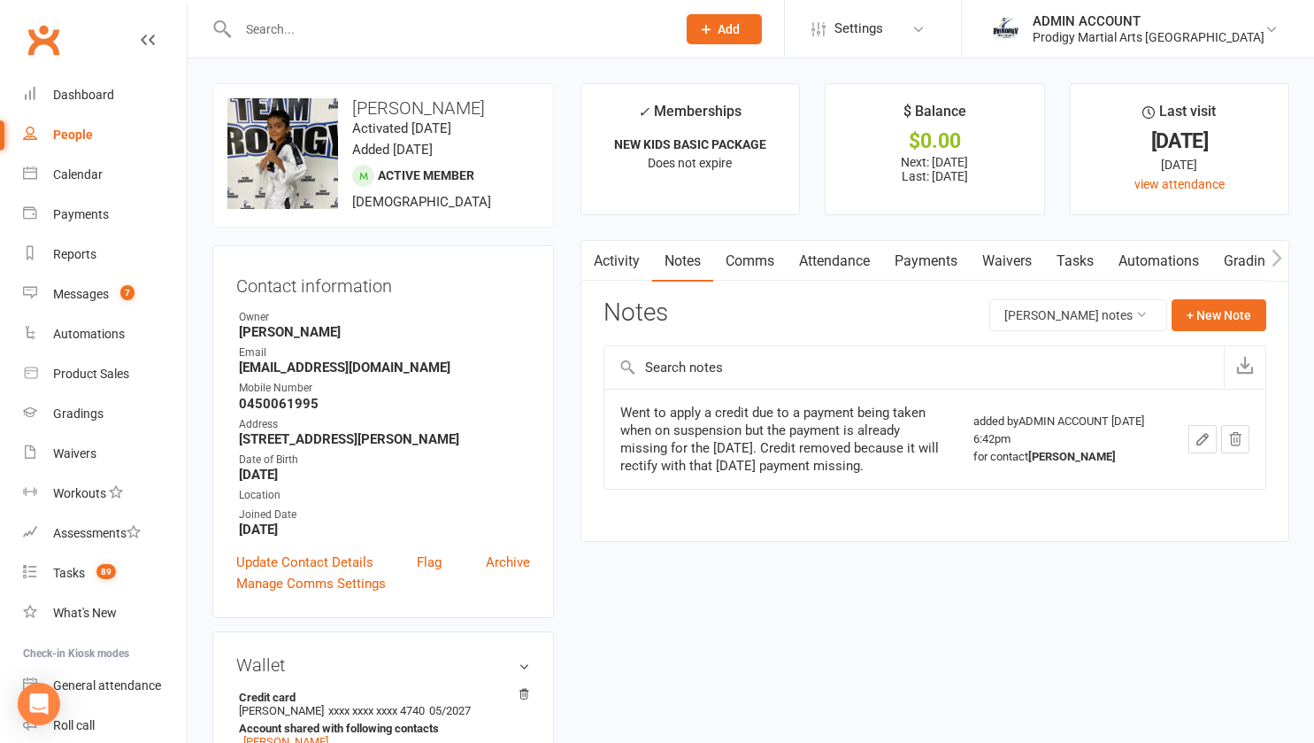
click at [345, 29] on input "text" at bounding box center [448, 29] width 431 height 25
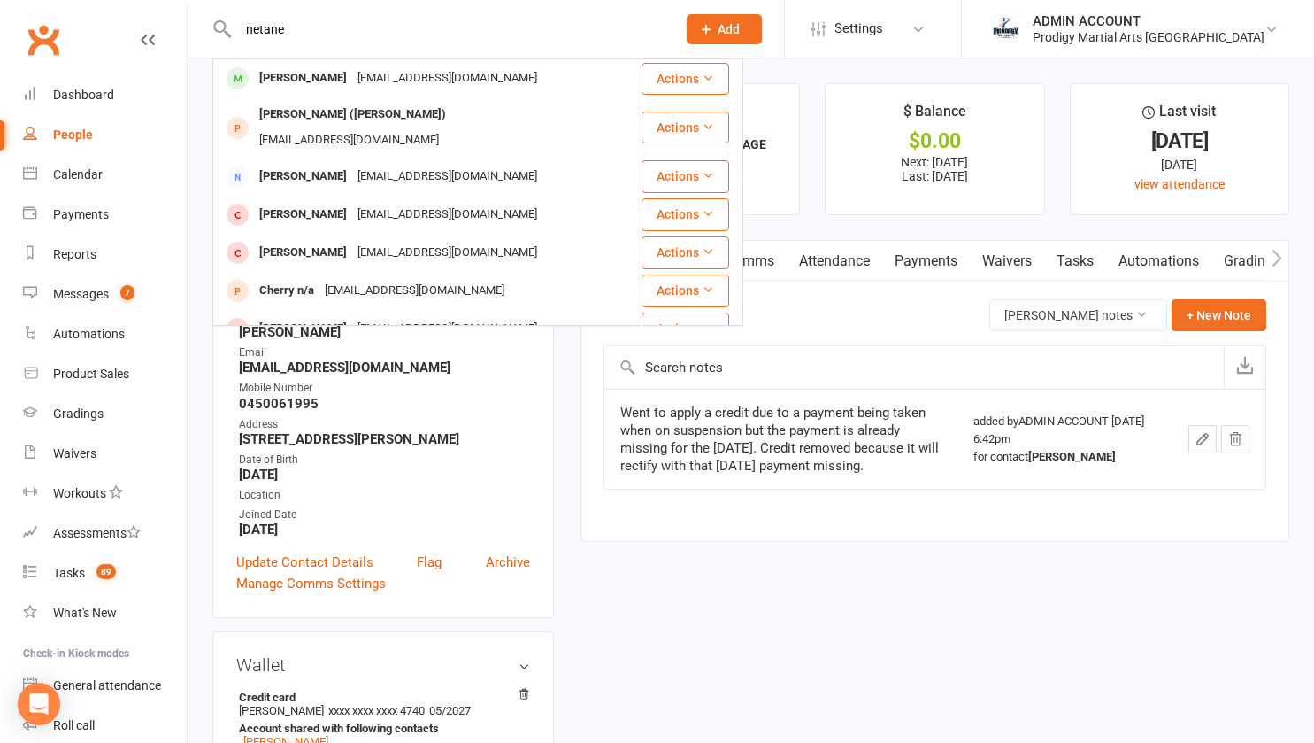
type input "netane"
click at [309, 80] on div "Netane Palaki" at bounding box center [303, 78] width 98 height 26
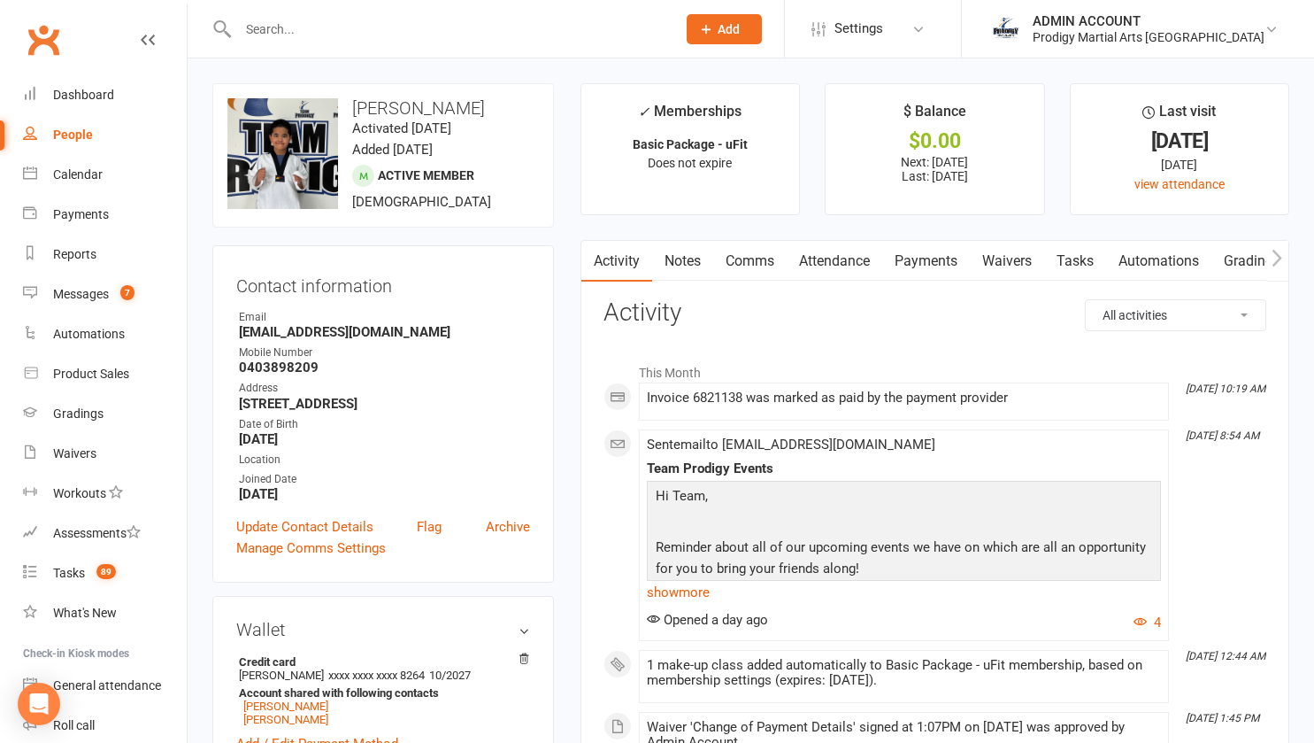
click at [678, 254] on link "Notes" at bounding box center [682, 261] width 61 height 41
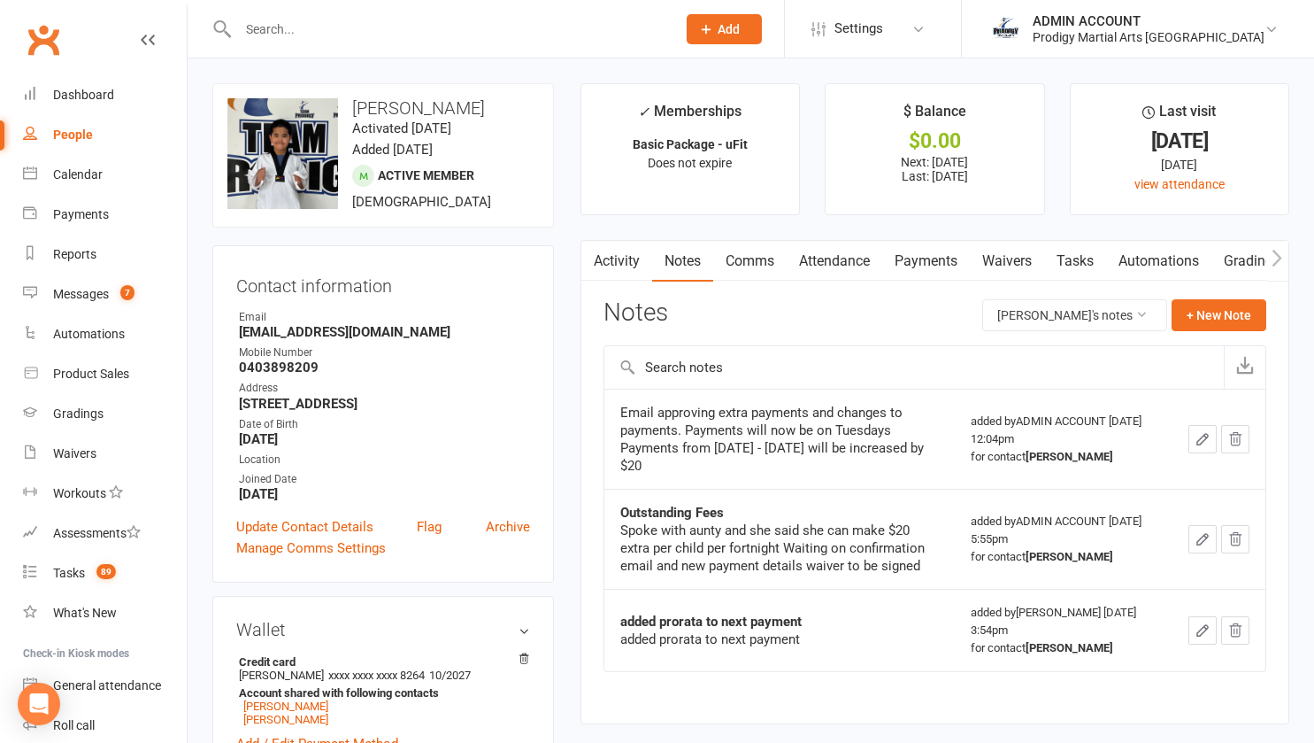
click at [1198, 437] on icon "button" at bounding box center [1203, 439] width 16 height 16
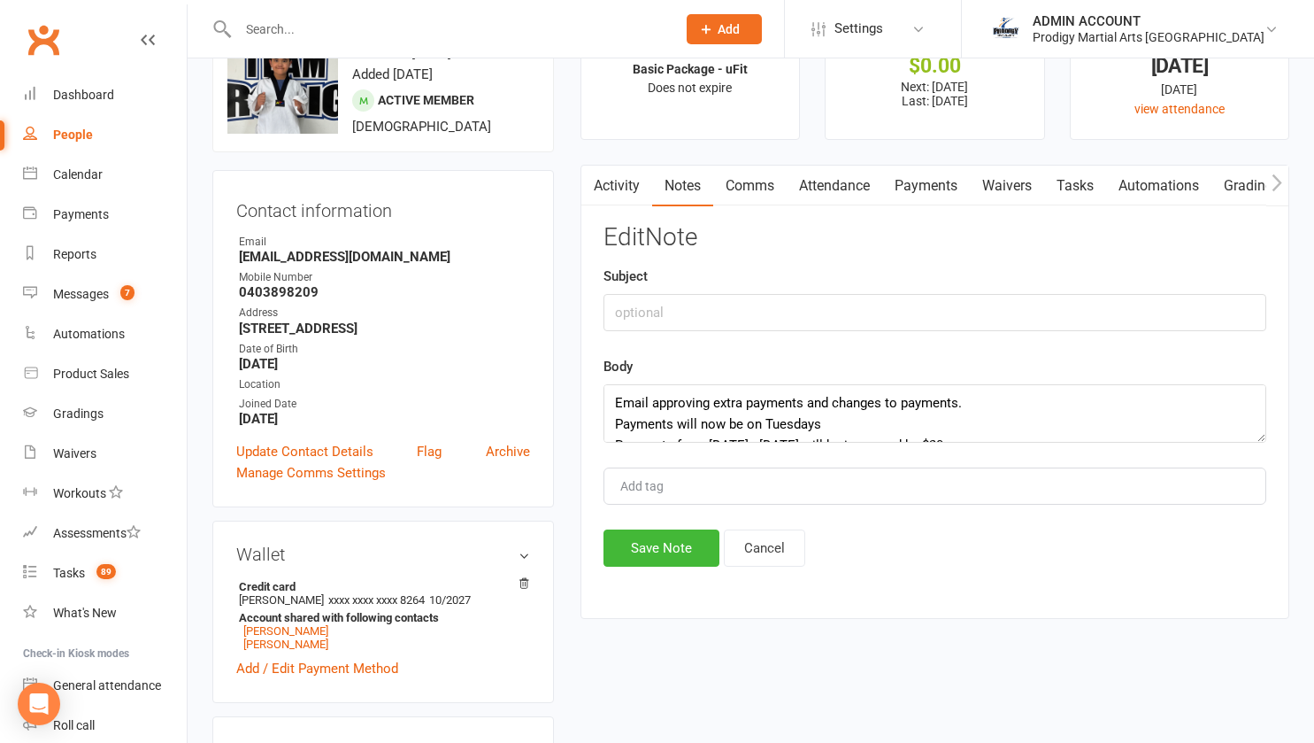
scroll to position [78, 0]
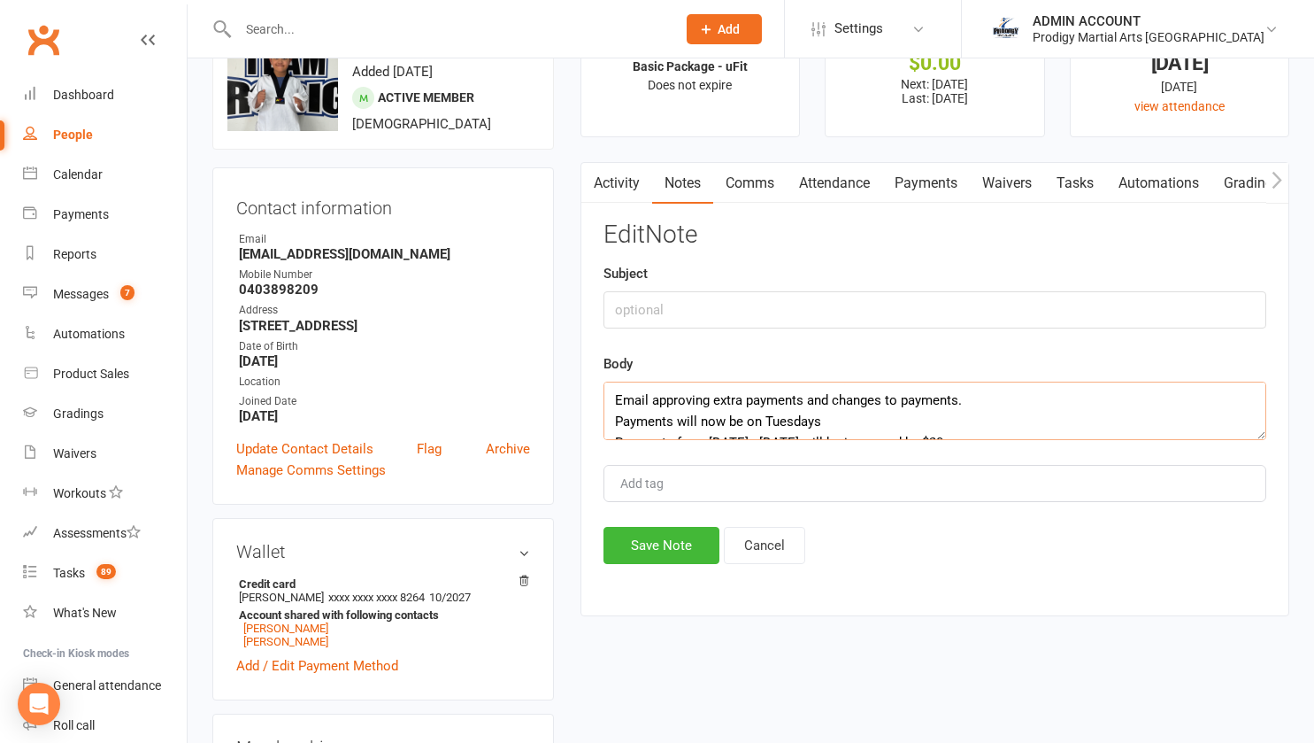
click at [766, 420] on textarea "Email approving extra payments and changes to payments. Payments will now be on…" at bounding box center [935, 410] width 663 height 58
type textarea "Email approving extra payments and changes to payments. Direct debits have been…"
click at [670, 541] on button "Save Note" at bounding box center [662, 545] width 116 height 37
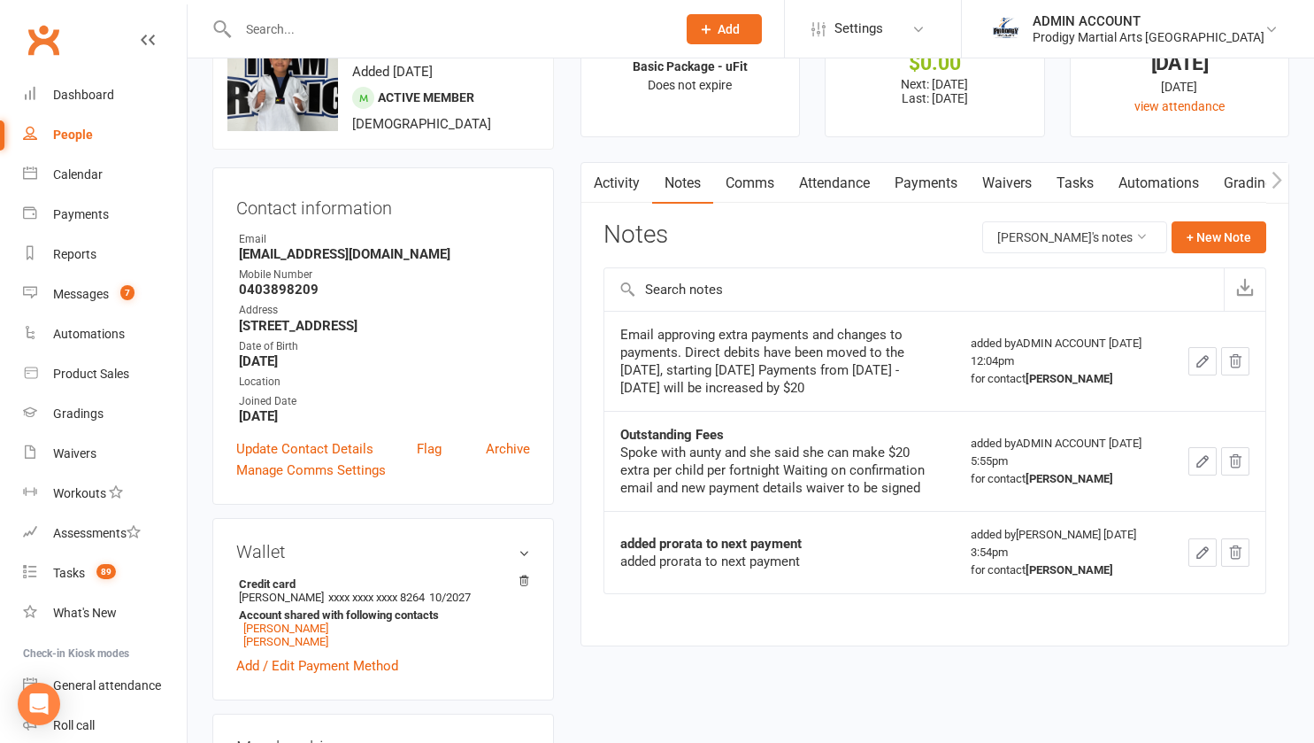
click at [921, 181] on link "Payments" at bounding box center [926, 183] width 88 height 41
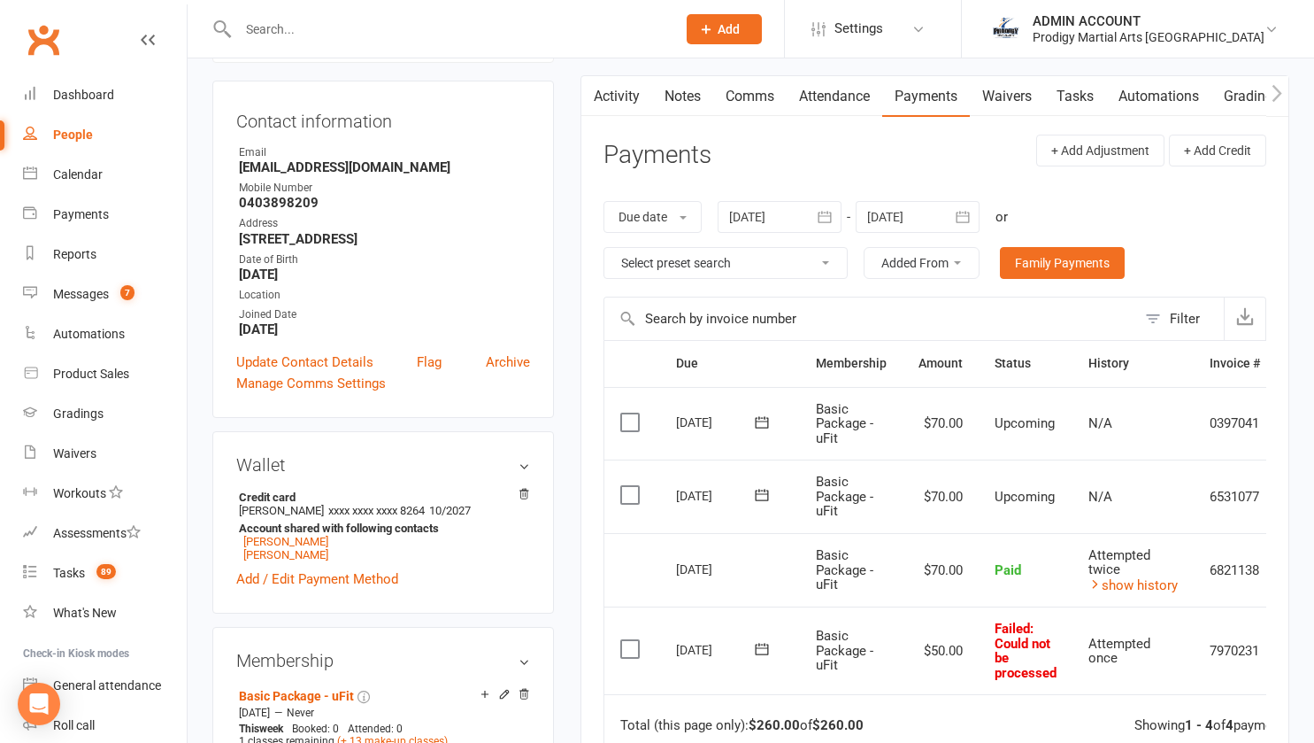
scroll to position [164, 0]
click at [1116, 593] on td "Attempted twice show history" at bounding box center [1133, 571] width 121 height 74
click at [1113, 582] on link "show history" at bounding box center [1133, 586] width 89 height 16
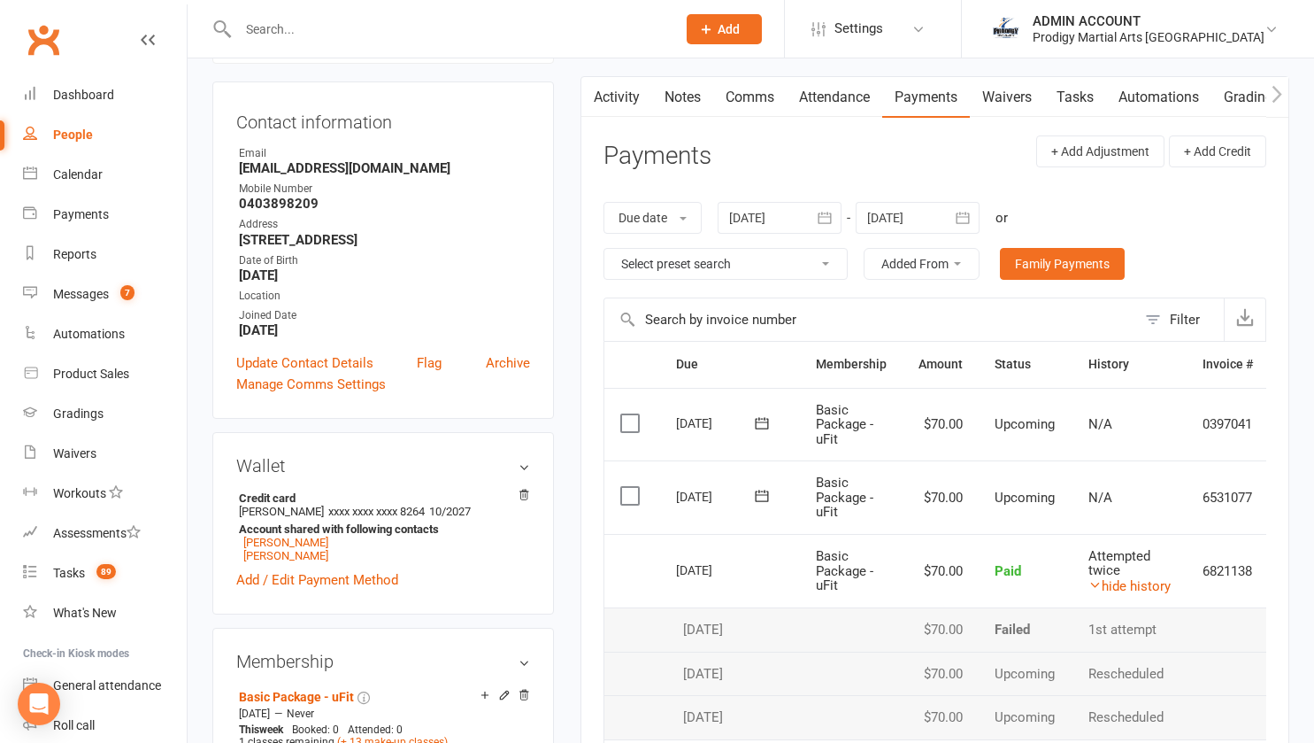
click at [1113, 582] on link "hide history" at bounding box center [1130, 586] width 82 height 16
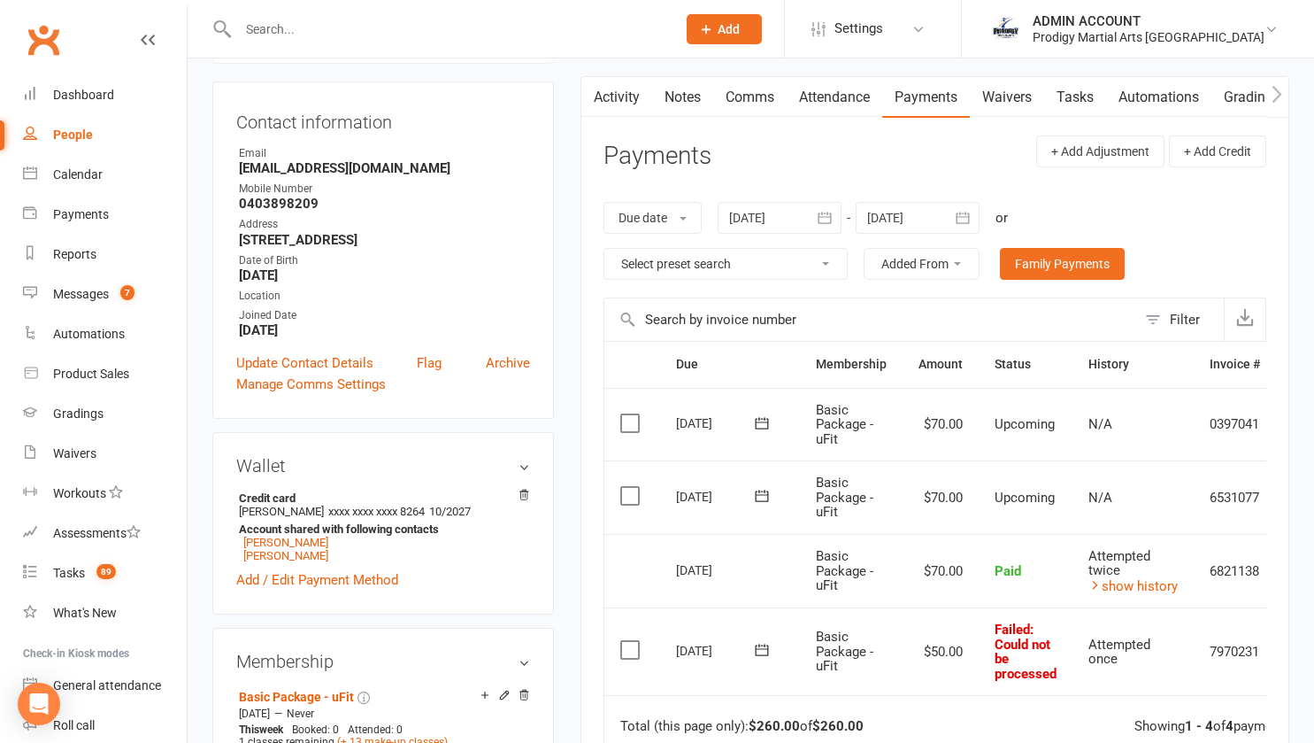
scroll to position [0, 0]
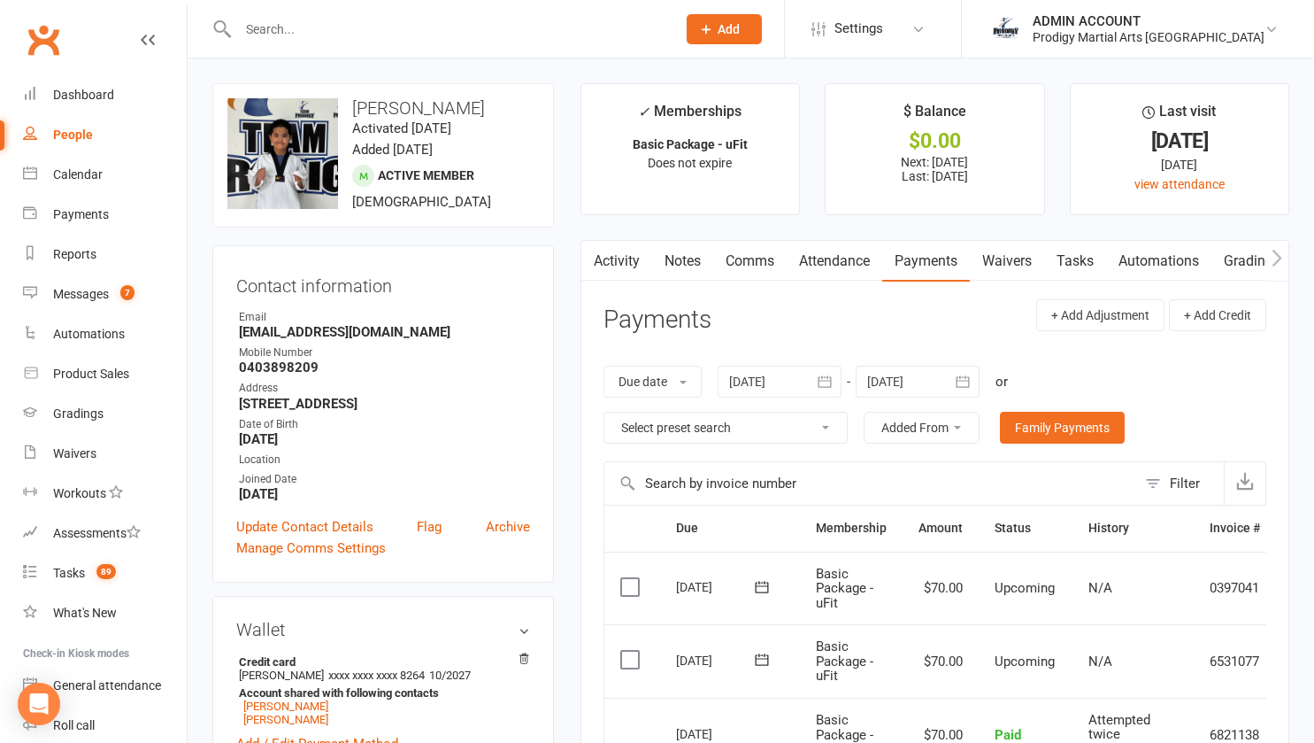
click at [281, 27] on input "text" at bounding box center [448, 29] width 431 height 25
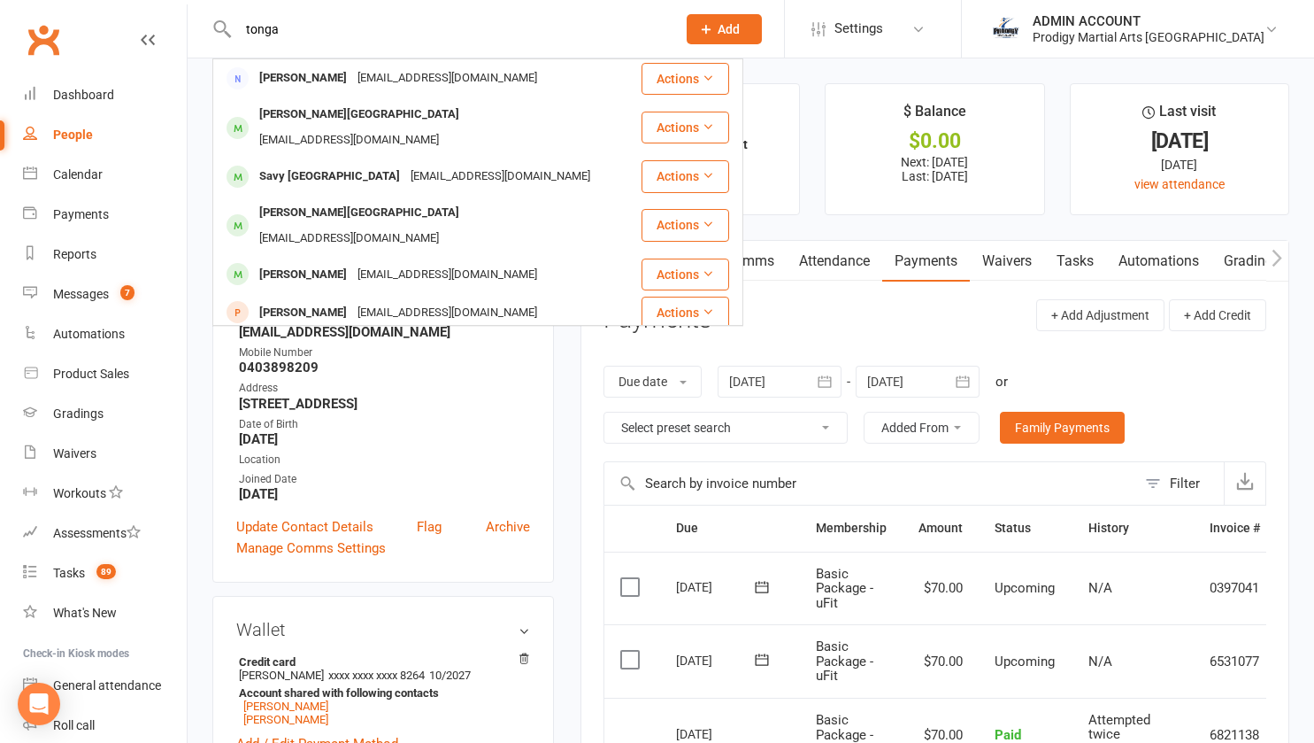
type input "tonga"
click at [287, 74] on div "Ivy Tonga" at bounding box center [303, 78] width 98 height 26
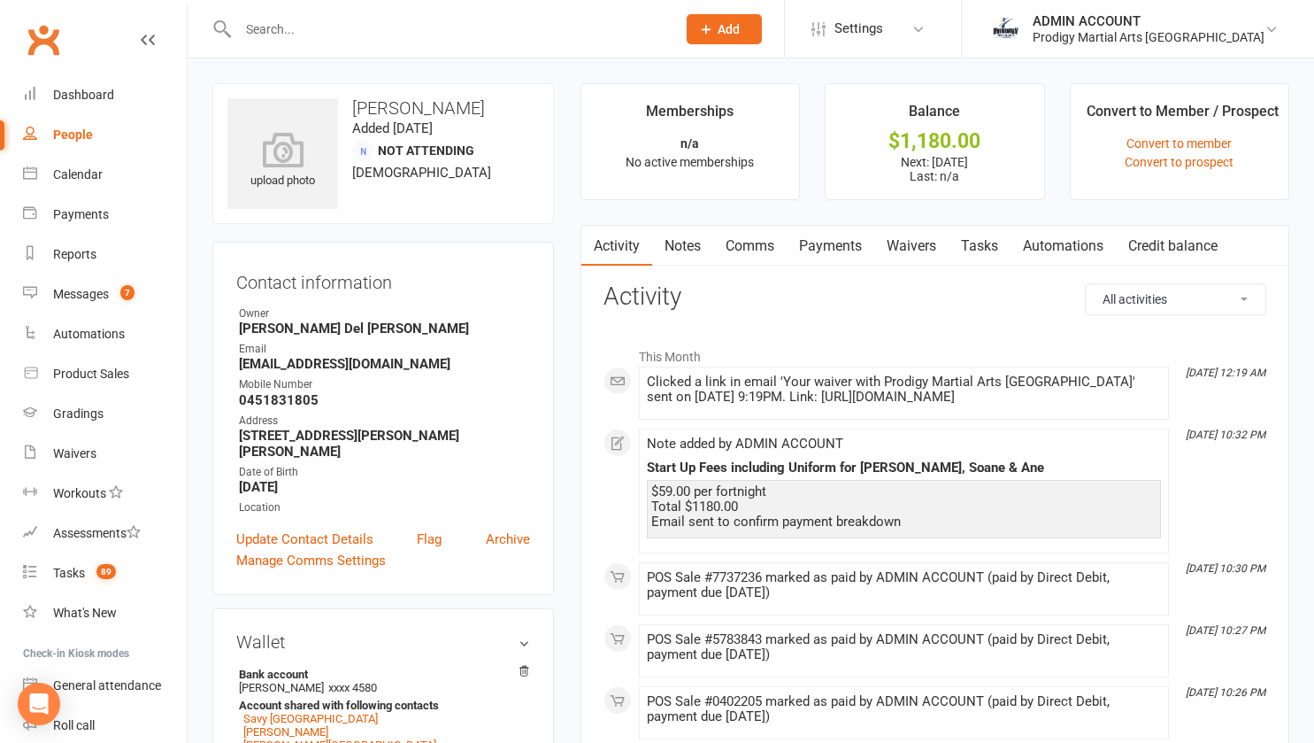
click at [690, 239] on link "Notes" at bounding box center [682, 246] width 61 height 41
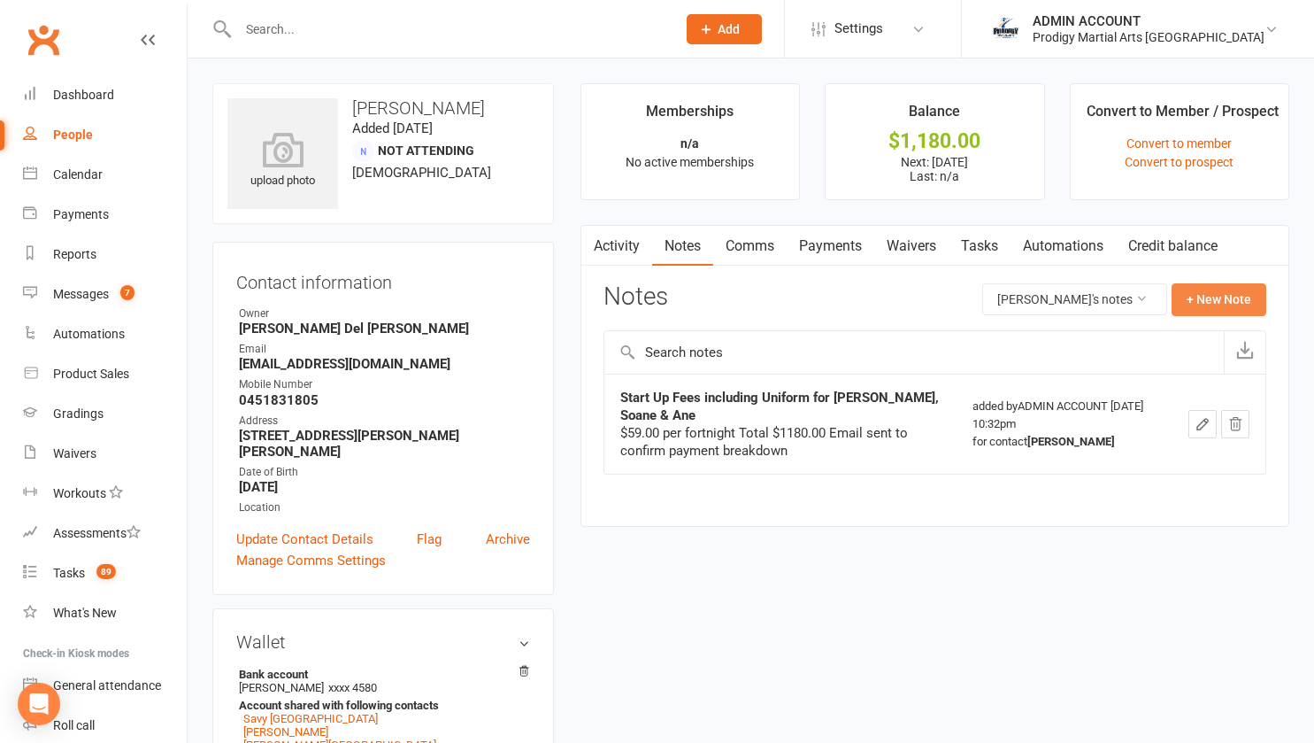
click at [1205, 294] on button "+ New Note" at bounding box center [1219, 299] width 95 height 32
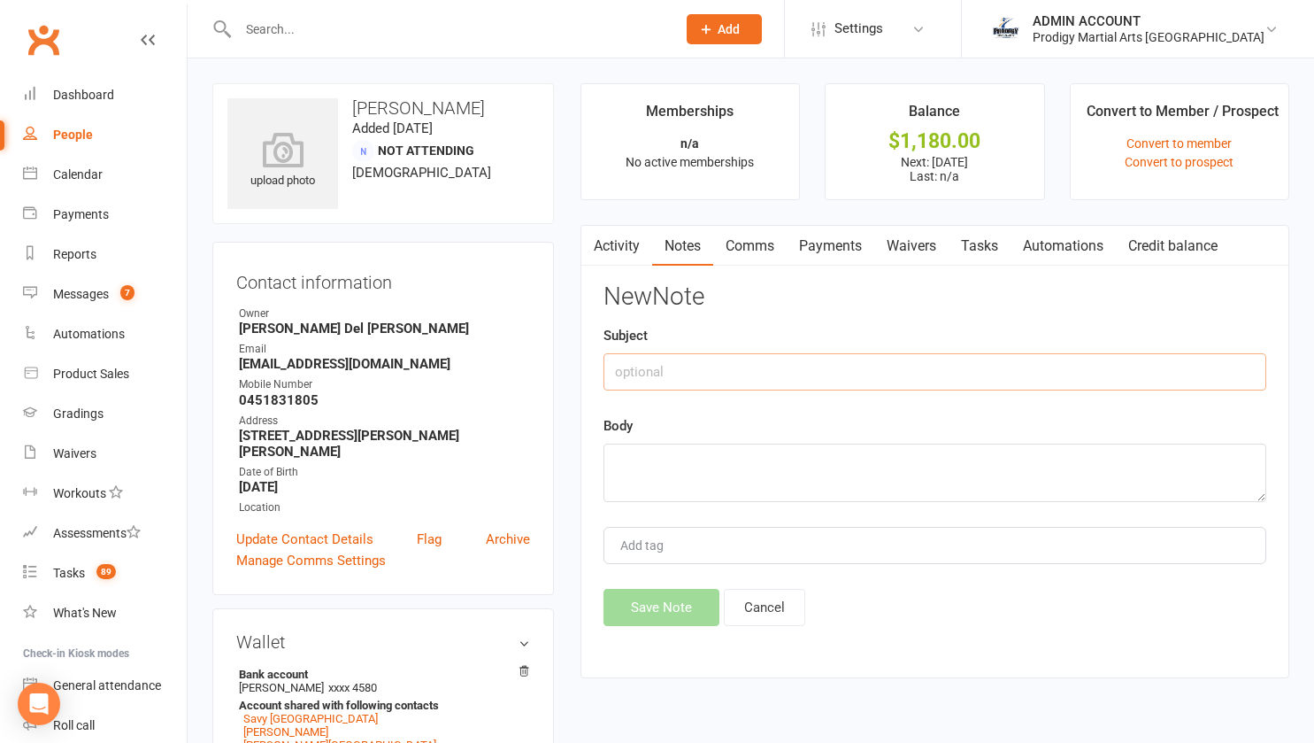
click at [705, 374] on input "text" at bounding box center [935, 371] width 663 height 37
type input "P"
type input "Direct Debit Dates"
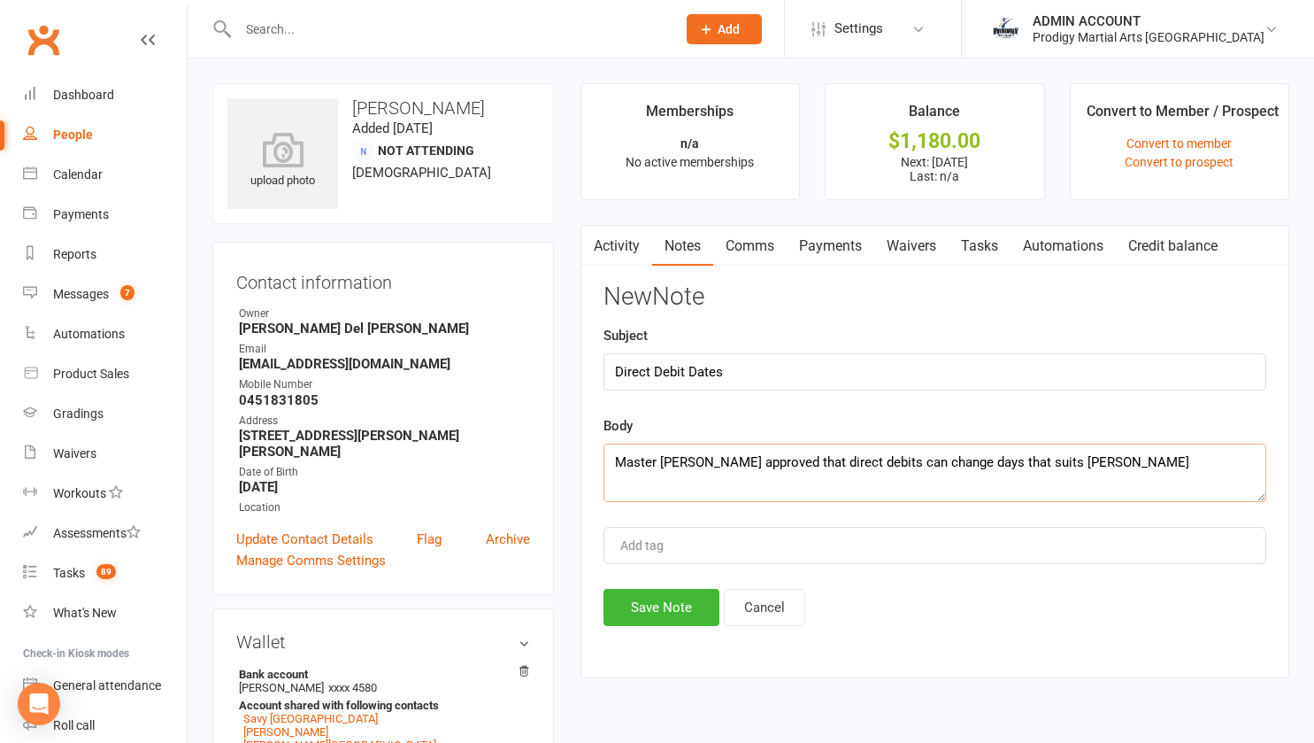
type textarea "Master Peter approved that direct debits can change days that suits Ivy"
click at [657, 604] on button "Save Note" at bounding box center [662, 607] width 116 height 37
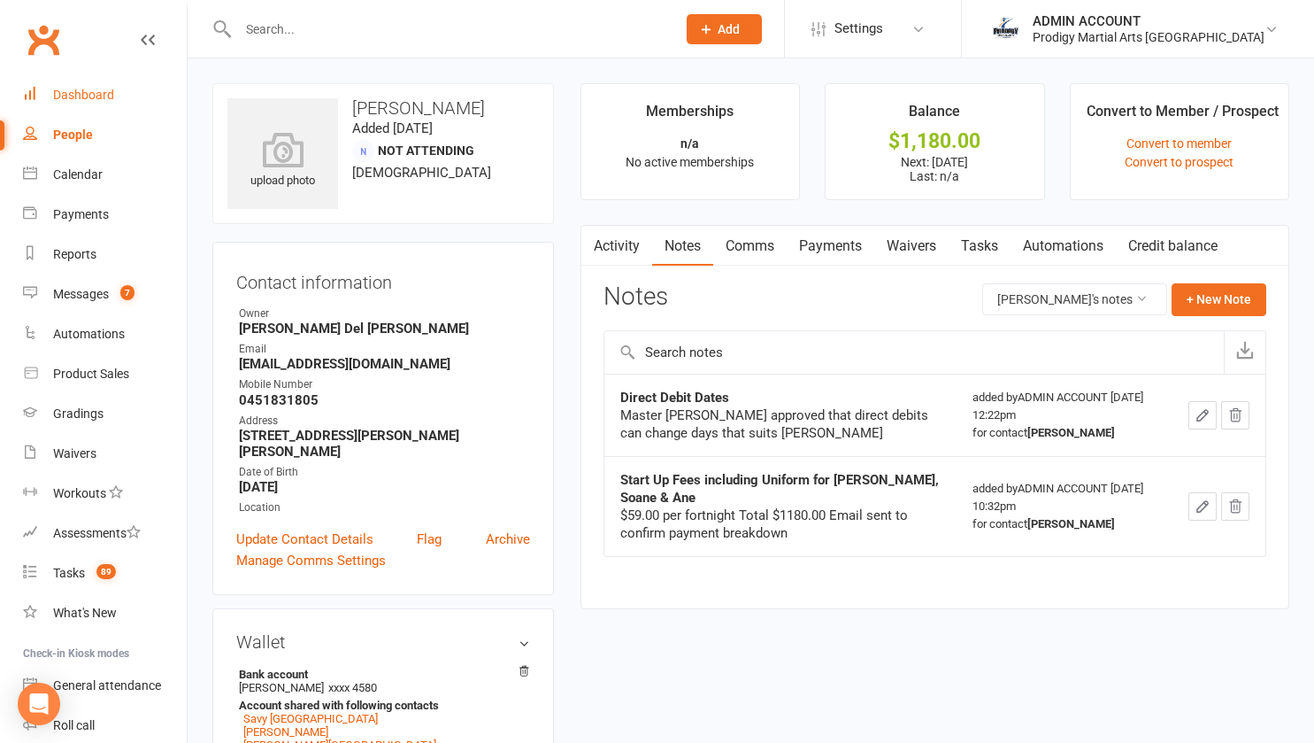
click at [72, 91] on div "Dashboard" at bounding box center [83, 95] width 61 height 14
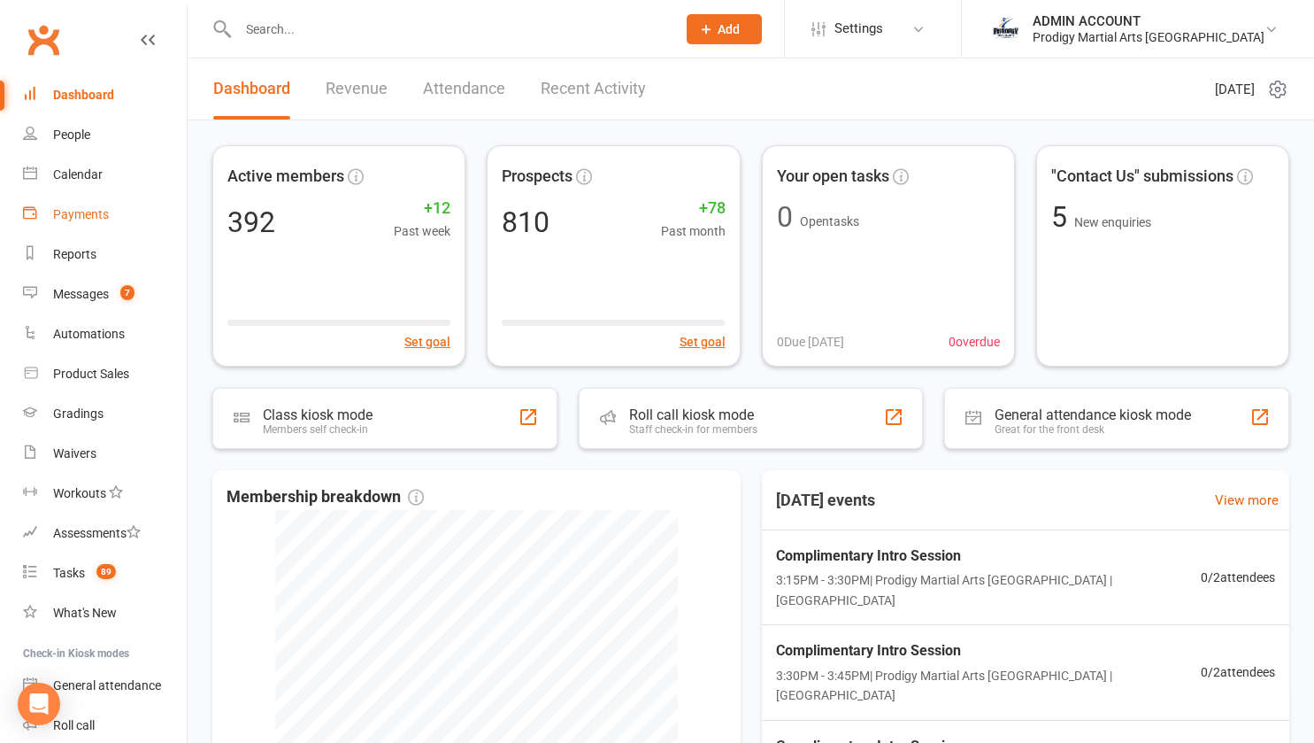
click at [88, 212] on div "Payments" at bounding box center [81, 214] width 56 height 14
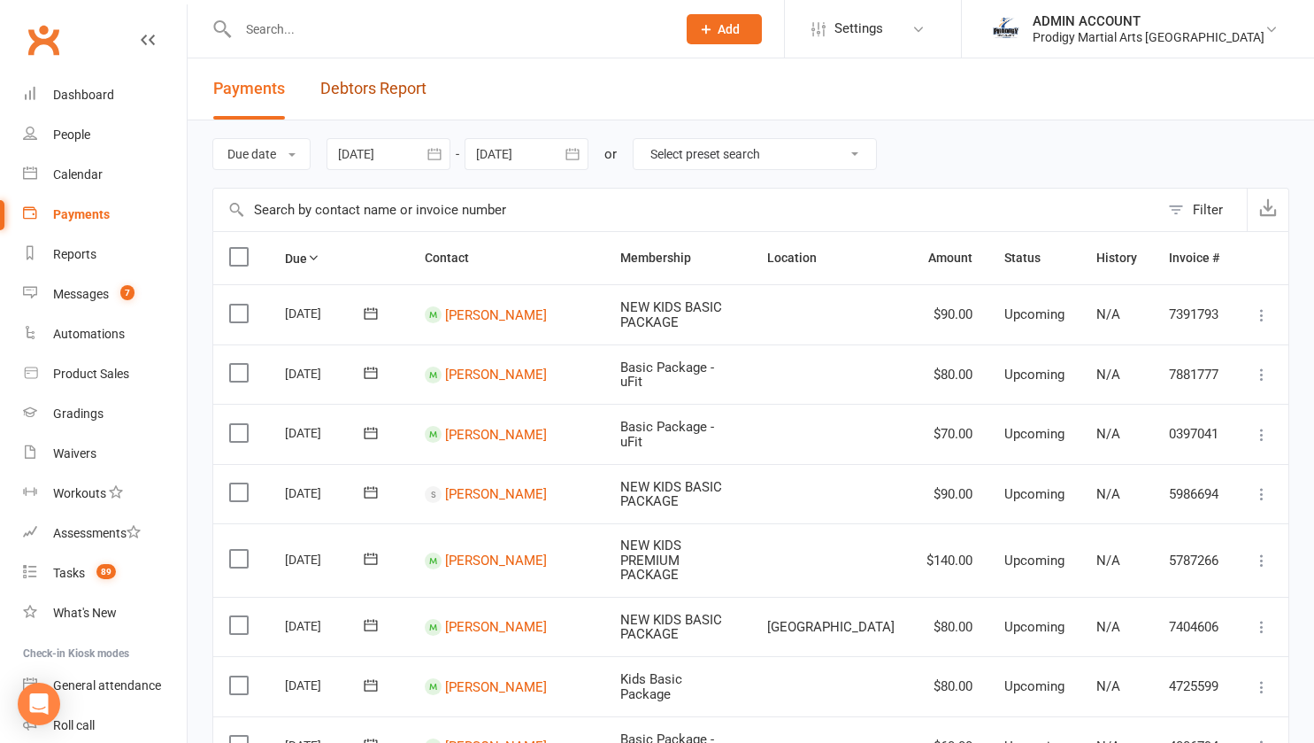
click at [333, 99] on link "Debtors Report" at bounding box center [373, 88] width 106 height 61
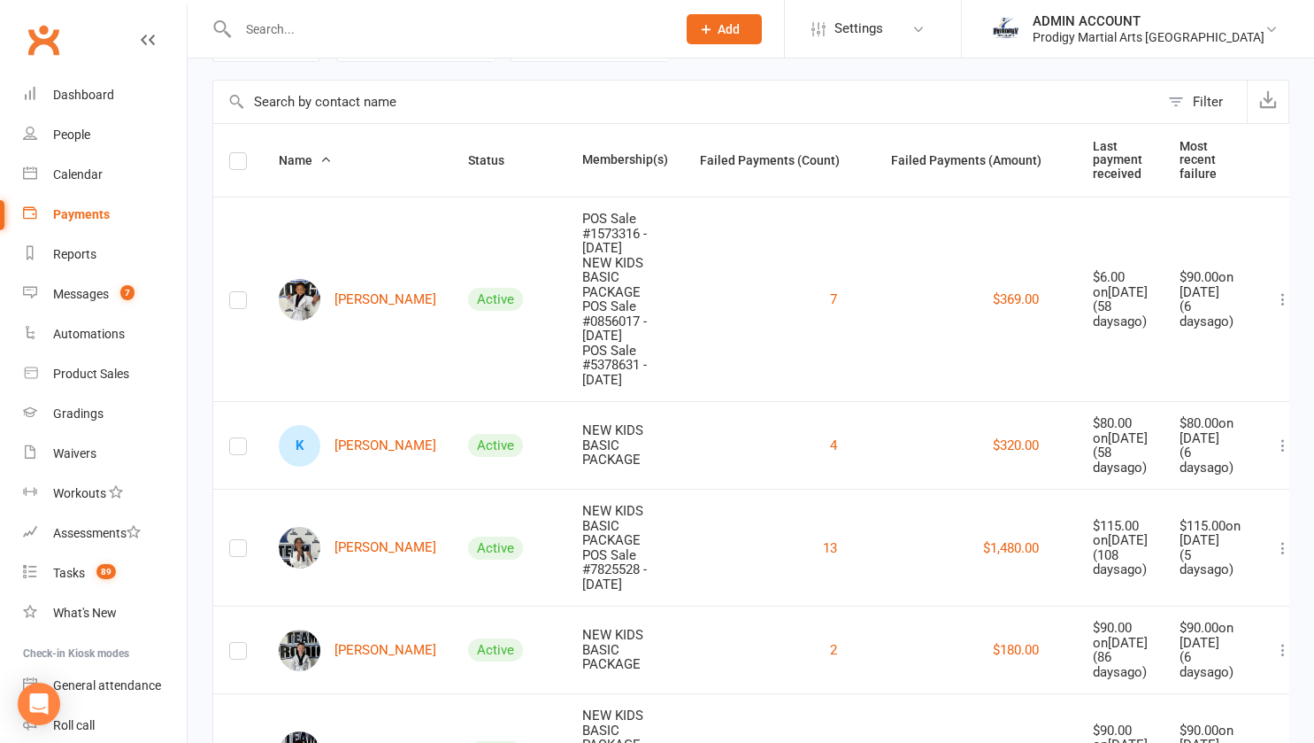
scroll to position [109, 0]
click at [245, 163] on label at bounding box center [238, 163] width 18 height 0
click at [245, 152] on input "checkbox" at bounding box center [238, 152] width 18 height 0
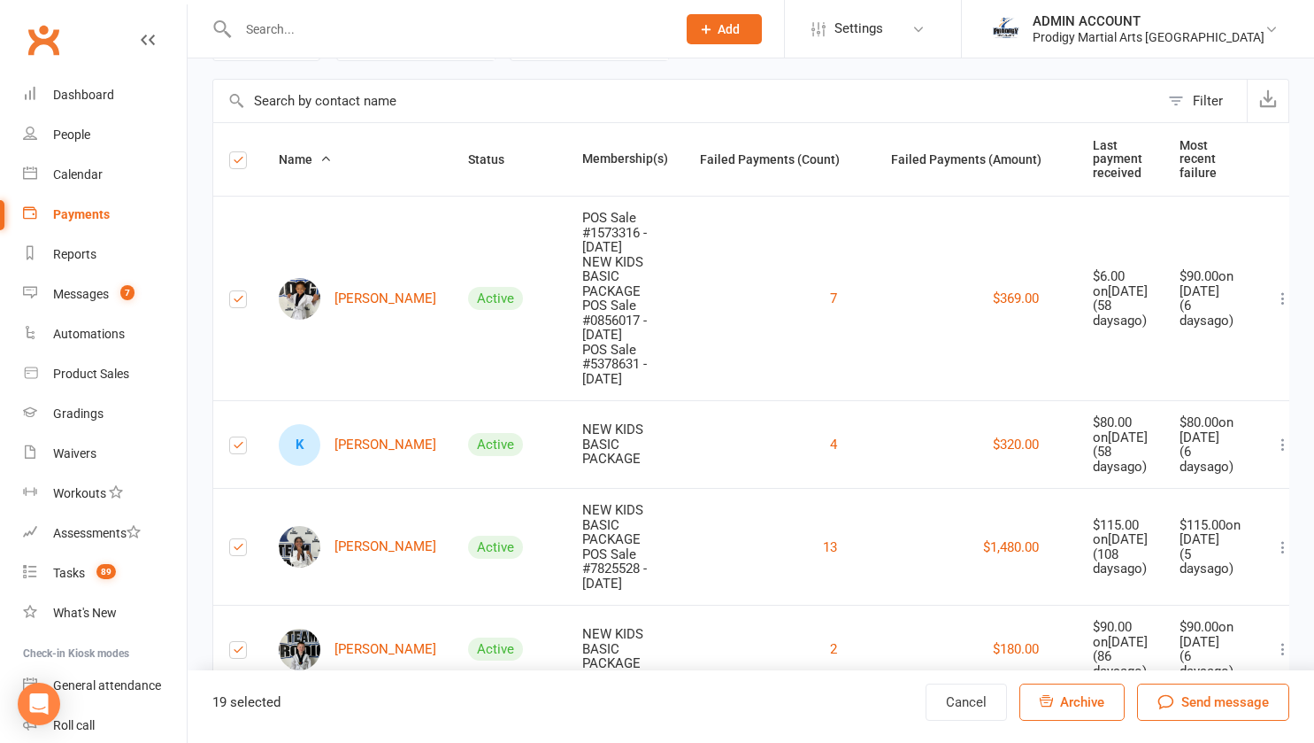
click at [238, 163] on label at bounding box center [238, 163] width 18 height 0
click at [238, 152] on input "checkbox" at bounding box center [238, 152] width 18 height 0
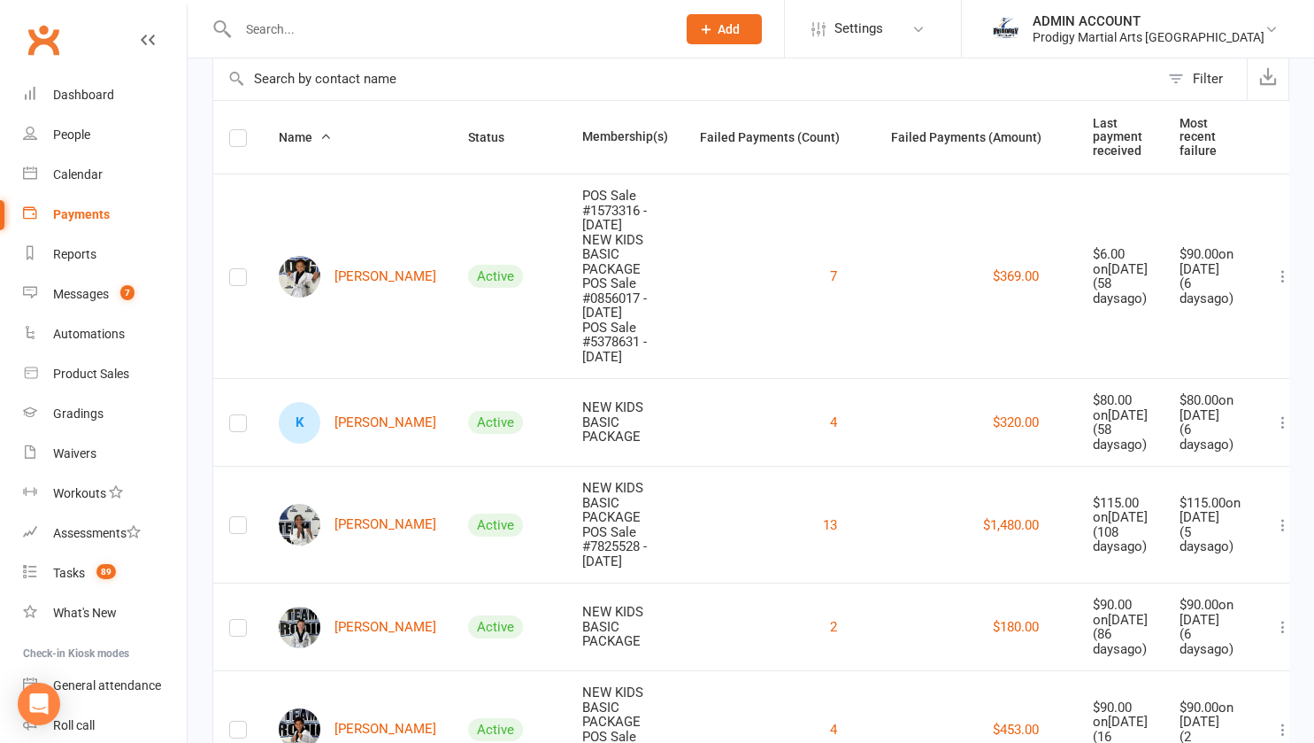
scroll to position [0, 0]
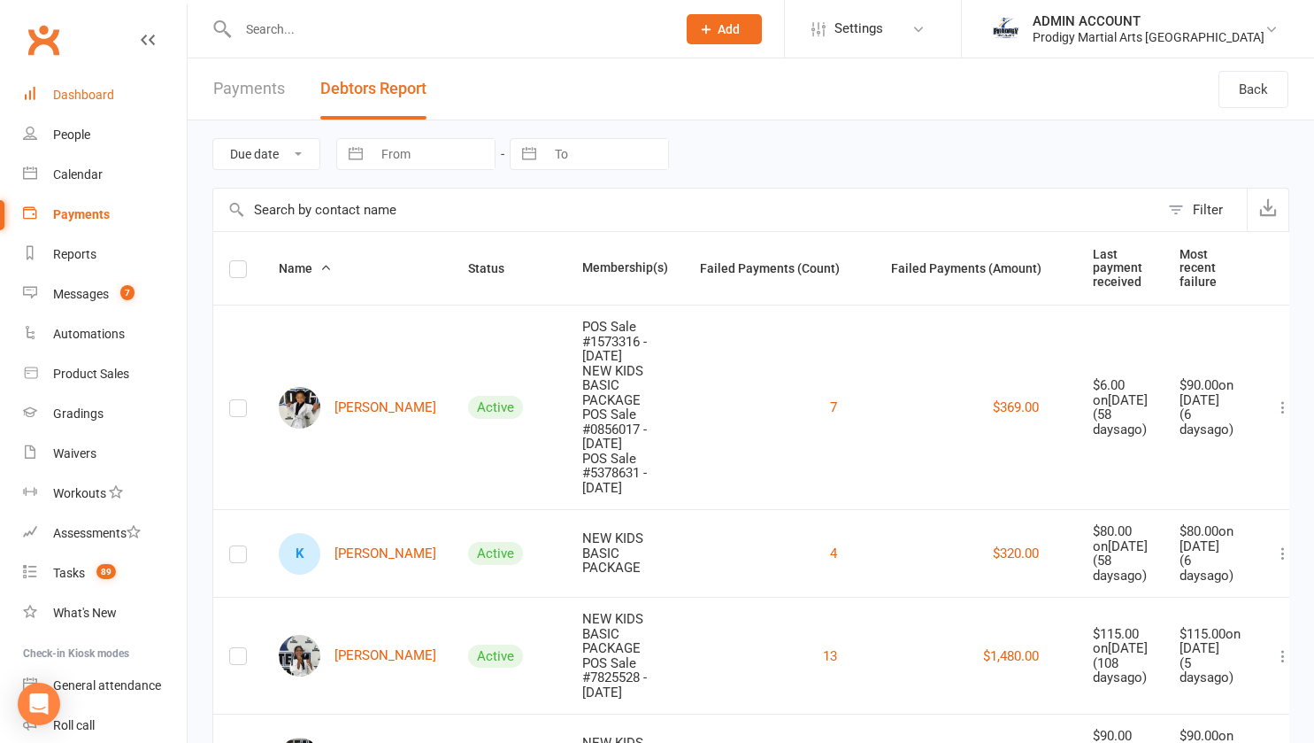
click at [68, 80] on link "Dashboard" at bounding box center [105, 95] width 164 height 40
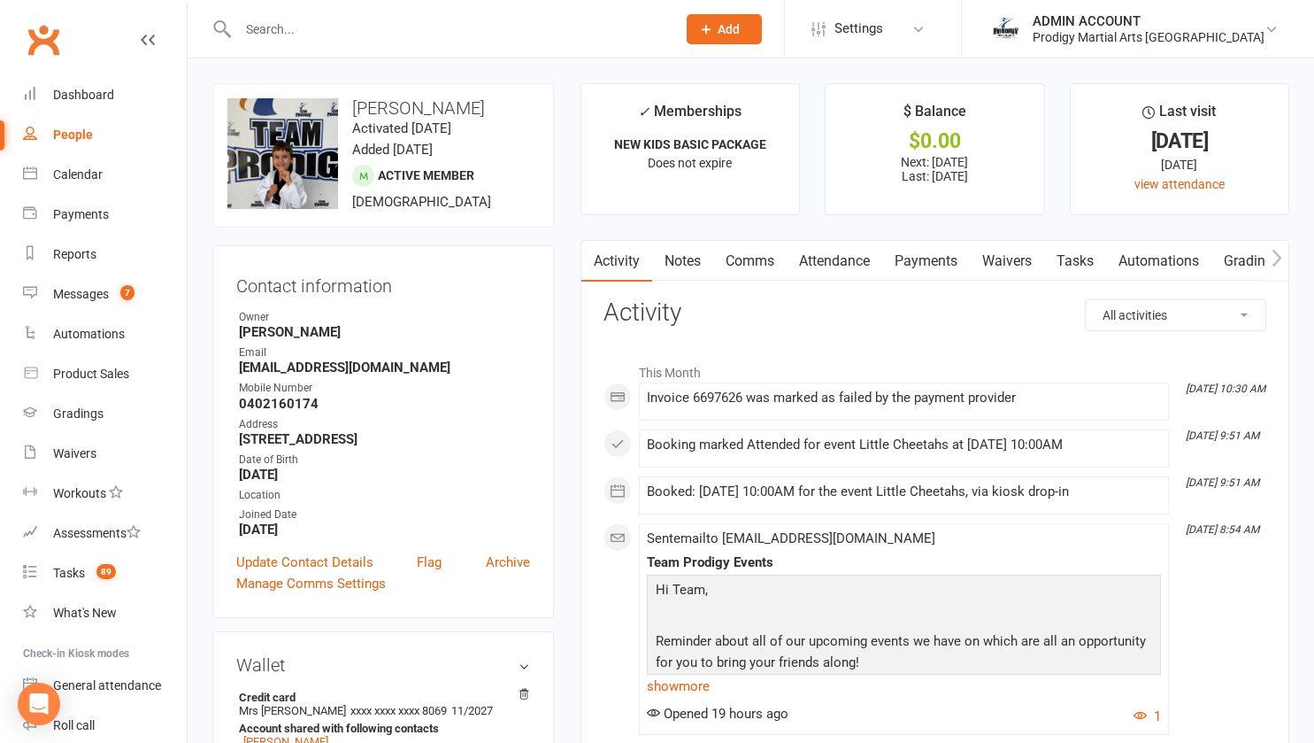
click at [689, 258] on link "Notes" at bounding box center [682, 261] width 61 height 41
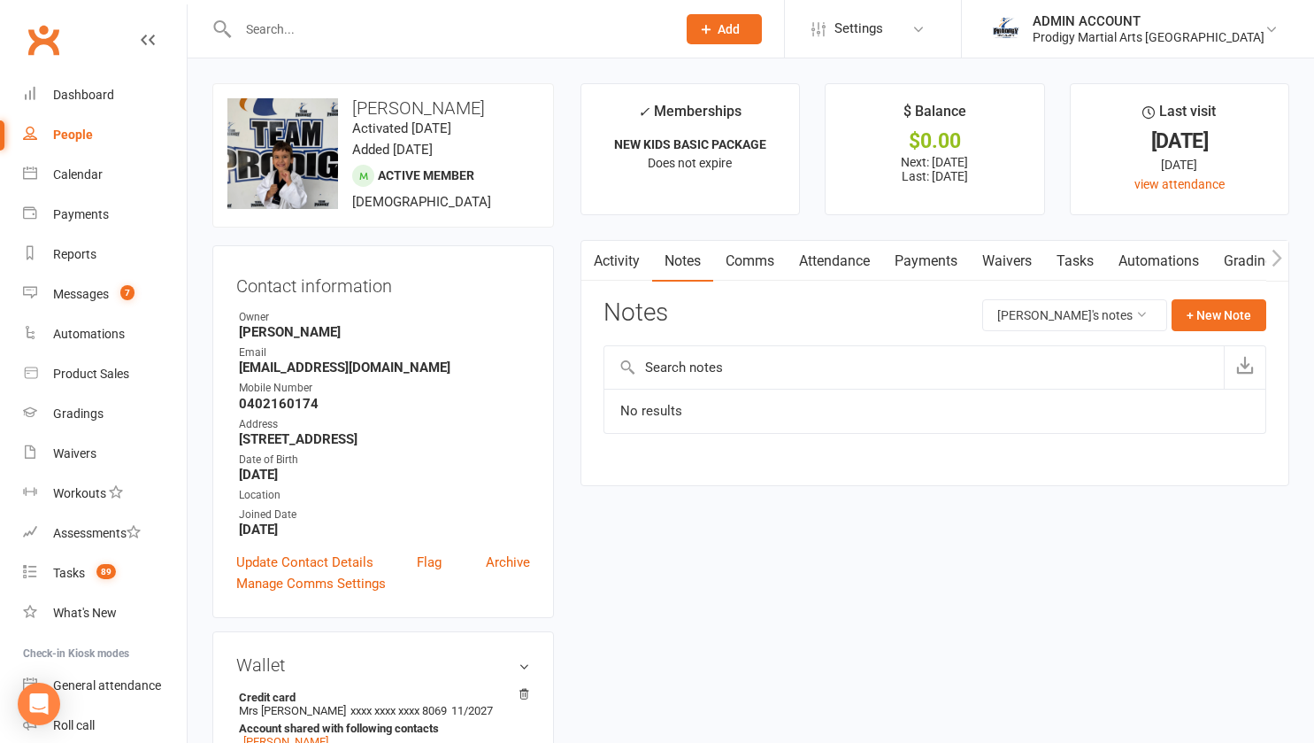
click at [926, 259] on link "Payments" at bounding box center [926, 261] width 88 height 41
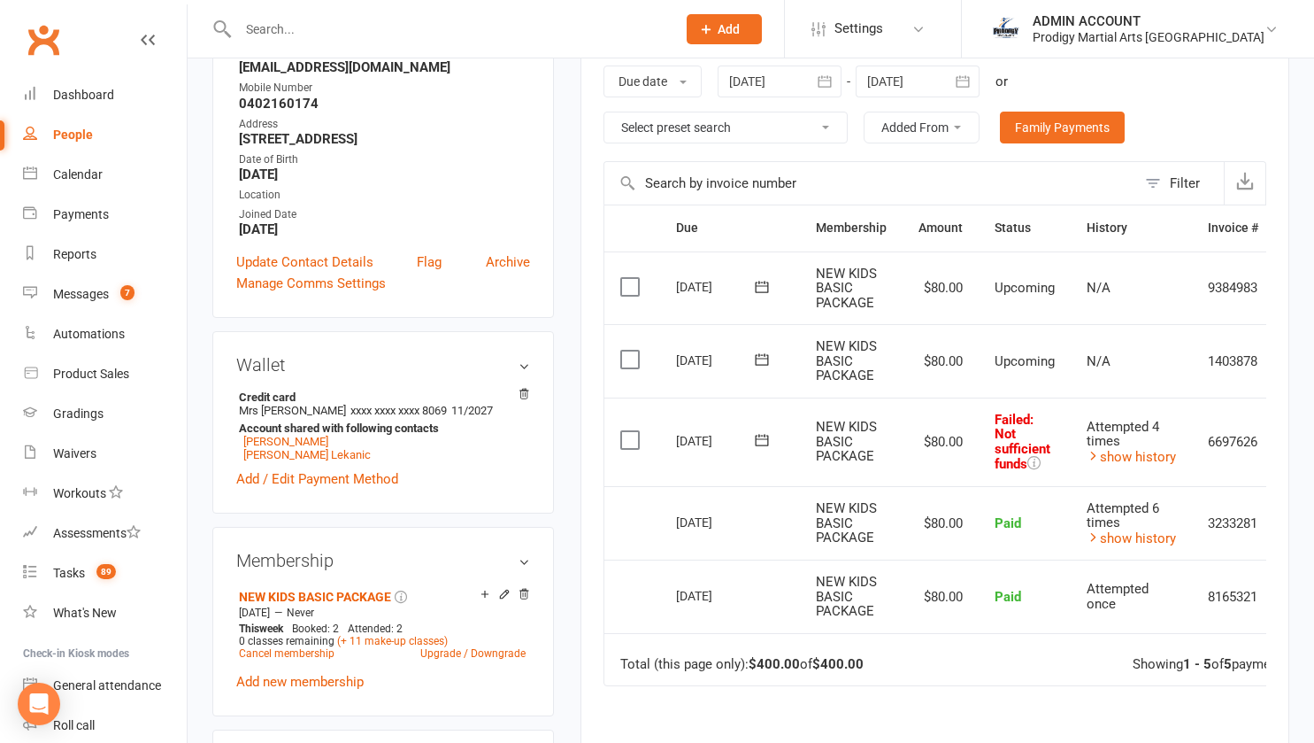
scroll to position [301, 0]
click at [1120, 449] on link "show history" at bounding box center [1131, 456] width 89 height 16
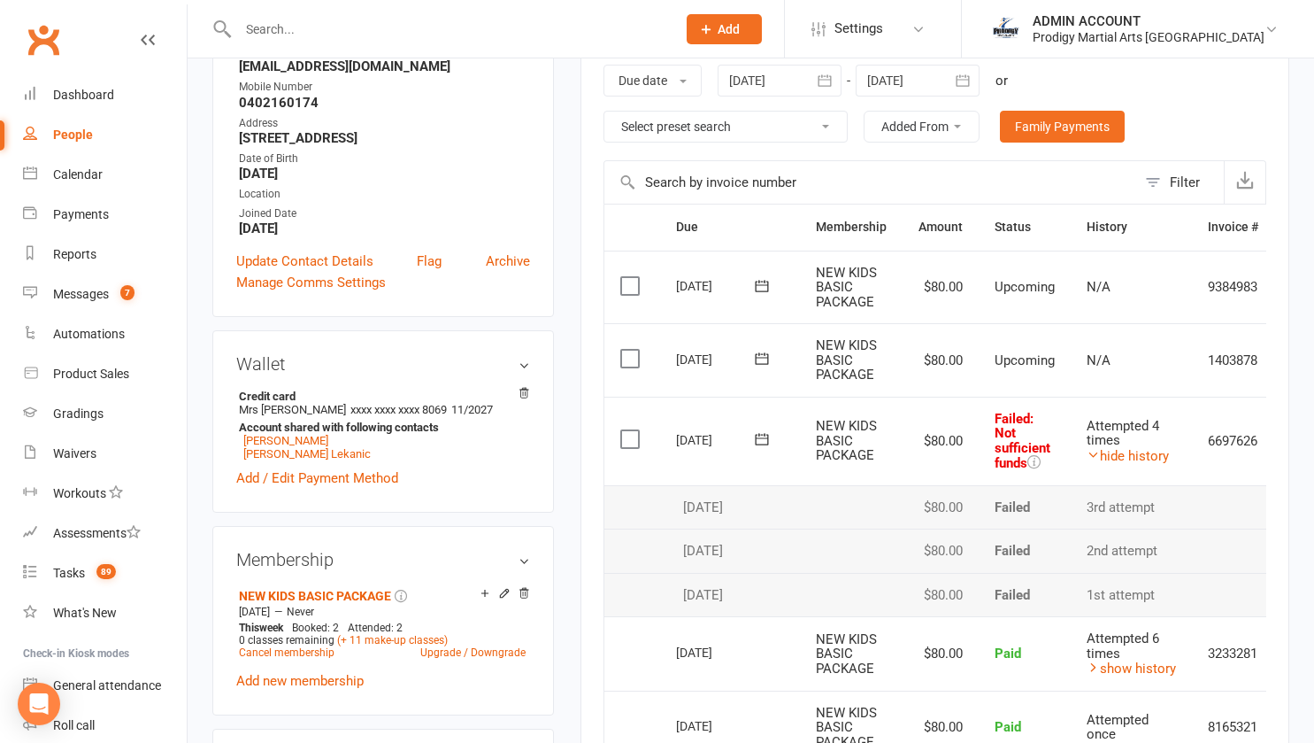
click at [1120, 449] on link "hide history" at bounding box center [1128, 456] width 82 height 16
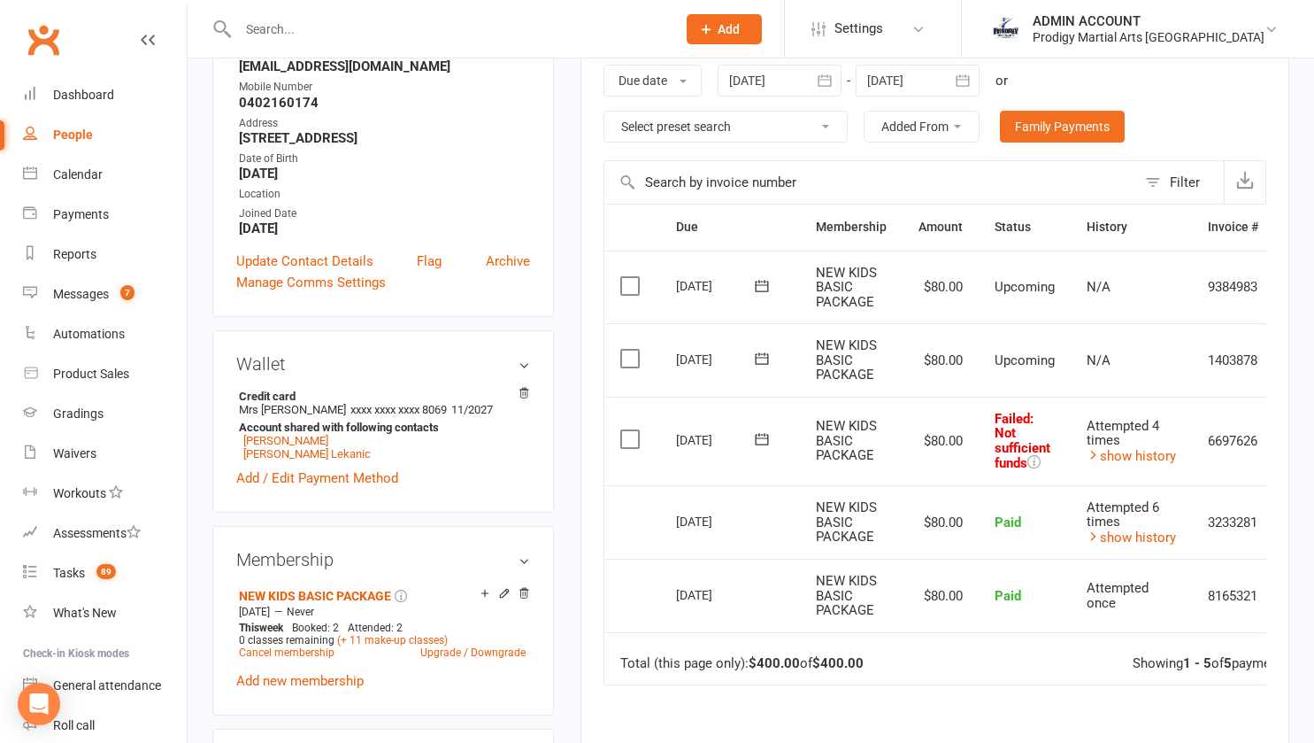
click at [501, 599] on icon at bounding box center [504, 593] width 12 height 12
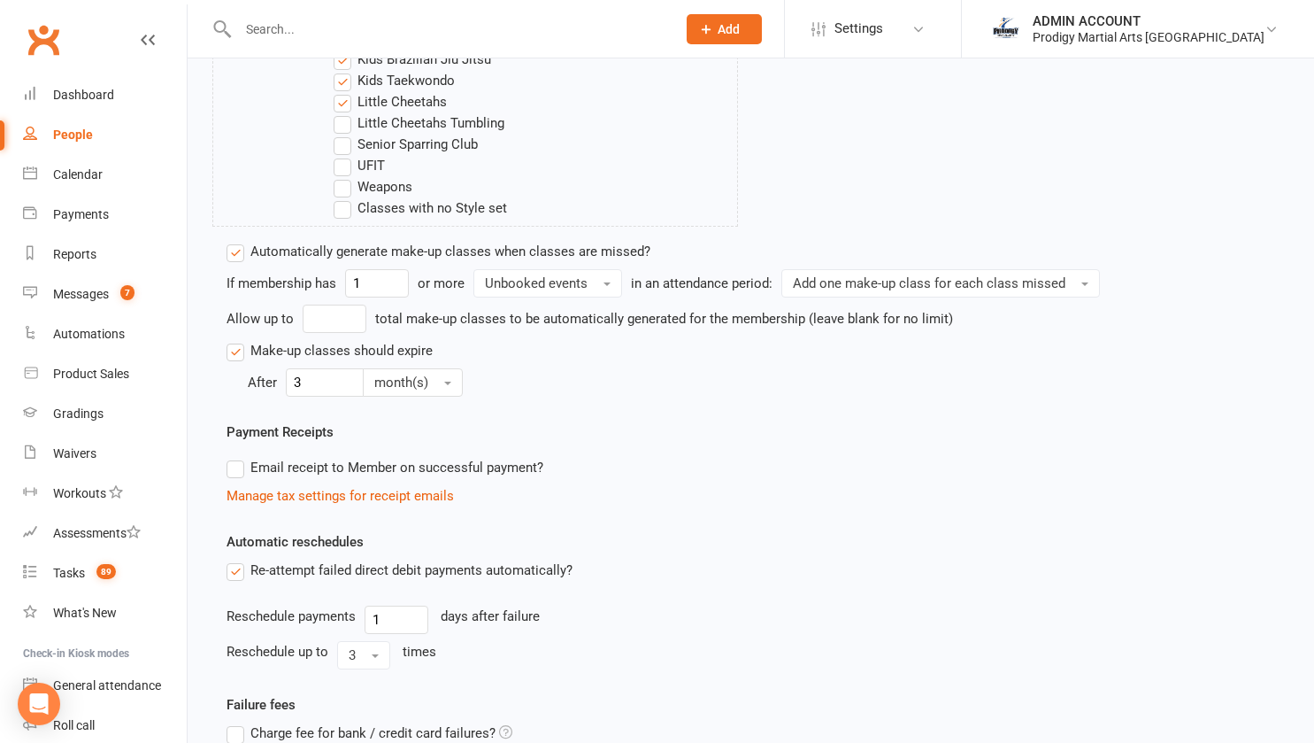
scroll to position [1063, 0]
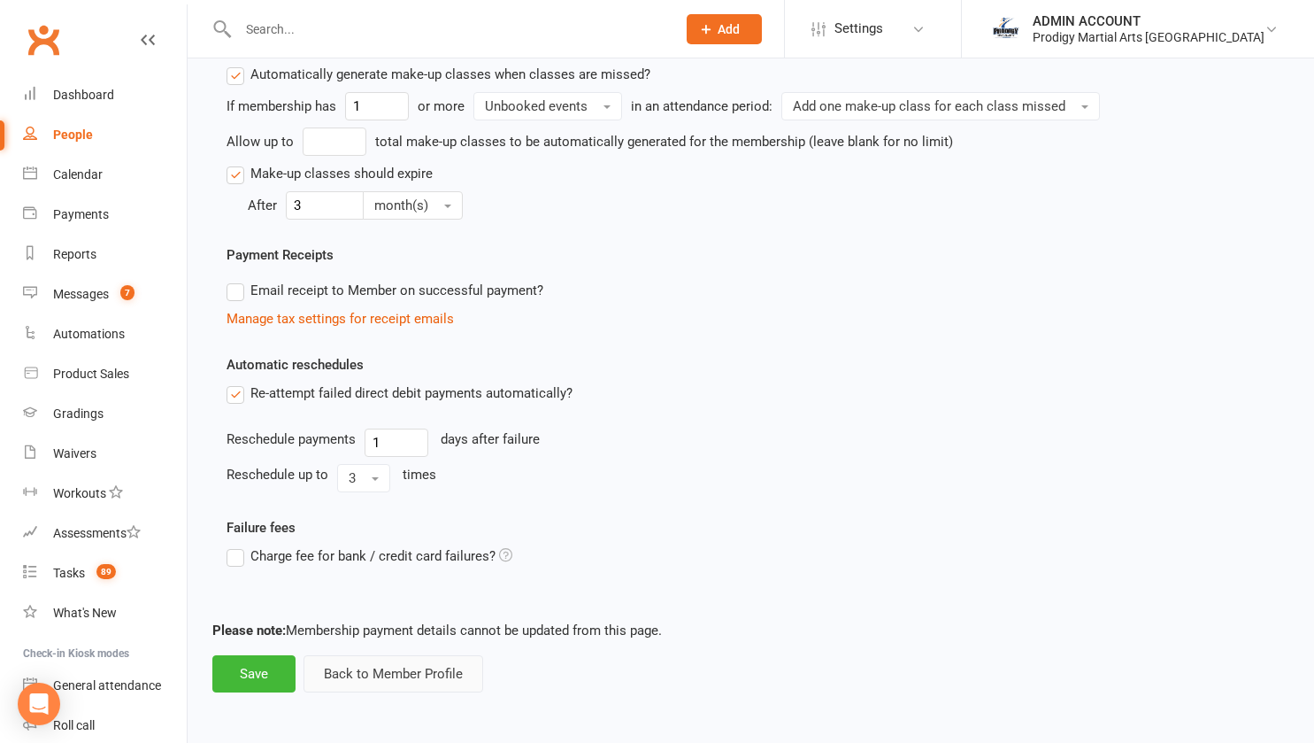
click at [343, 682] on button "Back to Member Profile" at bounding box center [394, 673] width 180 height 37
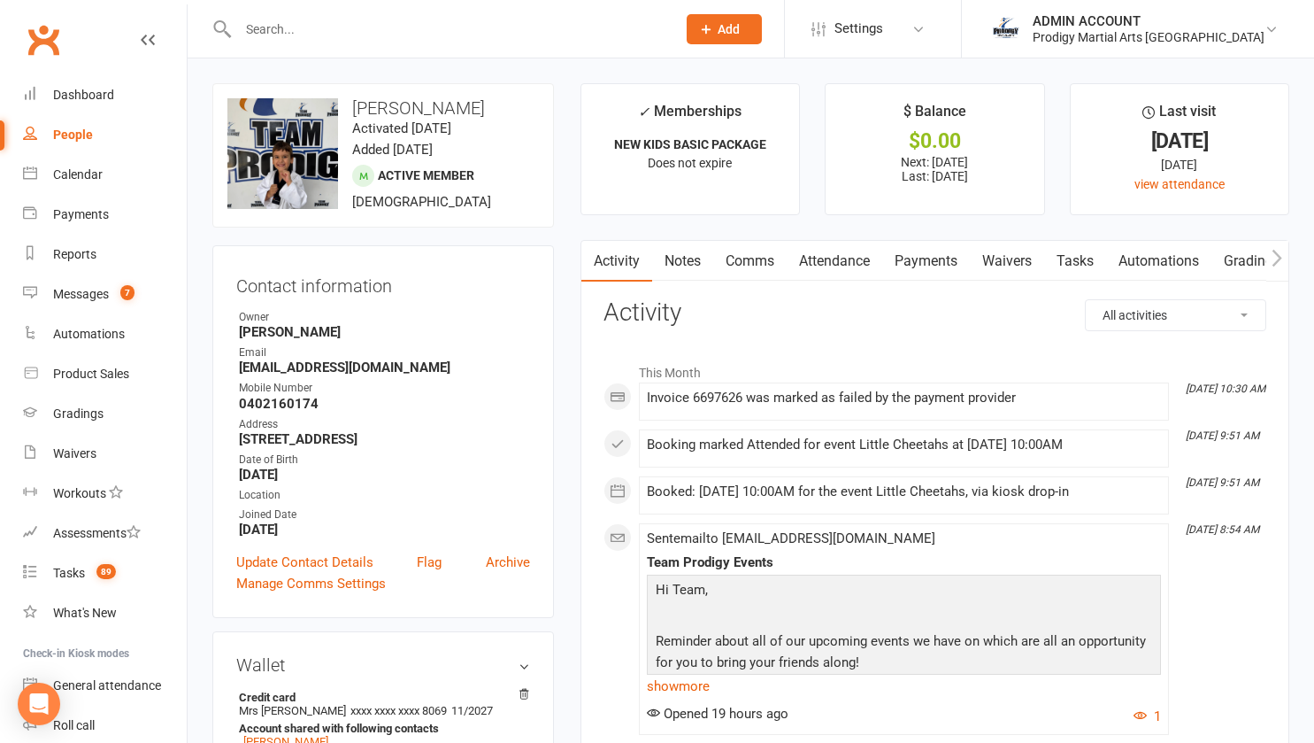
click at [914, 267] on link "Payments" at bounding box center [926, 261] width 88 height 41
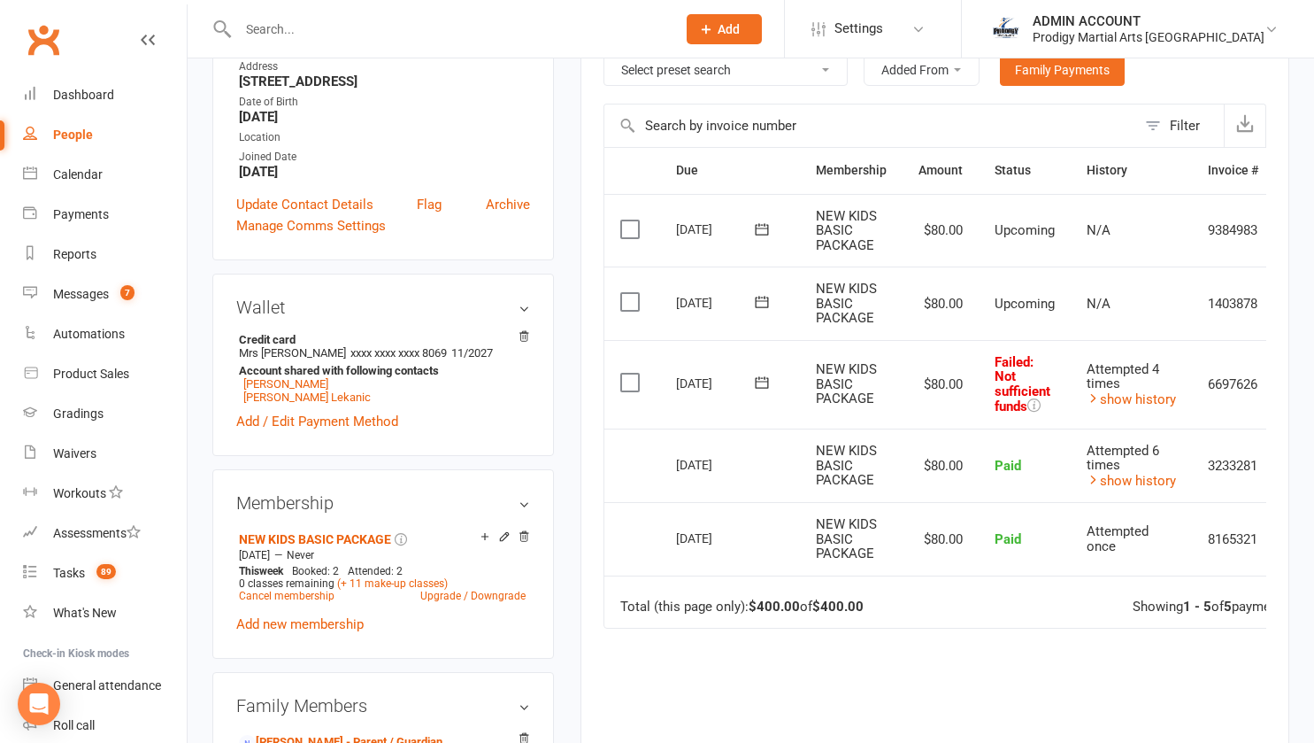
scroll to position [358, 0]
click at [586, 430] on div "Activity Notes Comms Attendance Payments Waivers Tasks Automations Gradings / P…" at bounding box center [935, 382] width 709 height 1002
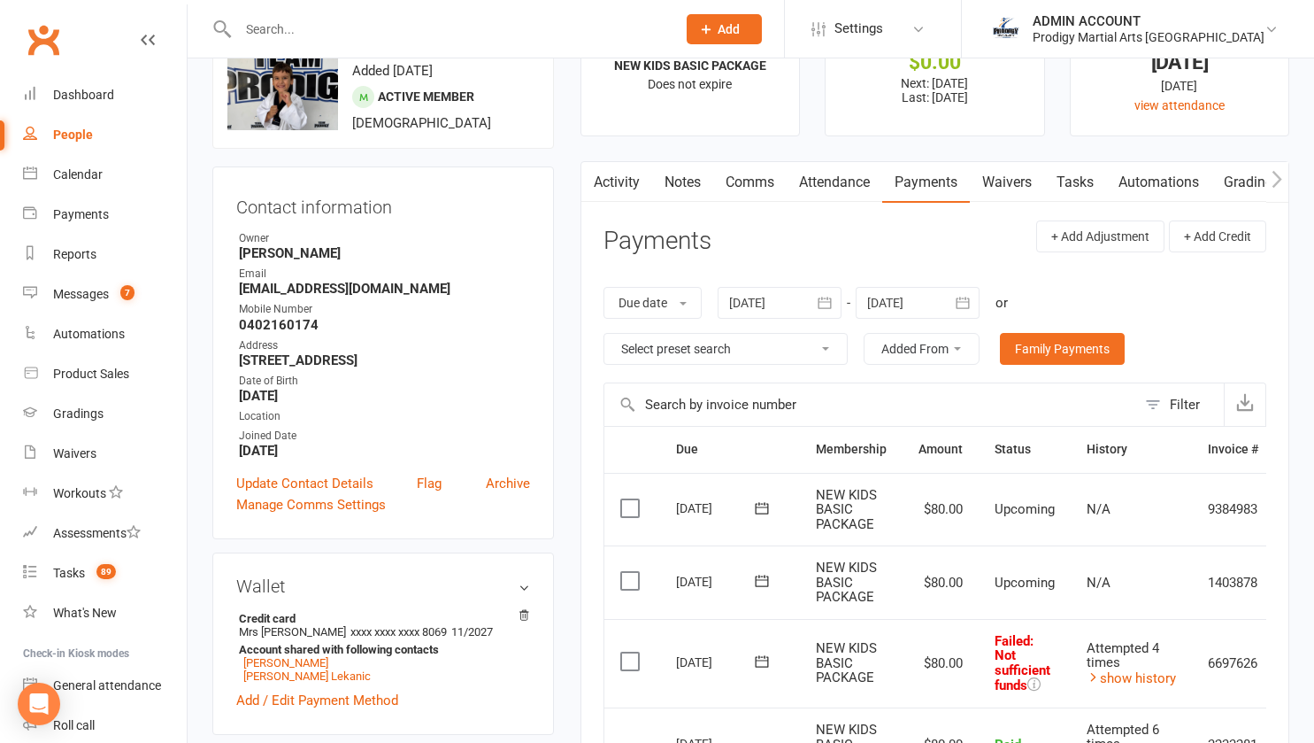
scroll to position [80, 0]
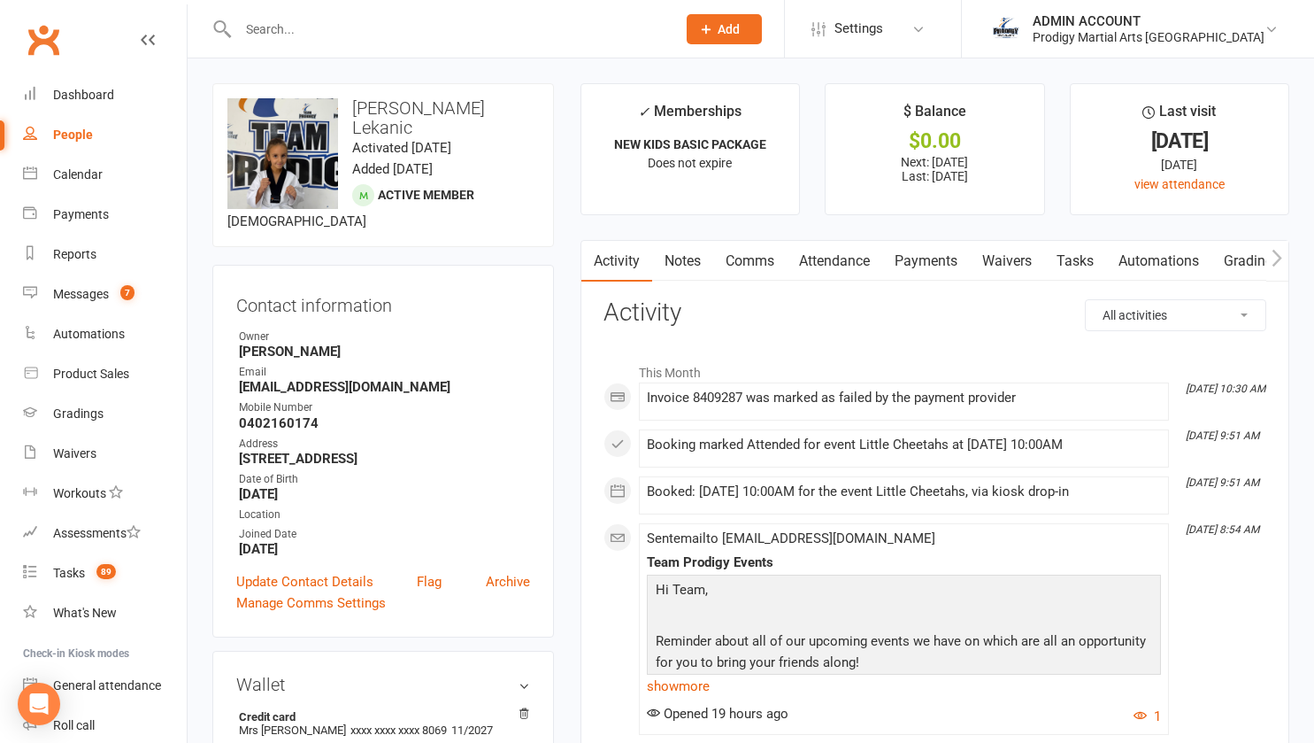
click at [939, 261] on link "Payments" at bounding box center [926, 261] width 88 height 41
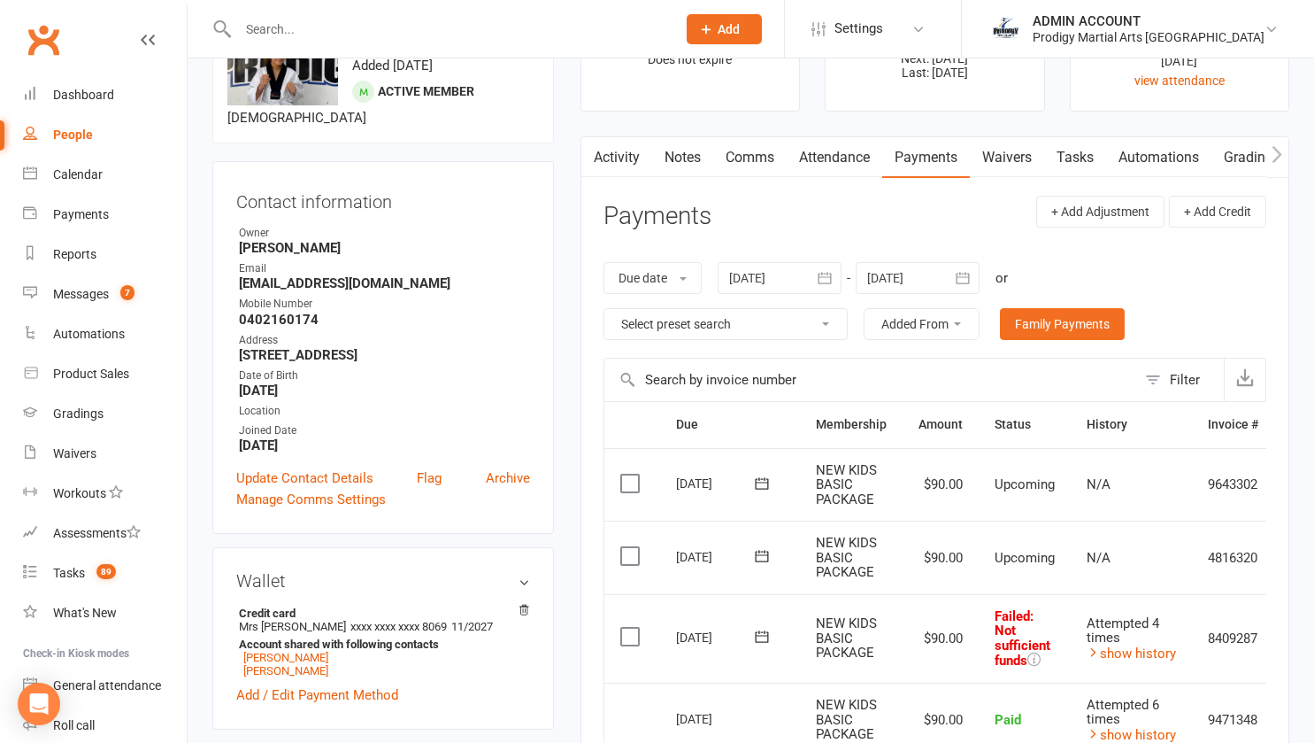
scroll to position [113, 0]
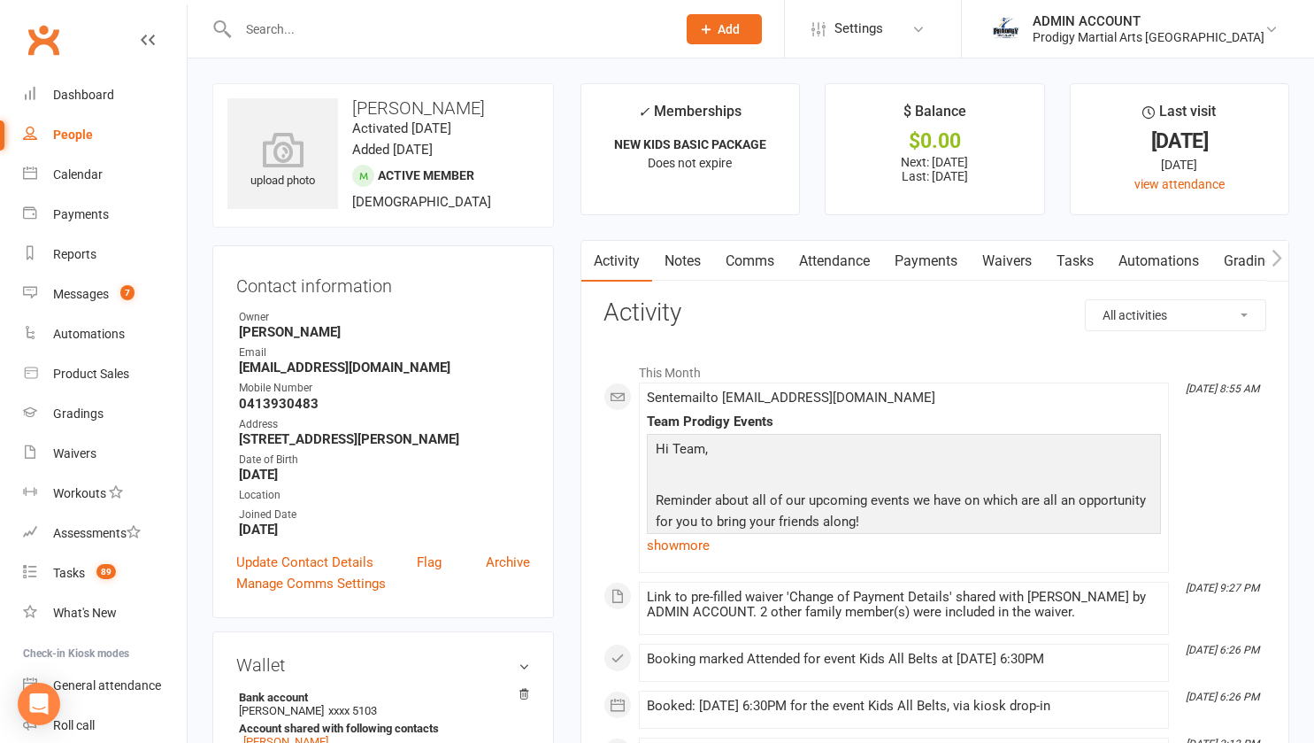
click at [914, 257] on link "Payments" at bounding box center [926, 261] width 88 height 41
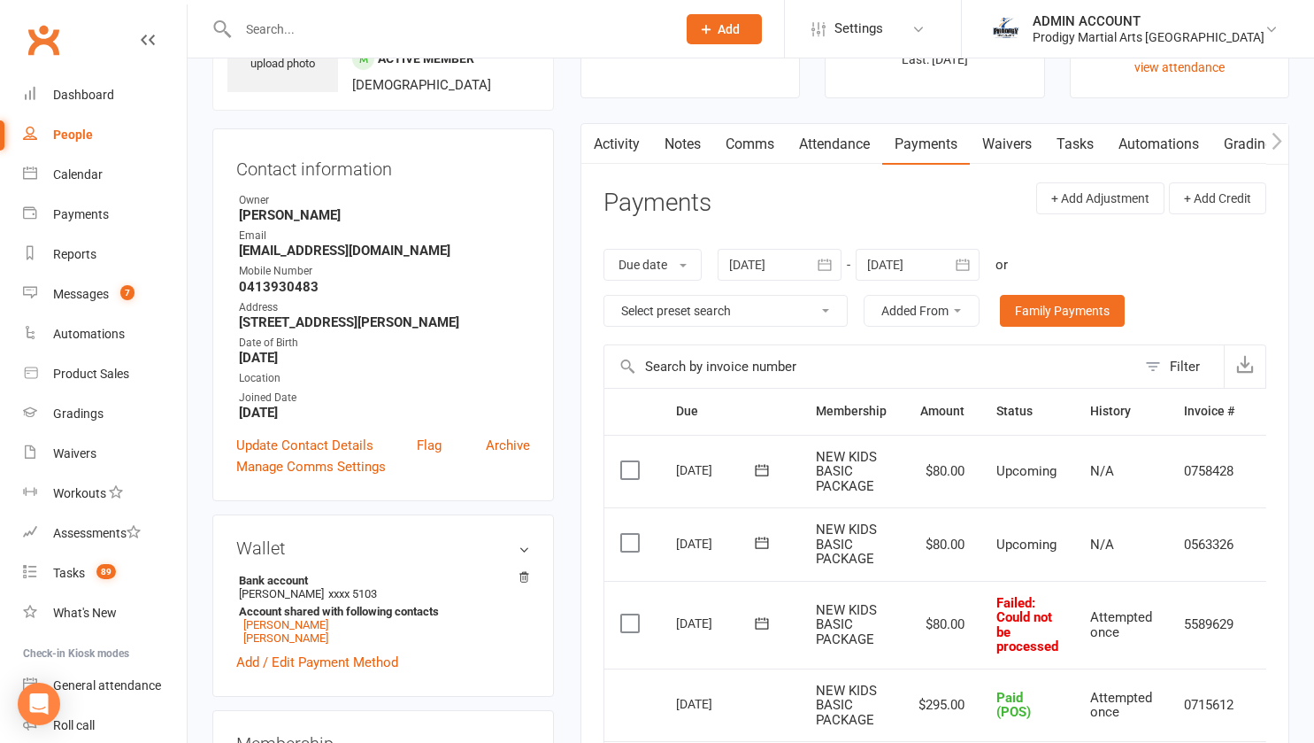
scroll to position [118, 0]
click at [1021, 138] on link "Waivers" at bounding box center [1007, 143] width 74 height 41
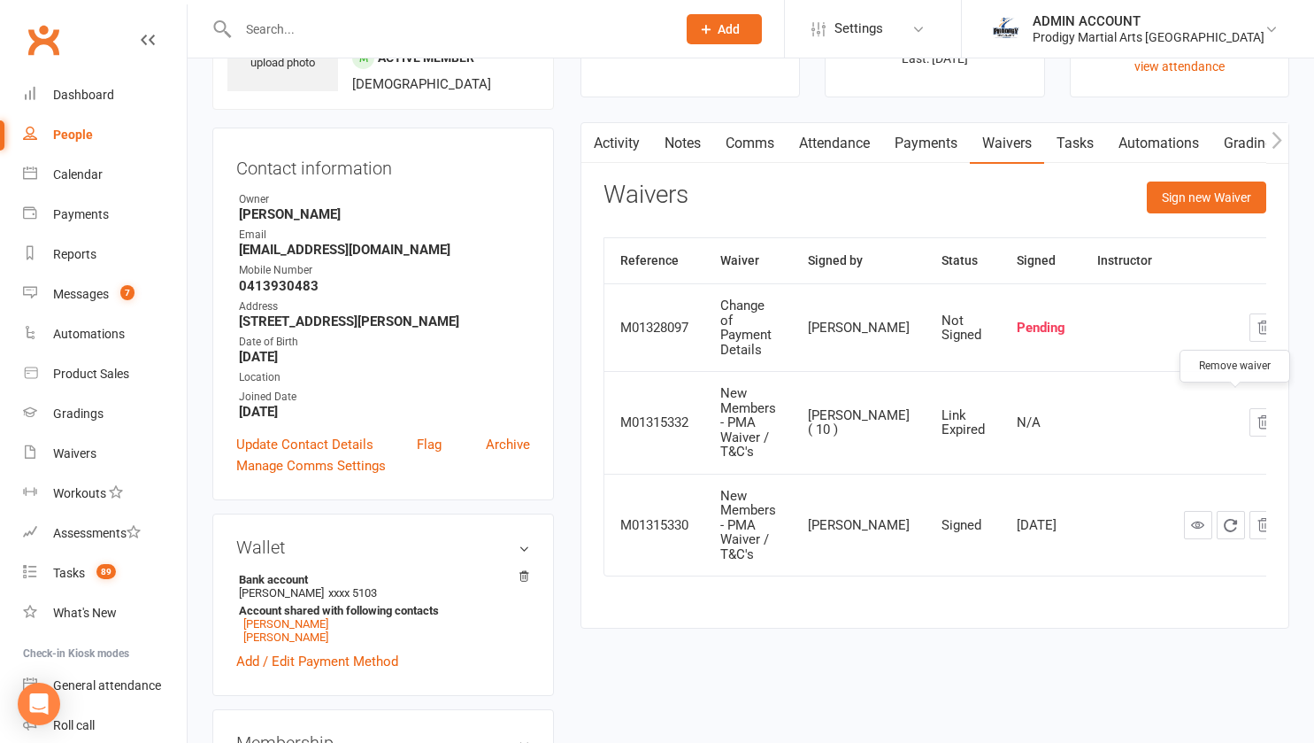
click at [1256, 414] on icon "button" at bounding box center [1264, 422] width 16 height 16
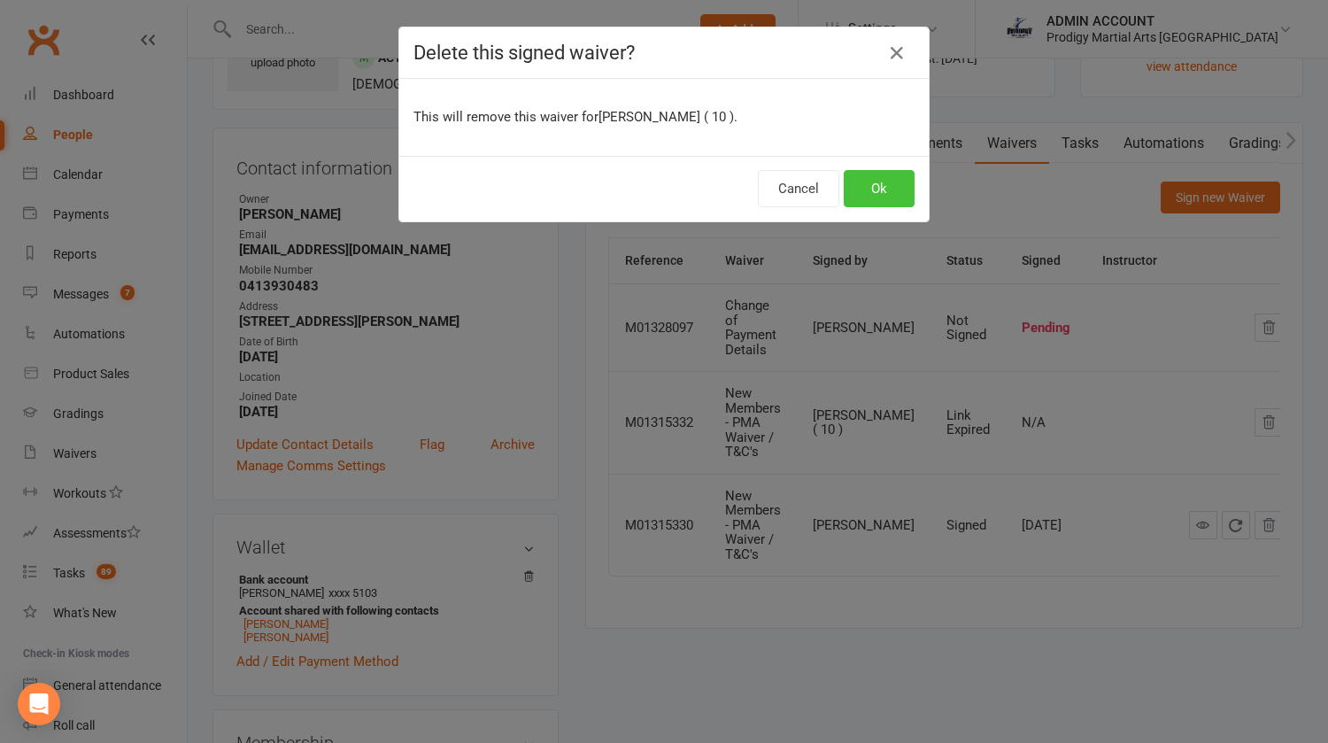
click at [871, 183] on button "Ok" at bounding box center [878, 188] width 71 height 37
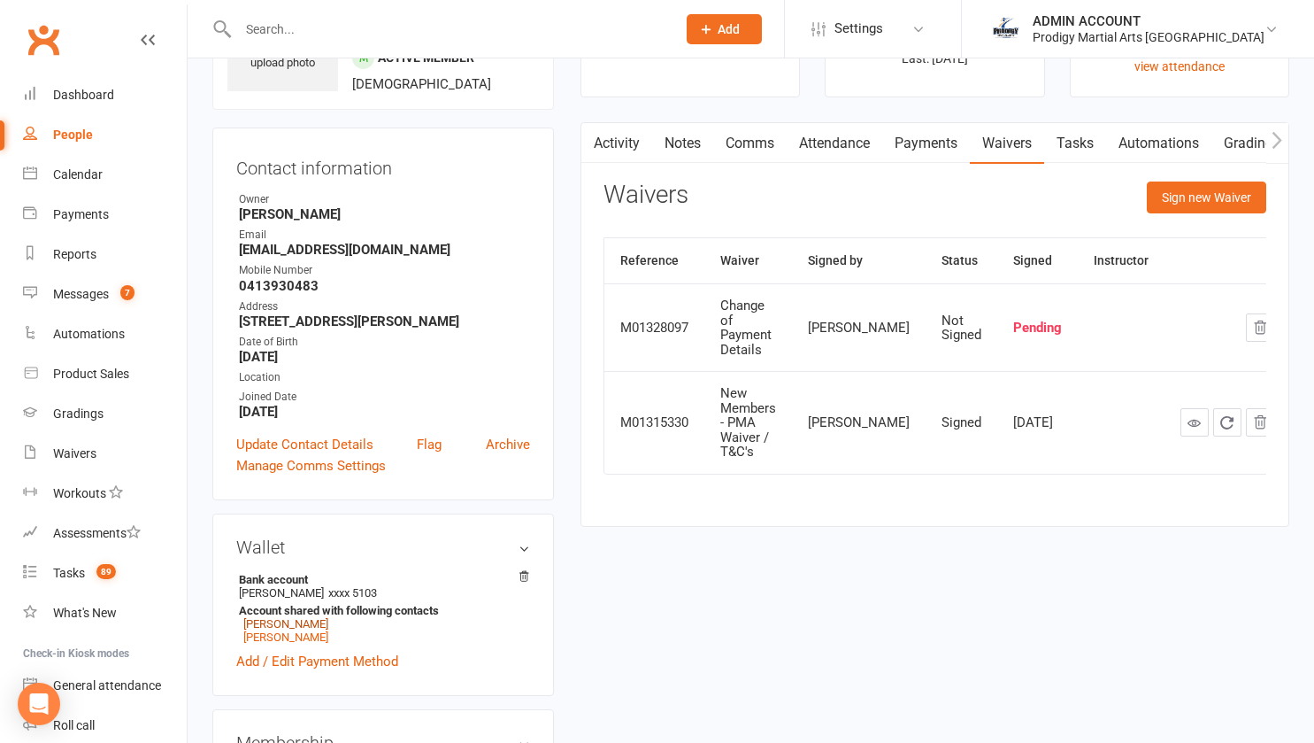
click at [266, 629] on link "[PERSON_NAME]" at bounding box center [285, 623] width 85 height 13
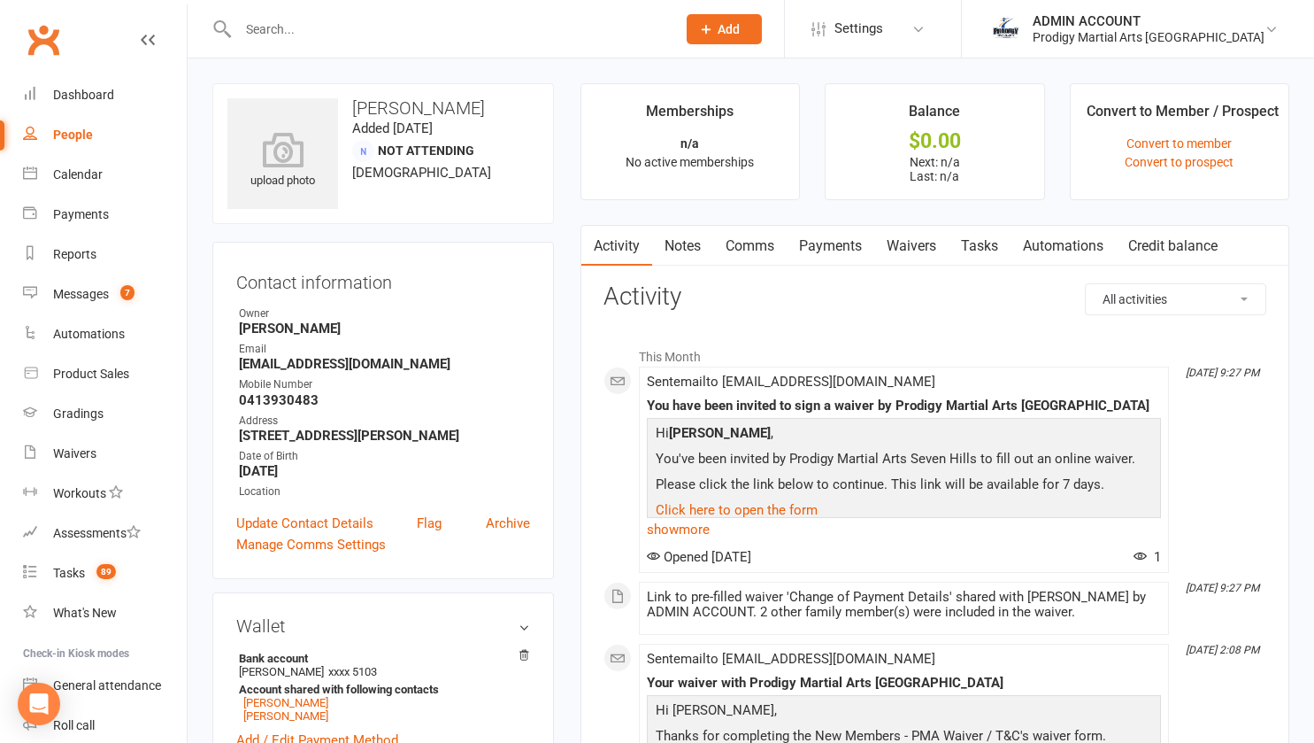
scroll to position [1, 0]
click at [904, 236] on link "Waivers" at bounding box center [911, 245] width 74 height 41
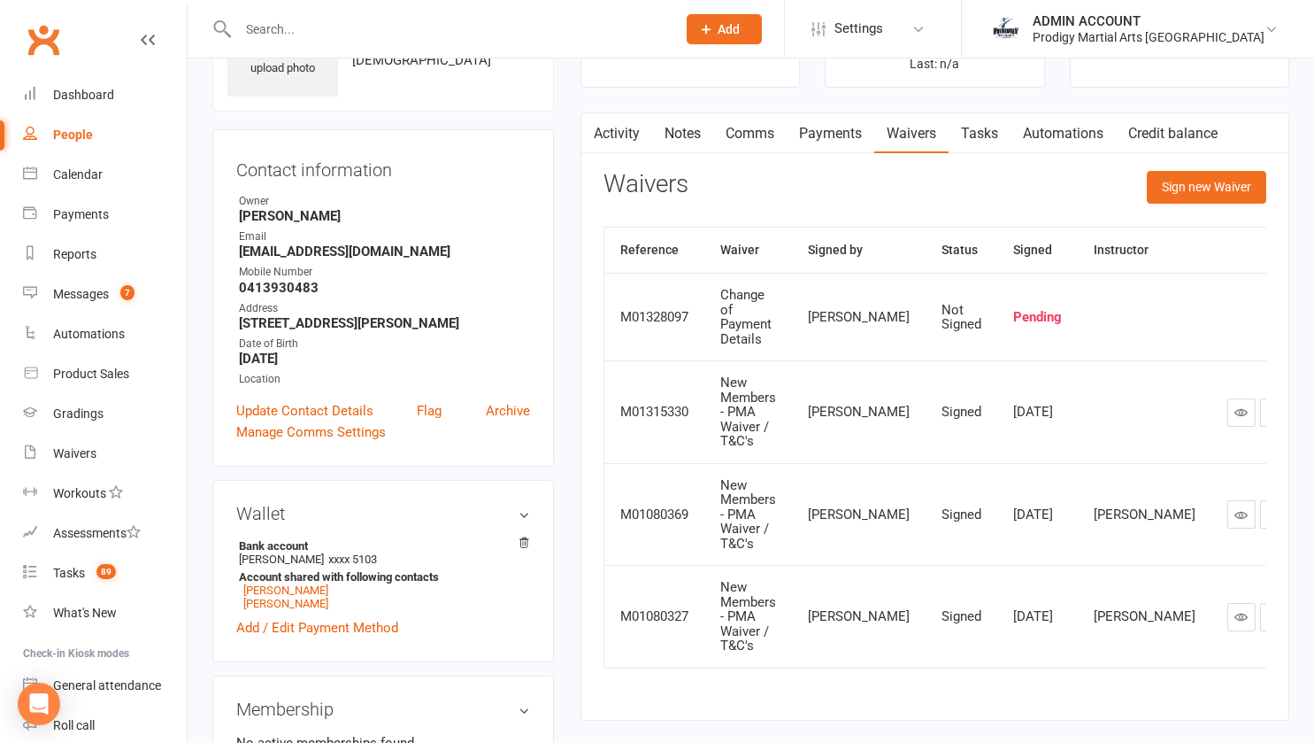
scroll to position [110, 0]
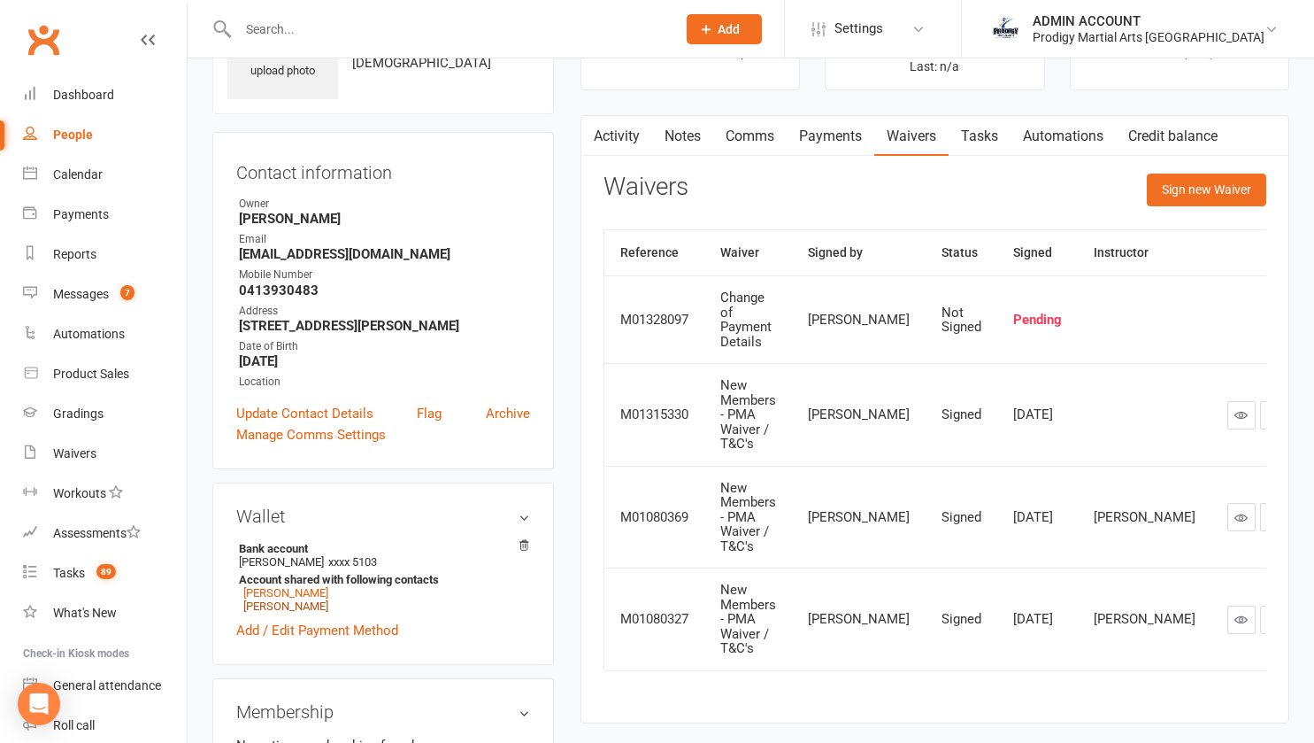
click at [316, 612] on link "[PERSON_NAME]" at bounding box center [285, 605] width 85 height 13
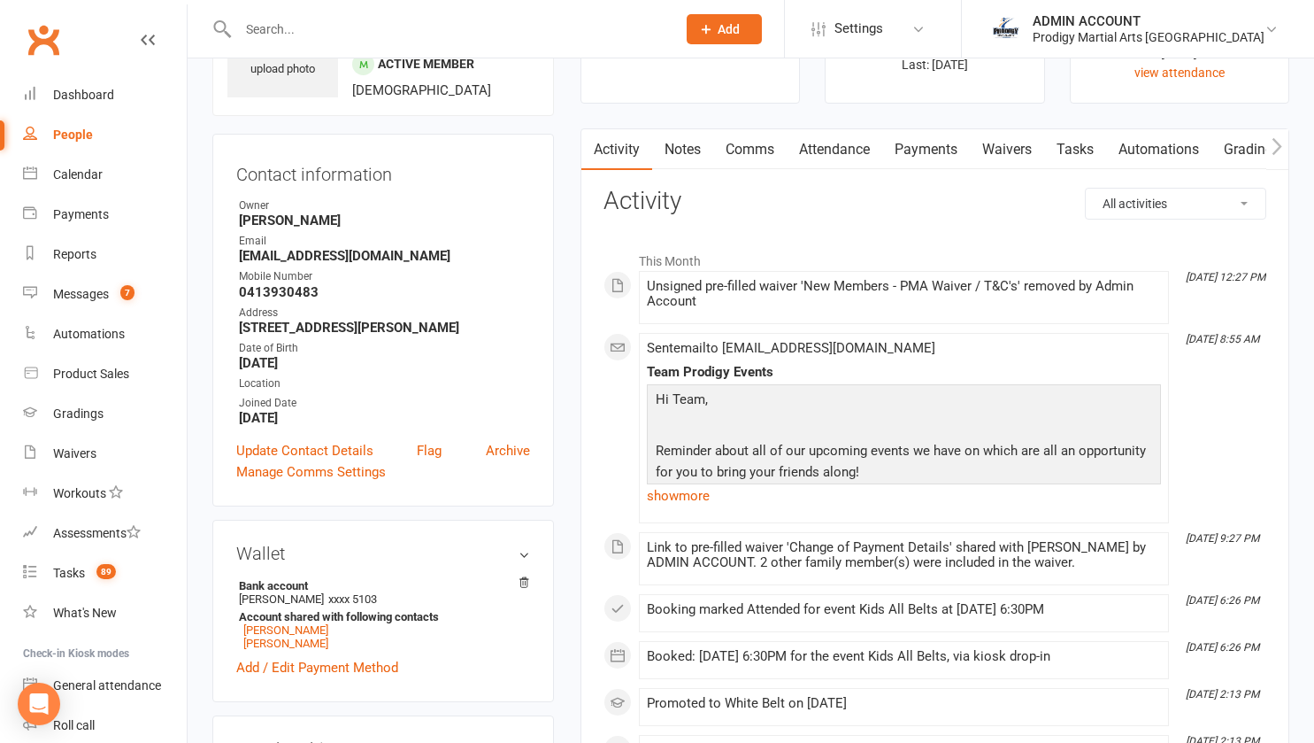
scroll to position [112, 0]
click at [918, 143] on link "Payments" at bounding box center [926, 148] width 88 height 41
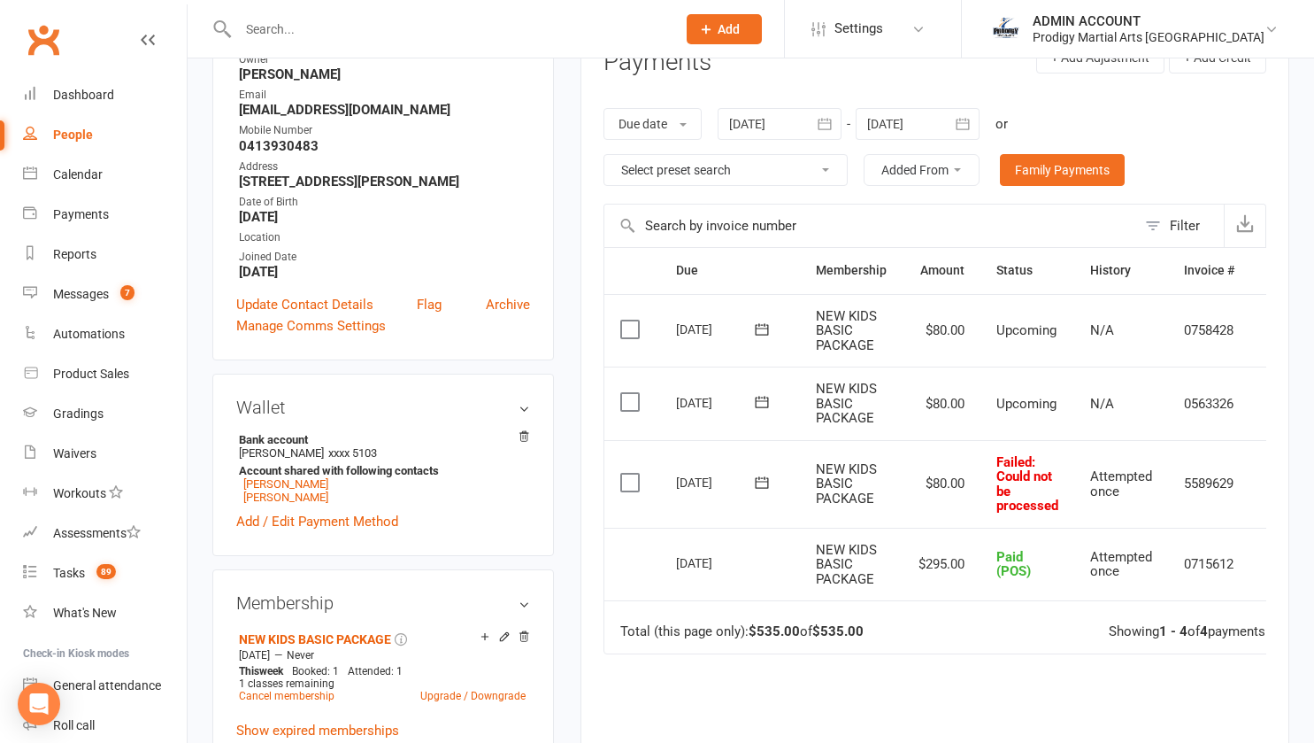
scroll to position [352, 0]
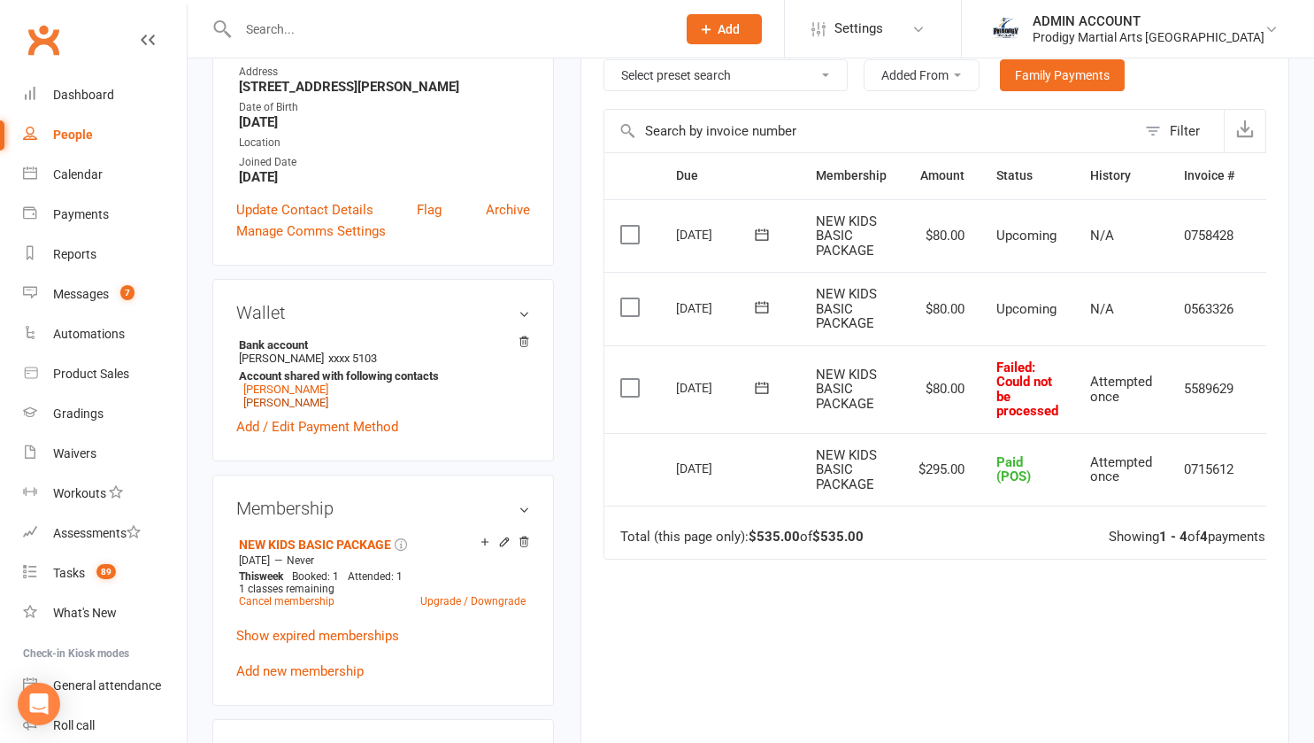
click at [303, 408] on link "[PERSON_NAME]" at bounding box center [285, 402] width 85 height 13
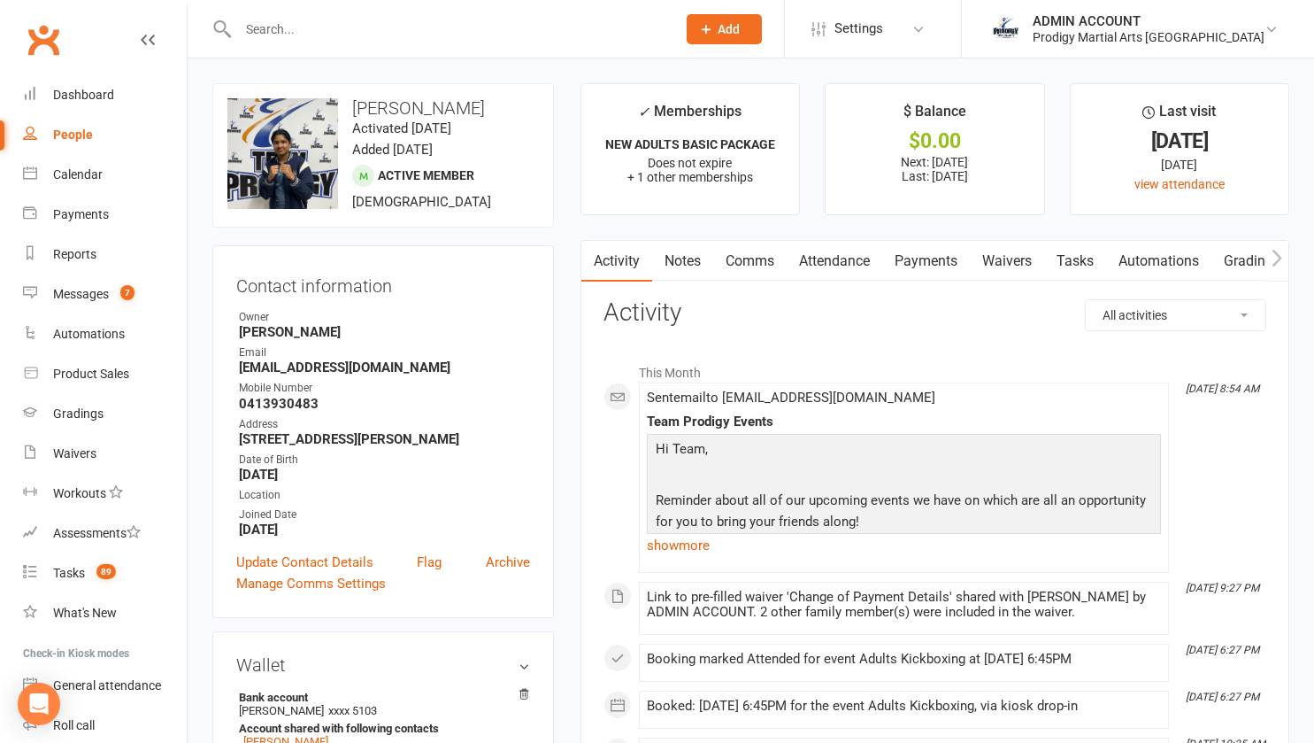
click at [997, 264] on link "Waivers" at bounding box center [1007, 261] width 74 height 41
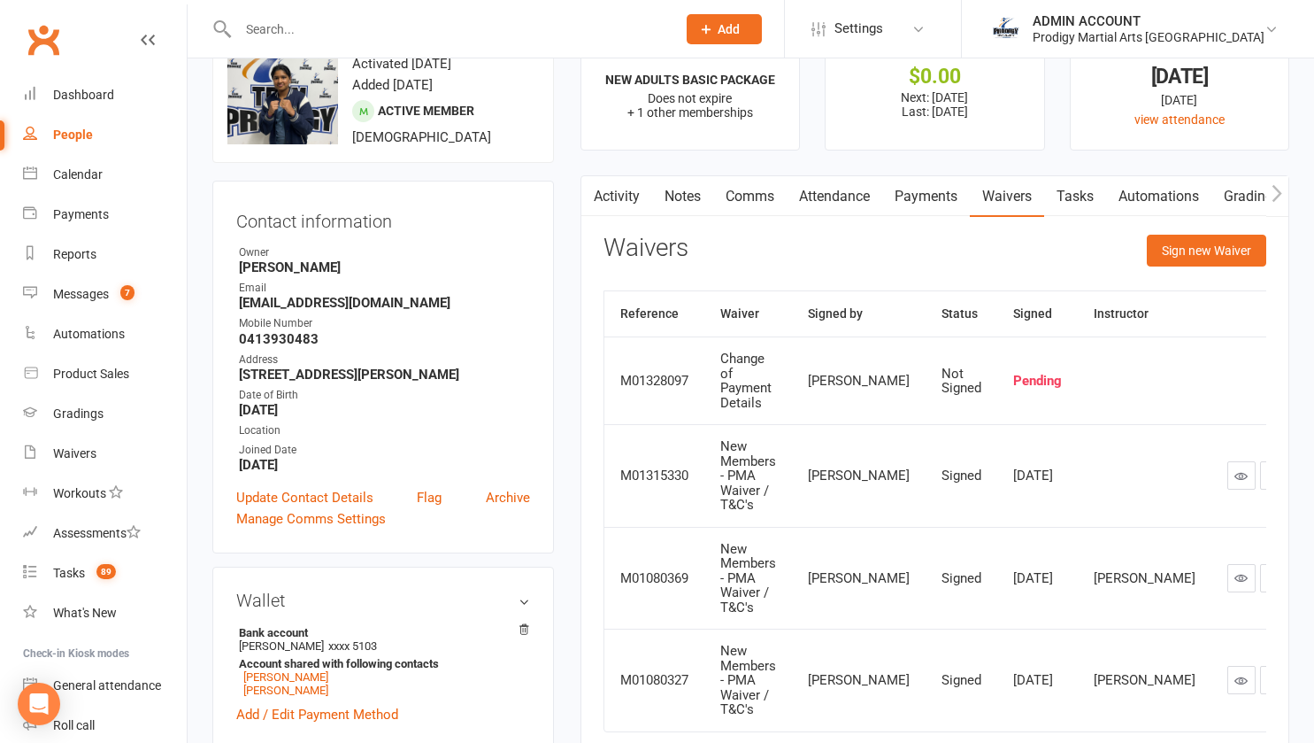
scroll to position [65, 0]
click at [915, 206] on link "Payments" at bounding box center [926, 195] width 88 height 41
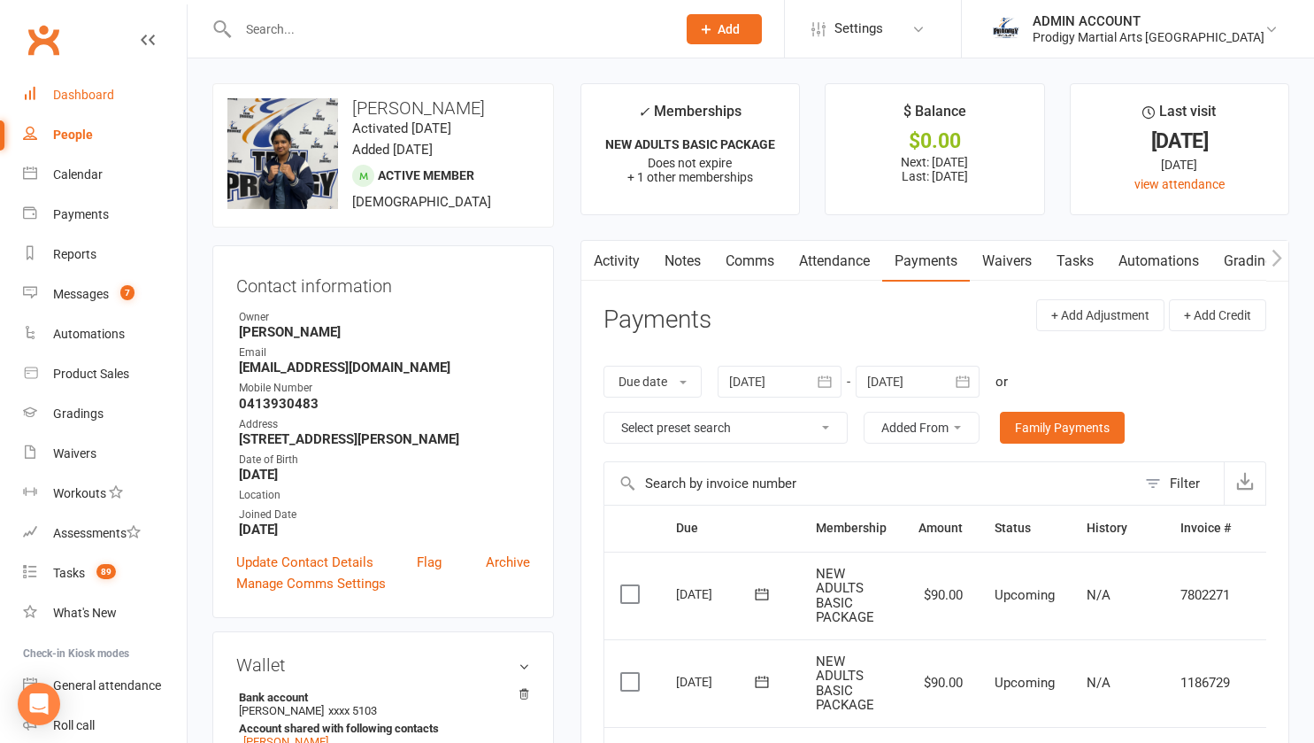
click at [73, 94] on div "Dashboard" at bounding box center [83, 95] width 61 height 14
